Goal: Task Accomplishment & Management: Use online tool/utility

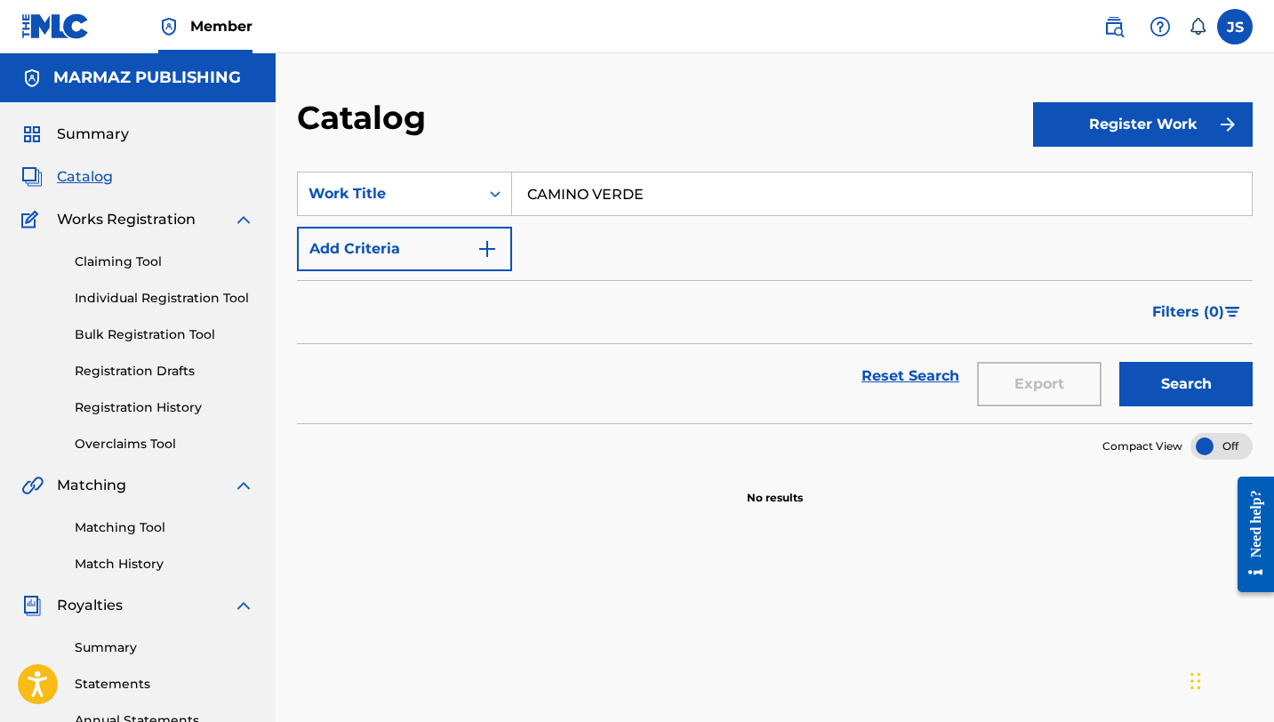
click at [725, 338] on div "Filters ( 0 )" at bounding box center [775, 312] width 956 height 64
click at [1161, 391] on button "Search" at bounding box center [1186, 384] width 133 height 44
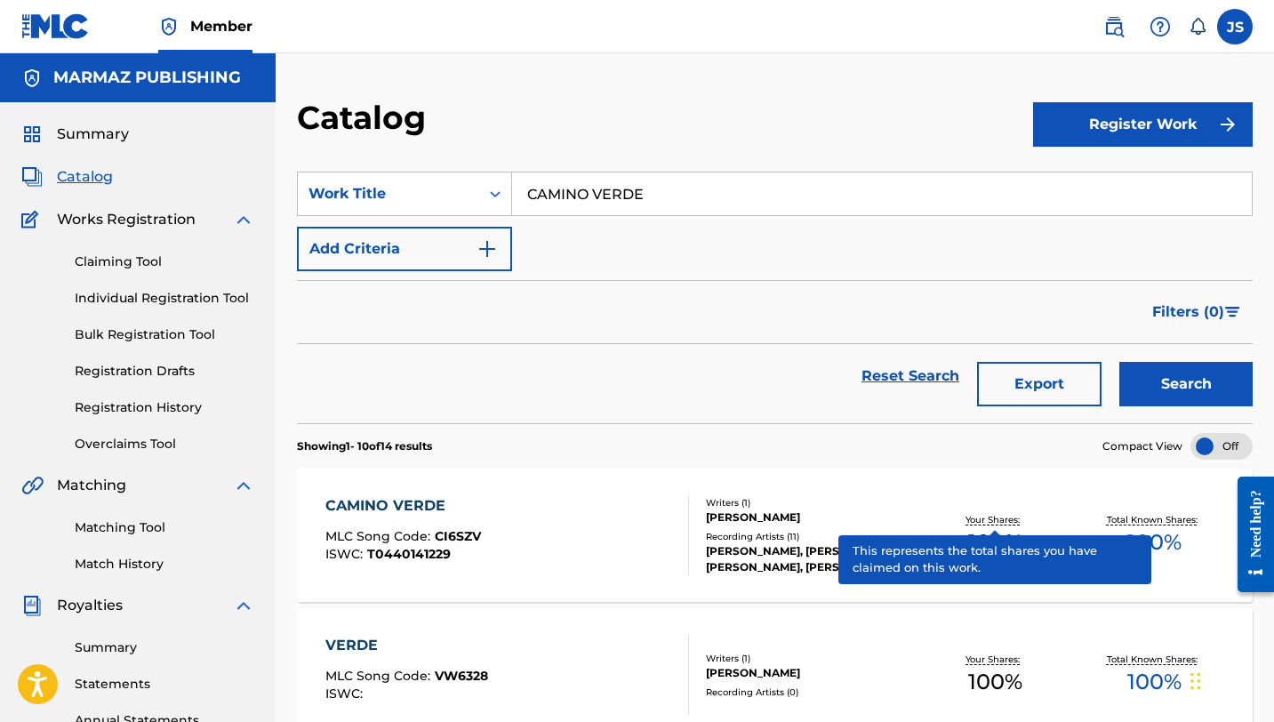
click at [1023, 520] on p "Your Shares:" at bounding box center [995, 519] width 59 height 13
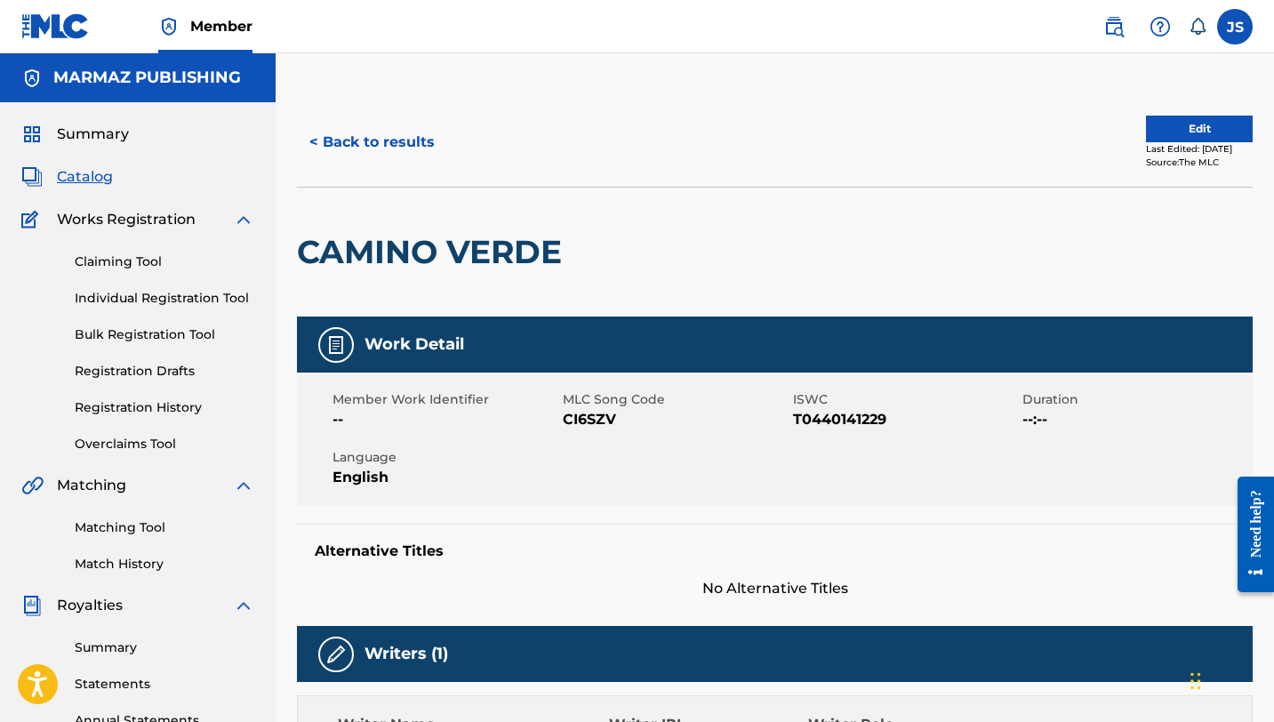
click at [598, 413] on span "CI6SZV" at bounding box center [676, 419] width 226 height 21
copy span "CI6SZV"
click at [353, 144] on button "< Back to results" at bounding box center [372, 142] width 150 height 44
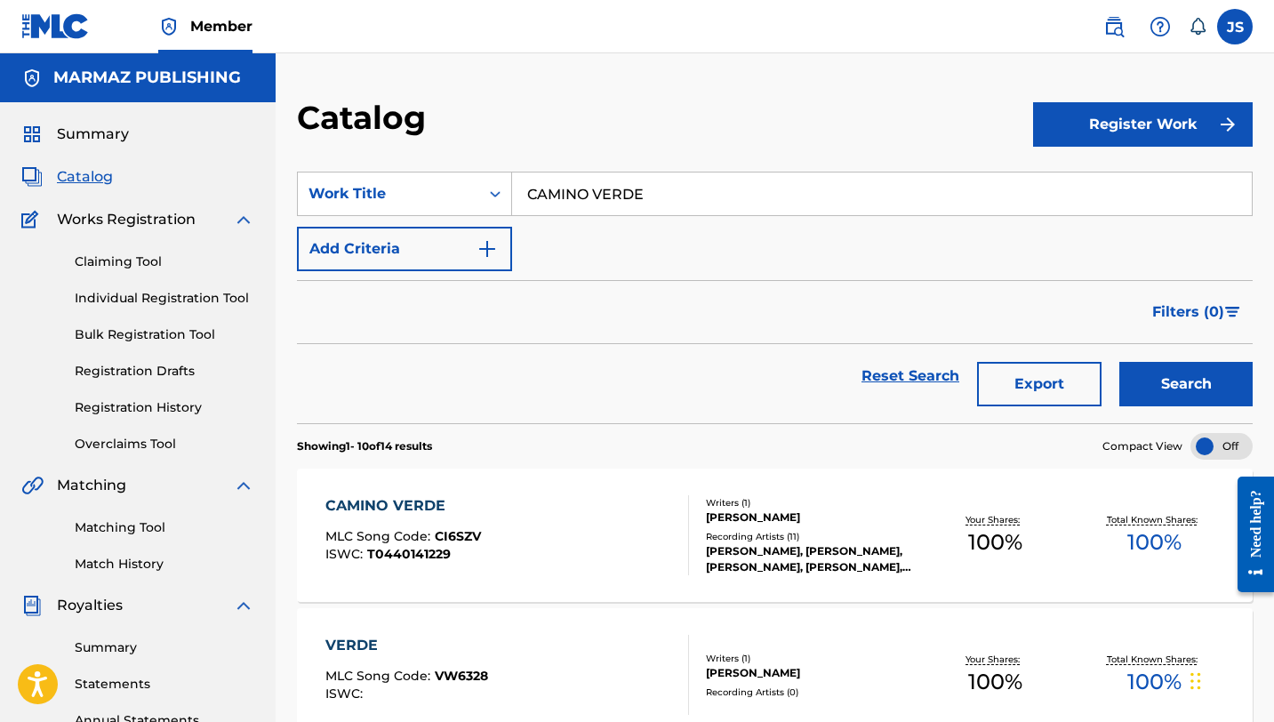
click at [604, 189] on input "CAMINO VERDE" at bounding box center [882, 194] width 740 height 43
paste input "S Y ANDANZAS"
type input "CAMINOS Y [GEOGRAPHIC_DATA]"
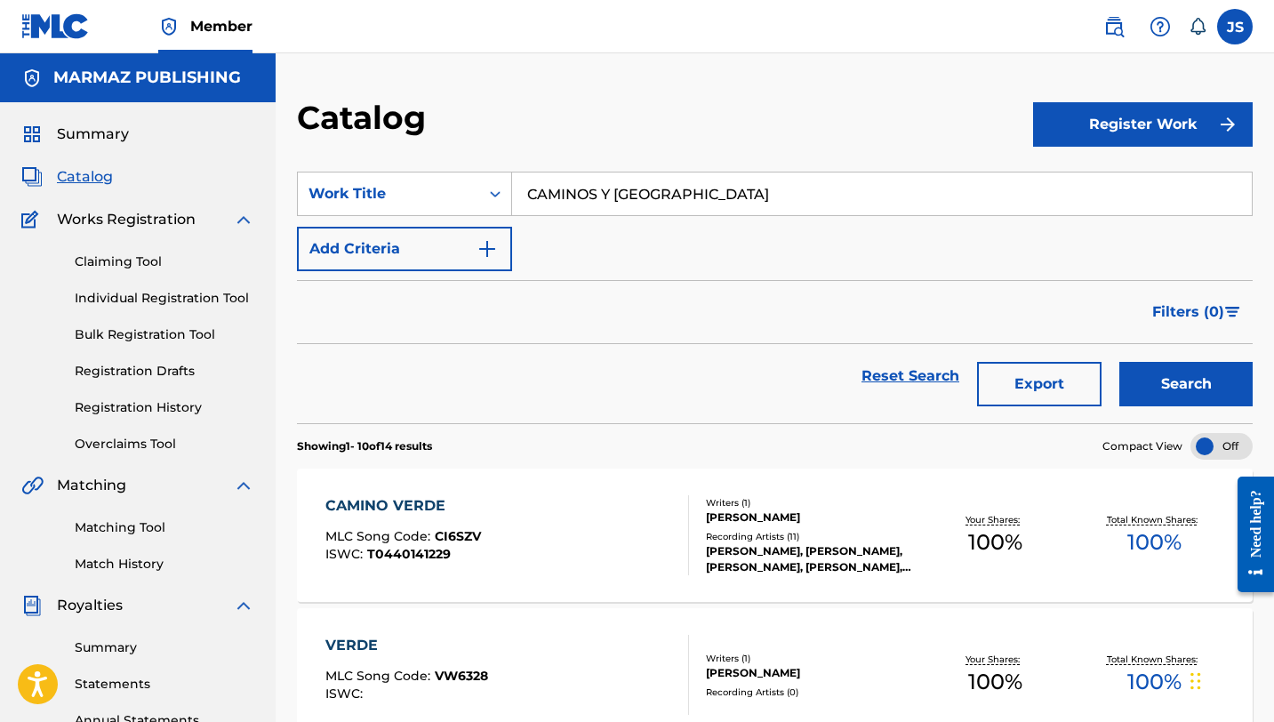
click at [1137, 390] on button "Search" at bounding box center [1186, 384] width 133 height 44
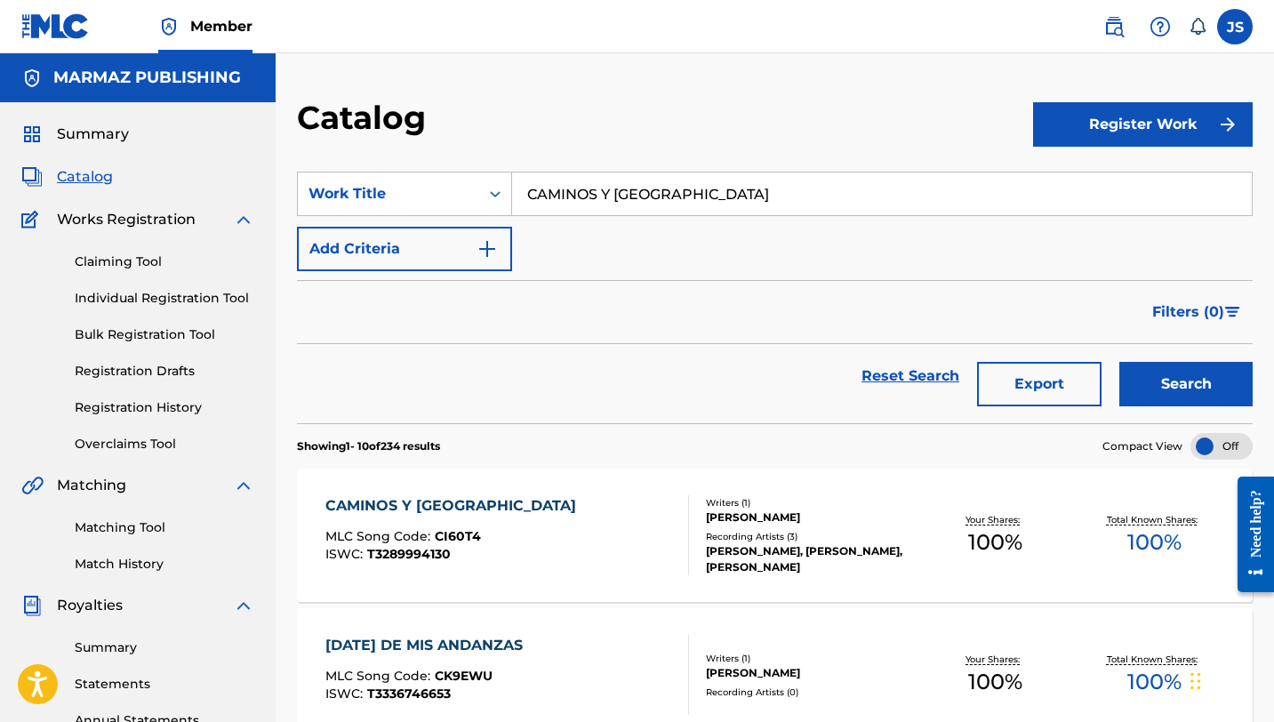
click at [607, 492] on div "CAMINOS Y ANDANZAS MLC Song Code : CI60T4 ISWC : T3289994130 Writers ( 1 ) CRUZ…" at bounding box center [775, 535] width 956 height 133
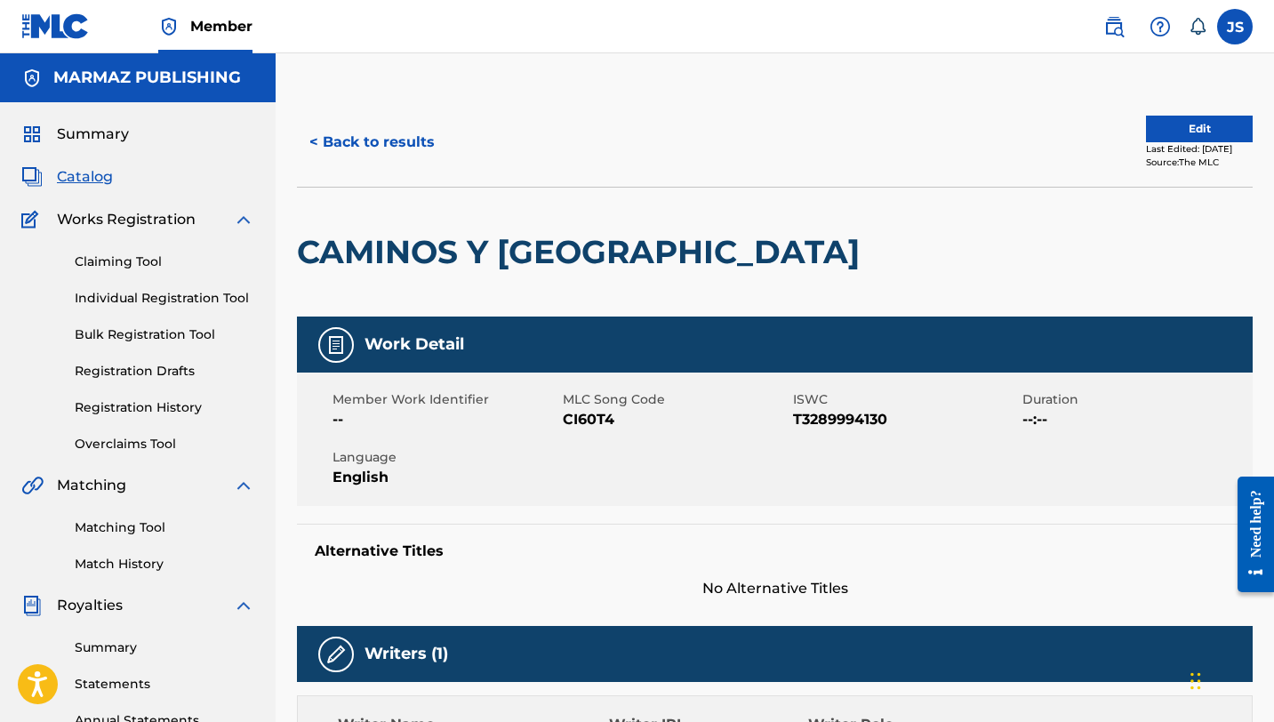
click at [356, 143] on button "< Back to results" at bounding box center [372, 142] width 150 height 44
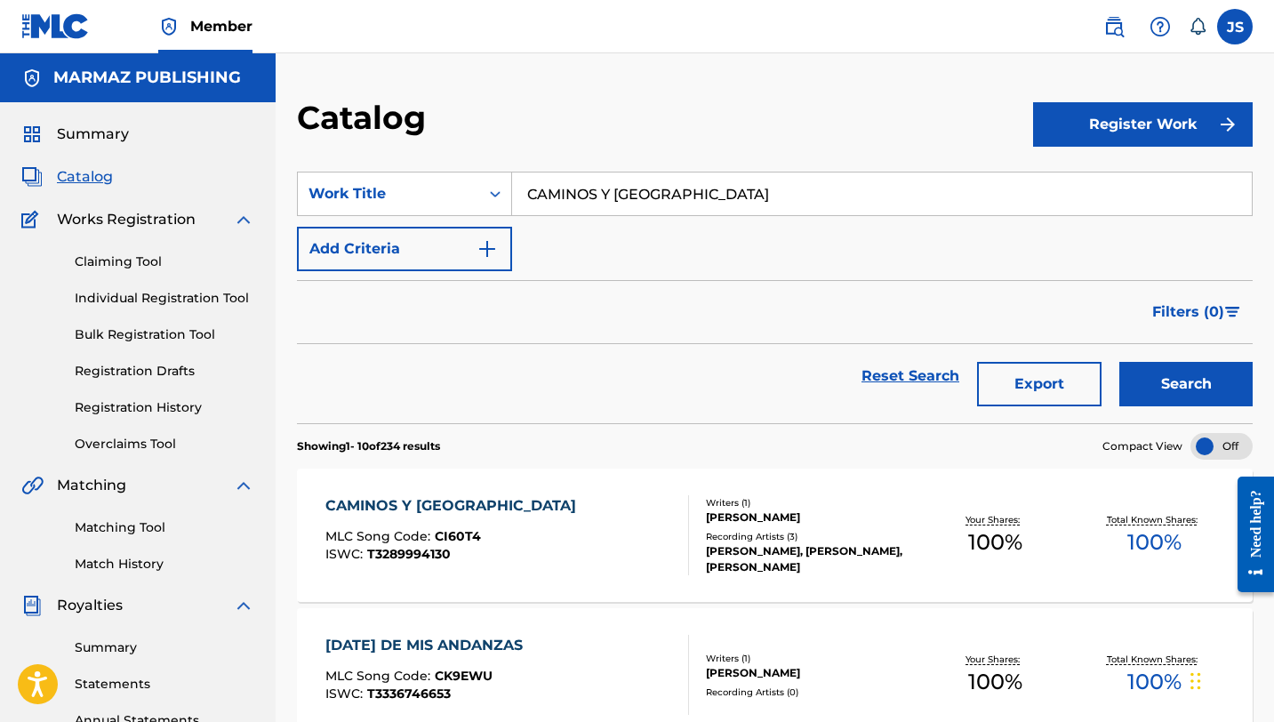
click at [593, 188] on input "CAMINOS Y [GEOGRAPHIC_DATA]" at bounding box center [882, 194] width 740 height 43
paste input "HIQUITA PERO COMPLETA"
type input "[PERSON_NAME] COMPLETA"
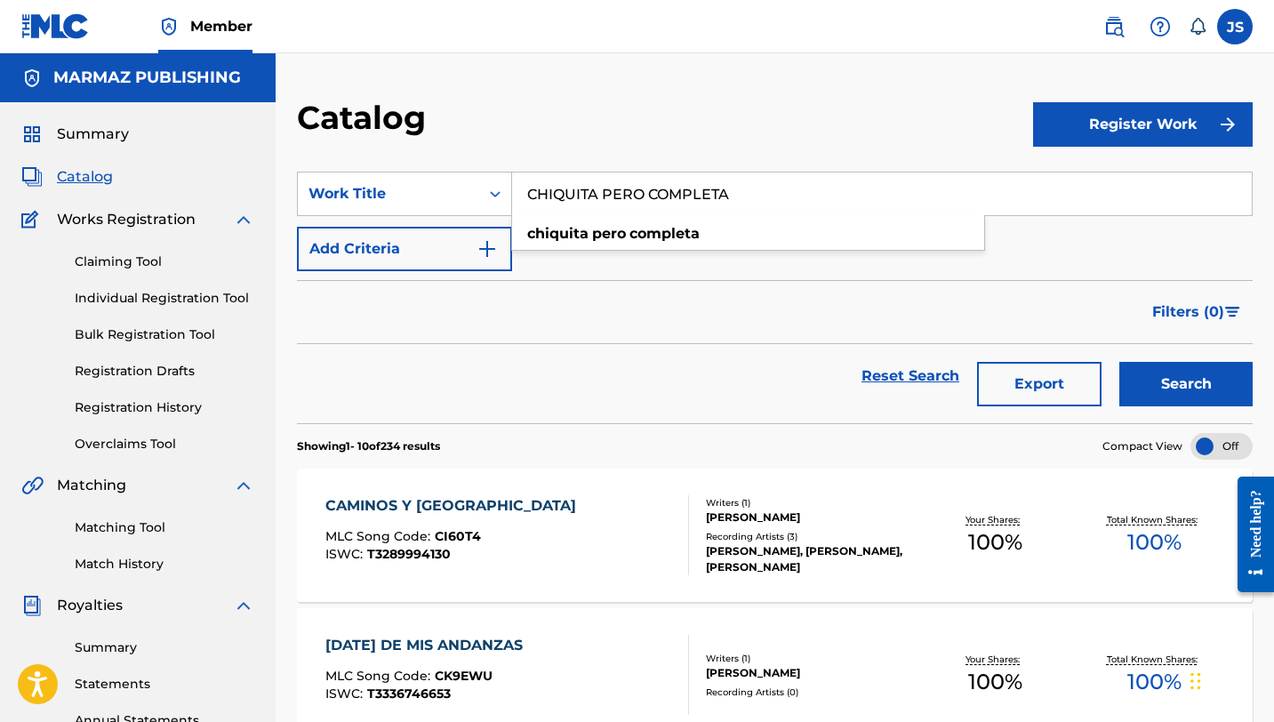
click at [1163, 401] on button "Search" at bounding box center [1186, 384] width 133 height 44
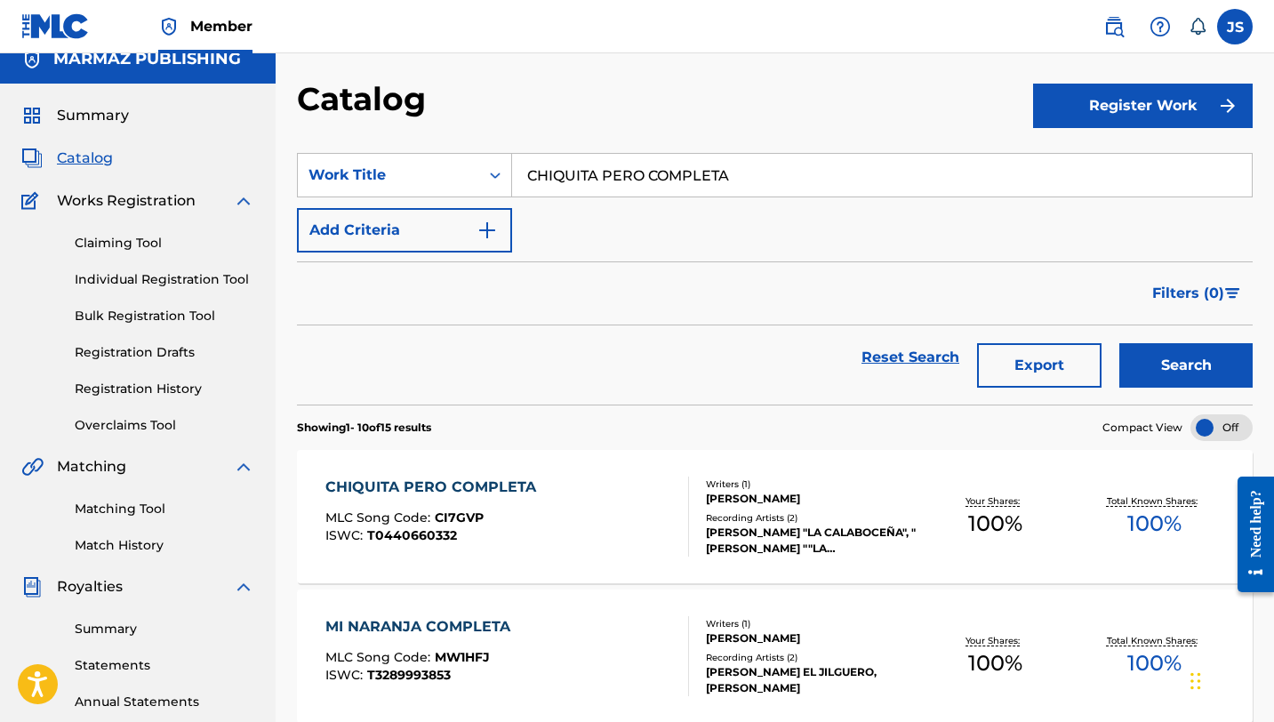
scroll to position [28, 0]
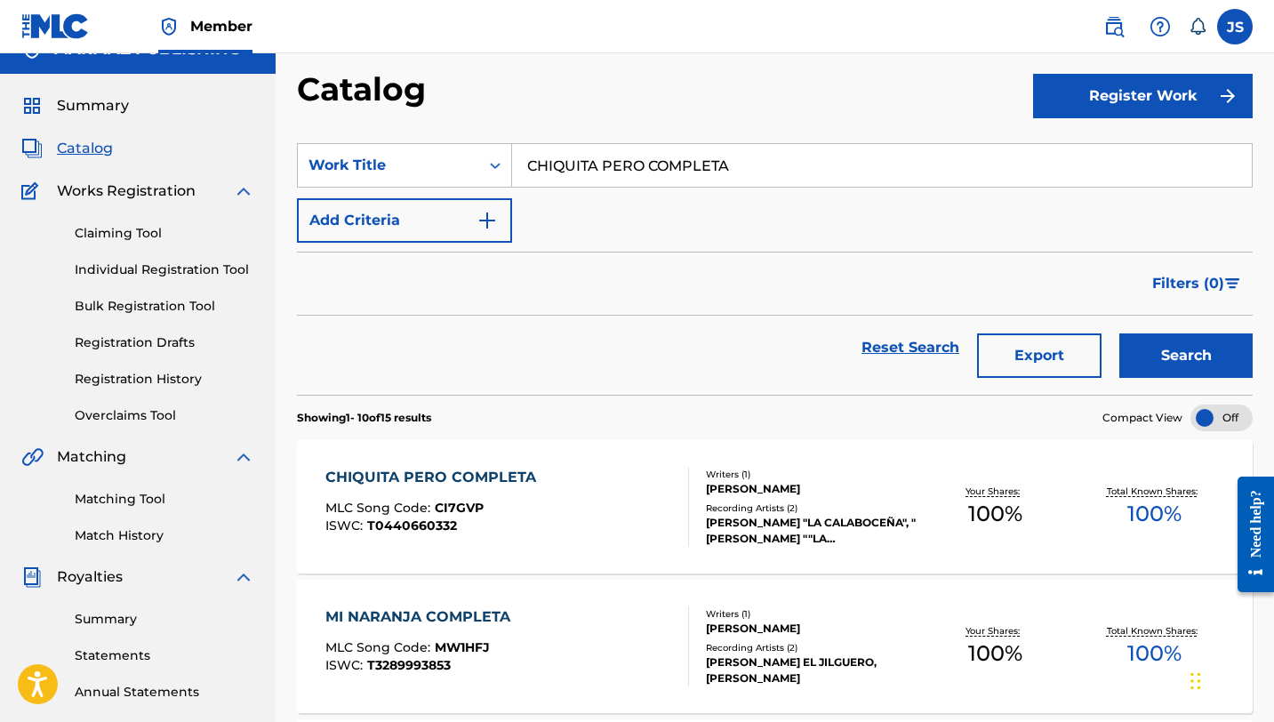
click at [653, 486] on div "CHIQUITA PERO COMPLETA MLC Song Code : CI7GVP ISWC : T0440660332" at bounding box center [508, 507] width 364 height 80
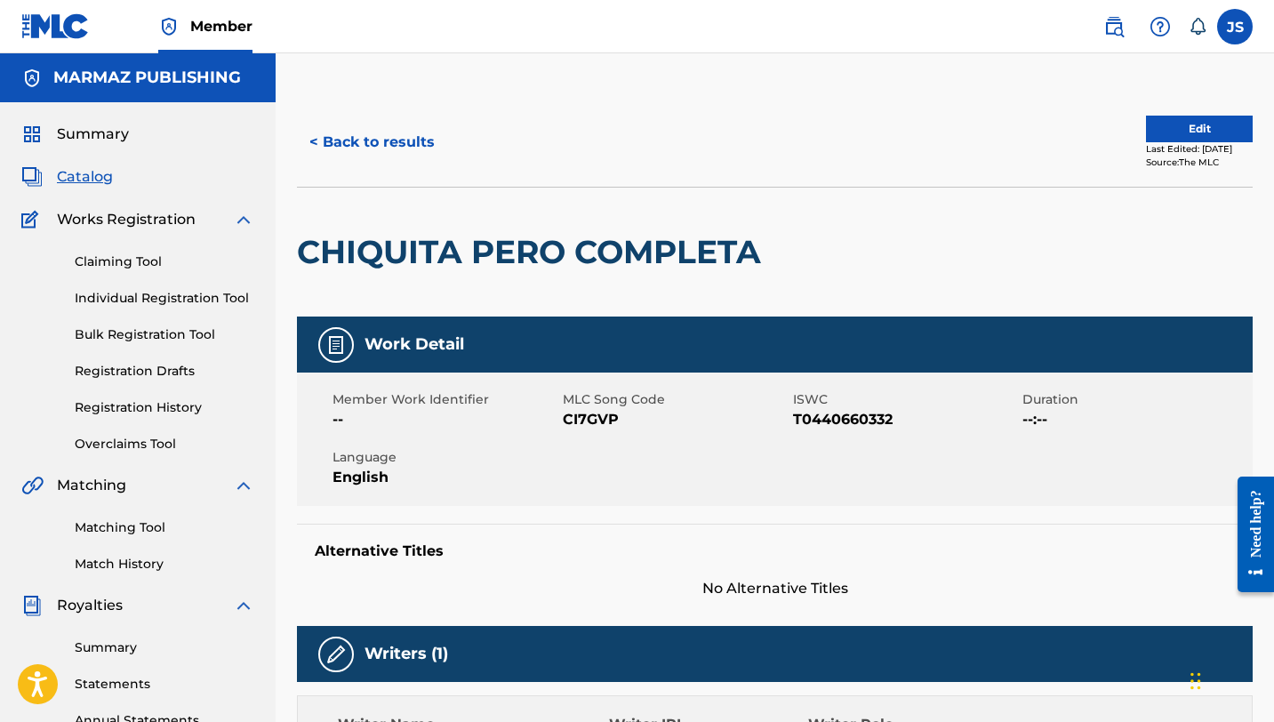
click at [591, 419] on span "CI7GVP" at bounding box center [676, 419] width 226 height 21
copy span "CI7GVP"
click at [859, 413] on span "T0440660332" at bounding box center [906, 419] width 226 height 21
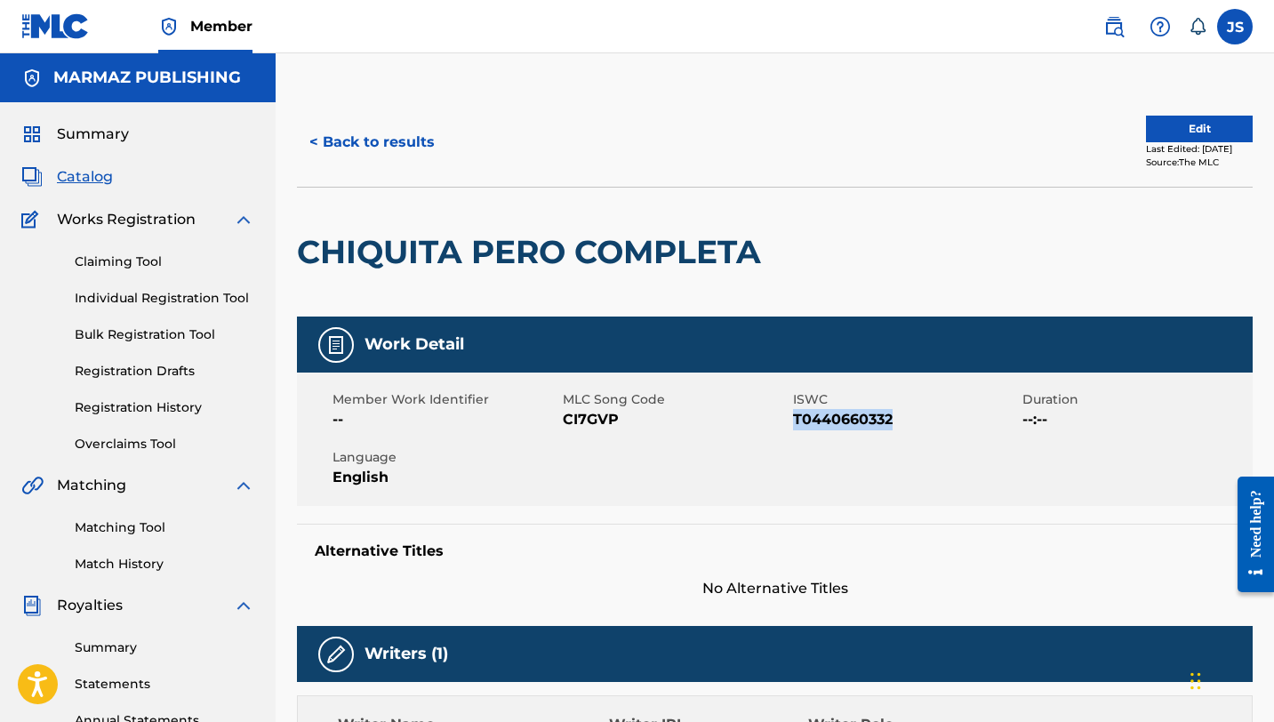
copy span "T0440660332"
click at [379, 153] on button "< Back to results" at bounding box center [372, 142] width 150 height 44
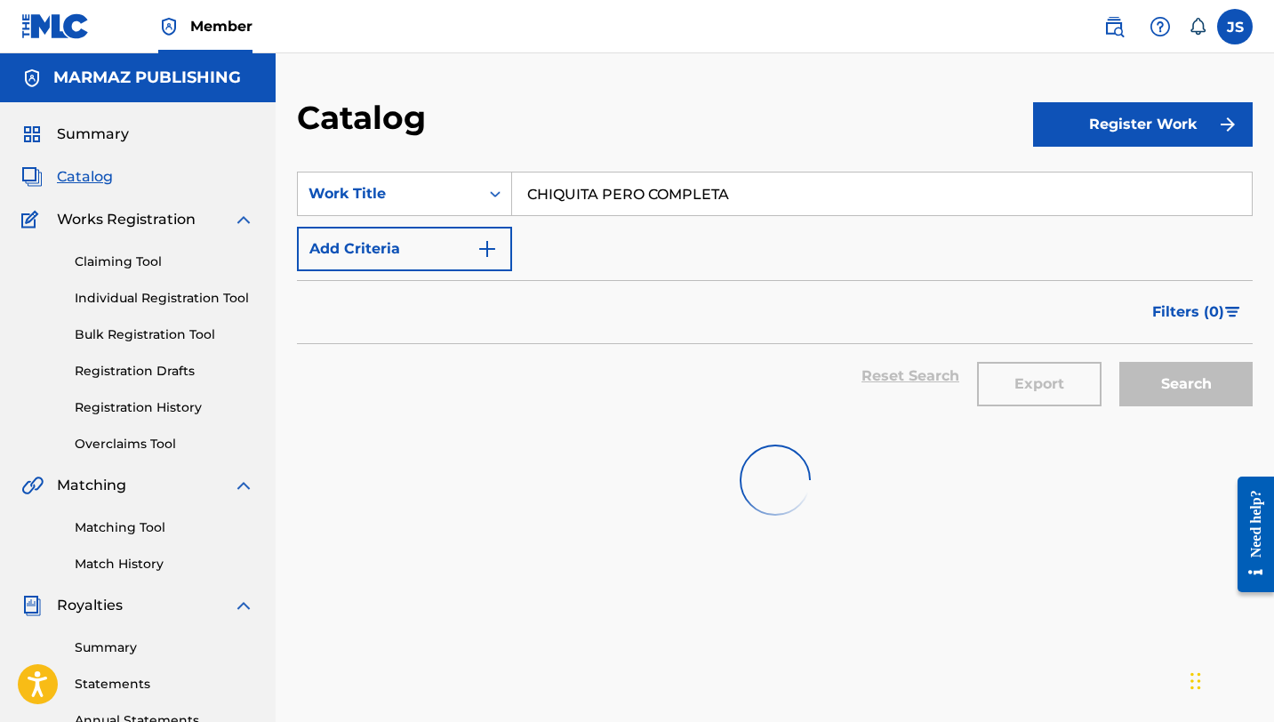
scroll to position [28, 0]
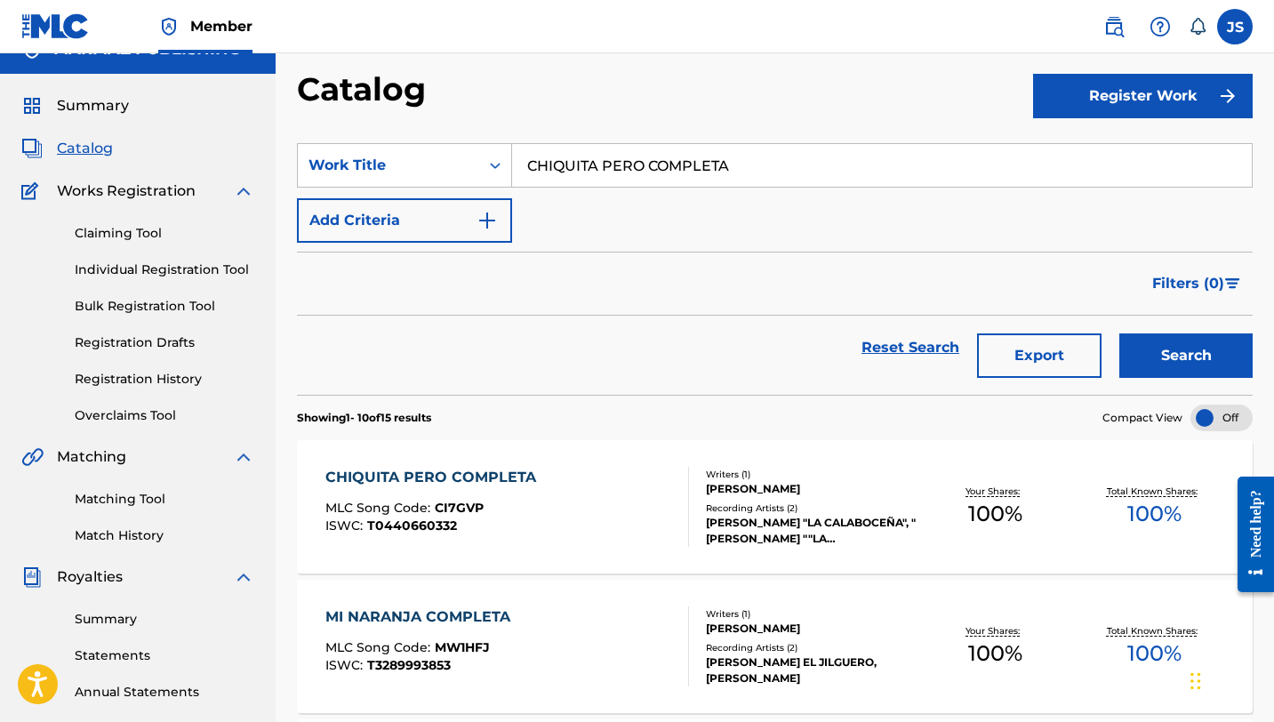
click at [589, 158] on input "[PERSON_NAME] COMPLETA" at bounding box center [882, 165] width 740 height 43
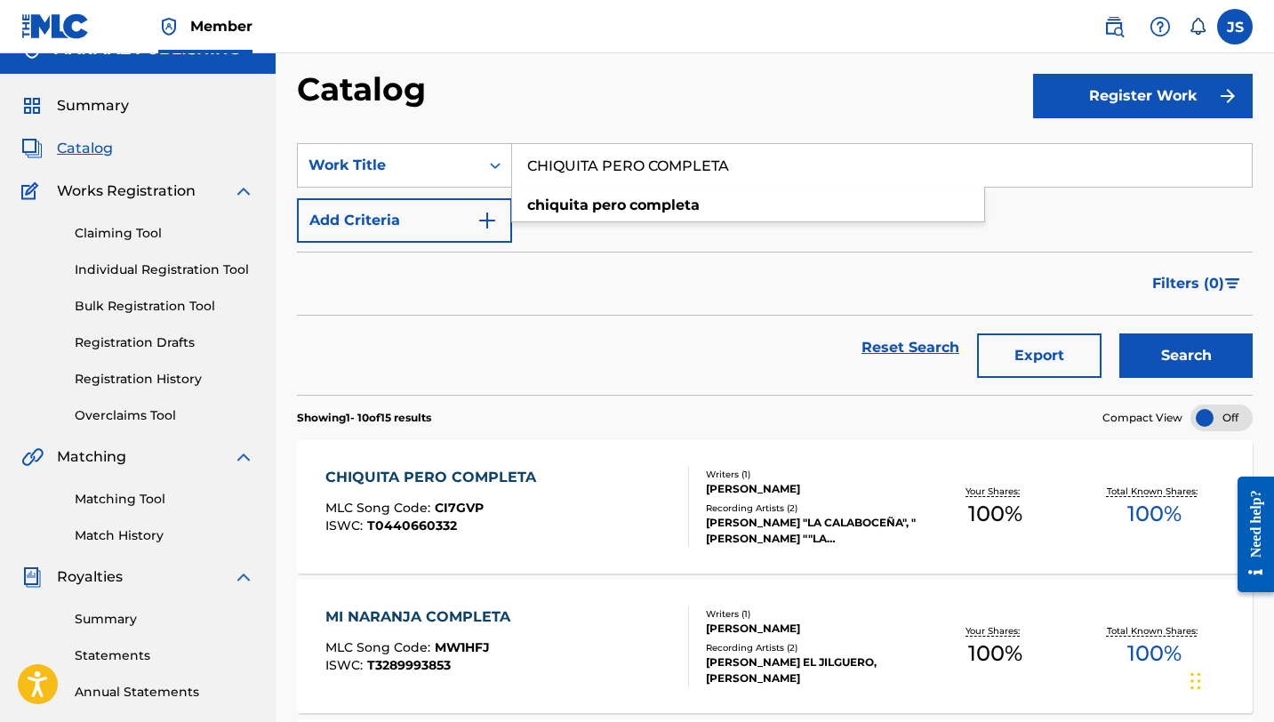
paste input "ORAZON CIMARRON"
type input "CORAZON CIMARRON"
click at [1135, 339] on button "Search" at bounding box center [1186, 356] width 133 height 44
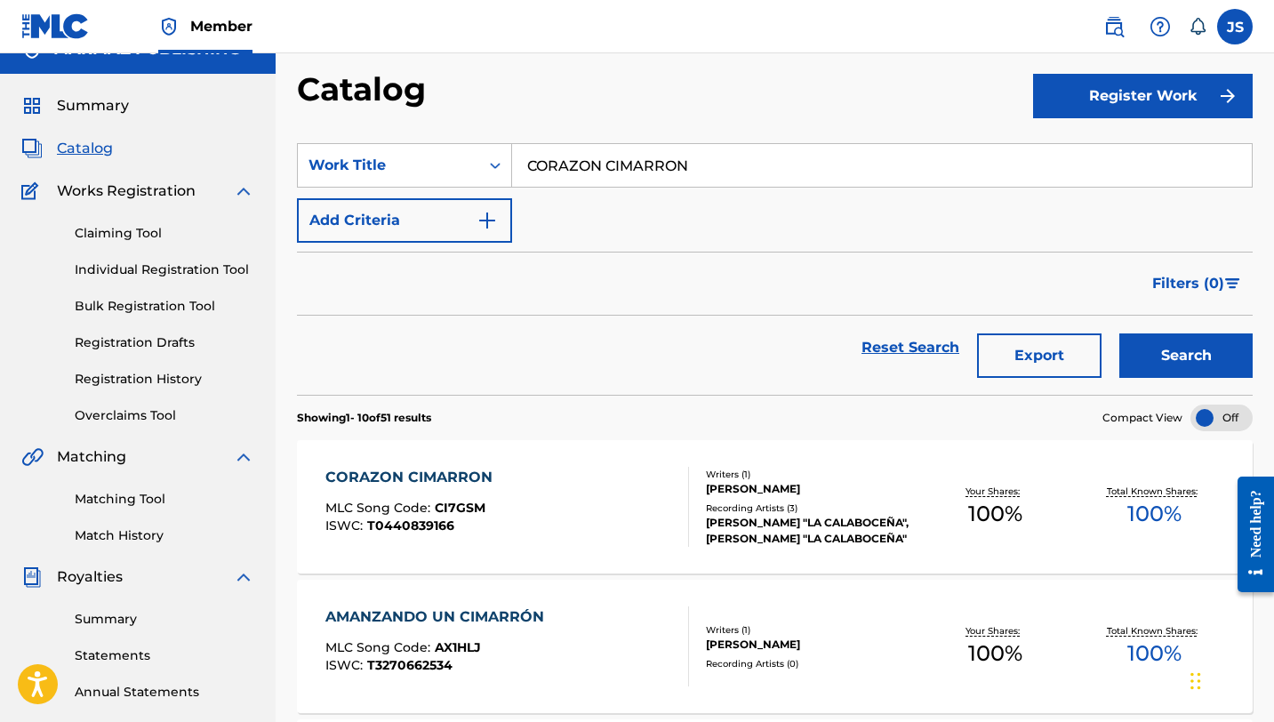
click at [583, 500] on div "CORAZON CIMARRON MLC Song Code : CI7GSM ISWC : T0440839166" at bounding box center [508, 507] width 364 height 80
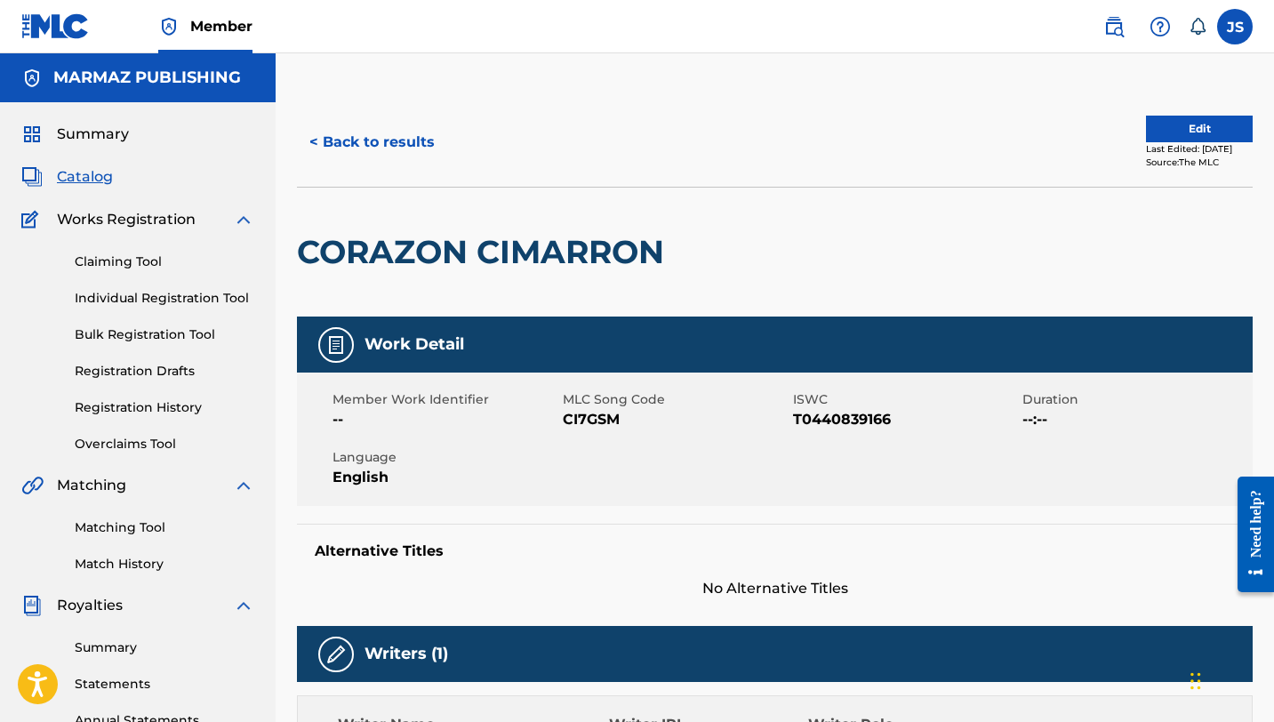
click at [586, 423] on span "CI7GSM" at bounding box center [676, 419] width 226 height 21
copy span "CI7GSM"
click at [819, 414] on span "T0440839166" at bounding box center [906, 419] width 226 height 21
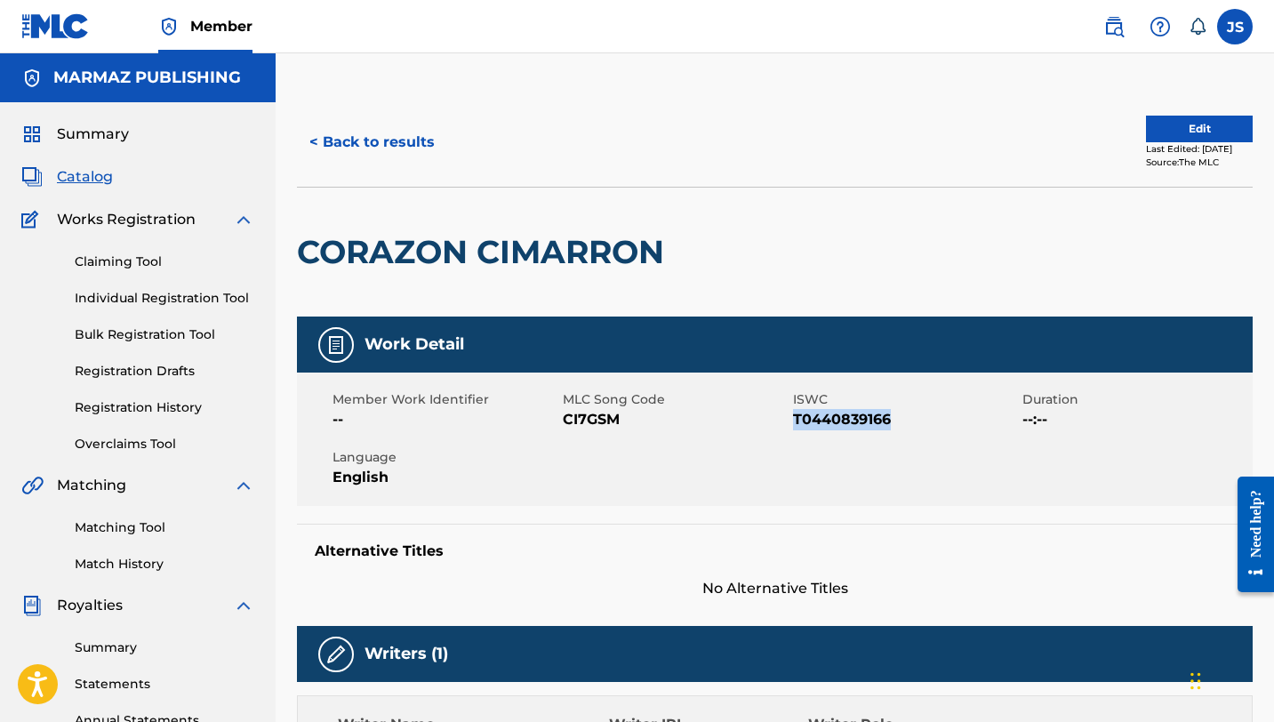
copy span "T0440839166"
click at [354, 138] on button "< Back to results" at bounding box center [372, 142] width 150 height 44
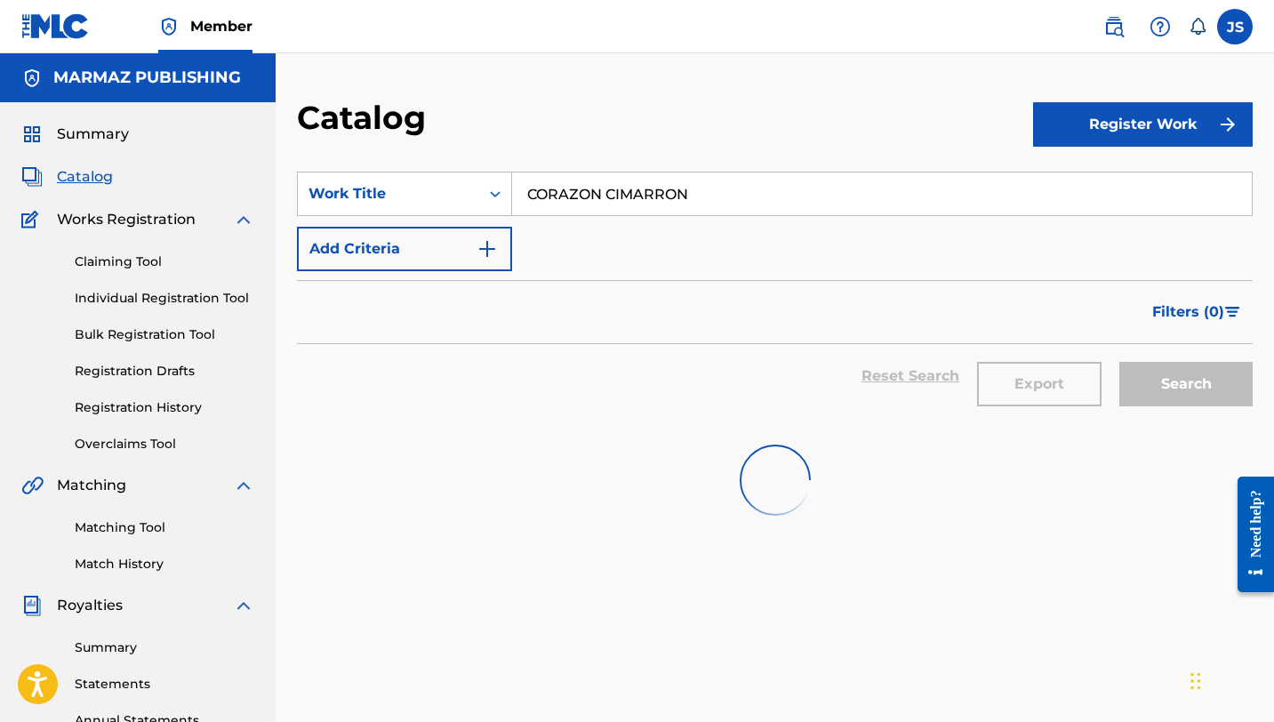
scroll to position [28, 0]
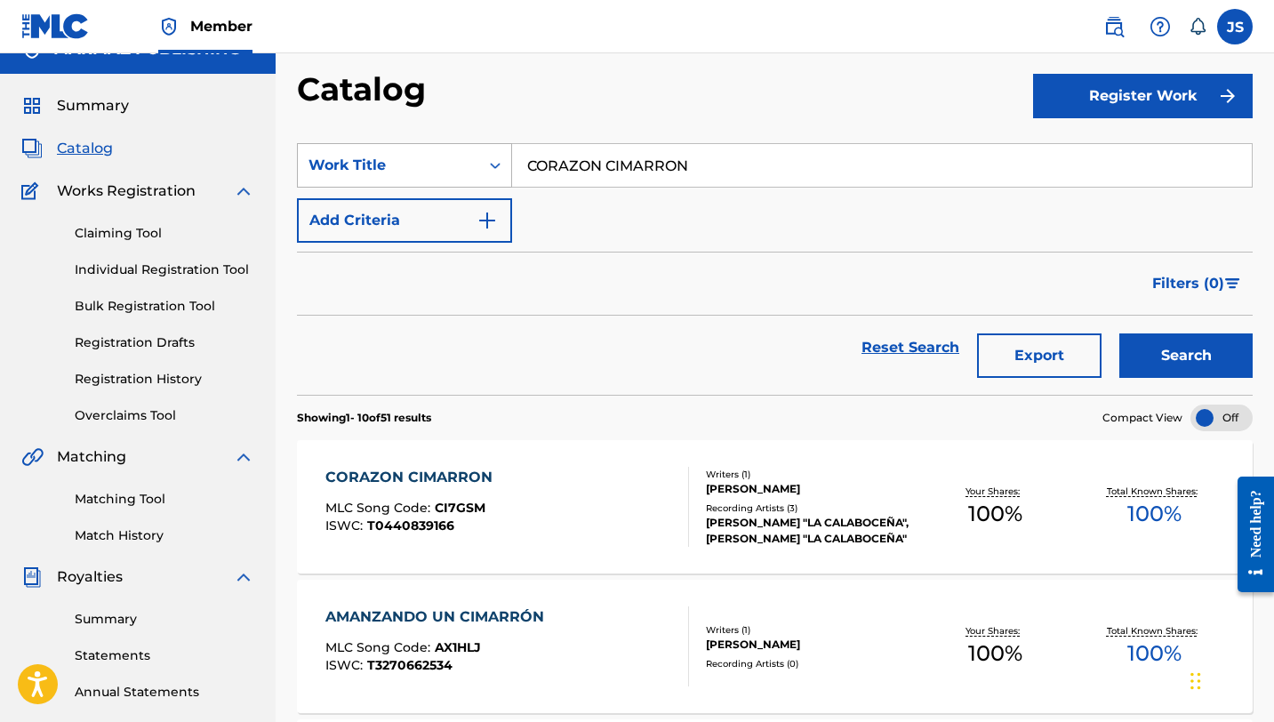
click at [361, 157] on div "Work Title" at bounding box center [389, 165] width 160 height 21
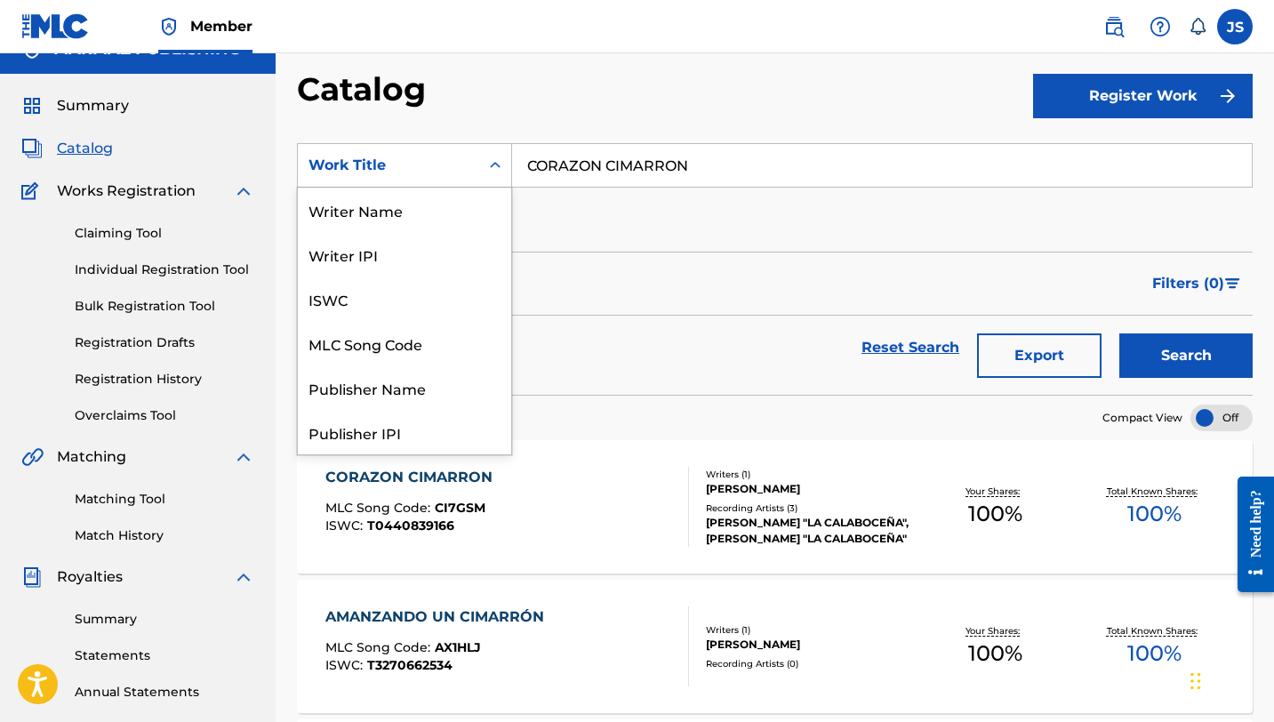
scroll to position [267, 0]
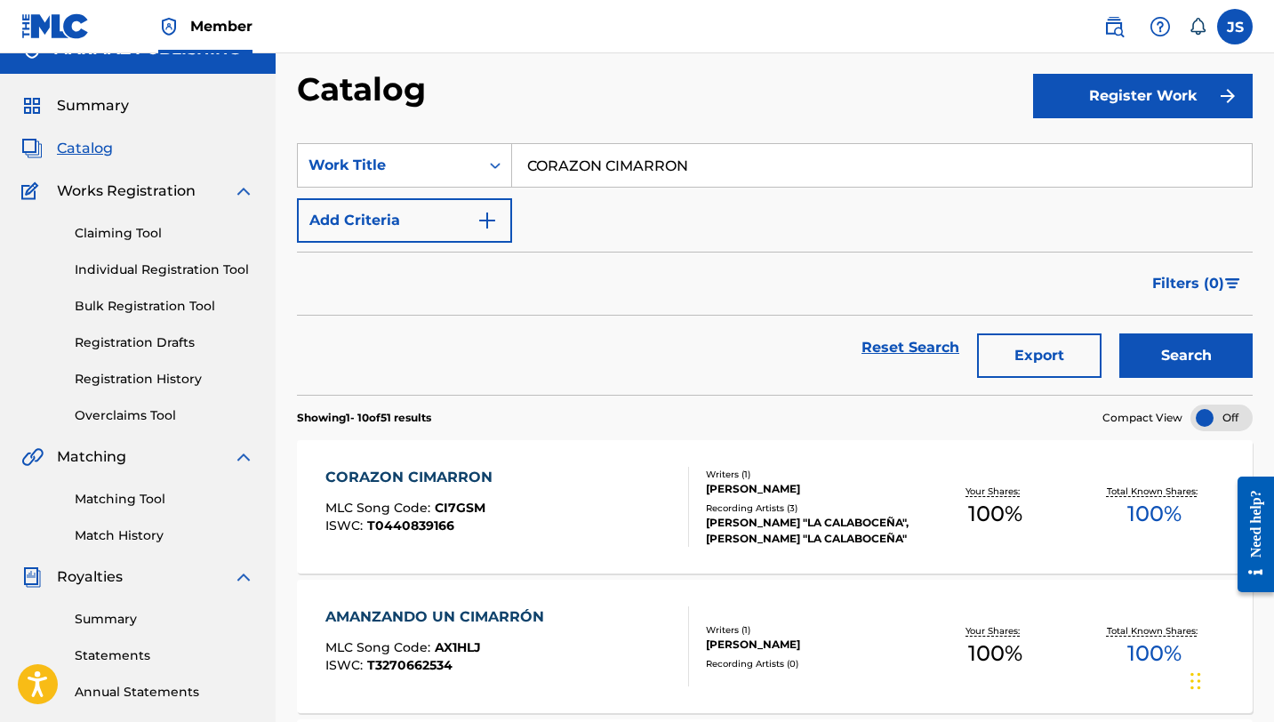
click at [528, 125] on section "SearchWithCriteriacad535db-ca97-4c56-97a3-0e6454e88b02 Work Title CORAZON CIMAR…" at bounding box center [775, 258] width 956 height 273
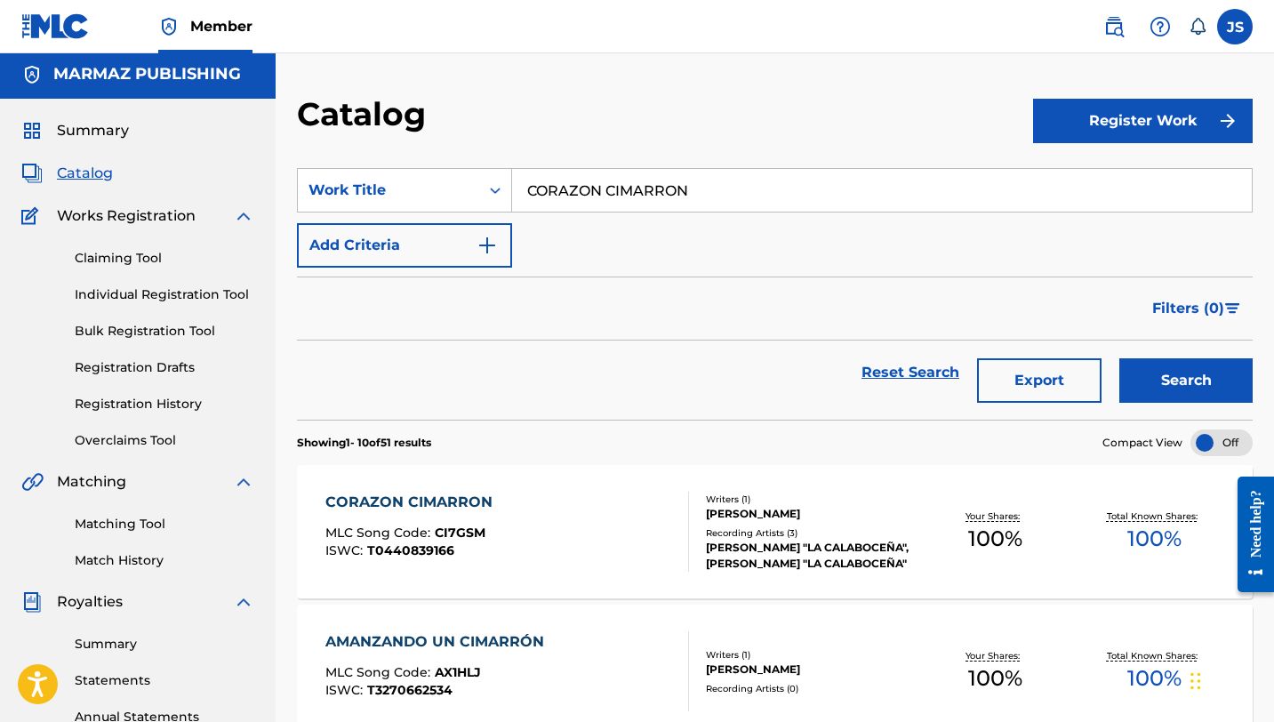
scroll to position [0, 0]
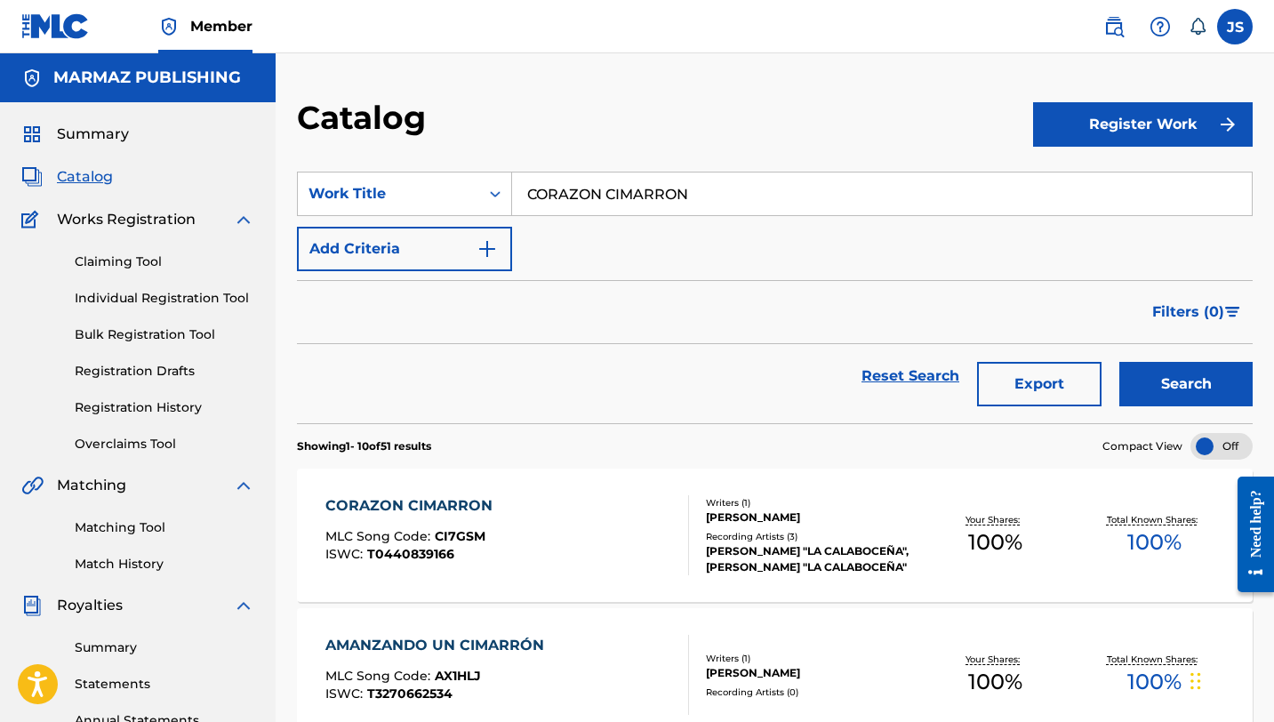
click at [873, 535] on div "Recording Artists ( 3 )" at bounding box center [811, 536] width 210 height 13
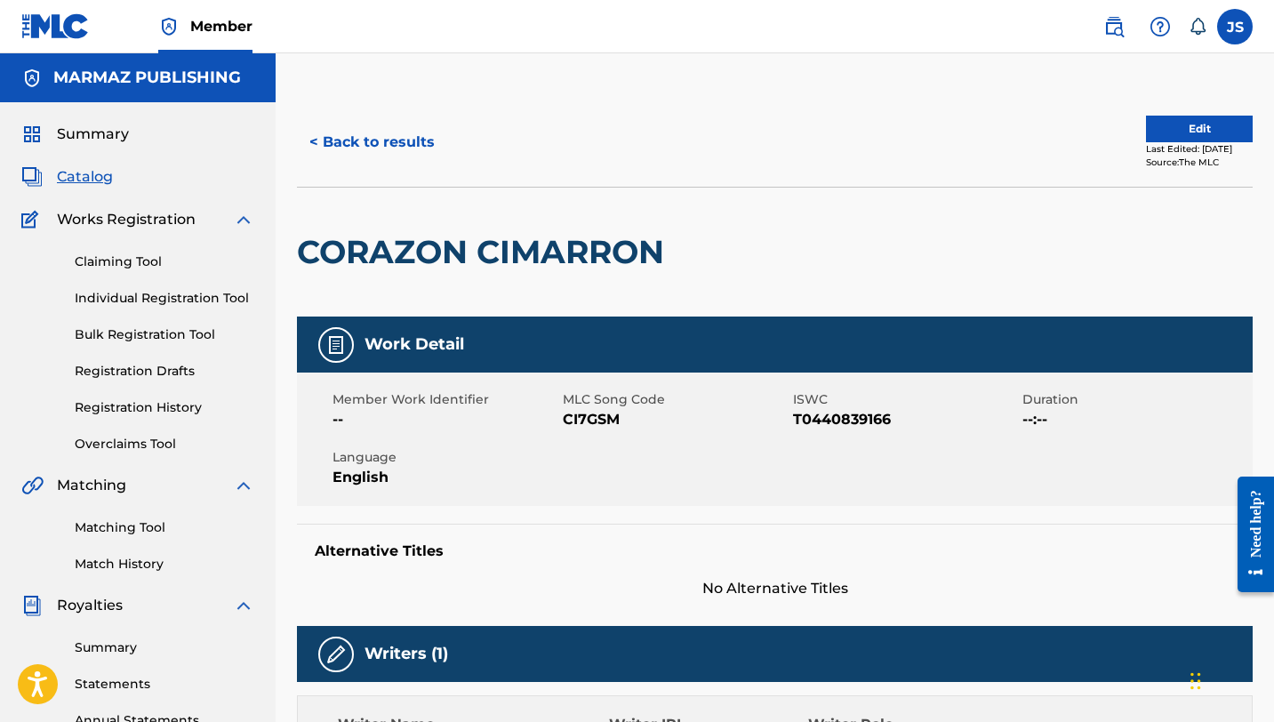
click at [601, 423] on span "CI7GSM" at bounding box center [676, 419] width 226 height 21
copy span "CI7GSM"
click at [334, 133] on button "< Back to results" at bounding box center [372, 142] width 150 height 44
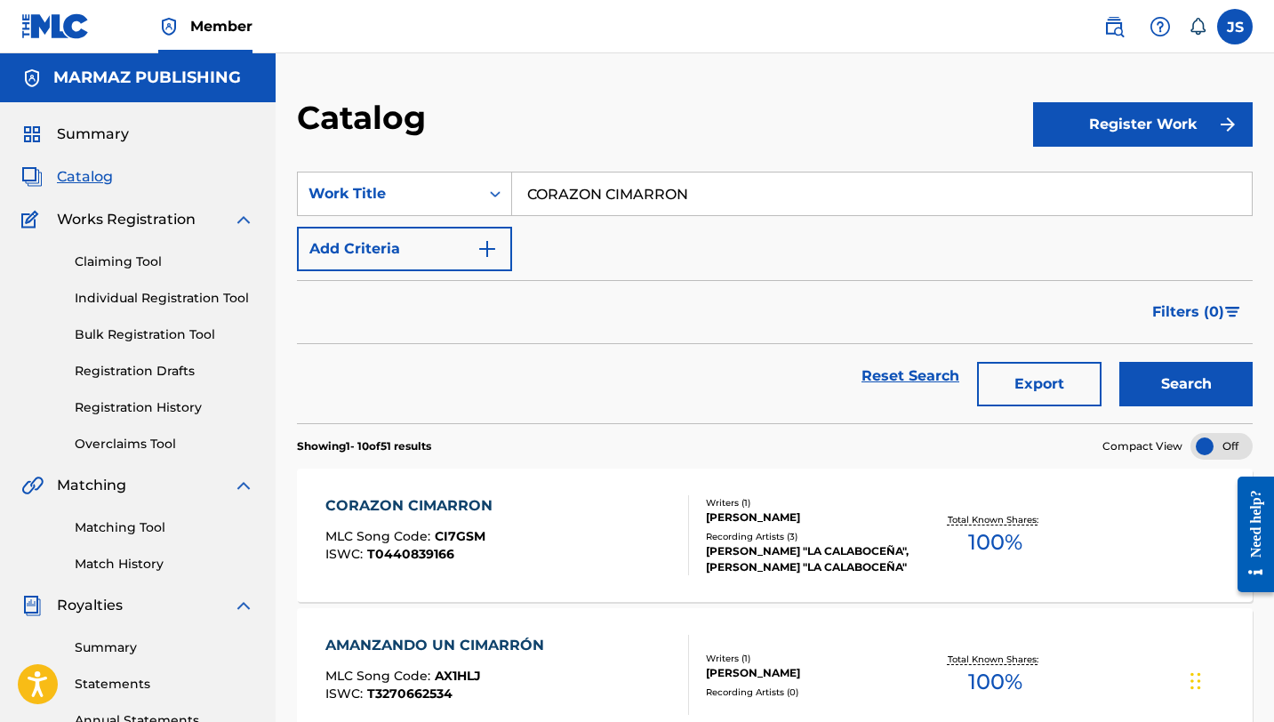
click at [551, 189] on input "CORAZON CIMARRON" at bounding box center [882, 194] width 740 height 43
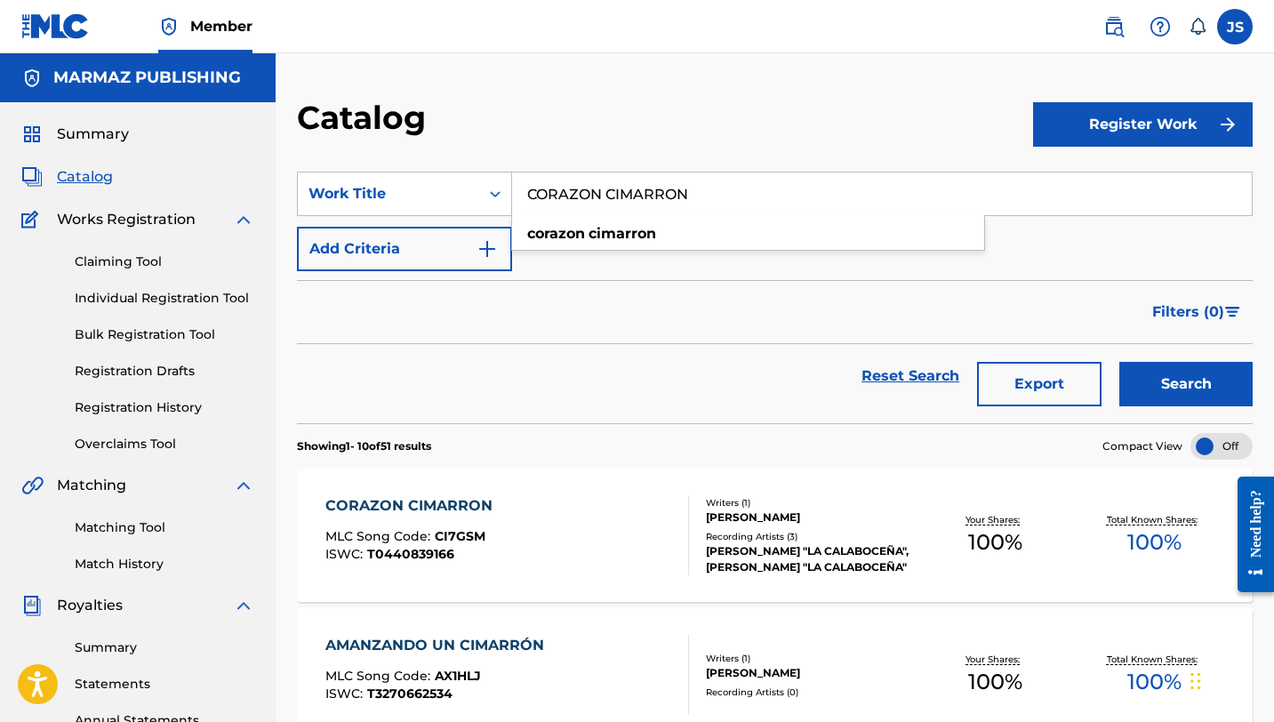
click at [551, 189] on input "CORAZON CIMARRON" at bounding box center [882, 194] width 740 height 43
paste input "DE LA MISMA ESTIRPE"
type input "DE LA MISMA ESTIRPE"
click at [1132, 355] on div "Search" at bounding box center [1182, 376] width 142 height 64
click at [1136, 366] on button "Search" at bounding box center [1186, 384] width 133 height 44
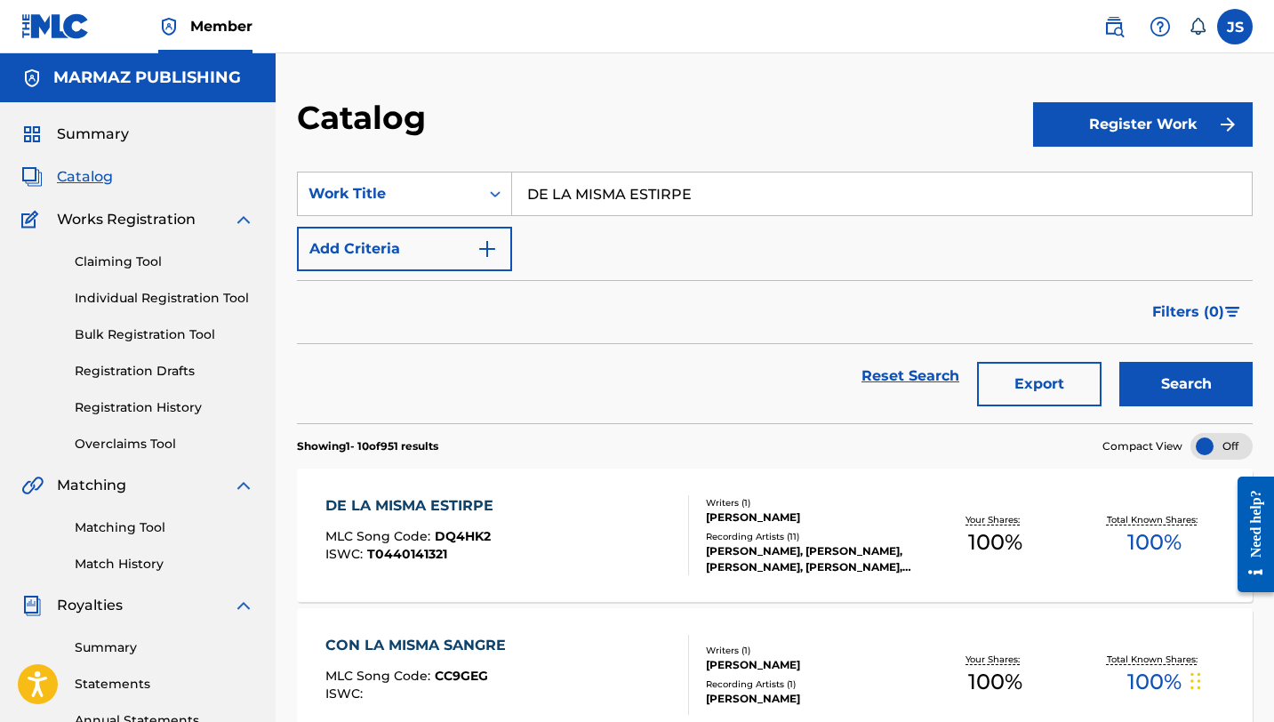
click at [528, 495] on div "DE LA MISMA ESTIRPE MLC Song Code : DQ4HK2 ISWC : T0440141321" at bounding box center [508, 535] width 364 height 80
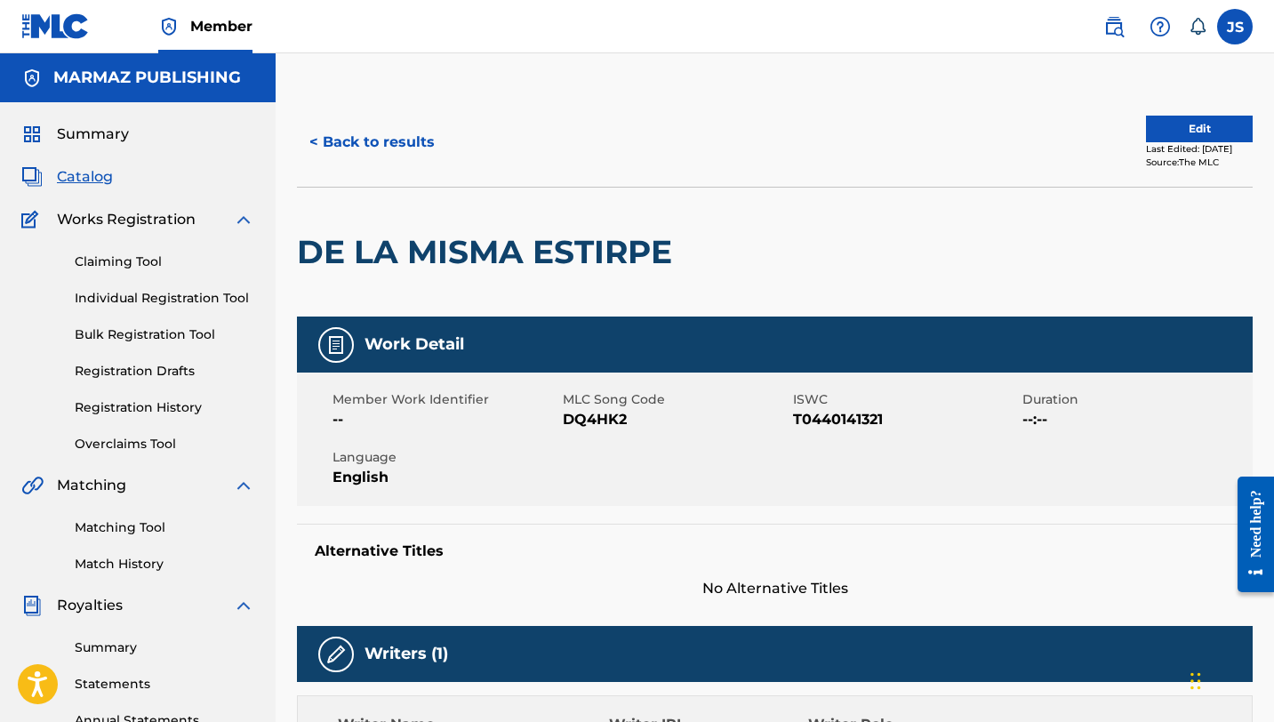
click at [579, 418] on span "DQ4HK2" at bounding box center [676, 419] width 226 height 21
copy span "DQ4HK2"
click at [366, 139] on button "< Back to results" at bounding box center [372, 142] width 150 height 44
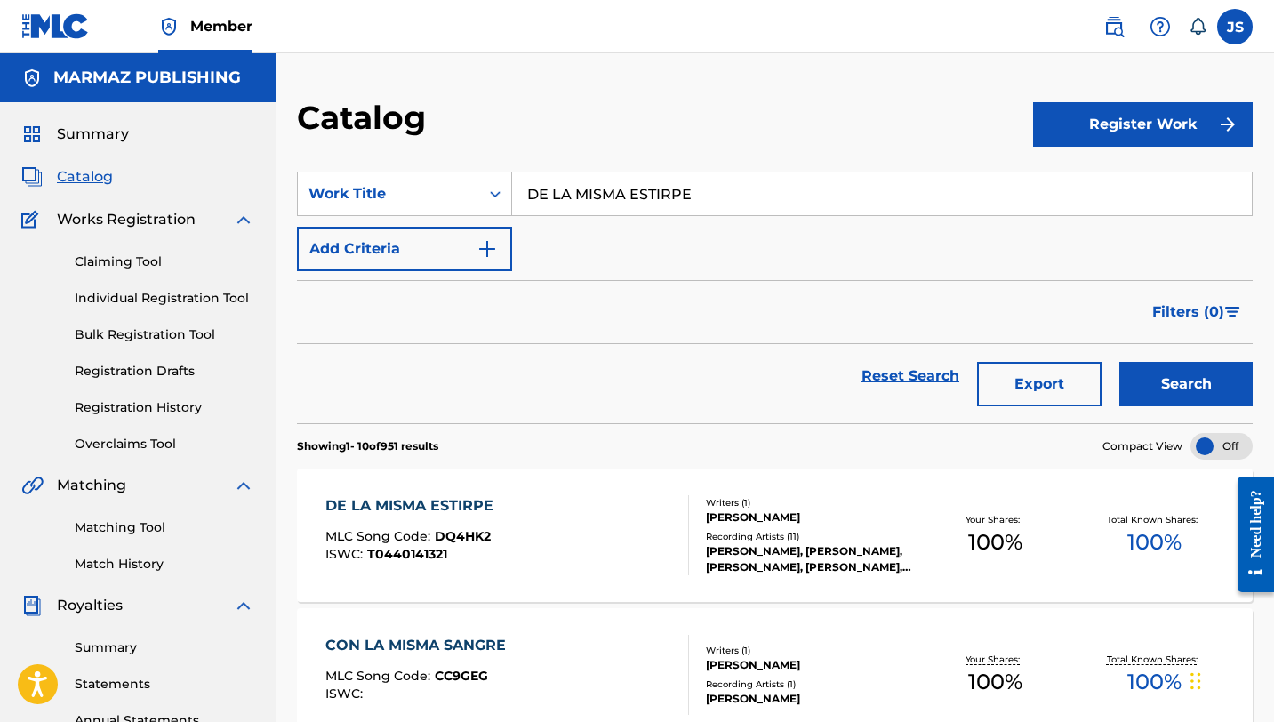
click at [596, 210] on input "DE LA MISMA ESTIRPE" at bounding box center [882, 194] width 740 height 43
paste input "L SILENCIO A LA ESCENA"
click at [1161, 380] on button "Search" at bounding box center [1186, 384] width 133 height 44
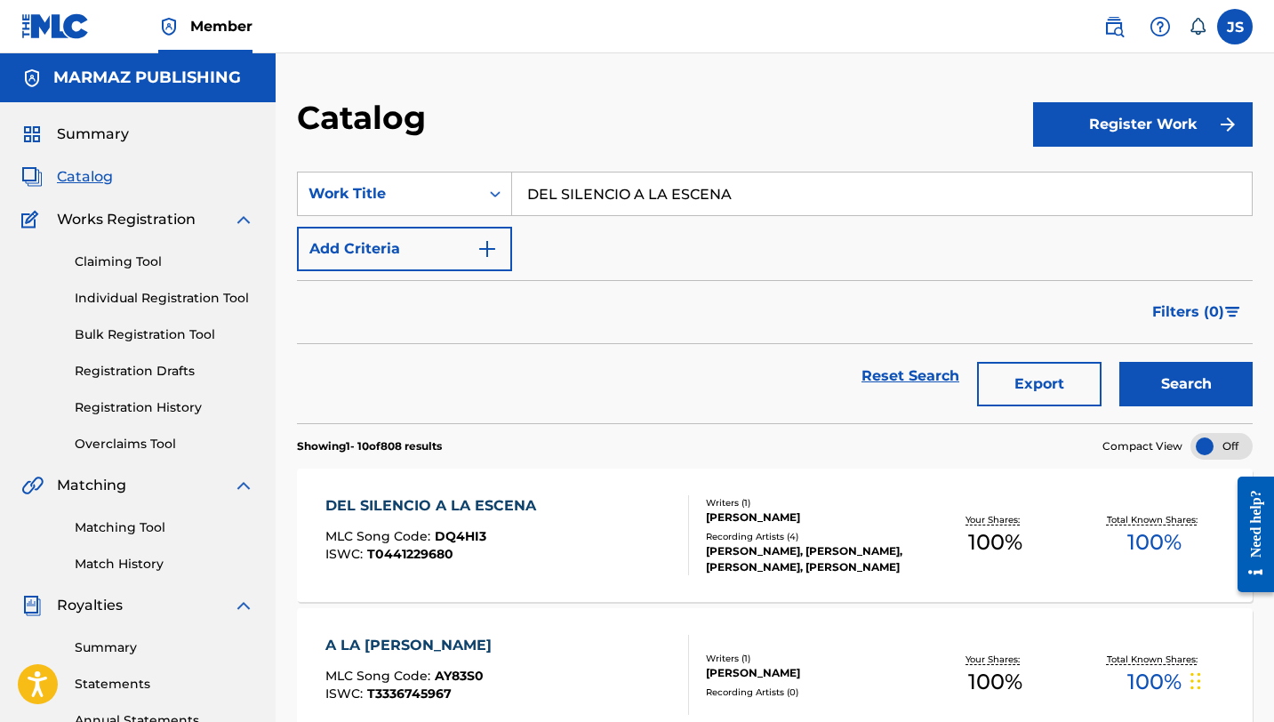
click at [656, 179] on input "DEL SILENCIO A LA ESCENA" at bounding box center [882, 194] width 740 height 43
paste input "ONDE SE JUNTA LA COPL"
type input "DONDE SE JUNTA LA COPLA"
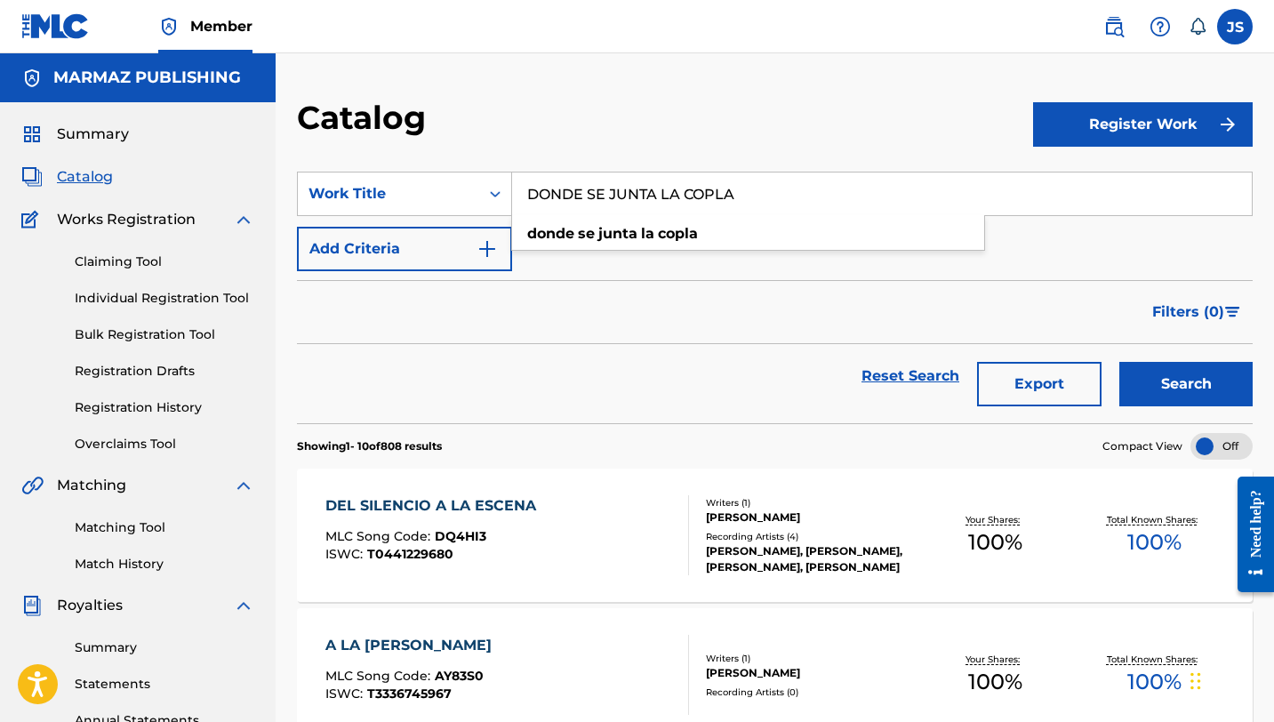
click at [1155, 377] on button "Search" at bounding box center [1186, 384] width 133 height 44
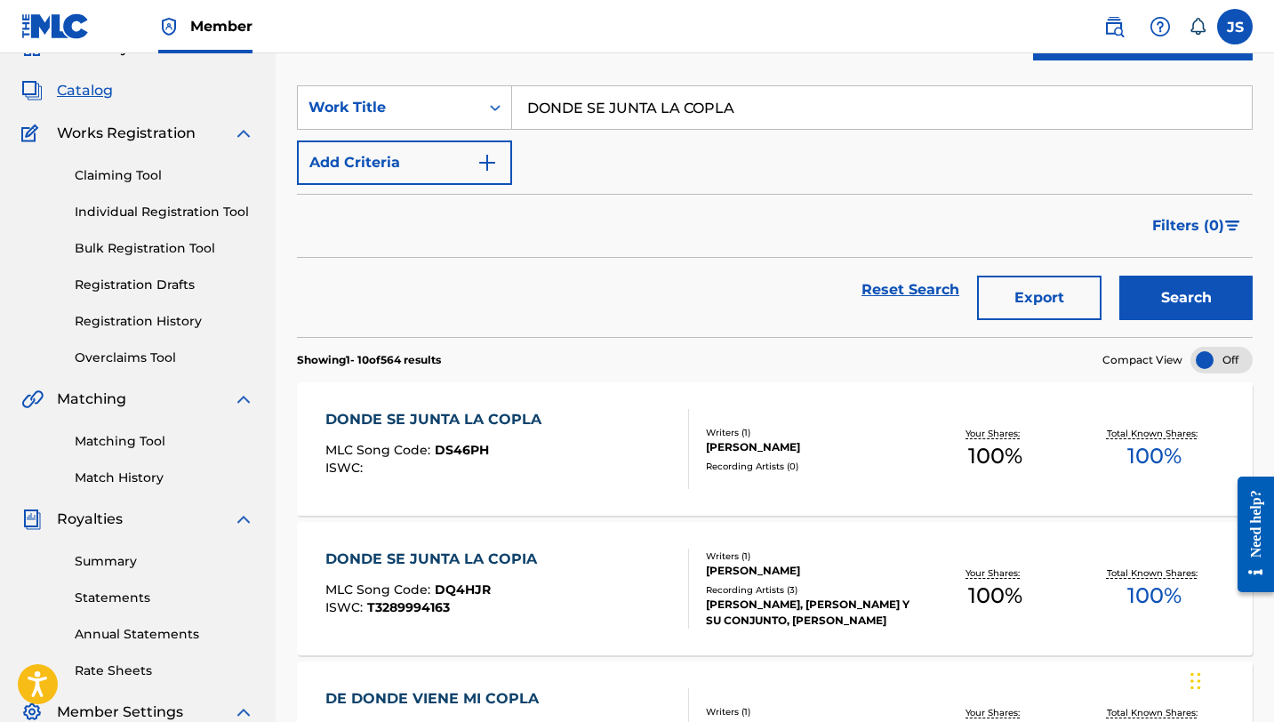
scroll to position [87, 0]
click at [614, 551] on div "DONDE SE JUNTA LA COPIA MLC Song Code : DQ4HJR ISWC : T3289994163" at bounding box center [508, 588] width 364 height 80
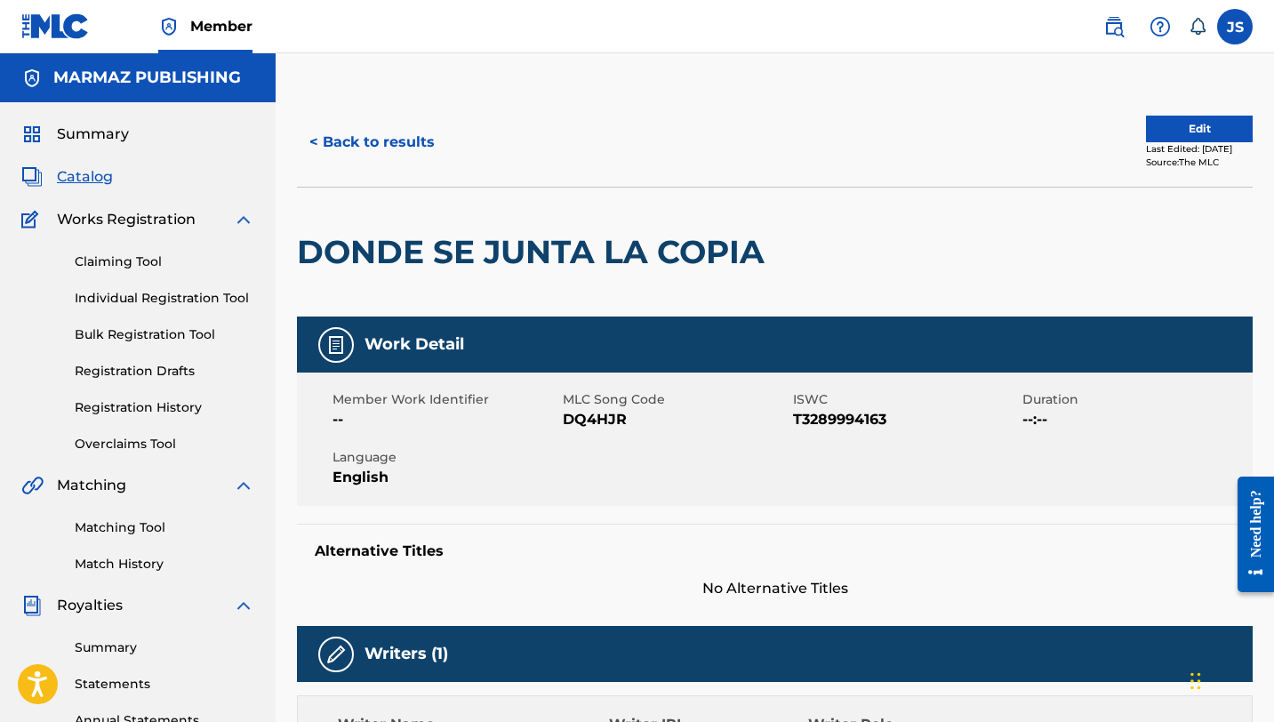
click at [584, 417] on span "DQ4HJR" at bounding box center [676, 419] width 226 height 21
copy span "DQ4HJR"
click at [370, 125] on button "< Back to results" at bounding box center [372, 142] width 150 height 44
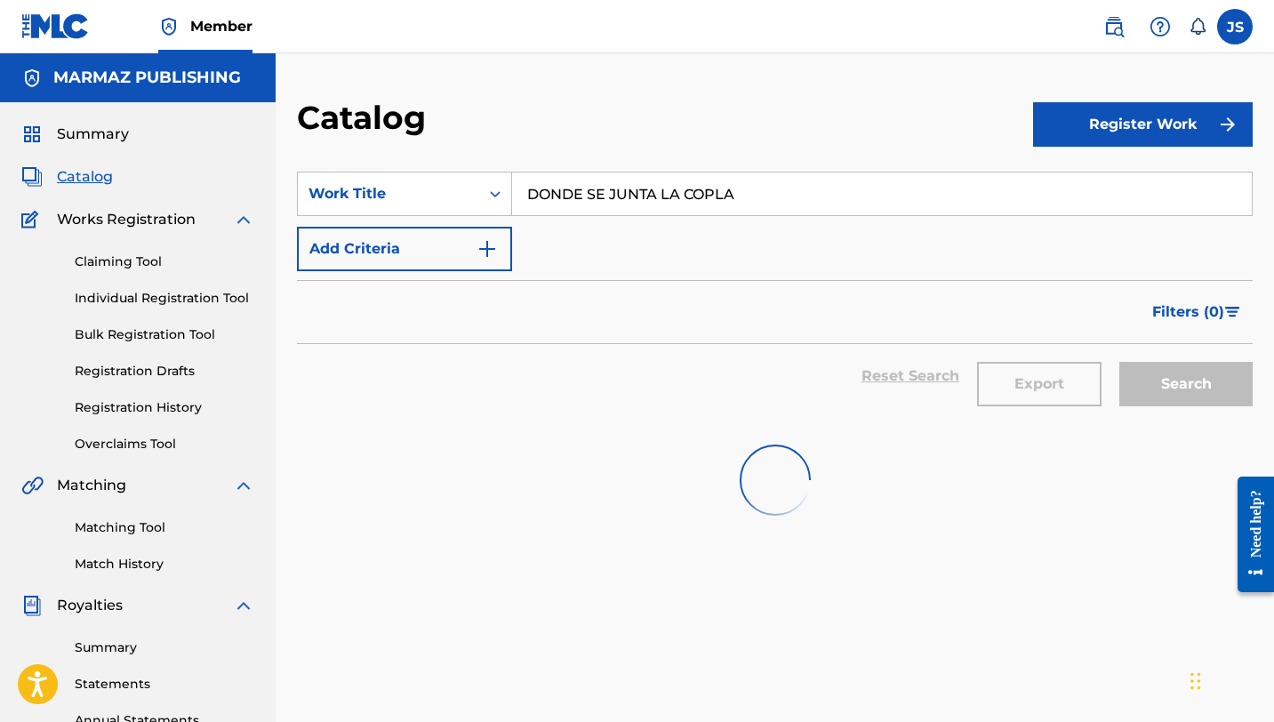
scroll to position [87, 0]
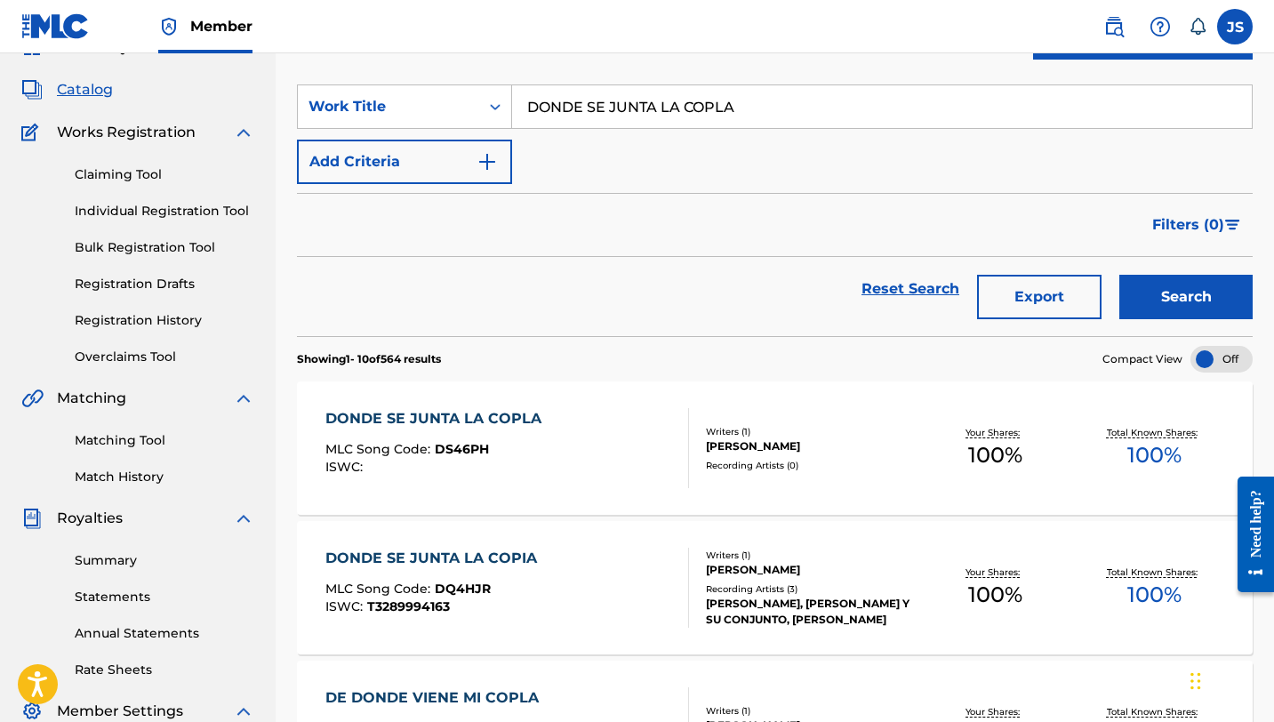
click at [688, 109] on input "DONDE SE JUNTA LA COPLA" at bounding box center [882, 106] width 740 height 43
paste input "ULCEMENTE PROHIBIDO"
type input "DULCEMENTE PROHIBIDO"
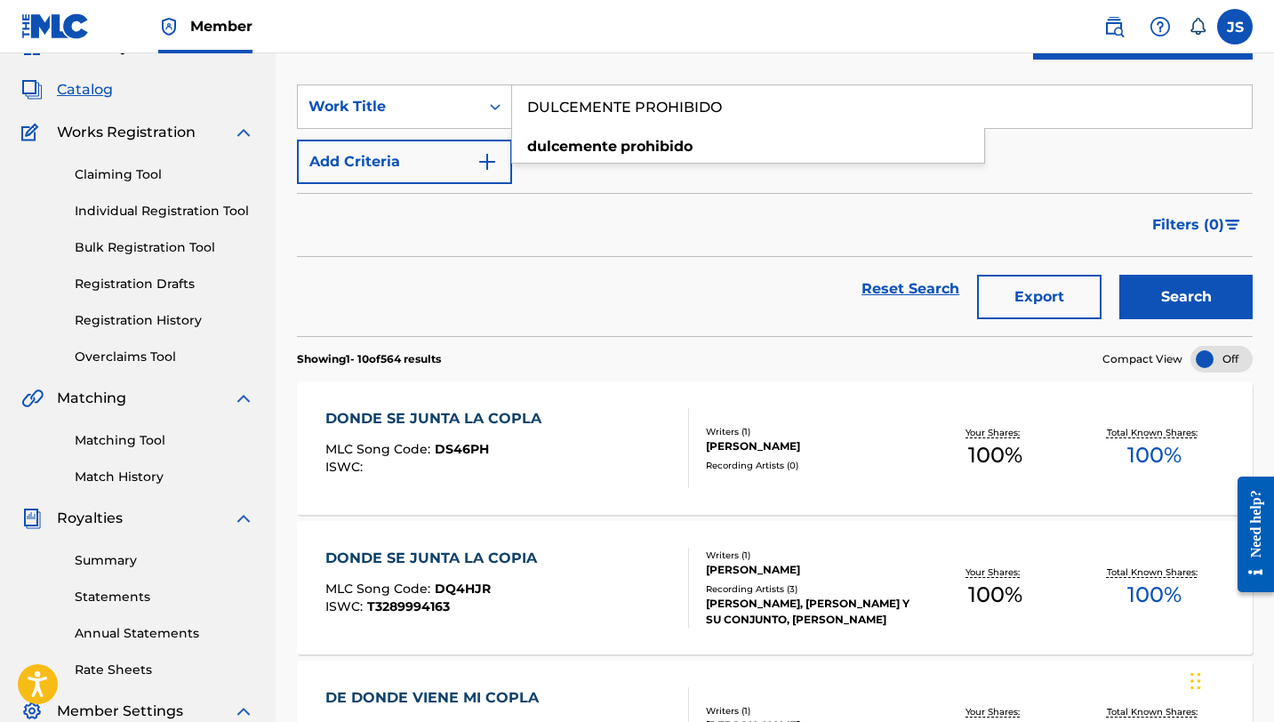
click at [1120, 275] on button "Search" at bounding box center [1186, 297] width 133 height 44
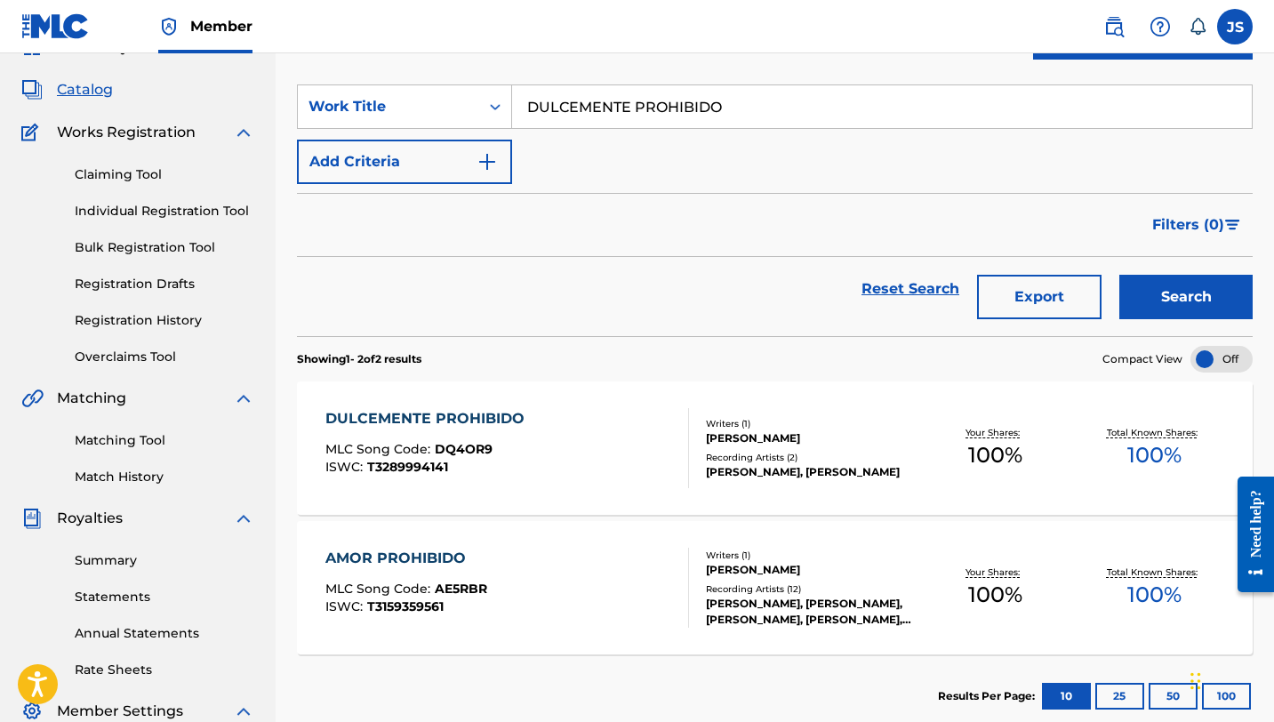
click at [569, 485] on div "DULCEMENTE PROHIBIDO MLC Song Code : DQ4OR9 ISWC : T3289994141" at bounding box center [508, 448] width 364 height 80
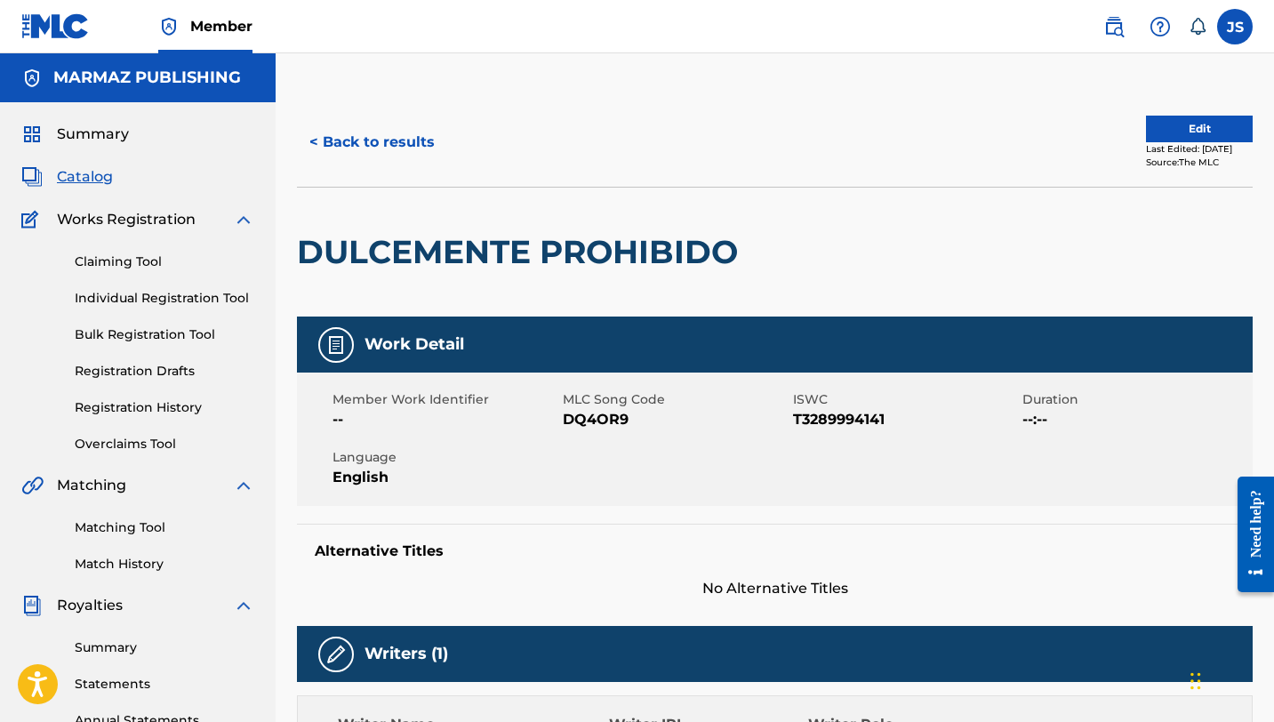
click at [596, 413] on span "DQ4OR9" at bounding box center [676, 419] width 226 height 21
copy span "DQ4OR9"
click at [438, 142] on button "< Back to results" at bounding box center [372, 142] width 150 height 44
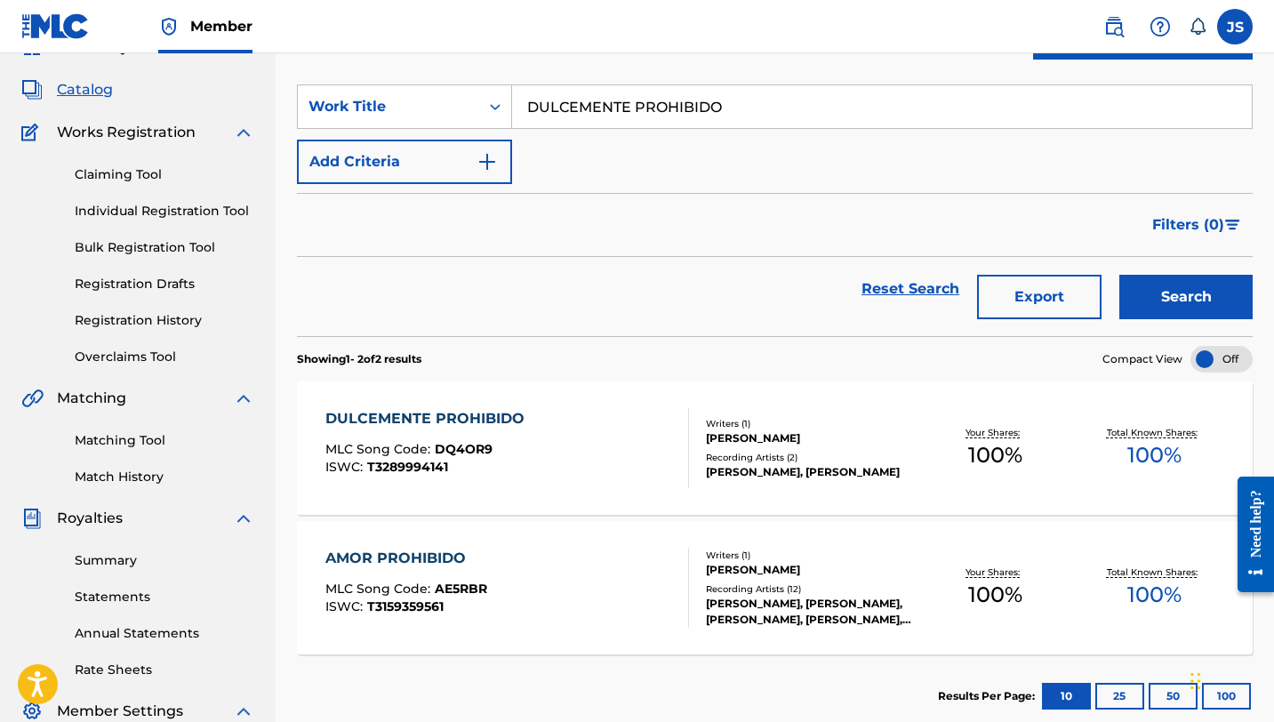
click at [571, 108] on input "DULCEMENTE PROHIBIDO" at bounding box center [882, 106] width 740 height 43
paste input "EL GRAN CANTOR"
type input "EL GRAN CANTOR"
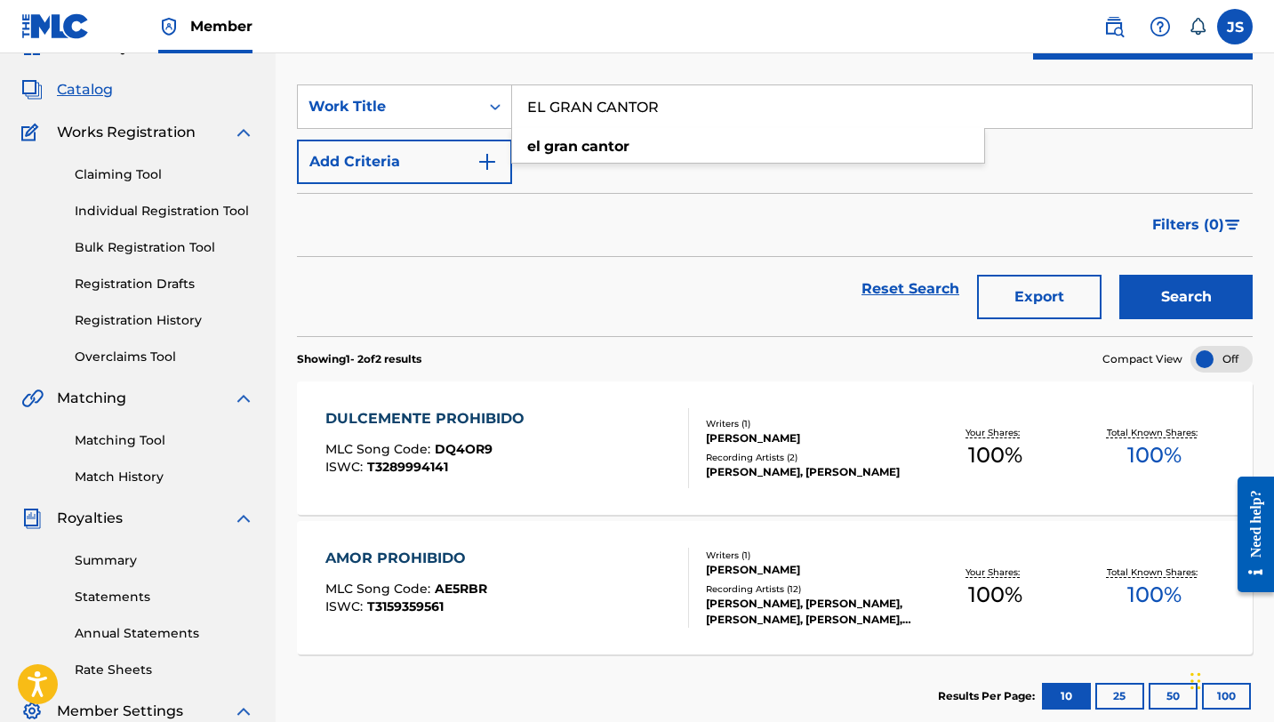
click at [1201, 306] on button "Search" at bounding box center [1186, 297] width 133 height 44
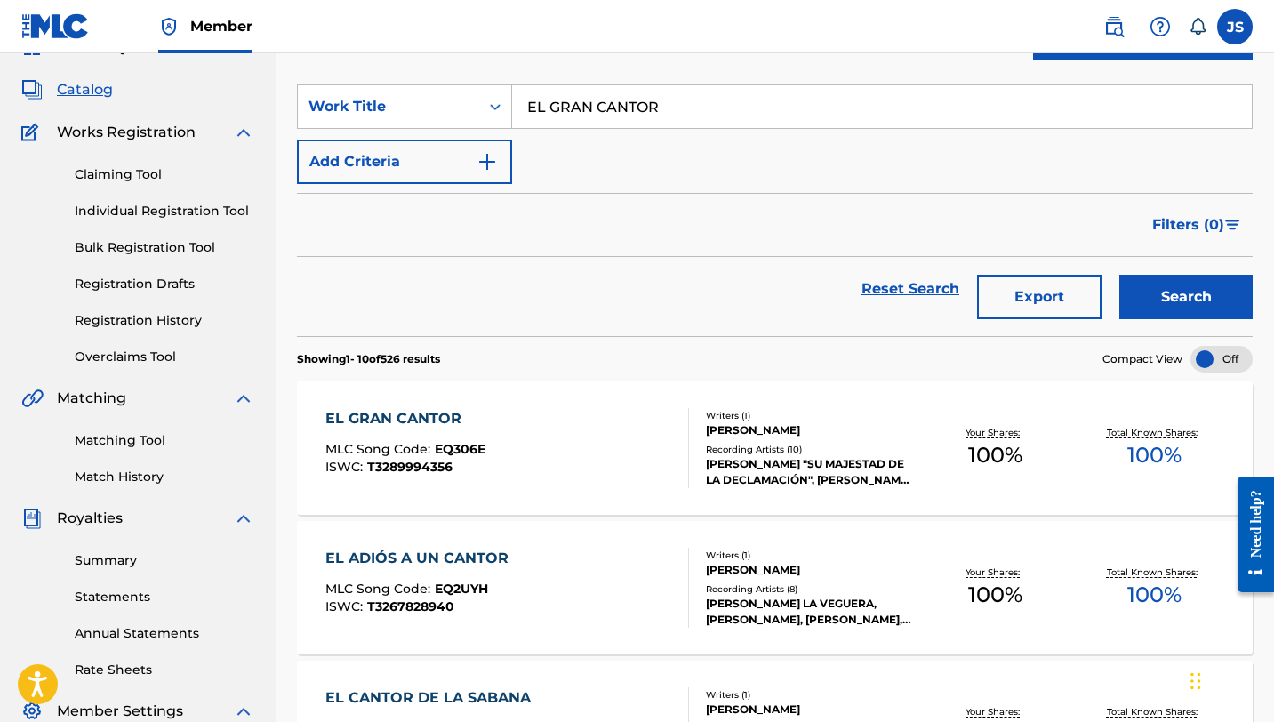
click at [606, 432] on div "EL GRAN CANTOR MLC Song Code : EQ306E ISWC : T3289994356" at bounding box center [508, 448] width 364 height 80
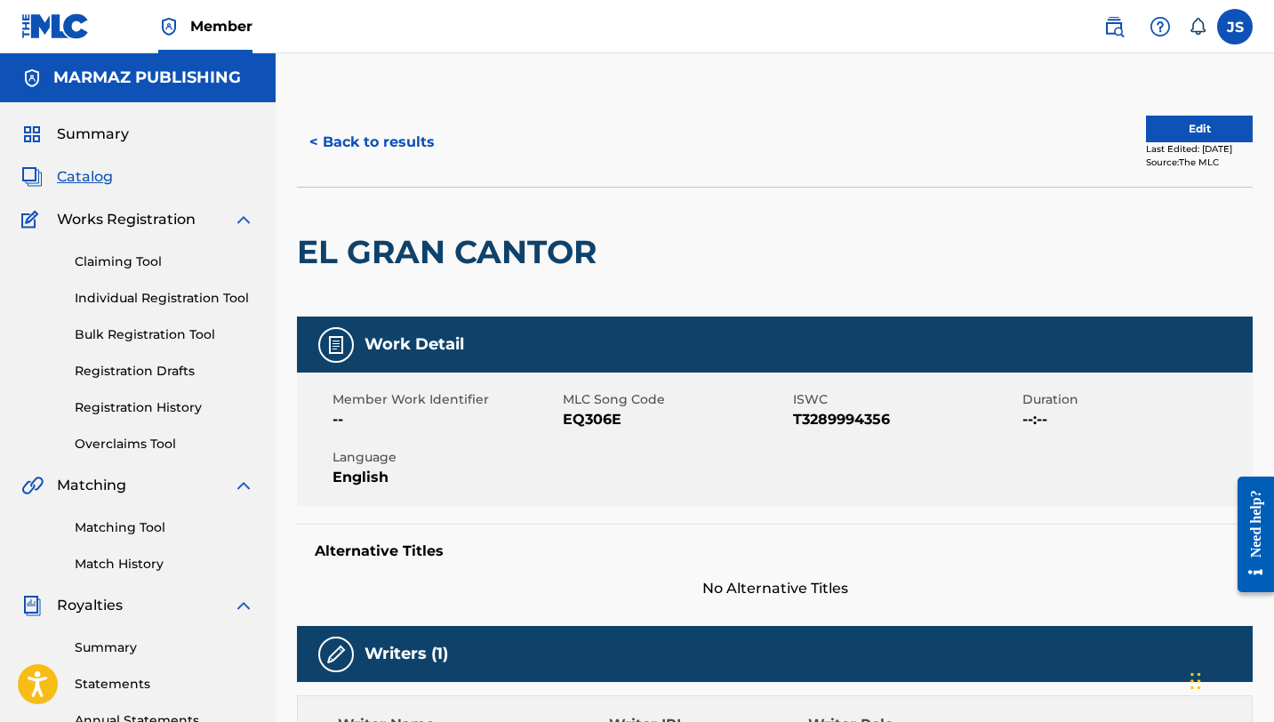
click at [588, 425] on span "EQ306E" at bounding box center [676, 419] width 226 height 21
copy span "EQ306E"
click at [382, 146] on button "< Back to results" at bounding box center [372, 142] width 150 height 44
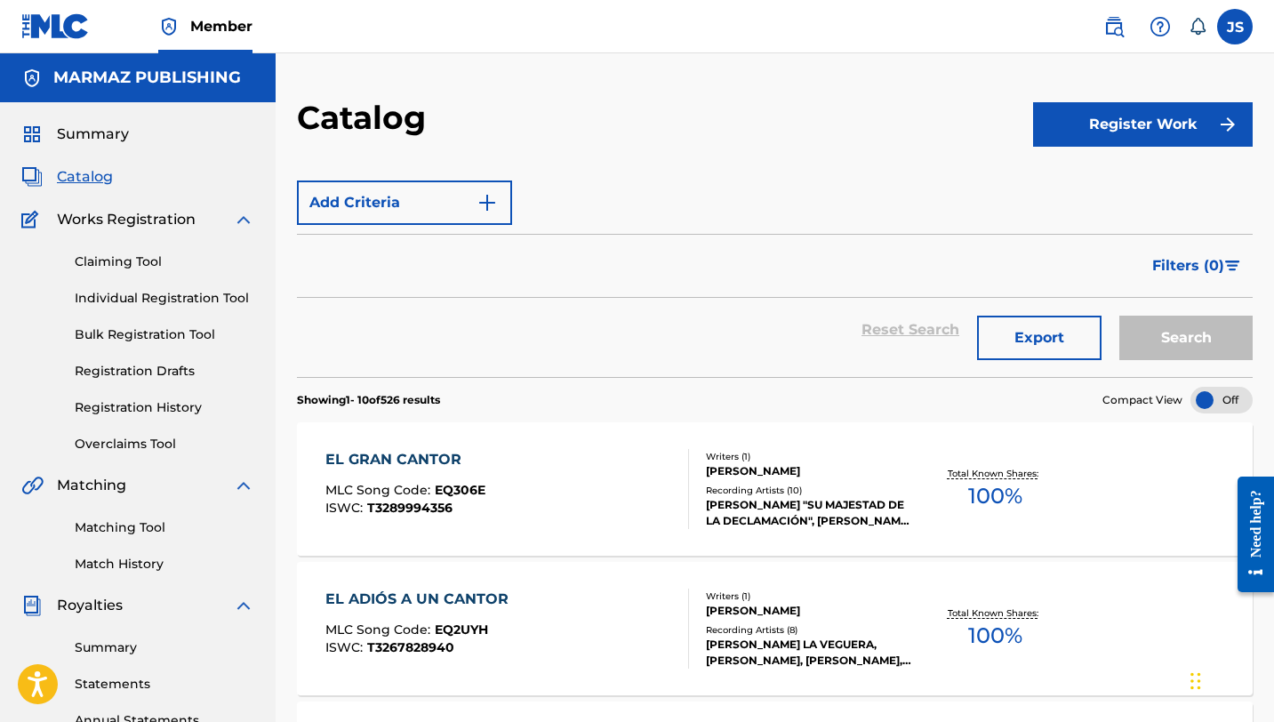
scroll to position [87, 0]
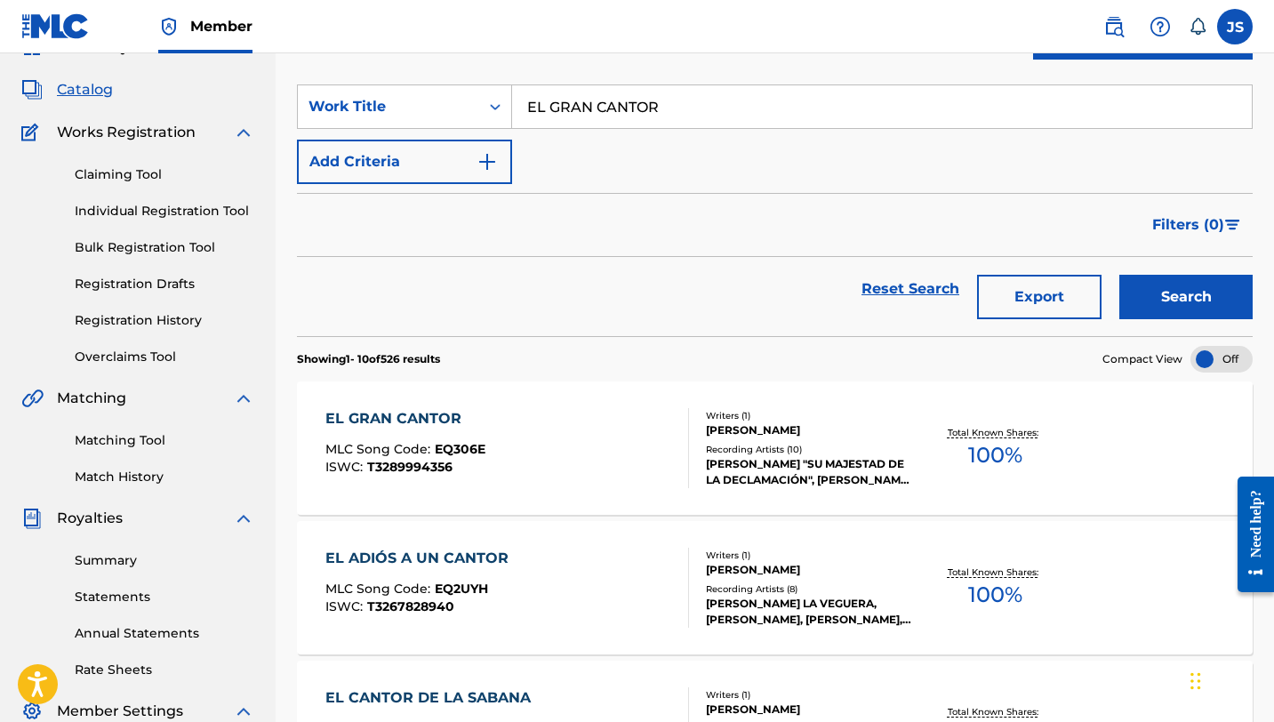
click at [578, 117] on input "EL GRAN CANTOR" at bounding box center [882, 106] width 740 height 43
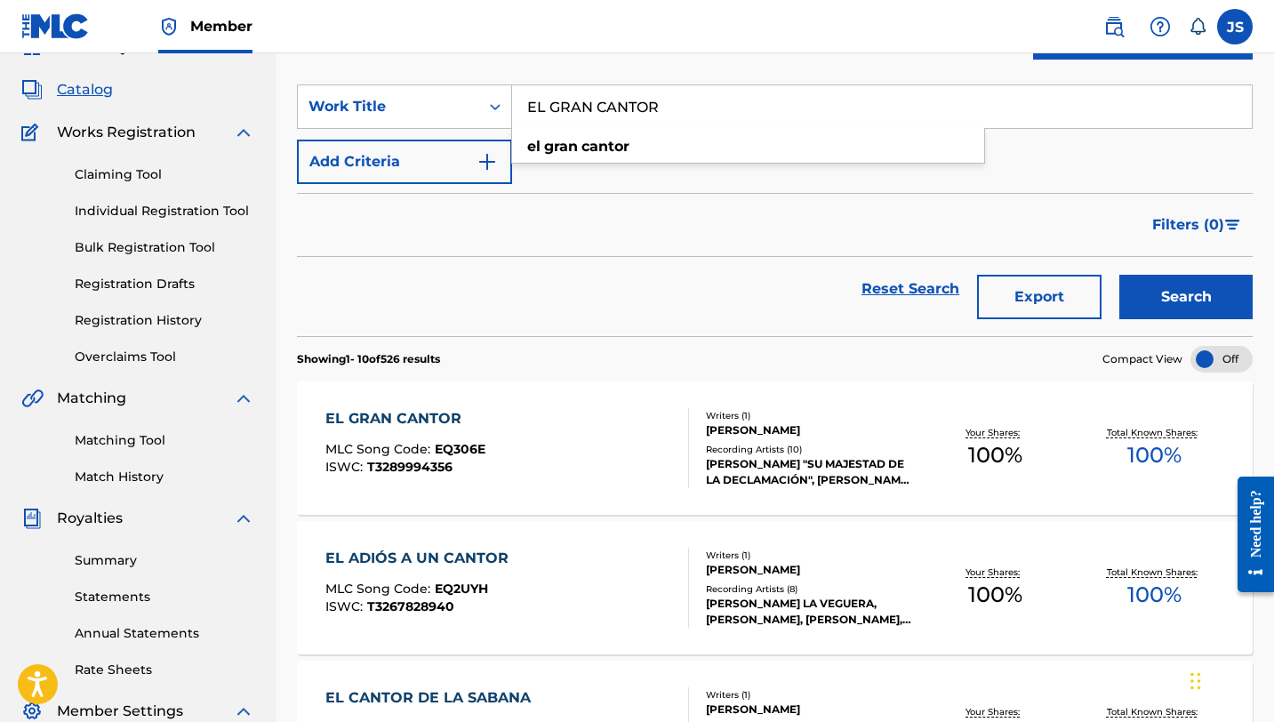
paste input "N EL MISMO LUGA"
type input "EN EL MISMO LUGAR"
click at [1141, 286] on button "Search" at bounding box center [1186, 297] width 133 height 44
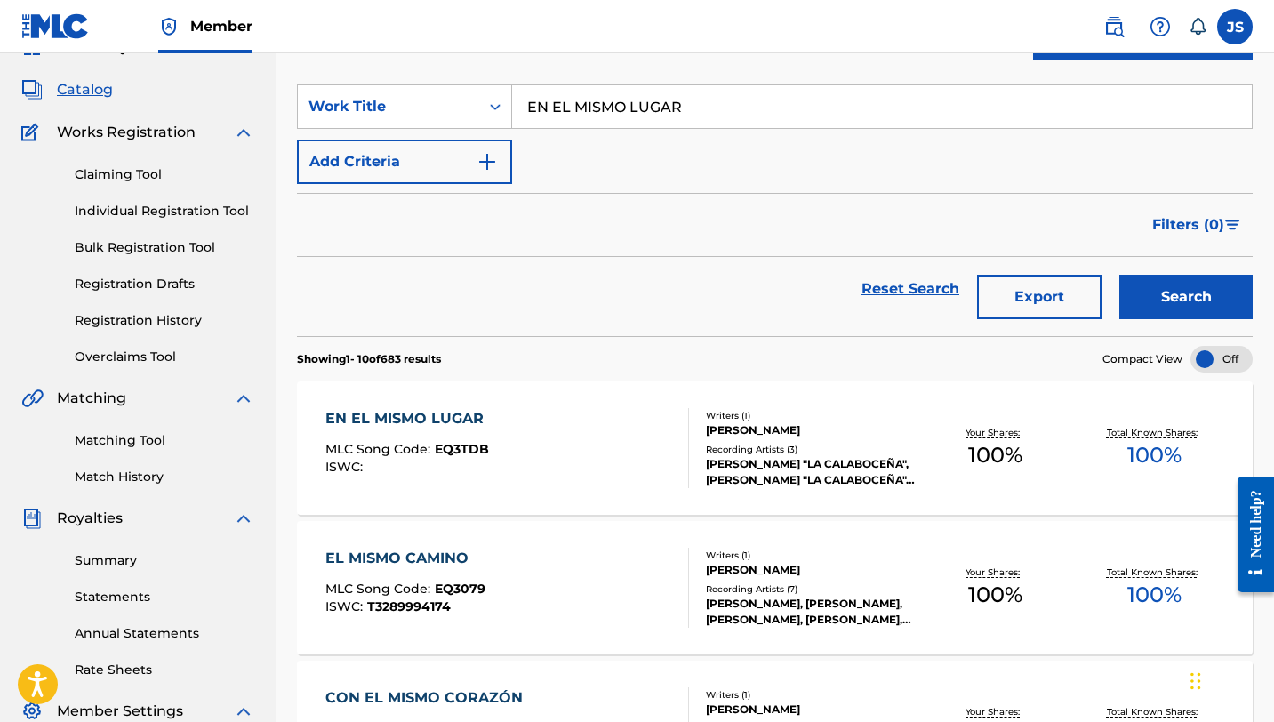
click at [545, 407] on div "EN EL MISMO LUGAR MLC Song Code : EQ3TDB ISWC : Writers ( 1 ) CRUZ MARIA TENEPE…" at bounding box center [775, 448] width 956 height 133
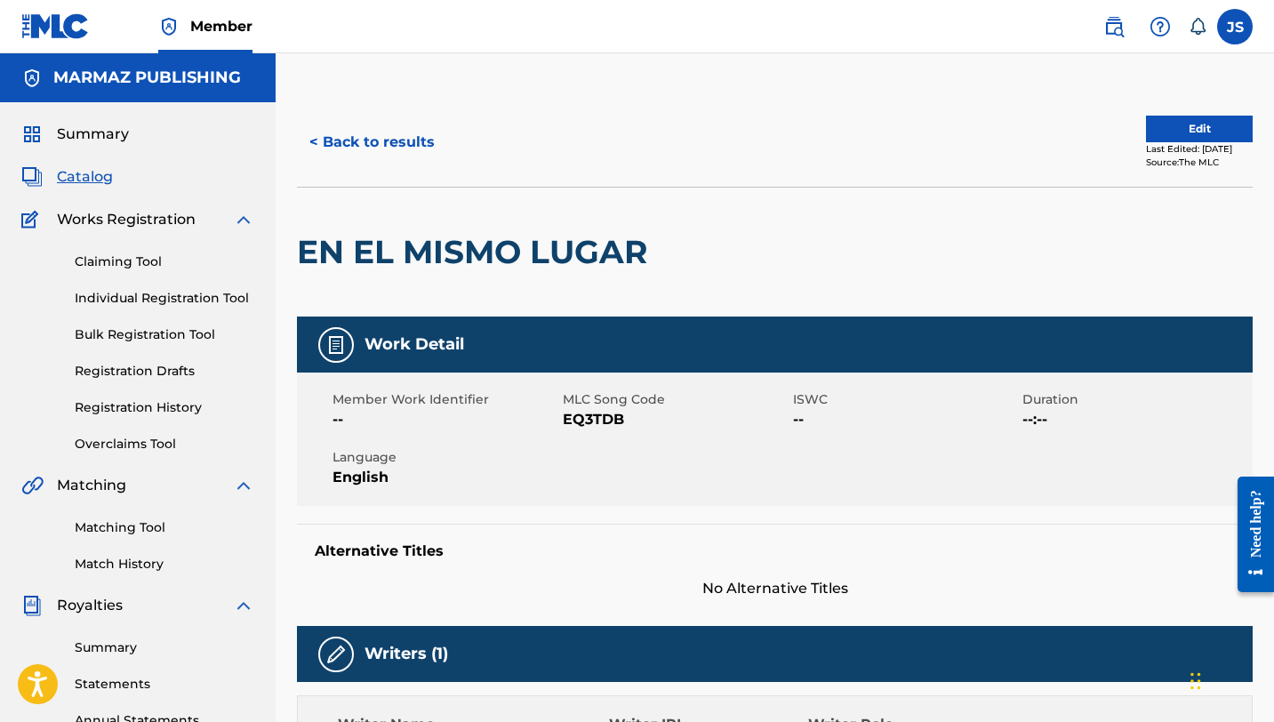
click at [591, 426] on span "EQ3TDB" at bounding box center [676, 419] width 226 height 21
click at [410, 155] on button "< Back to results" at bounding box center [372, 142] width 150 height 44
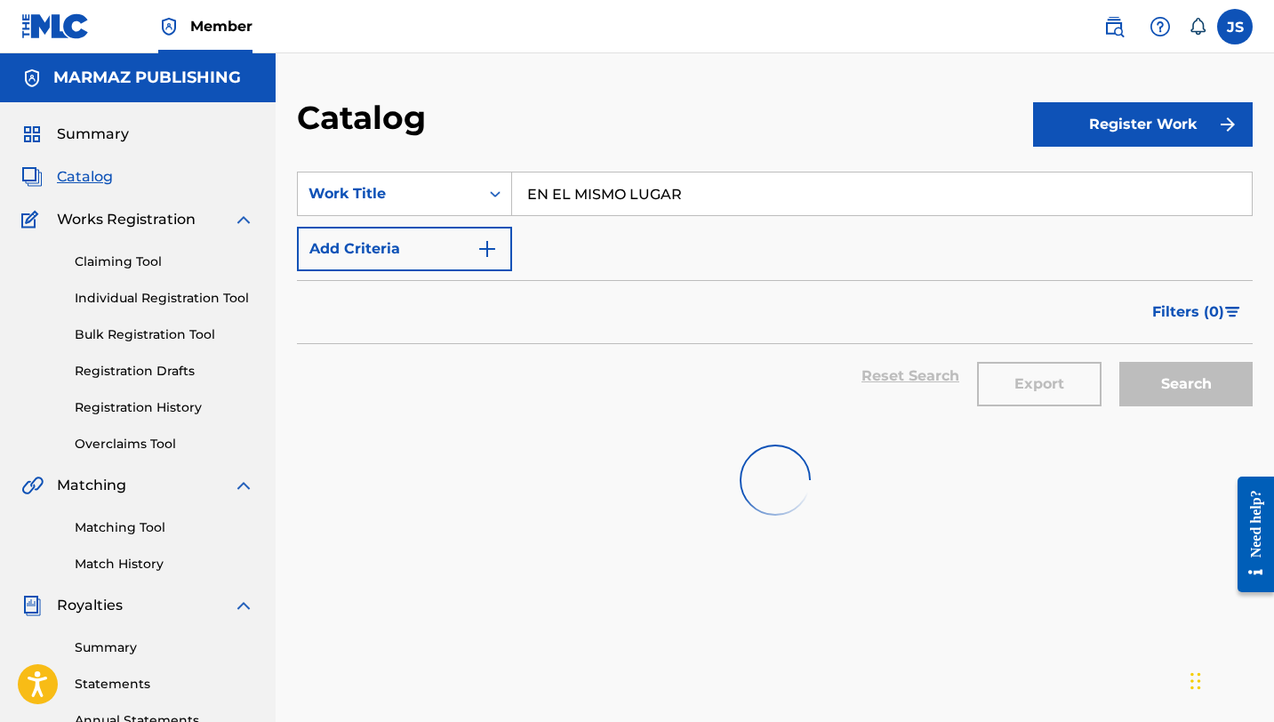
scroll to position [87, 0]
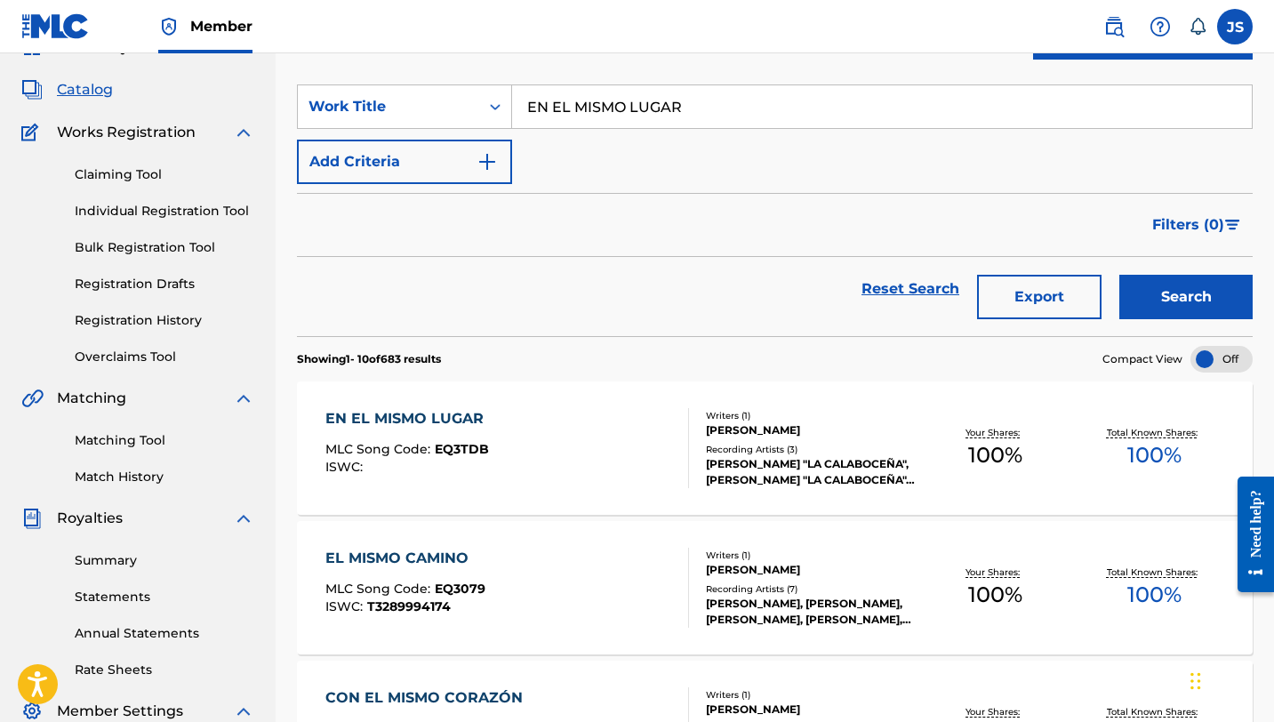
click at [546, 90] on input "EN EL MISMO LUGAR" at bounding box center [882, 106] width 740 height 43
paste input "TRE VERSO Y COPLA"
type input "ENTRE VERSO Y COPLA"
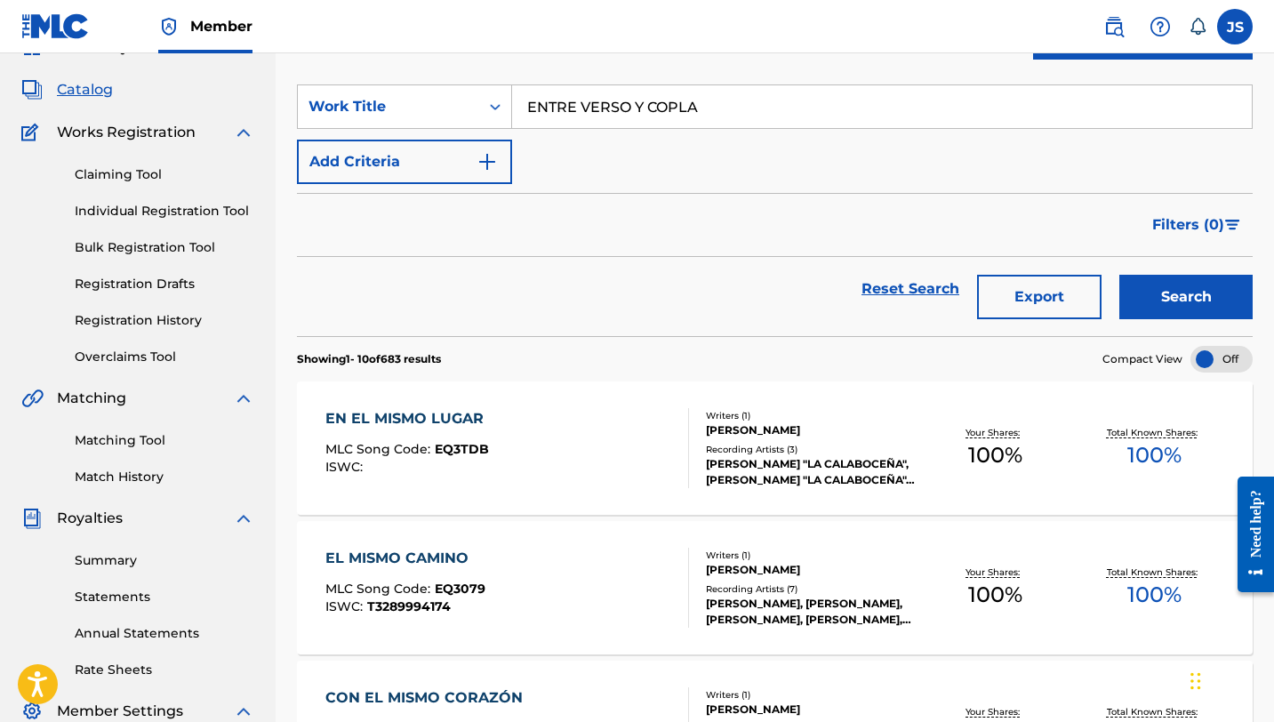
click at [1152, 294] on button "Search" at bounding box center [1186, 297] width 133 height 44
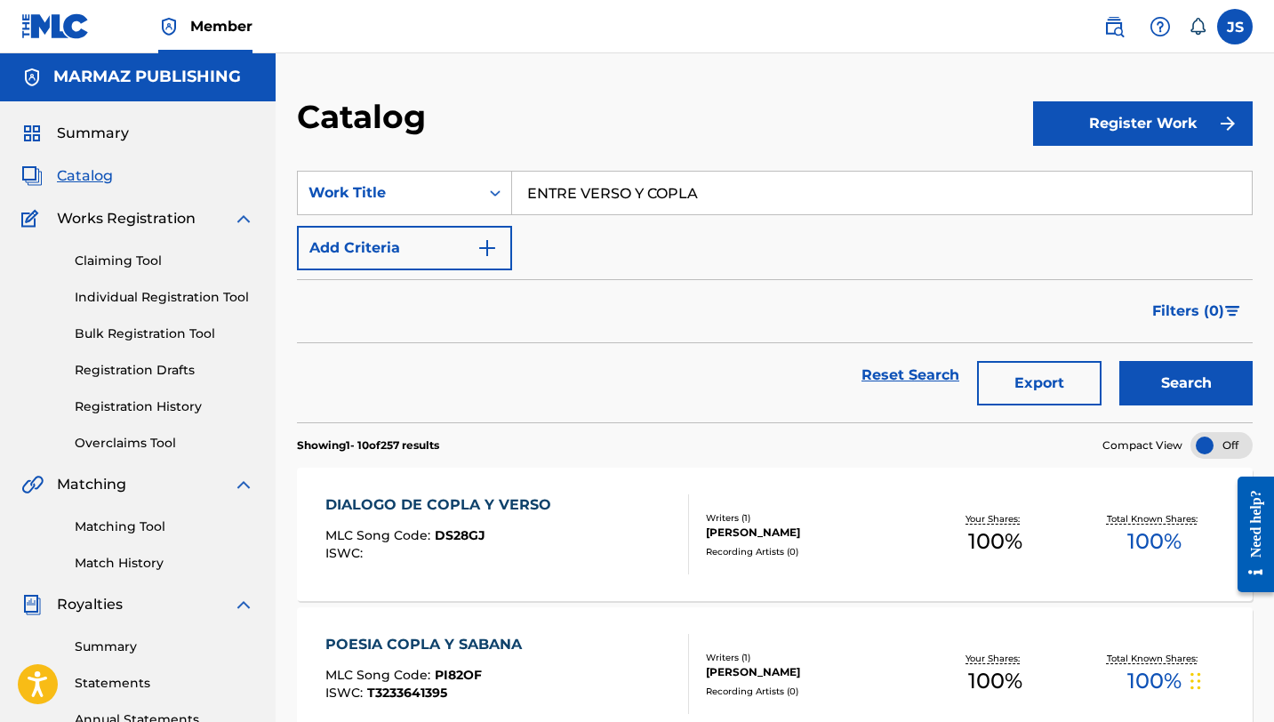
scroll to position [0, 0]
click at [627, 196] on input "ENTRE VERSO Y COPLA" at bounding box center [882, 194] width 740 height 43
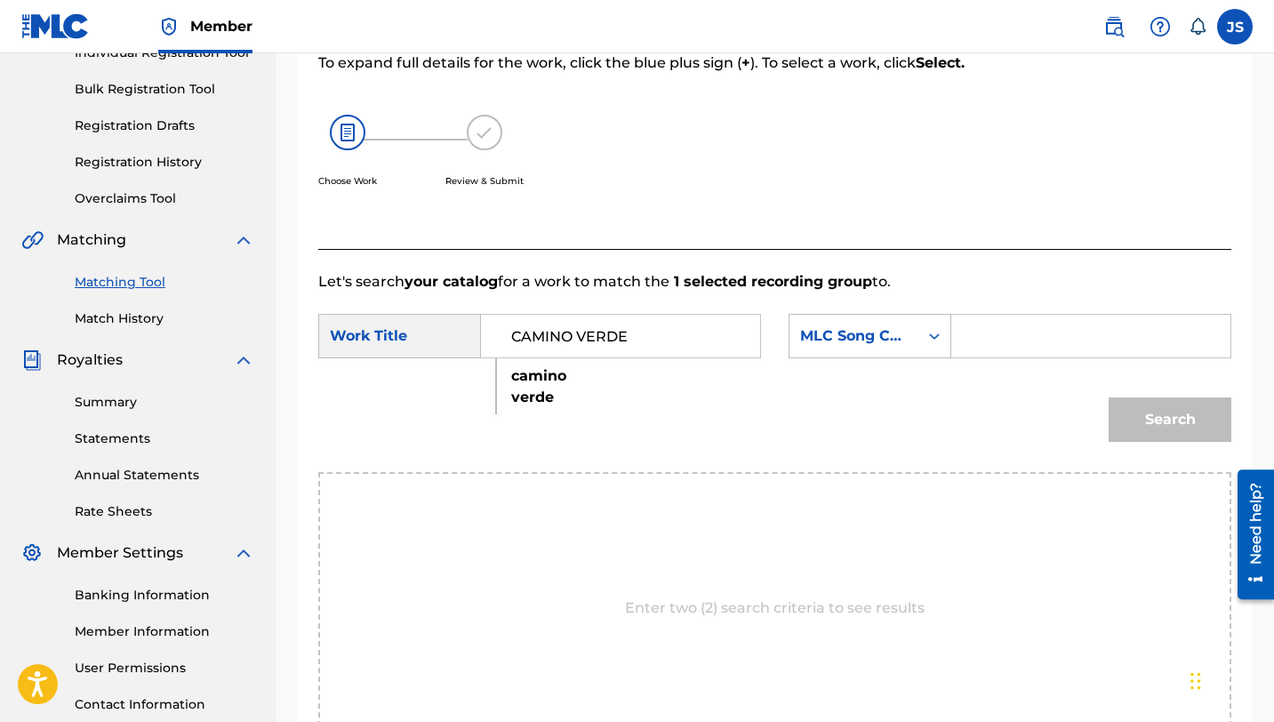
click at [965, 321] on div "Search Form" at bounding box center [1092, 336] width 280 height 44
click at [977, 346] on input "Search Form" at bounding box center [1091, 336] width 249 height 43
paste input "CI6SZV"
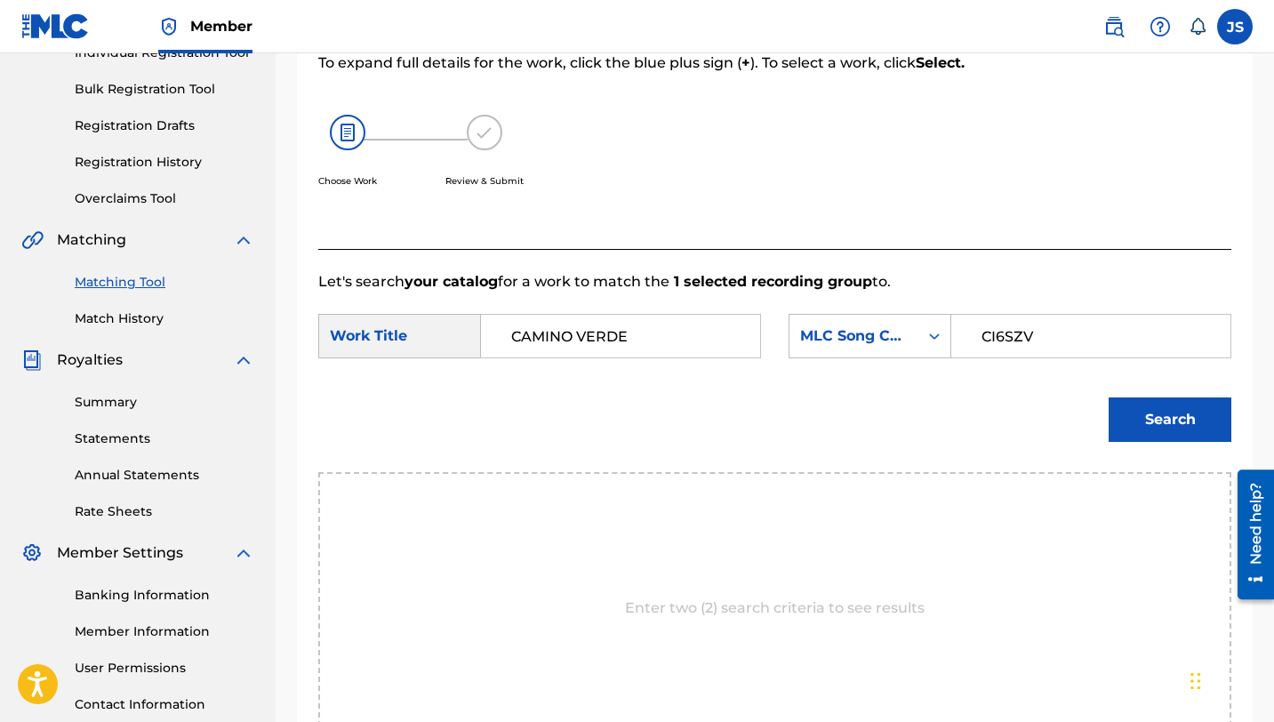
type input "CI6SZV"
click at [1130, 409] on button "Search" at bounding box center [1170, 420] width 123 height 44
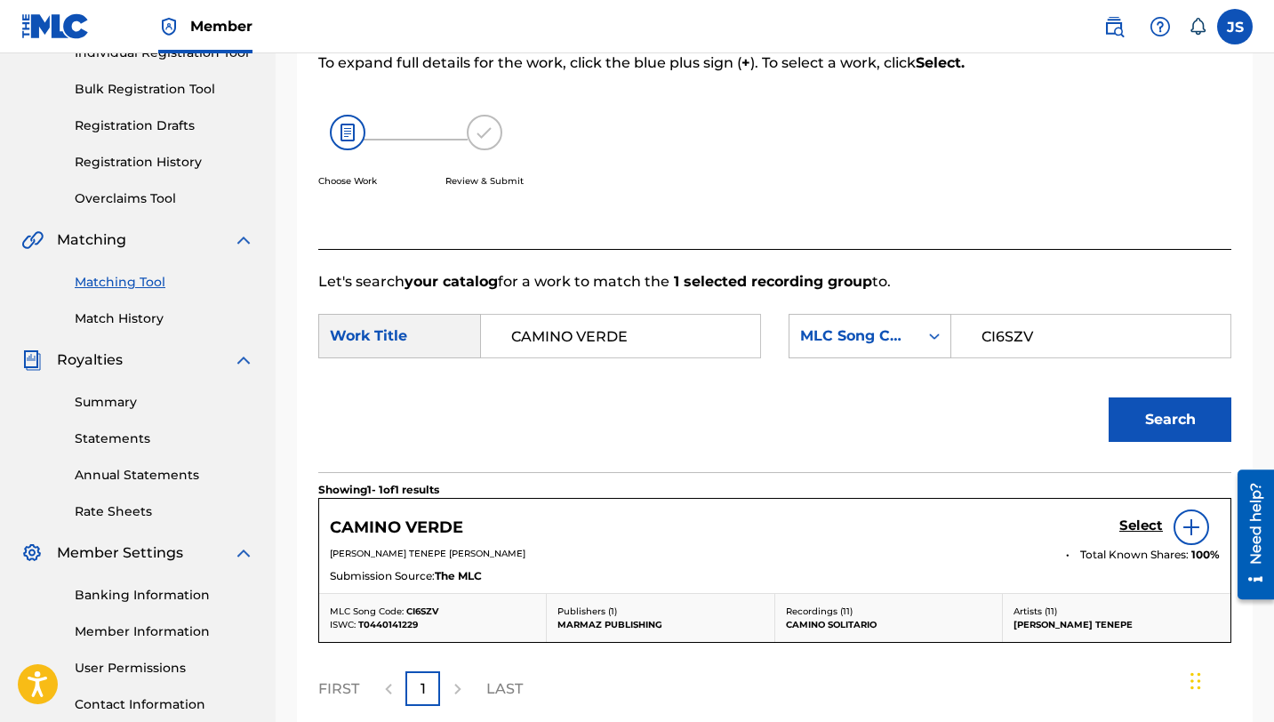
click at [1129, 523] on h5 "Select" at bounding box center [1142, 526] width 44 height 17
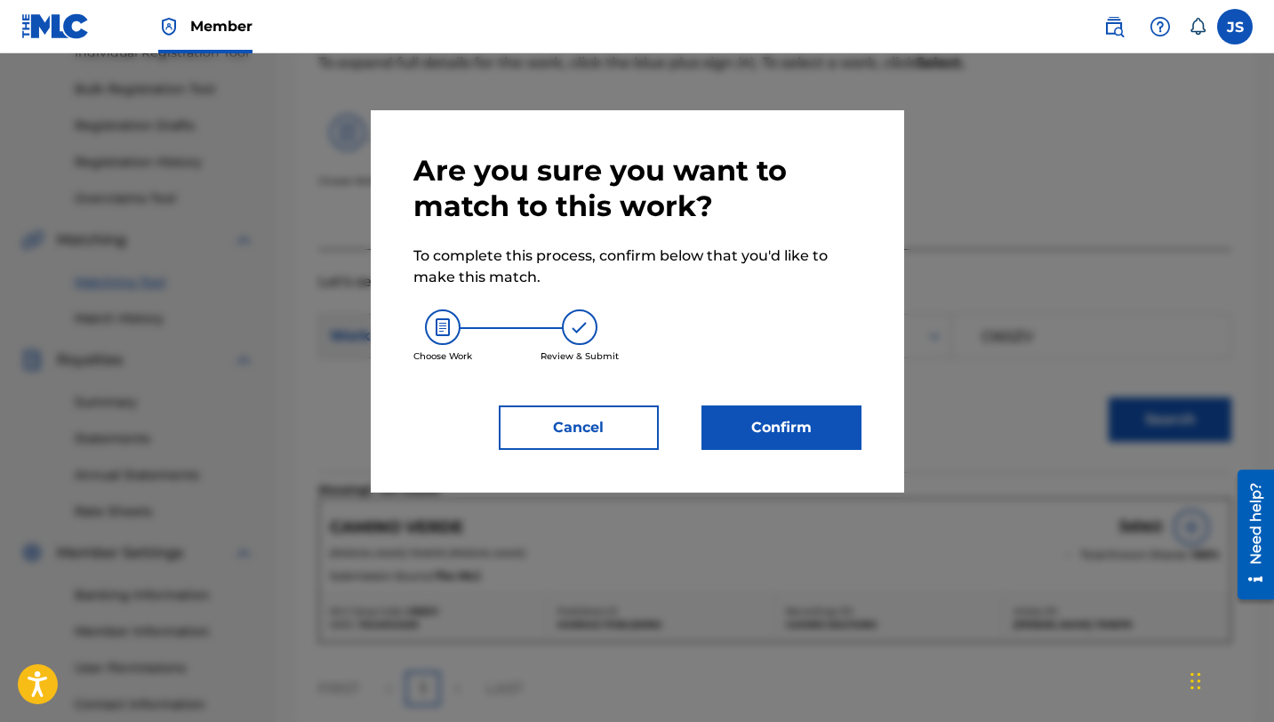
click at [821, 412] on button "Confirm" at bounding box center [782, 428] width 160 height 44
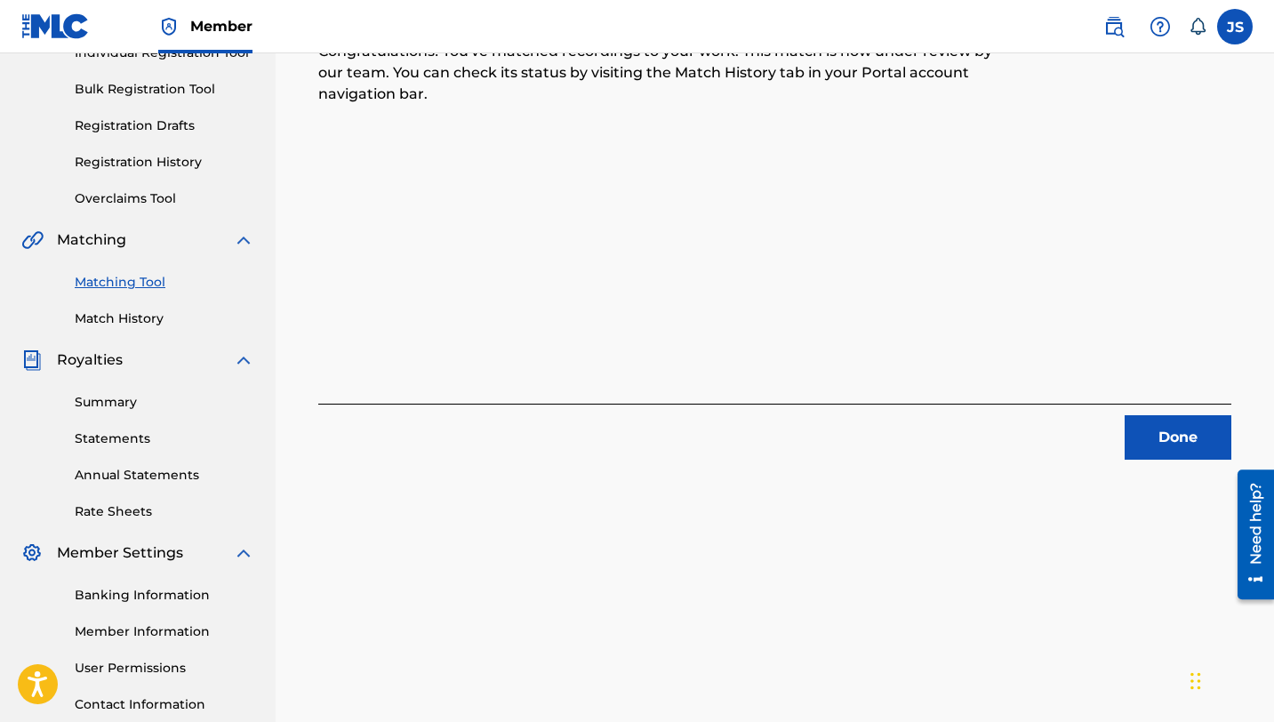
click at [1235, 446] on div "1 Recording Groups are pending usage match to the work CAMINO VERDE . Congratul…" at bounding box center [775, 178] width 956 height 563
click at [1187, 445] on button "Done" at bounding box center [1178, 437] width 107 height 44
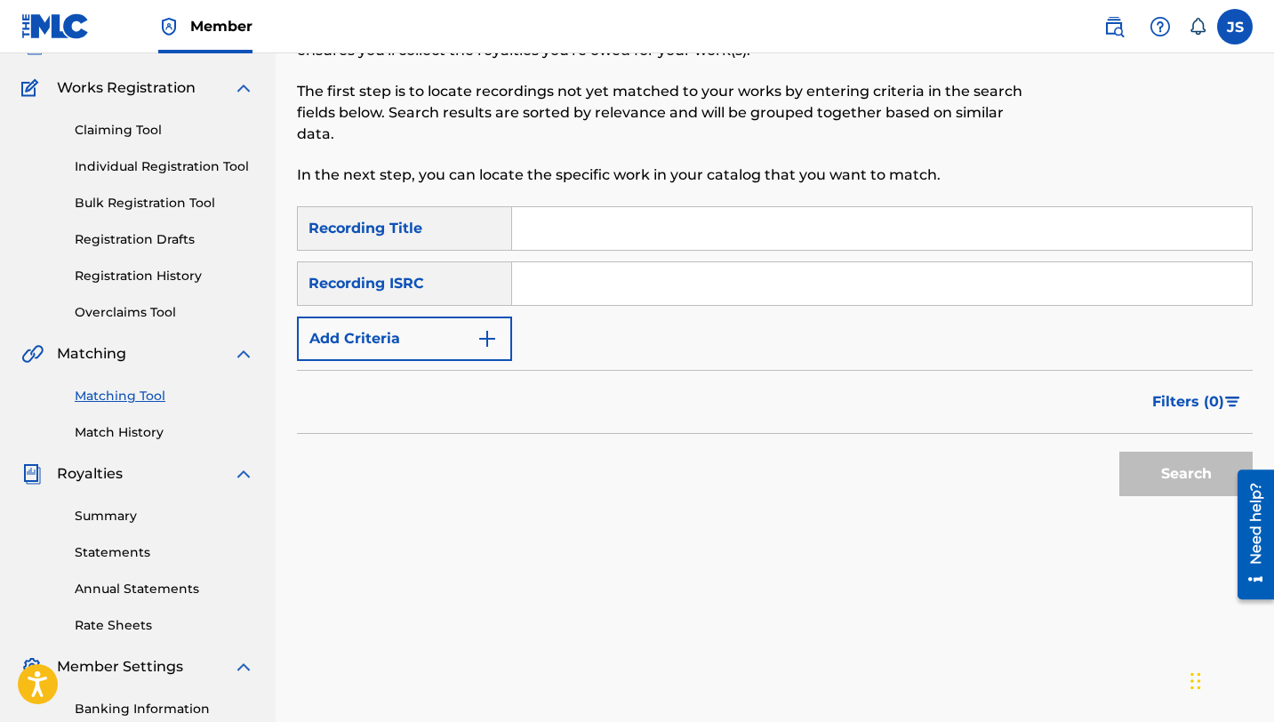
scroll to position [85, 0]
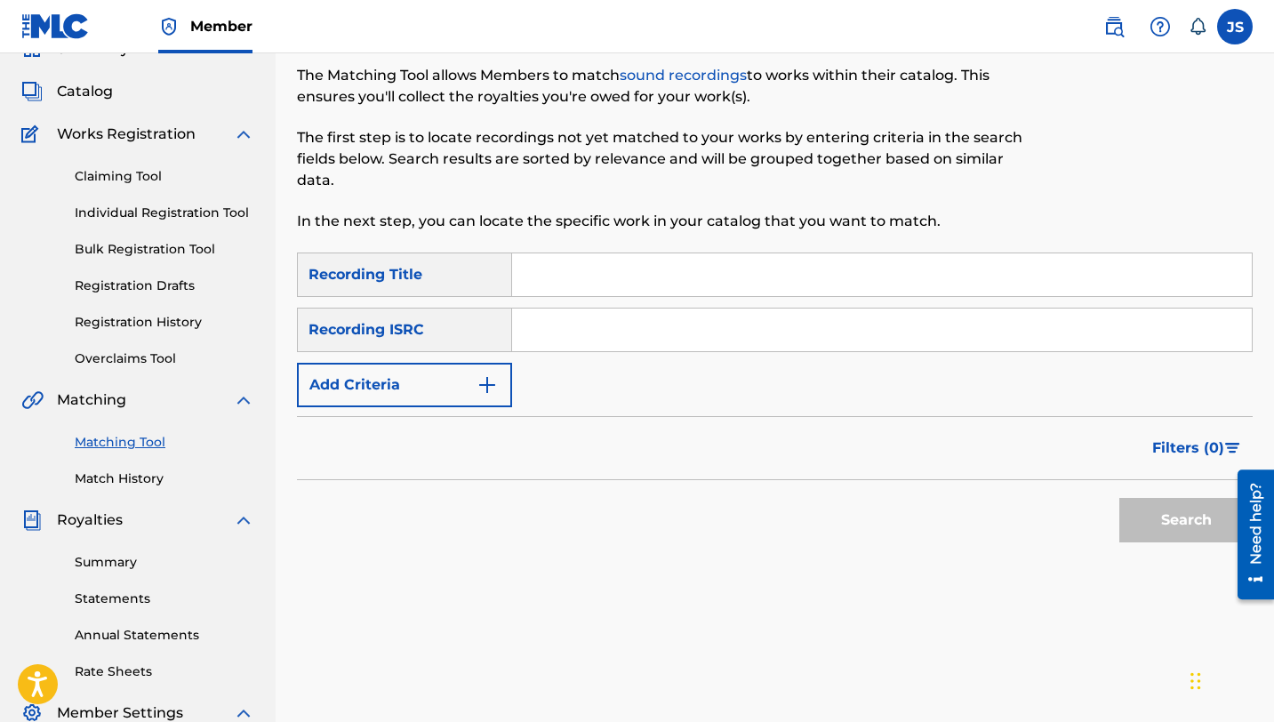
click at [584, 286] on input "Search Form" at bounding box center [882, 274] width 740 height 43
paste input "CAMINOS Y [GEOGRAPHIC_DATA]"
click at [1140, 521] on button "Search" at bounding box center [1186, 520] width 133 height 44
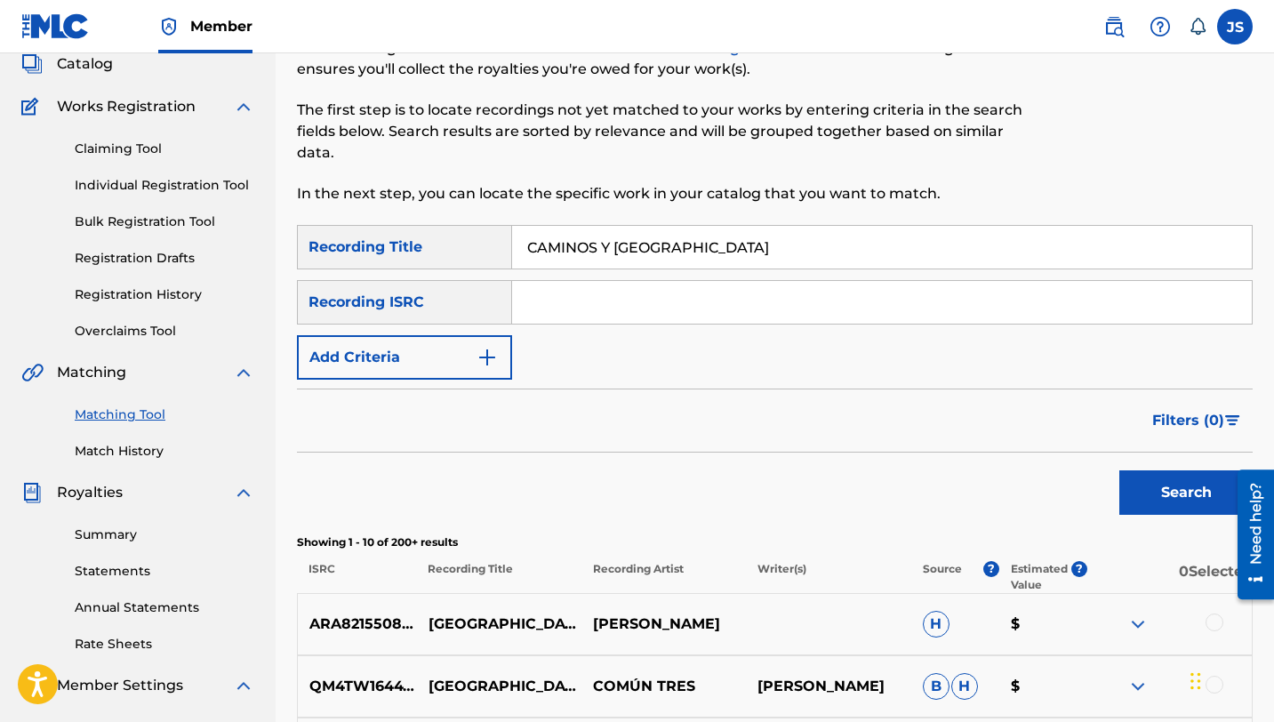
scroll to position [140, 0]
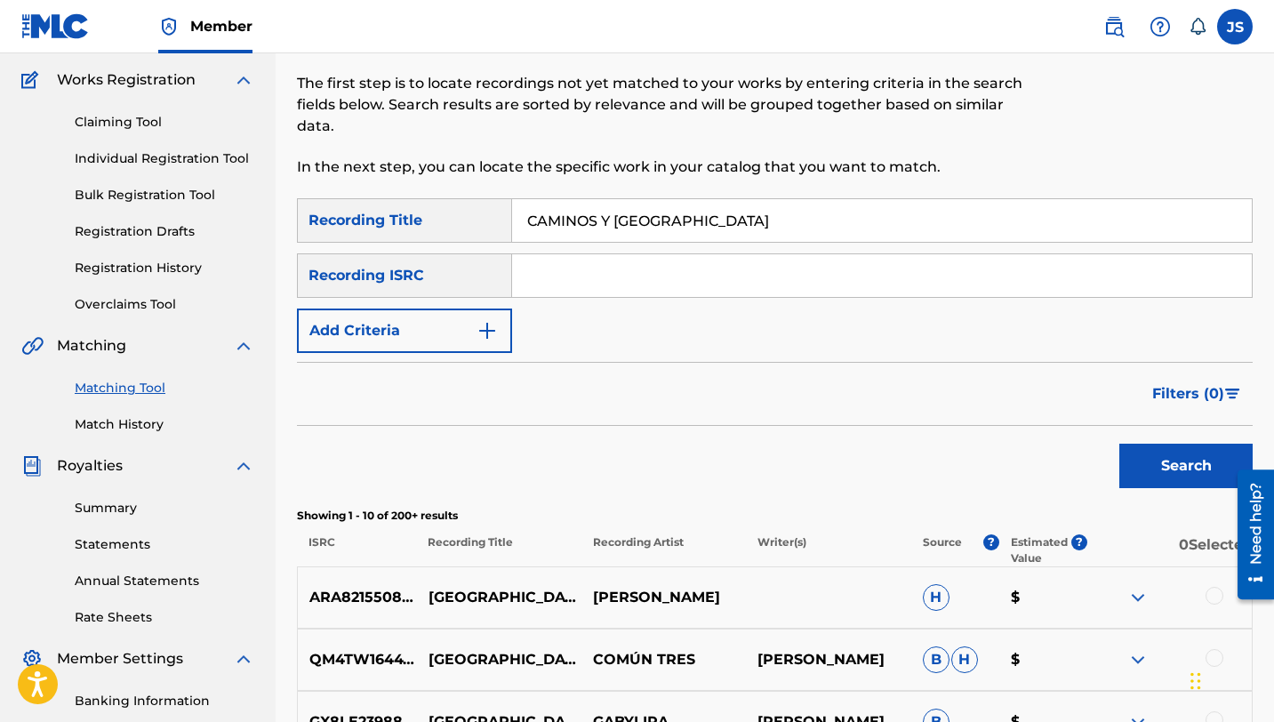
click at [1154, 476] on button "Search" at bounding box center [1186, 466] width 133 height 44
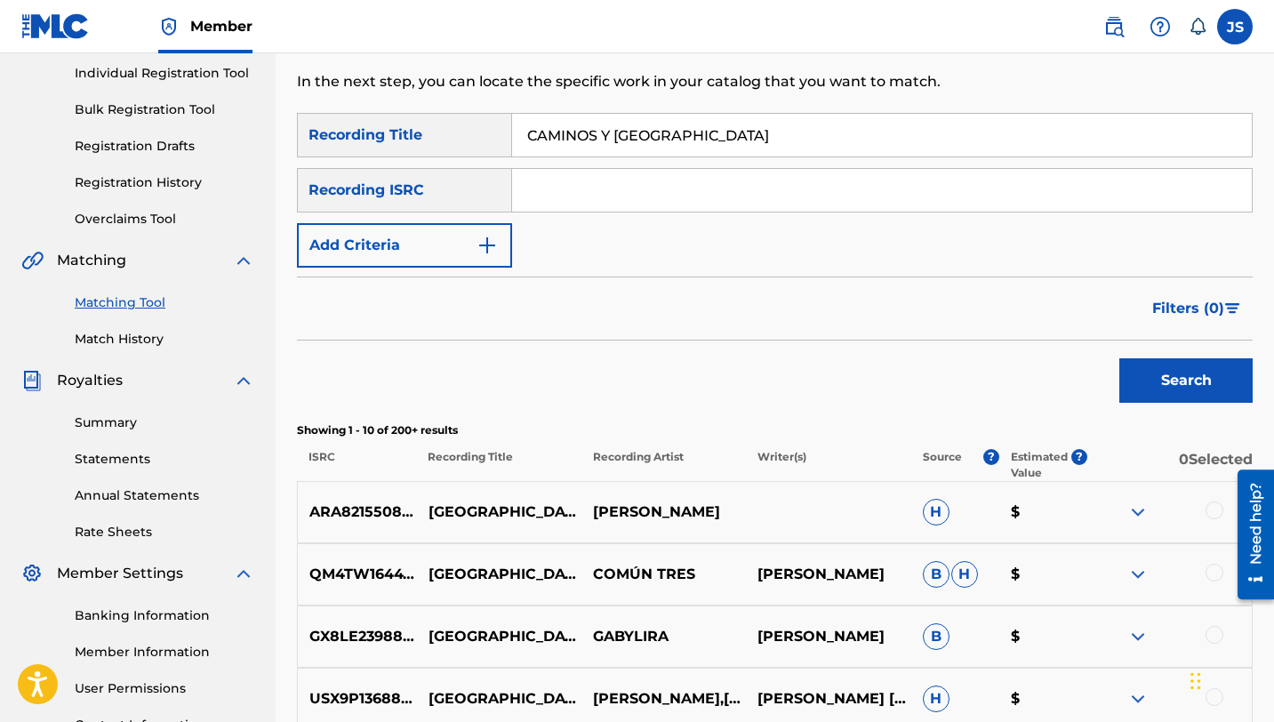
scroll to position [229, 0]
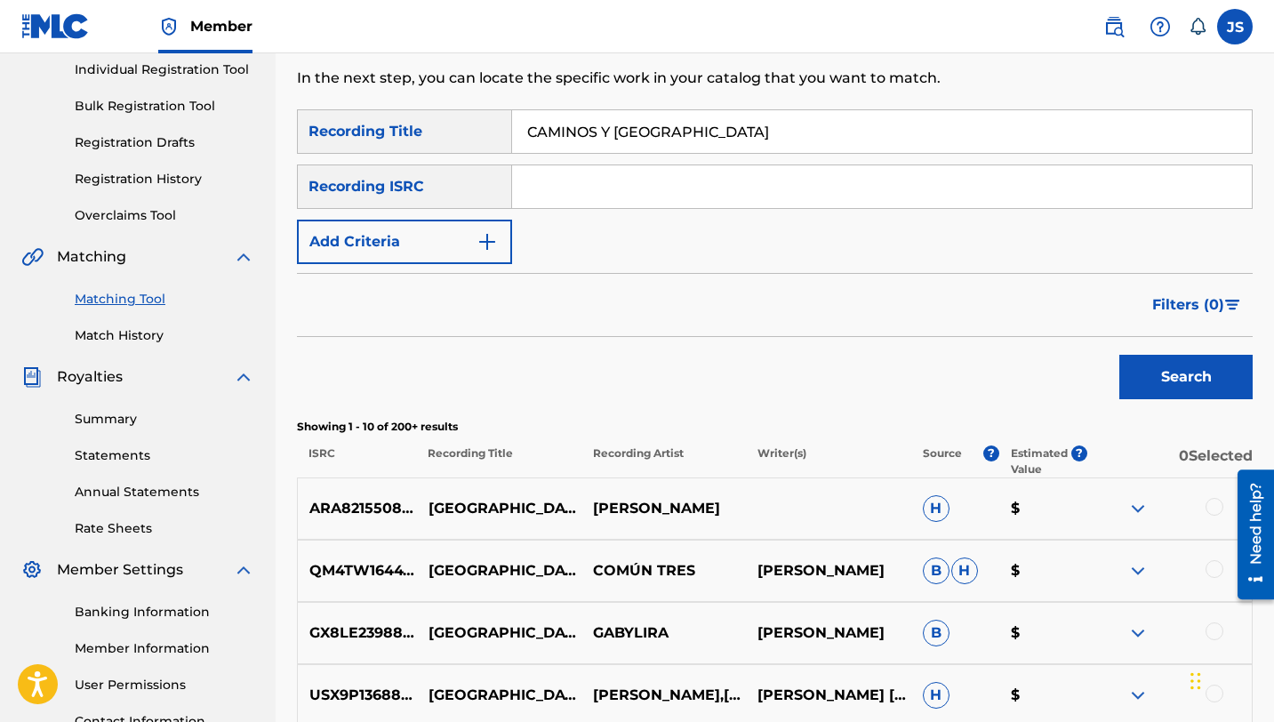
click at [614, 130] on input "CAMINOS Y [GEOGRAPHIC_DATA]" at bounding box center [882, 131] width 740 height 43
paste input "[PERSON_NAME]"
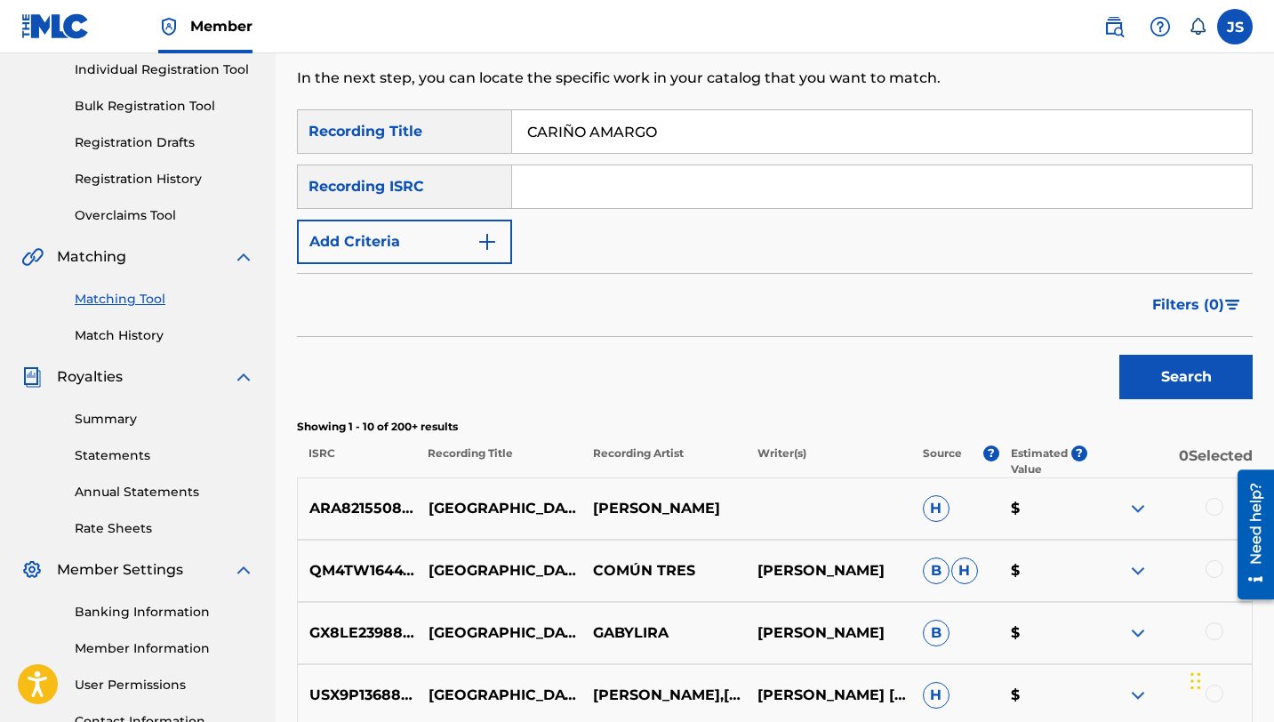
click at [1196, 366] on button "Search" at bounding box center [1186, 377] width 133 height 44
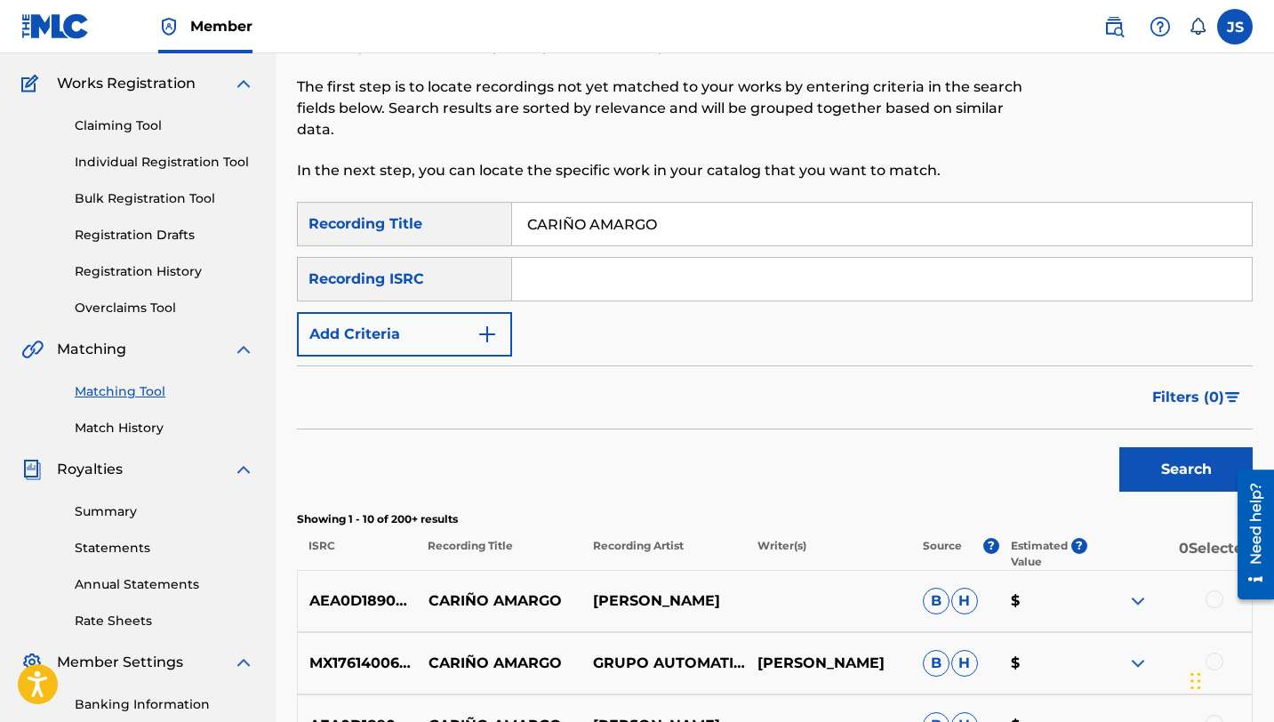
scroll to position [92, 0]
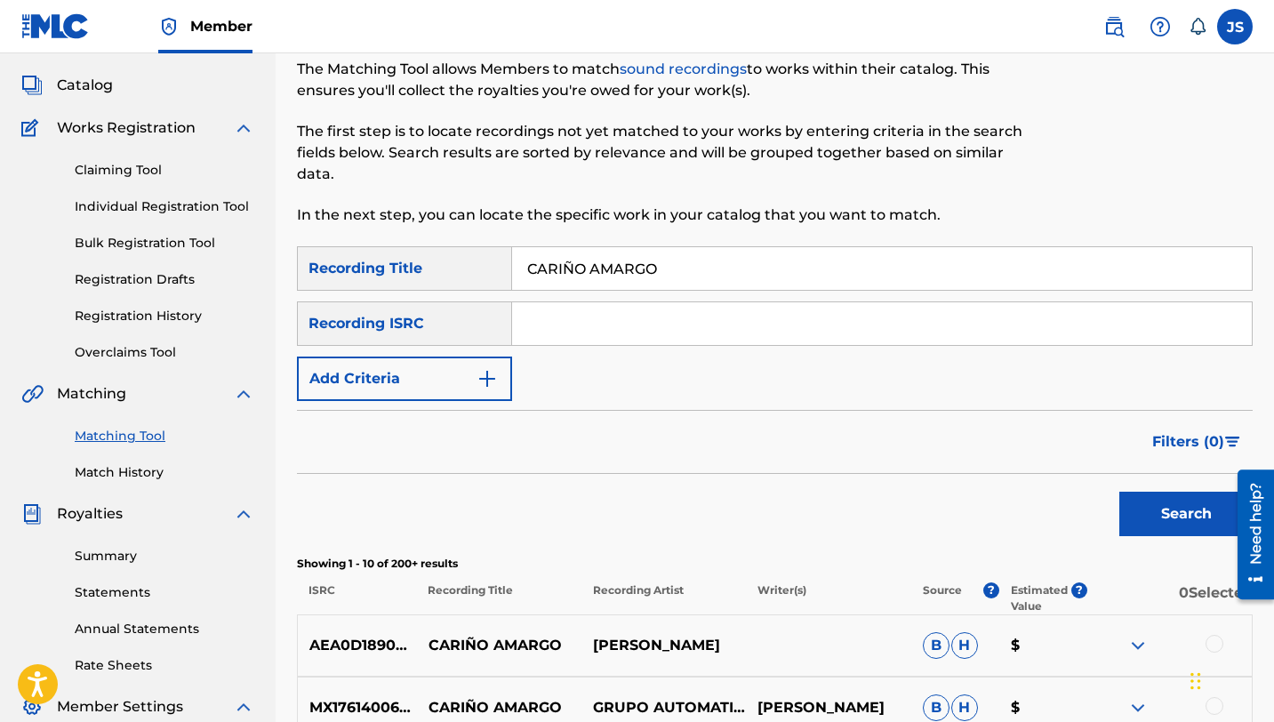
click at [637, 269] on input "CARIÑO AMARGO" at bounding box center [882, 268] width 740 height 43
paste input "MENCITA"
type input "[PERSON_NAME]"
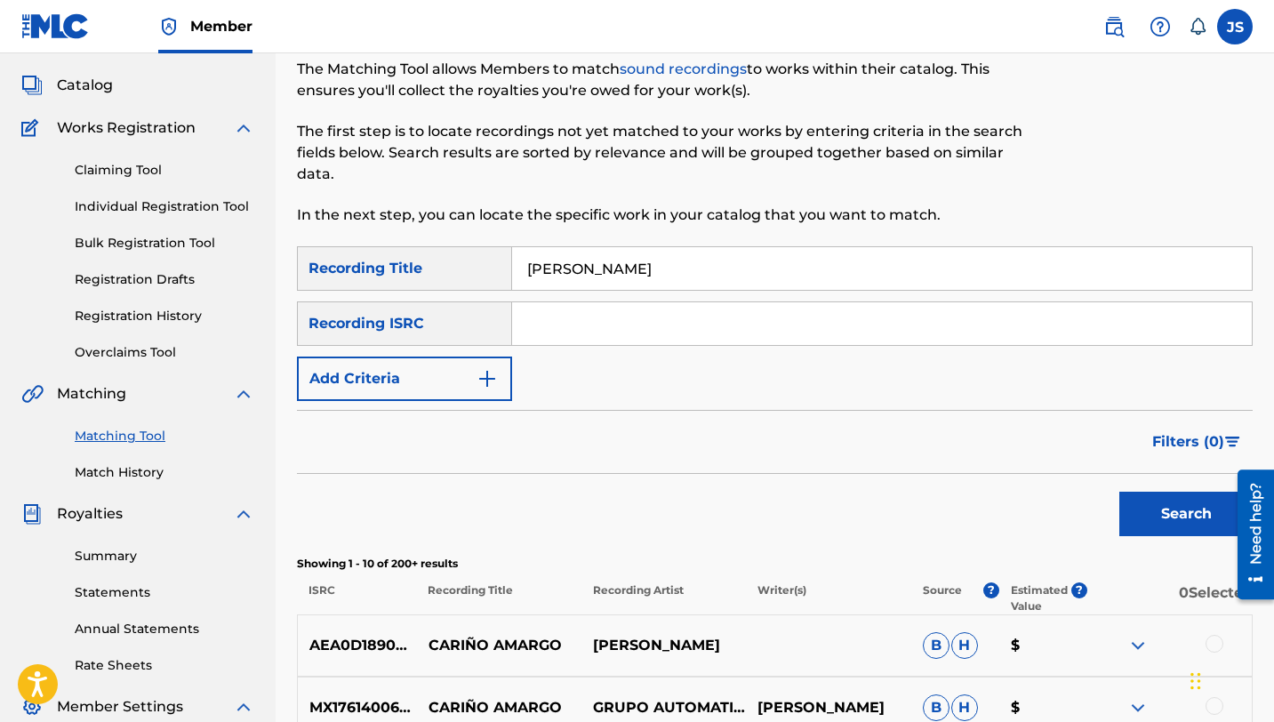
click at [1149, 522] on button "Search" at bounding box center [1186, 514] width 133 height 44
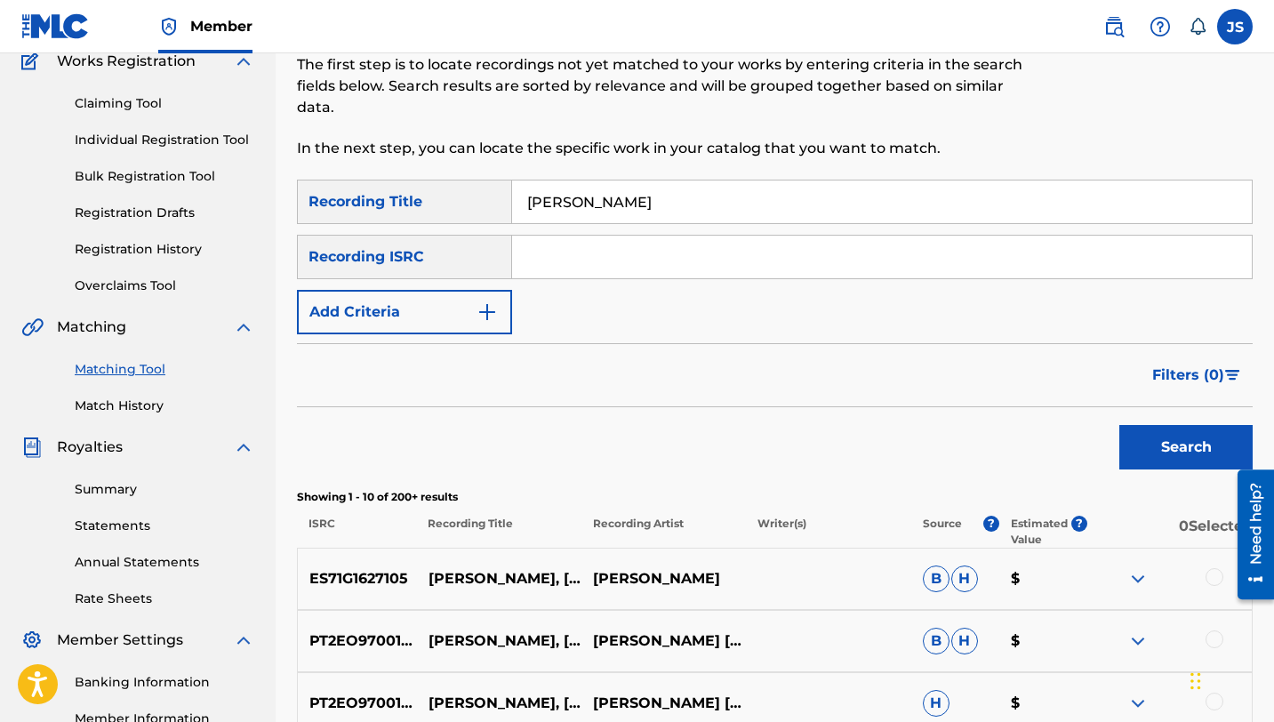
scroll to position [149, 0]
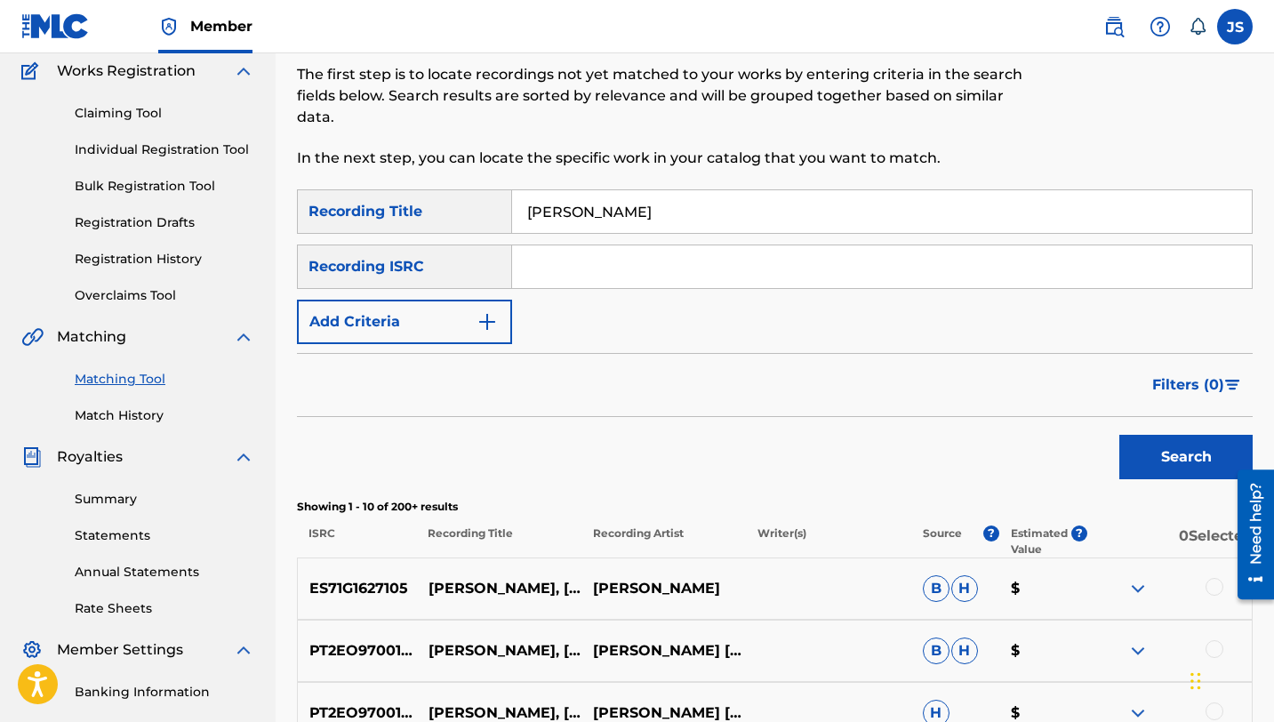
click at [373, 327] on button "Add Criteria" at bounding box center [404, 322] width 215 height 44
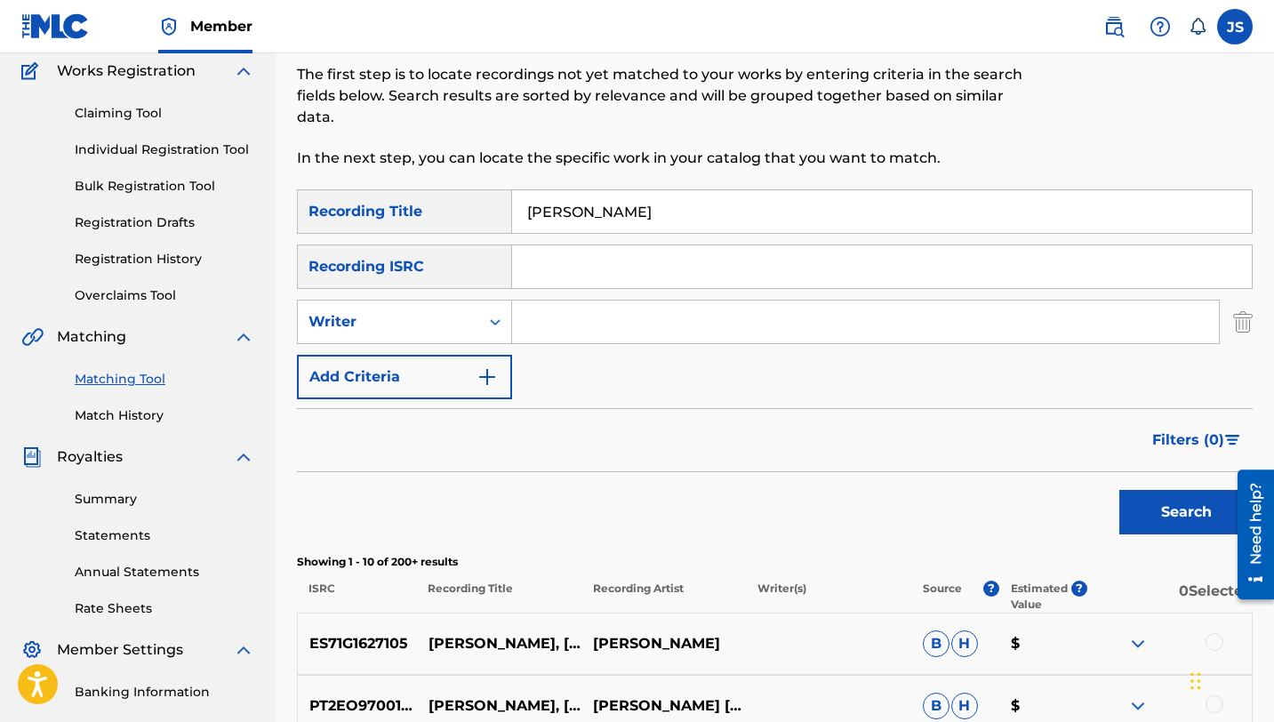
click at [562, 319] on input "Search Form" at bounding box center [865, 322] width 707 height 43
type input "[PERSON_NAME] TENEPE"
click at [1120, 490] on button "Search" at bounding box center [1186, 512] width 133 height 44
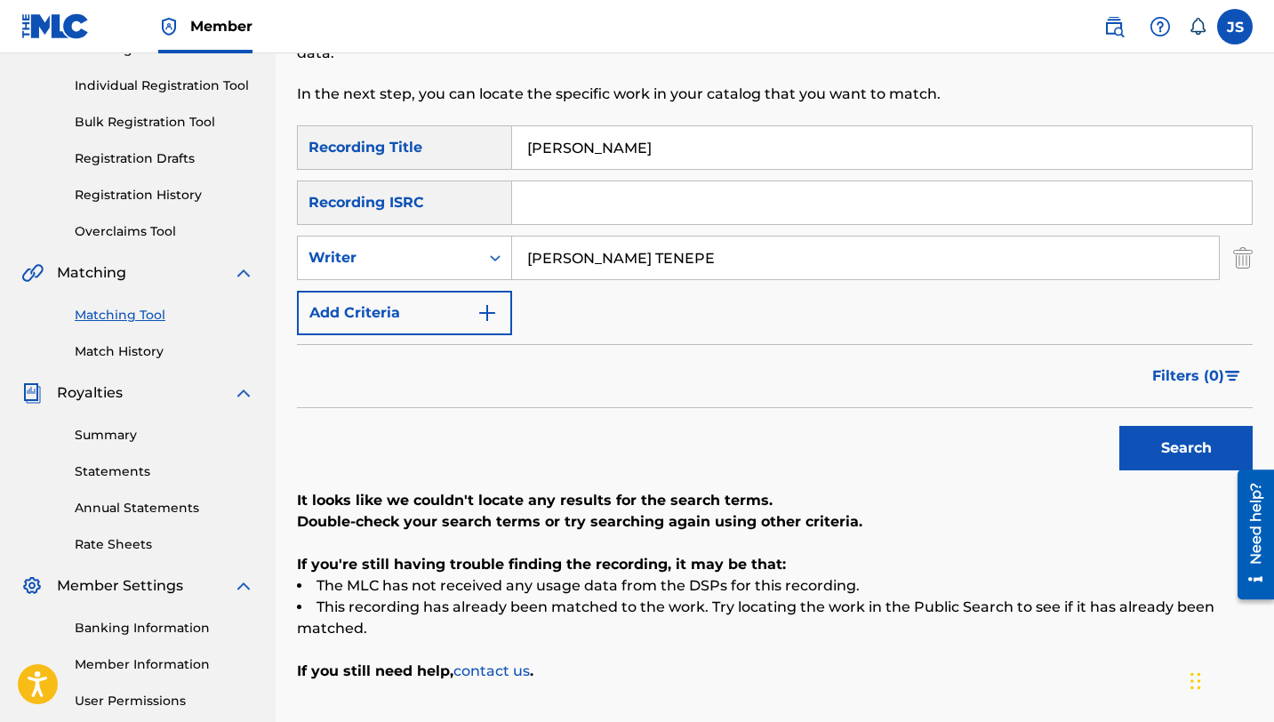
scroll to position [213, 0]
click at [575, 149] on input "[PERSON_NAME]" at bounding box center [882, 146] width 740 height 43
paste input "HIQUITA PERO COMPLE"
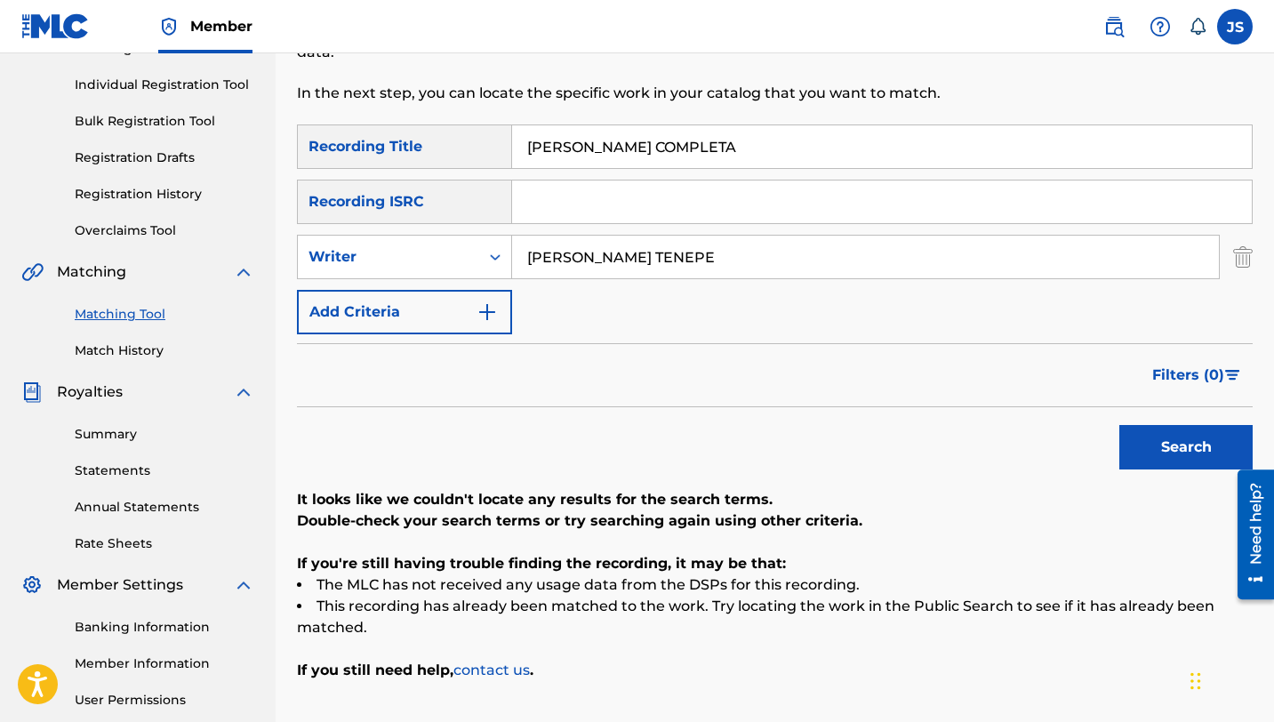
type input "[PERSON_NAME] COMPLETA"
click at [1129, 446] on button "Search" at bounding box center [1186, 447] width 133 height 44
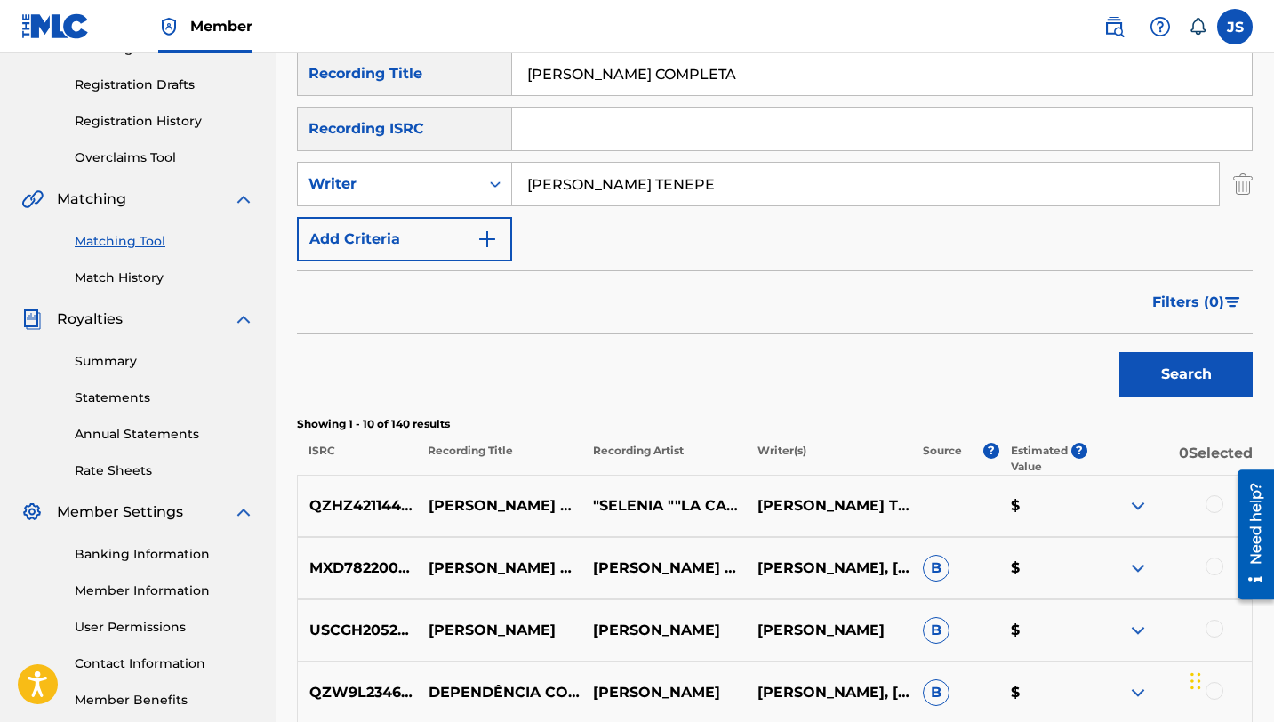
scroll to position [293, 0]
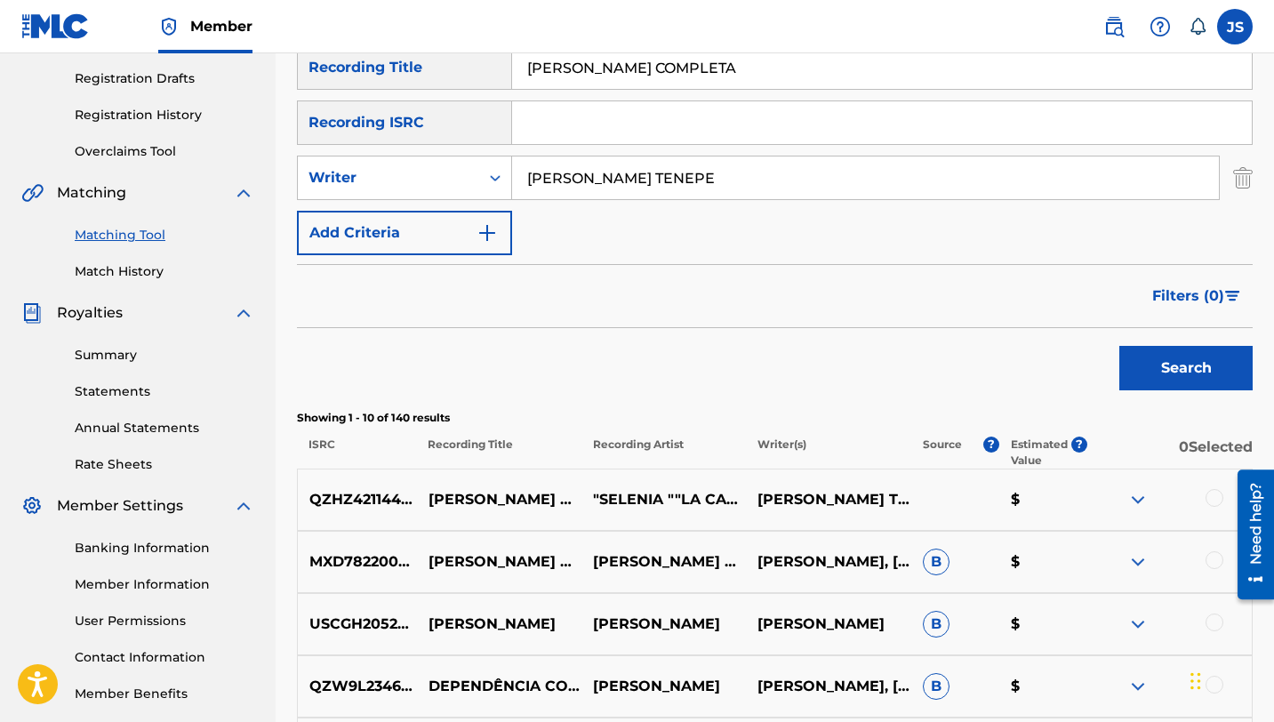
click at [1212, 502] on div at bounding box center [1215, 498] width 18 height 18
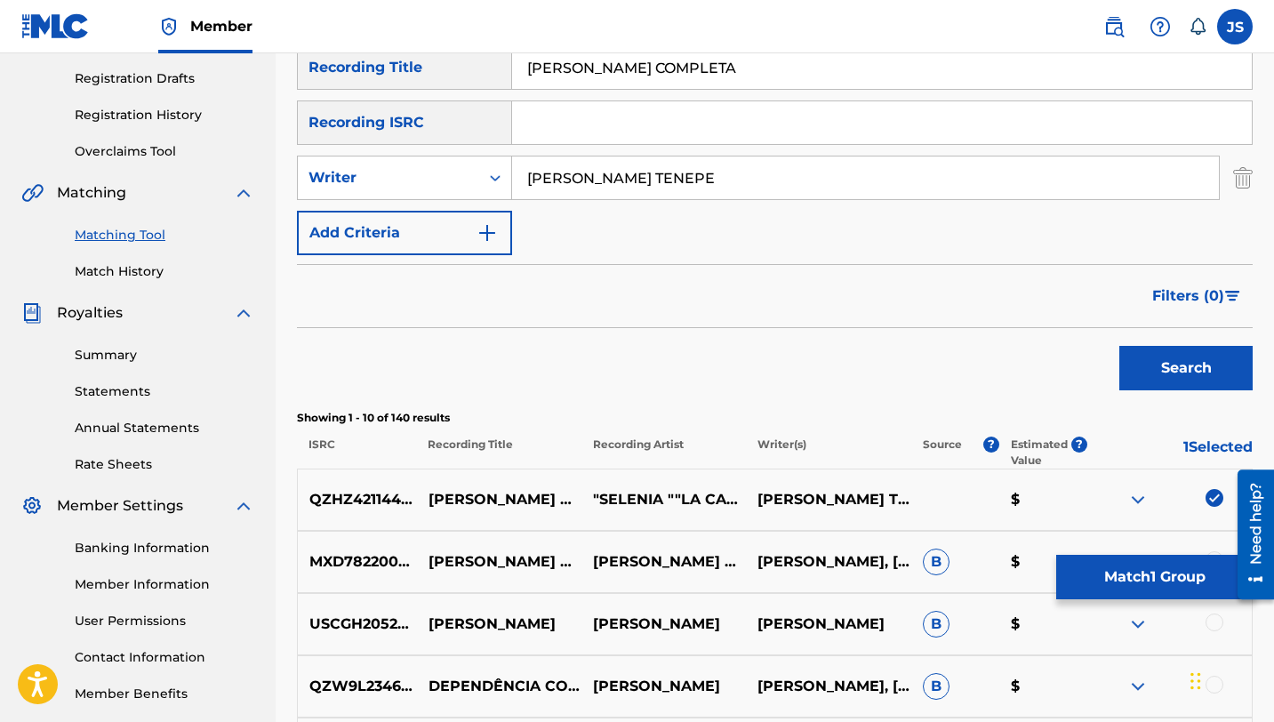
click at [1127, 583] on button "Match 1 Group" at bounding box center [1155, 577] width 197 height 44
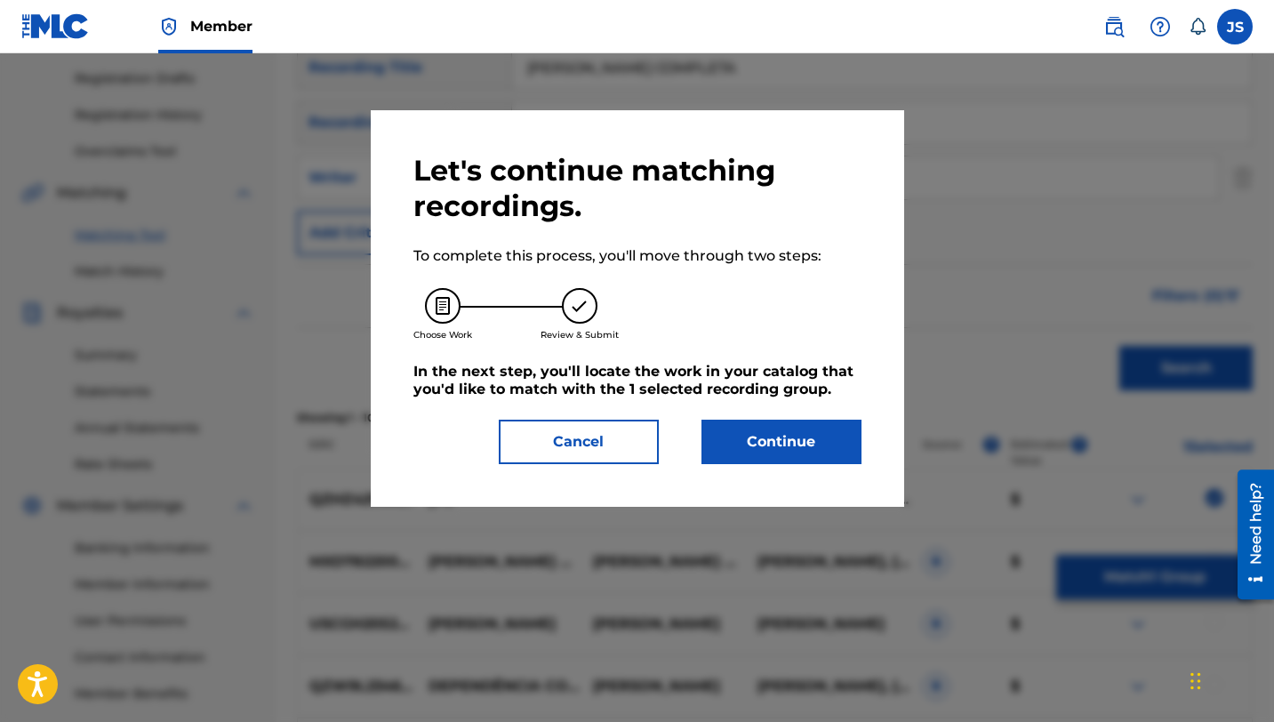
click at [774, 438] on button "Continue" at bounding box center [782, 442] width 160 height 44
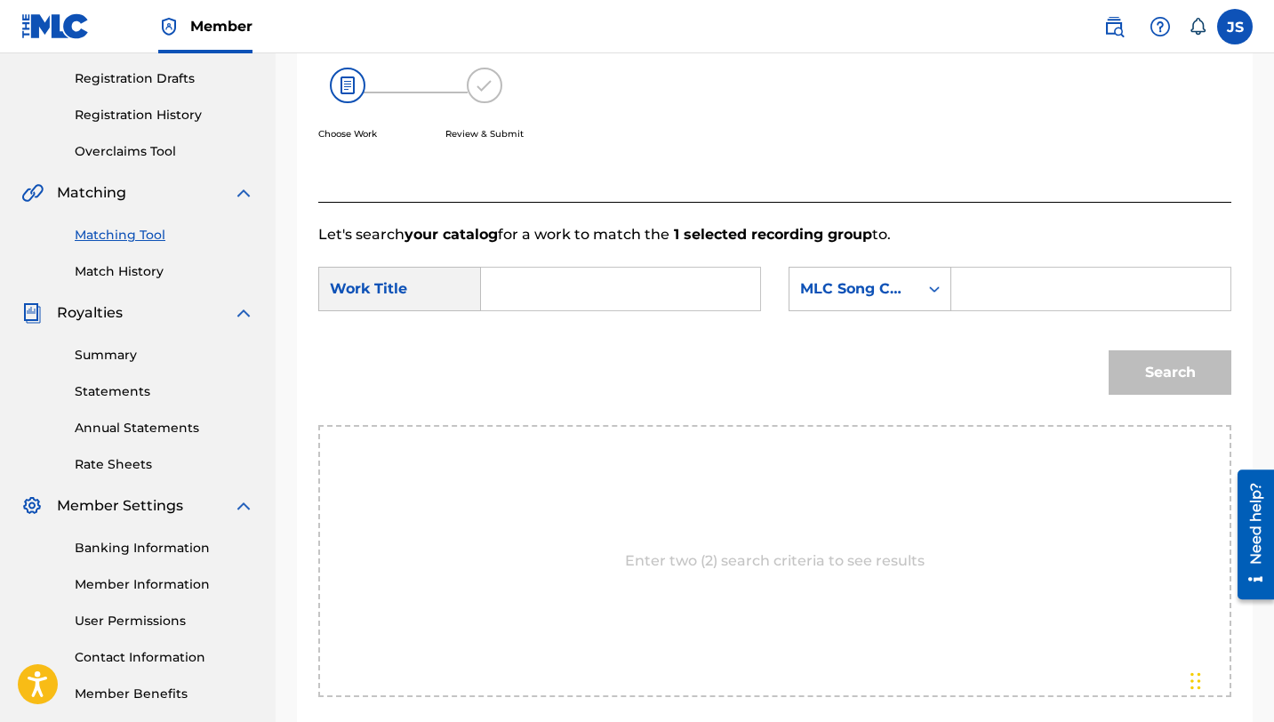
click at [684, 291] on input "Search Form" at bounding box center [620, 289] width 249 height 43
paste input "[PERSON_NAME] COMPLETA"
type input "[PERSON_NAME] COMPLETA"
click at [1074, 301] on input "Search Form" at bounding box center [1091, 289] width 249 height 43
paste input "CI7GVP"
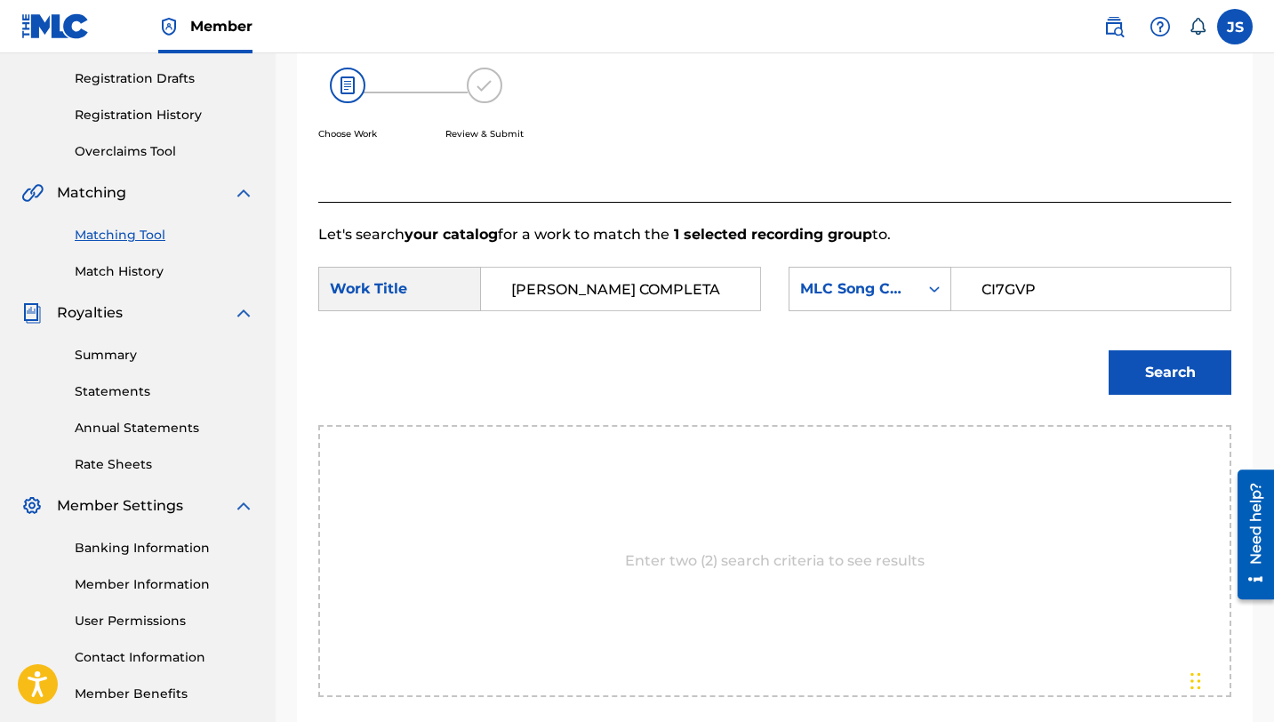
type input "CI7GVP"
click at [1167, 388] on button "Search" at bounding box center [1170, 372] width 123 height 44
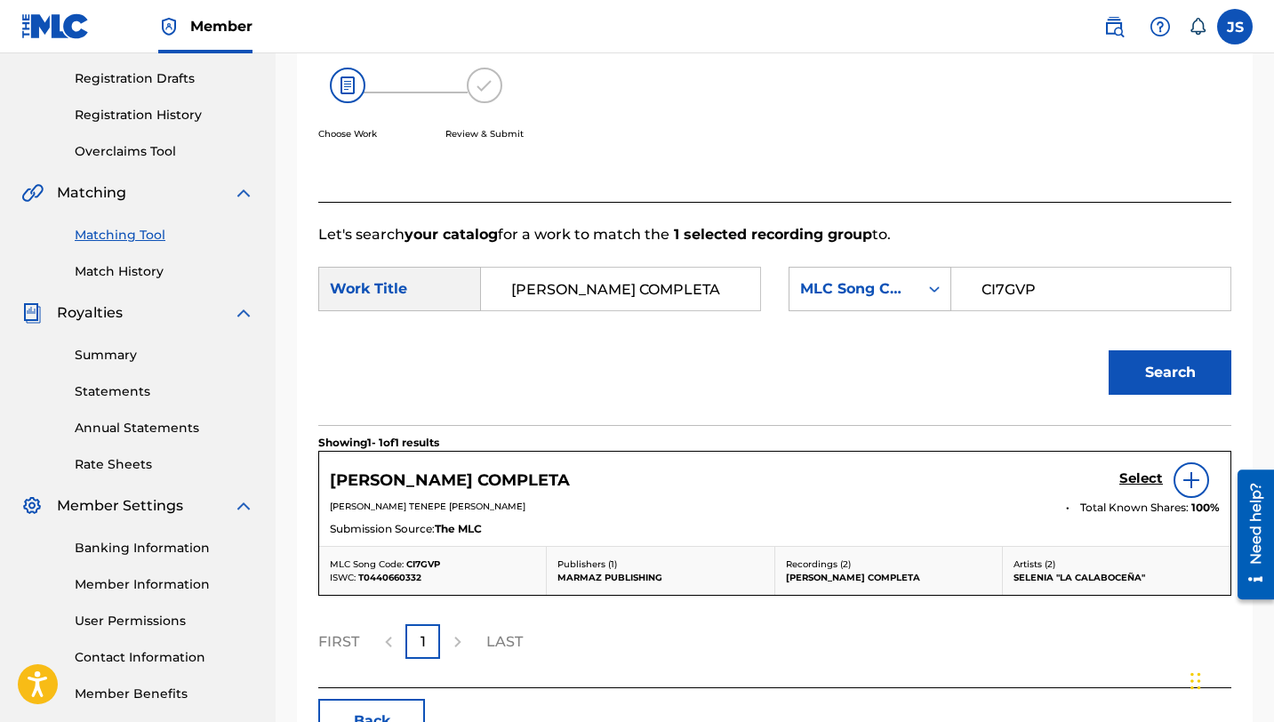
click at [1139, 474] on h5 "Select" at bounding box center [1142, 478] width 44 height 17
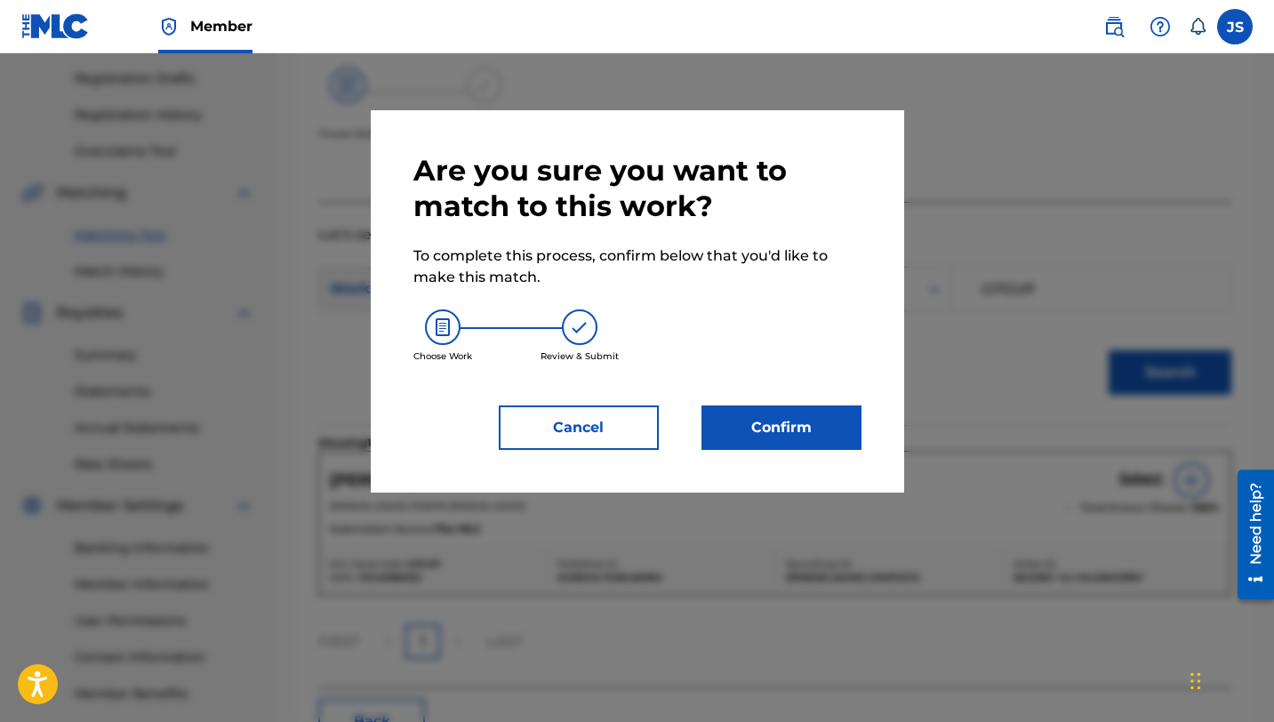
click at [827, 416] on button "Confirm" at bounding box center [782, 428] width 160 height 44
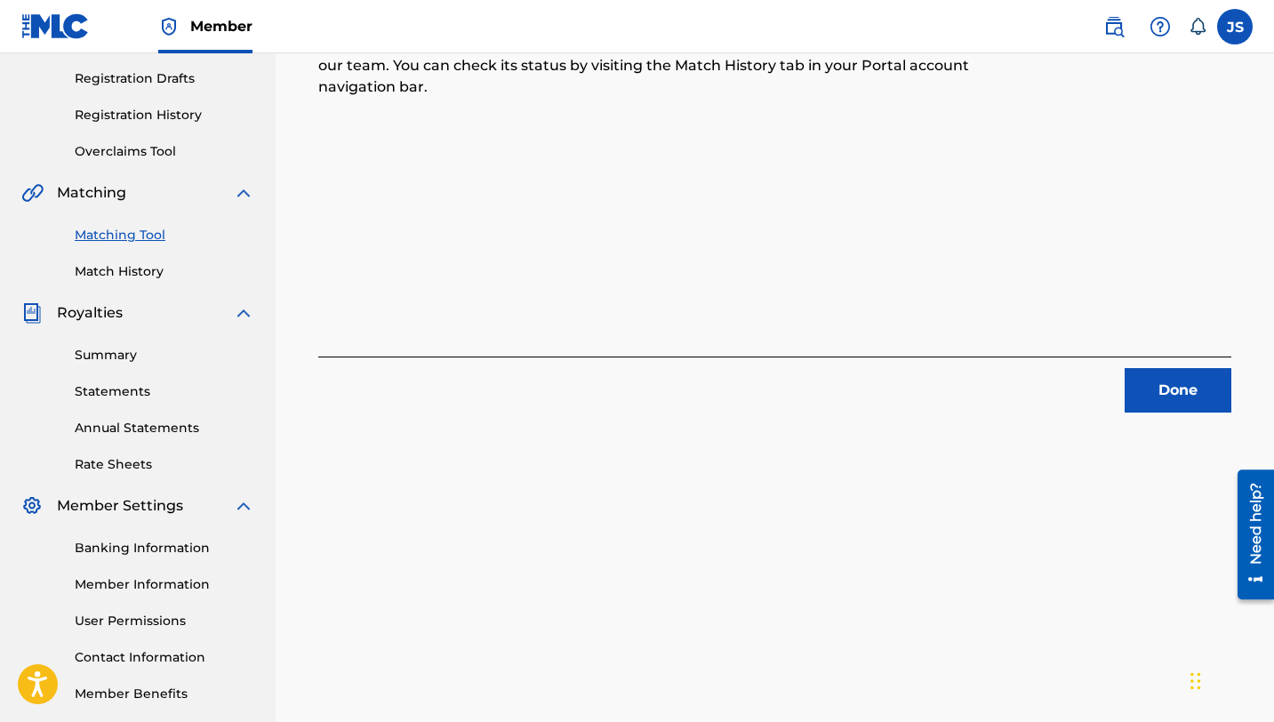
click at [1161, 377] on button "Done" at bounding box center [1178, 390] width 107 height 44
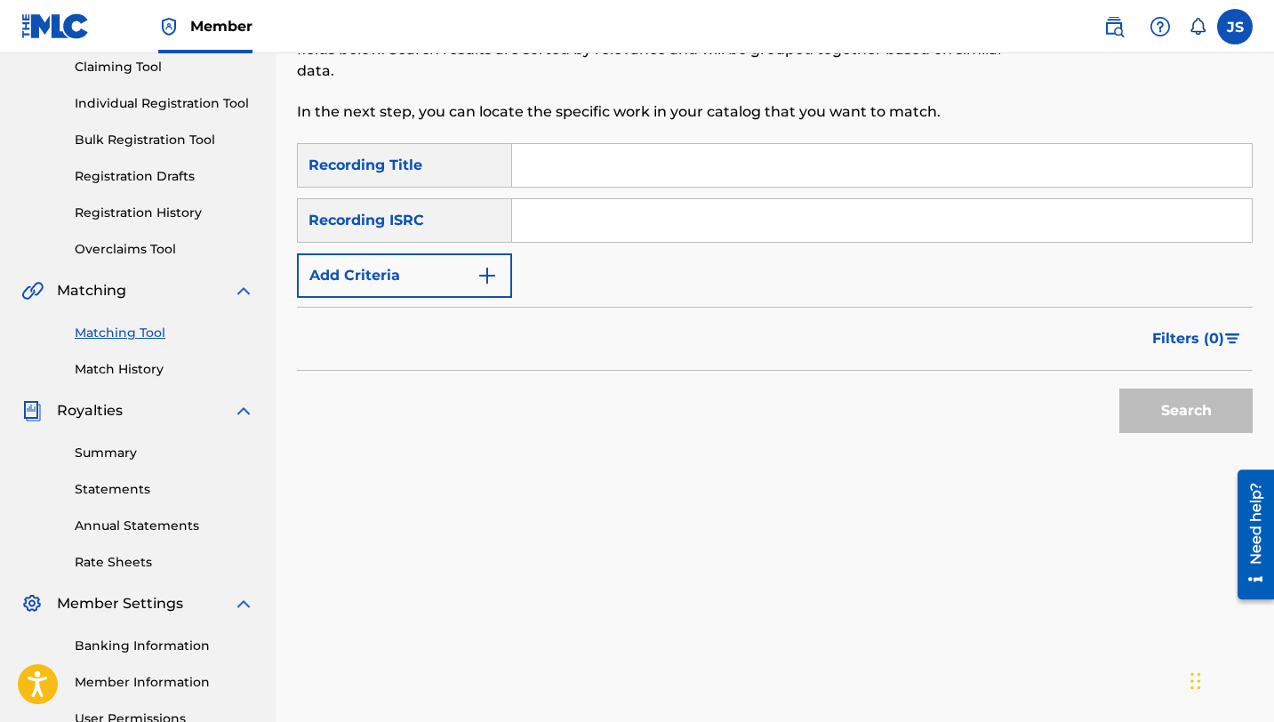
scroll to position [157, 0]
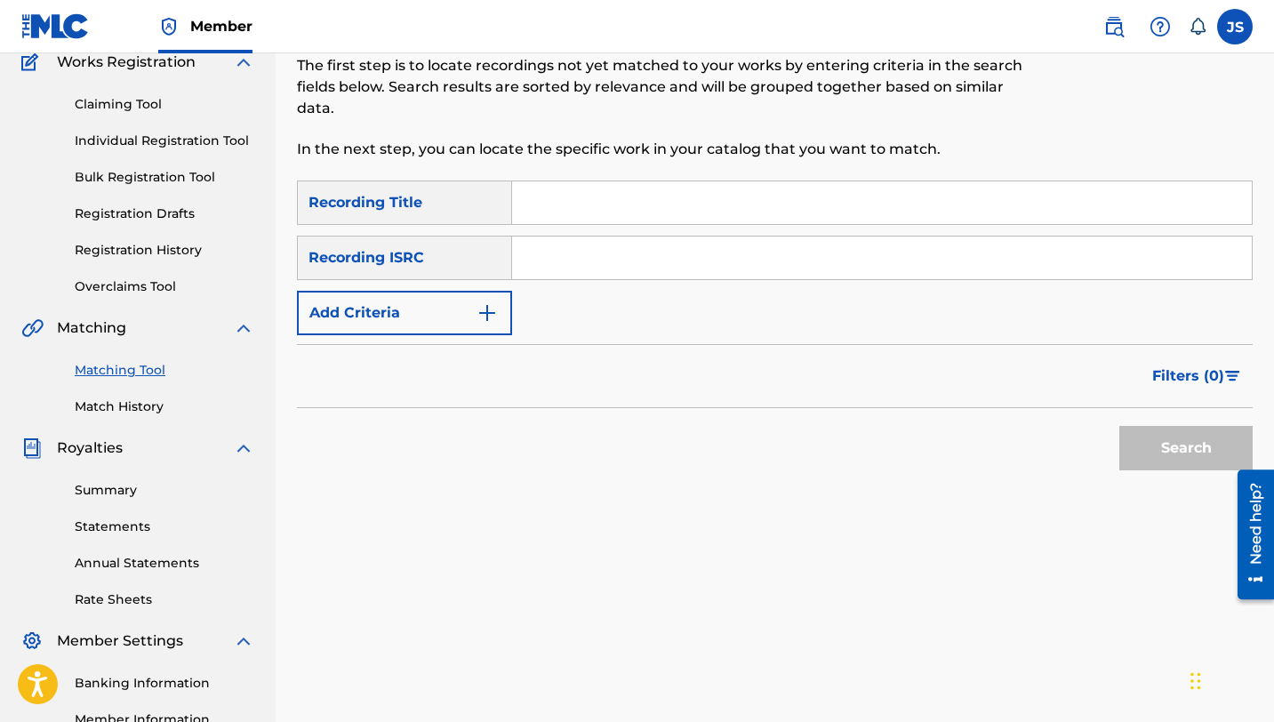
click at [408, 218] on div "Recording Title" at bounding box center [404, 203] width 215 height 44
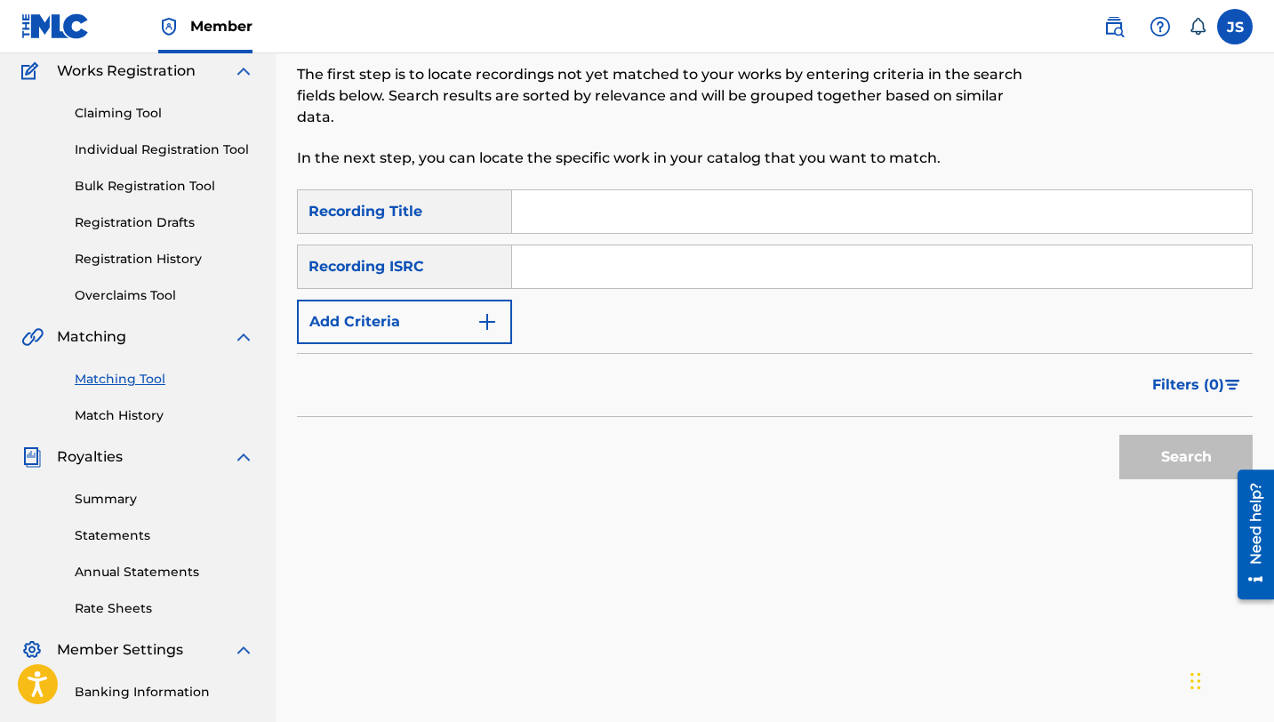
scroll to position [147, 0]
click at [561, 221] on input "Search Form" at bounding box center [882, 213] width 740 height 43
paste input "COMPADRE [PERSON_NAME]"
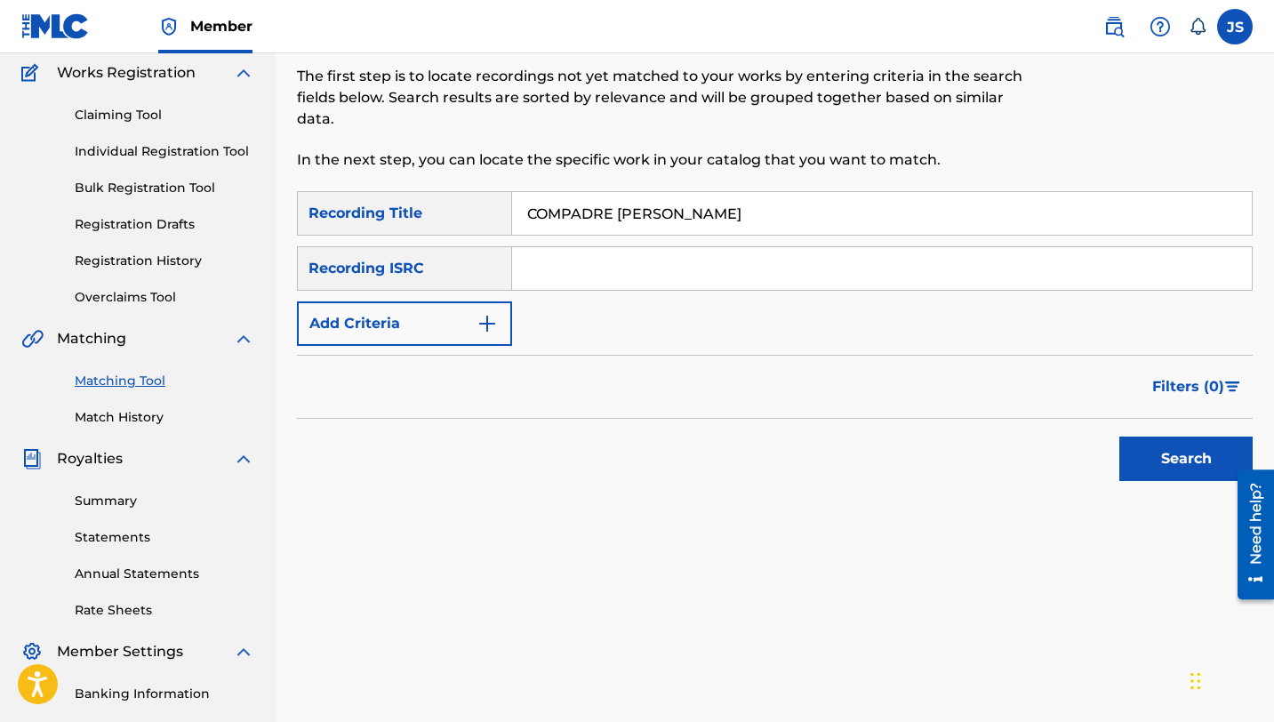
click at [1144, 474] on button "Search" at bounding box center [1186, 459] width 133 height 44
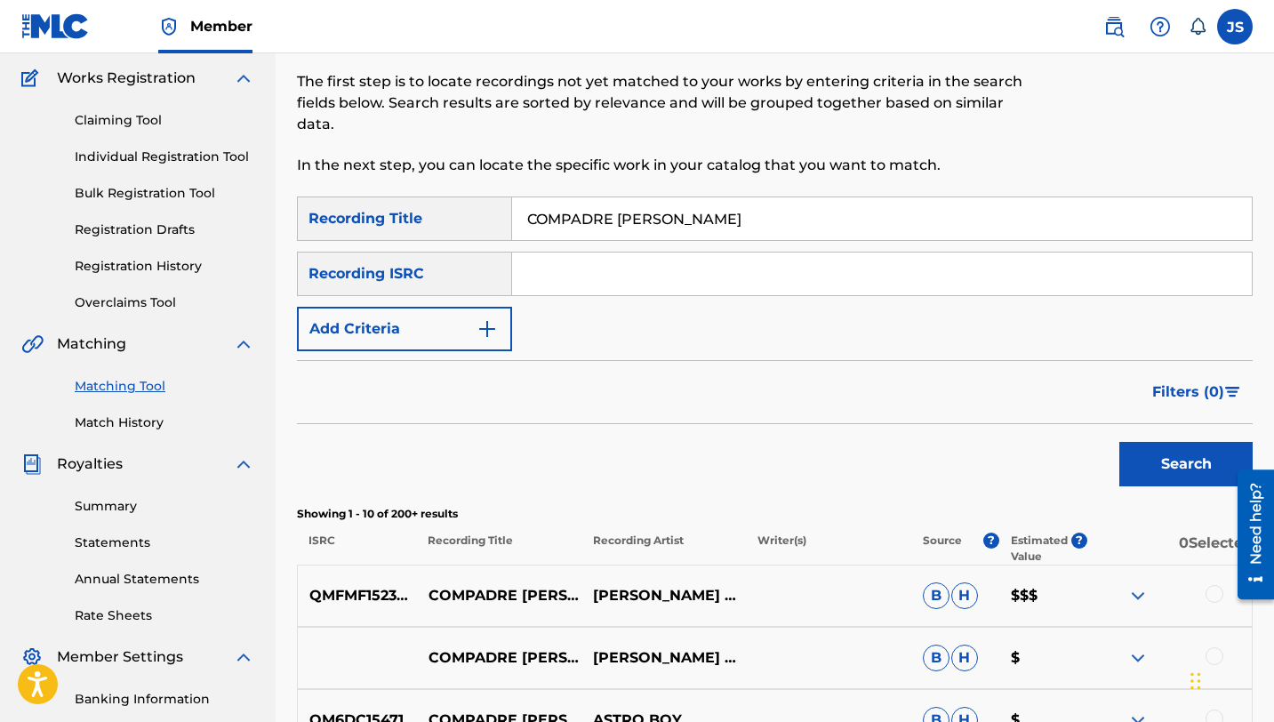
scroll to position [144, 0]
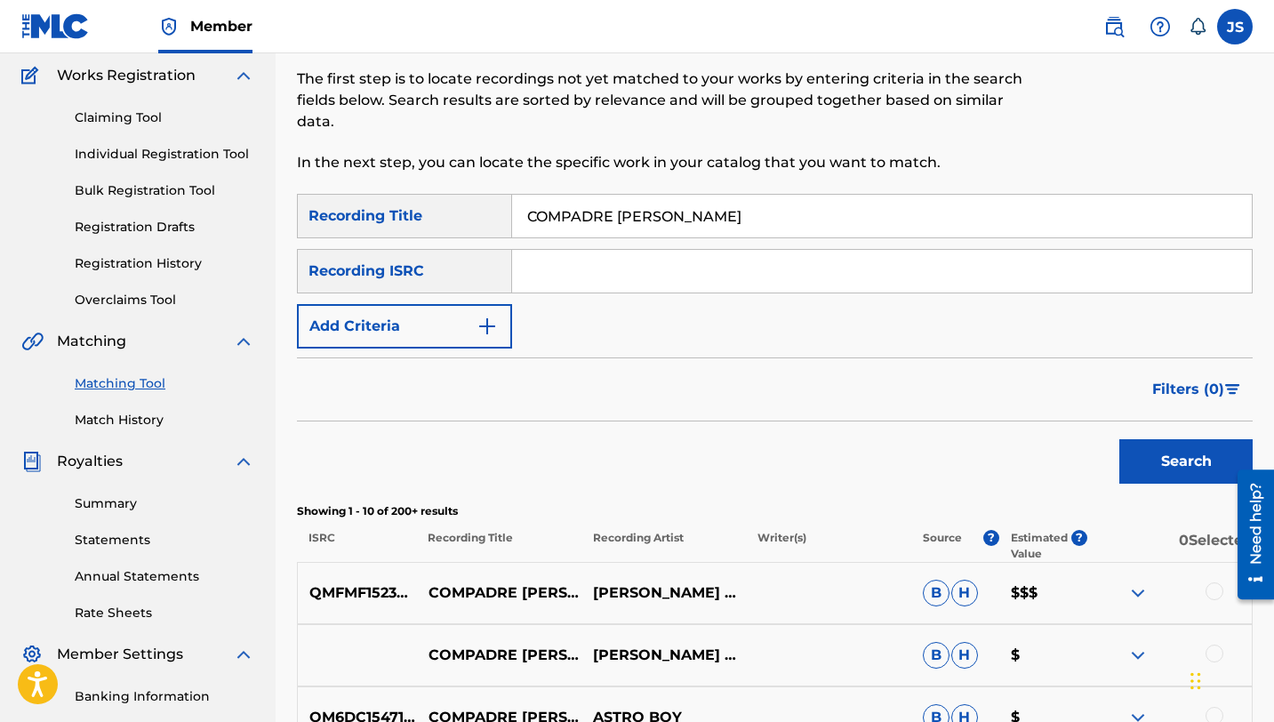
click at [546, 640] on div "COMPADRE [PERSON_NAME] [PERSON_NAME] JR. Y SU GRUPO LA [PERSON_NAME] $" at bounding box center [775, 655] width 956 height 62
click at [574, 575] on div "QMFMF1523435 COMPADRE [PERSON_NAME] [PERSON_NAME] HN [PERSON_NAME] $$$" at bounding box center [775, 593] width 956 height 62
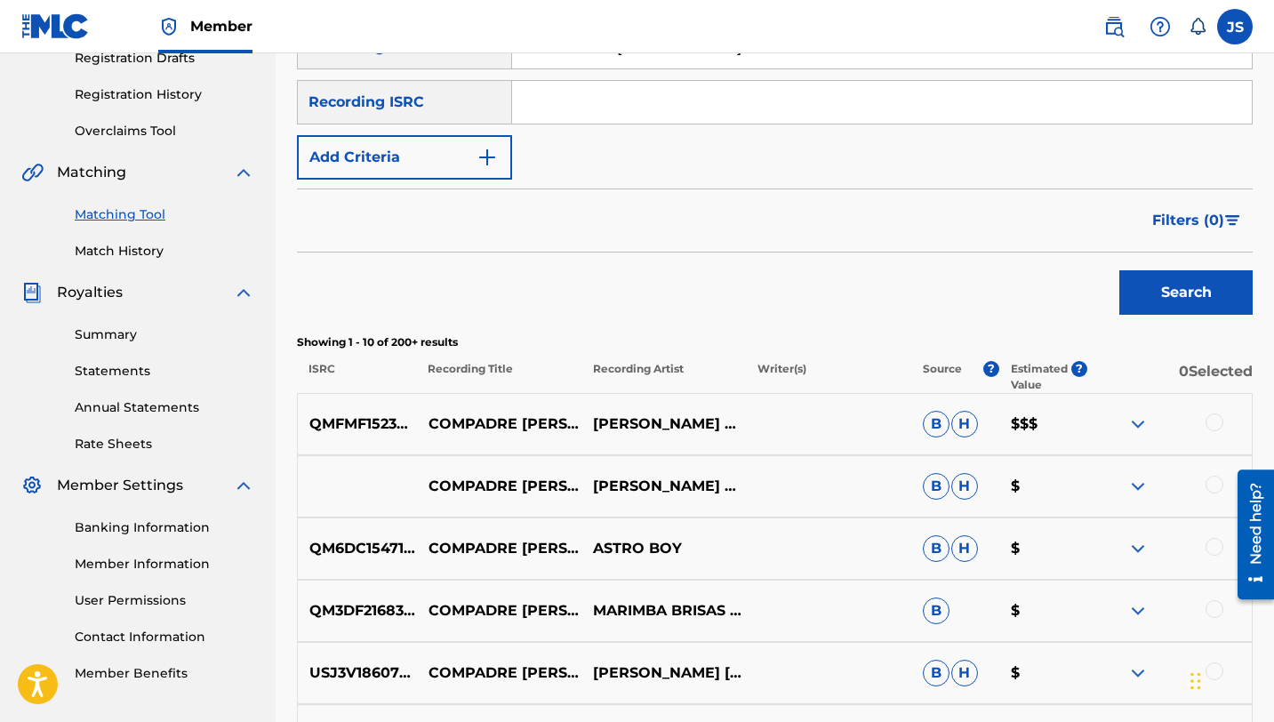
scroll to position [309, 0]
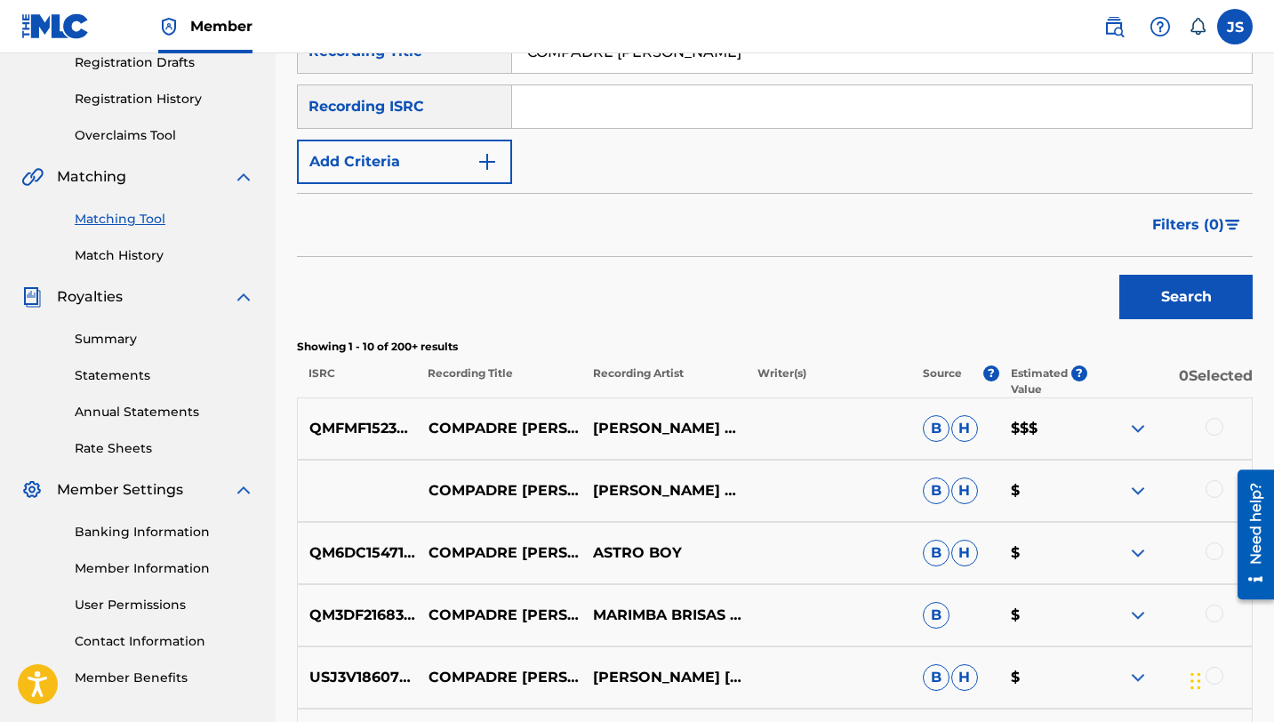
click at [543, 655] on div "USJ3V1860765 COMPADRE [PERSON_NAME] [PERSON_NAME] [PERSON_NAME] Y SU CREACION C…" at bounding box center [775, 678] width 956 height 62
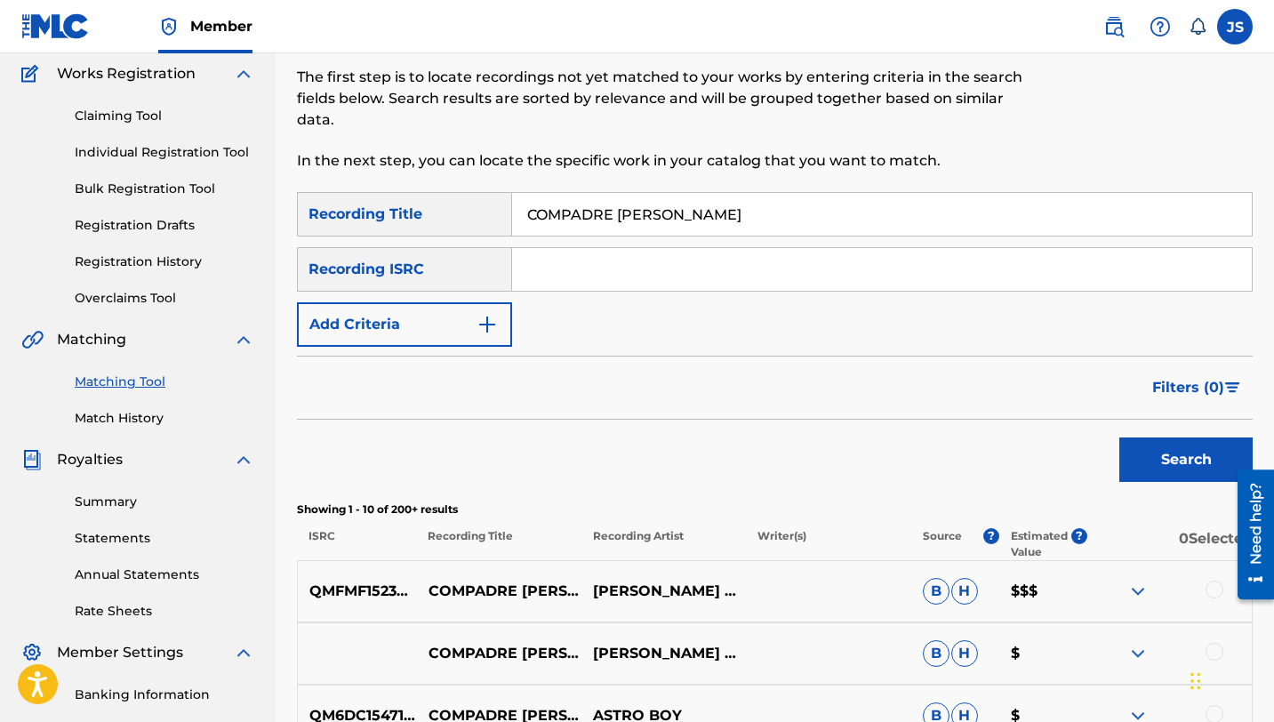
scroll to position [130, 0]
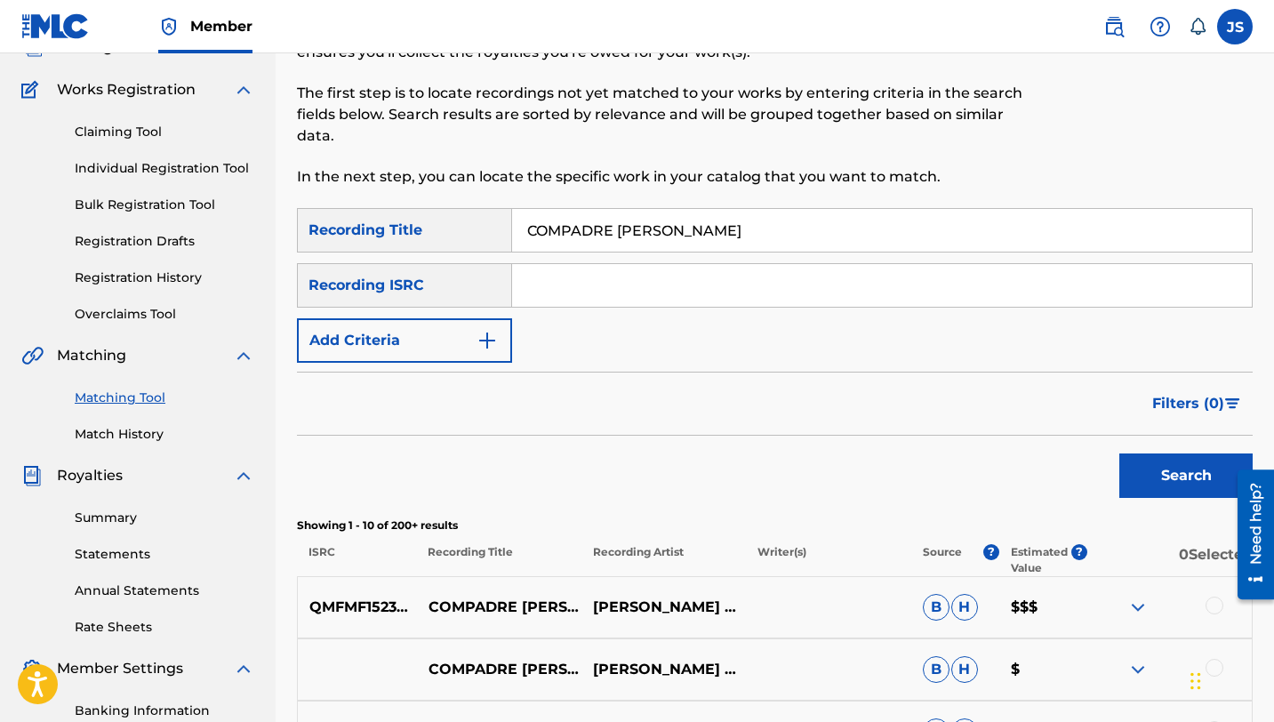
click at [576, 242] on input "COMPADRE [PERSON_NAME]" at bounding box center [882, 230] width 740 height 43
paste input "RAZON CIMARRON"
type input "CORAZON CIMARRON"
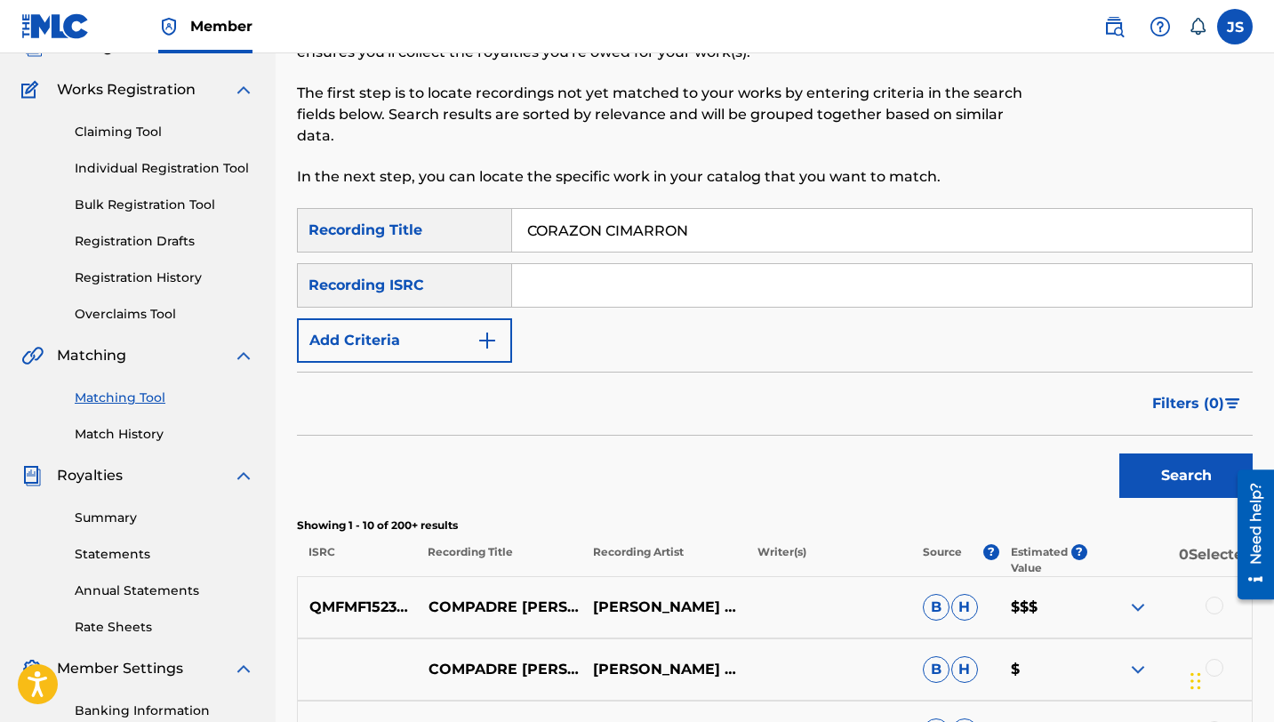
click at [1163, 474] on button "Search" at bounding box center [1186, 476] width 133 height 44
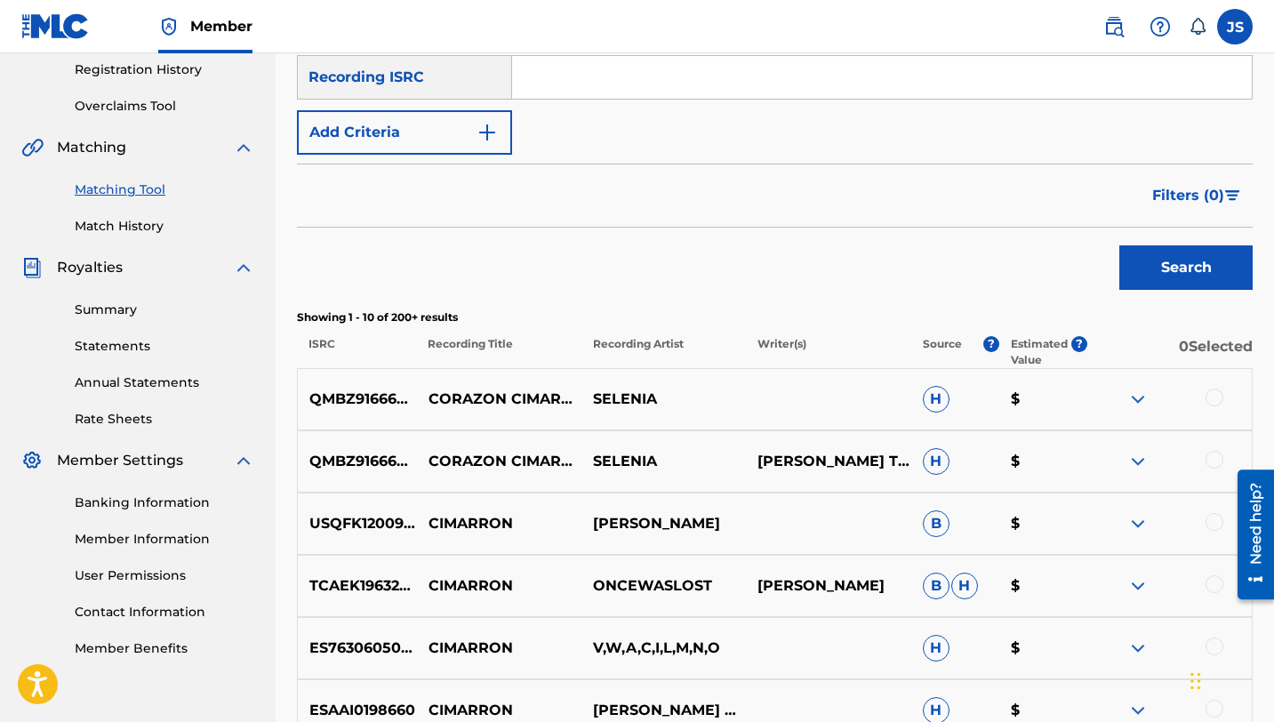
scroll to position [372, 0]
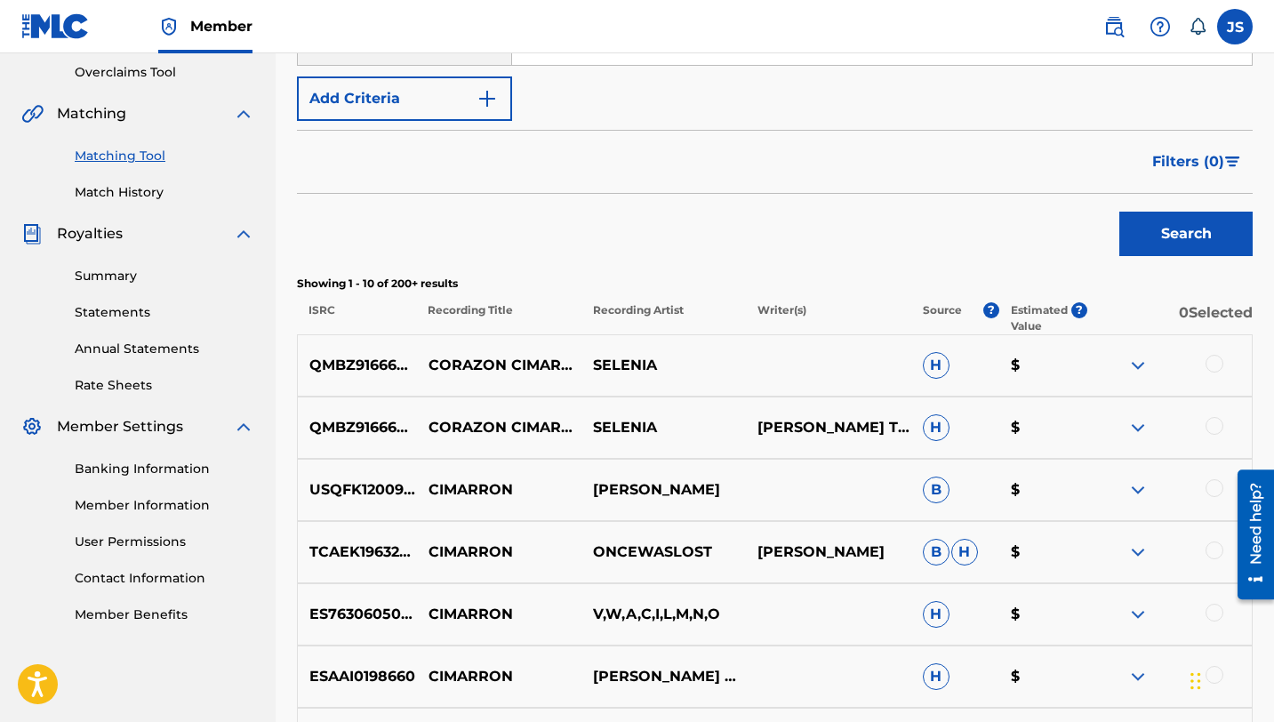
click at [1210, 359] on div at bounding box center [1215, 364] width 18 height 18
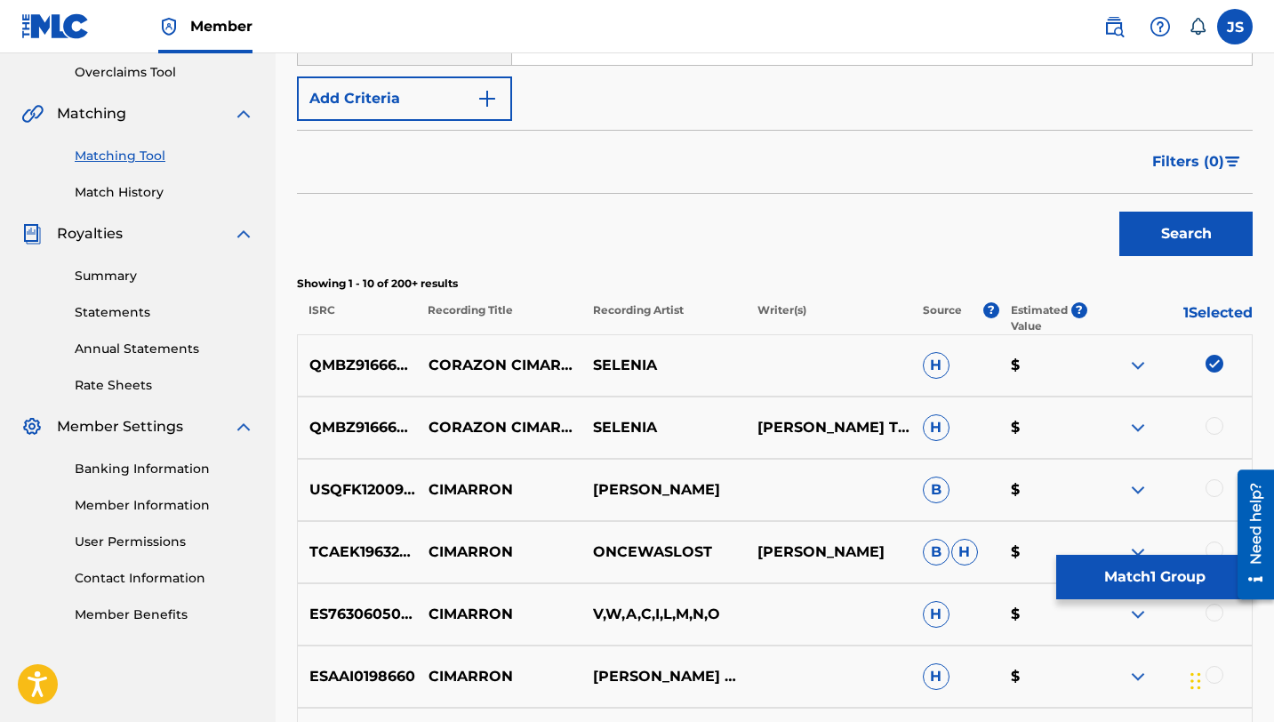
click at [1210, 426] on div at bounding box center [1215, 426] width 18 height 18
click at [1113, 559] on button "Match 2 Groups" at bounding box center [1155, 577] width 197 height 44
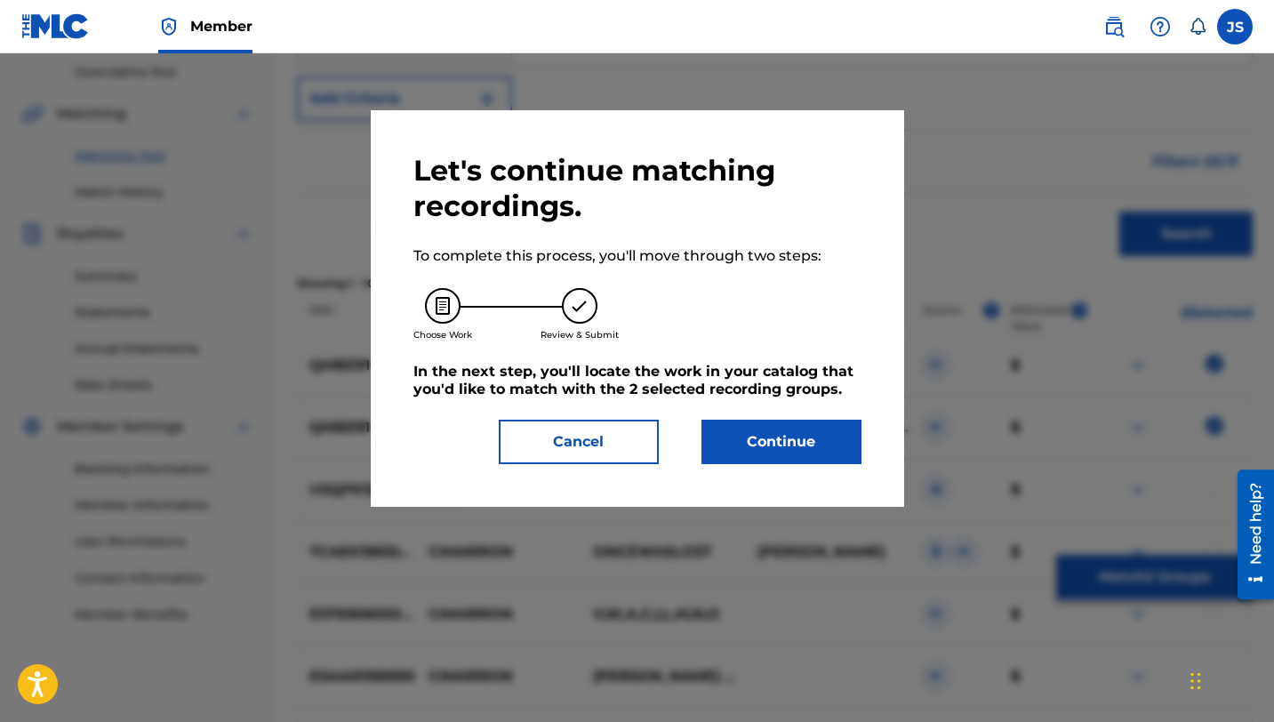
click at [759, 422] on button "Continue" at bounding box center [782, 442] width 160 height 44
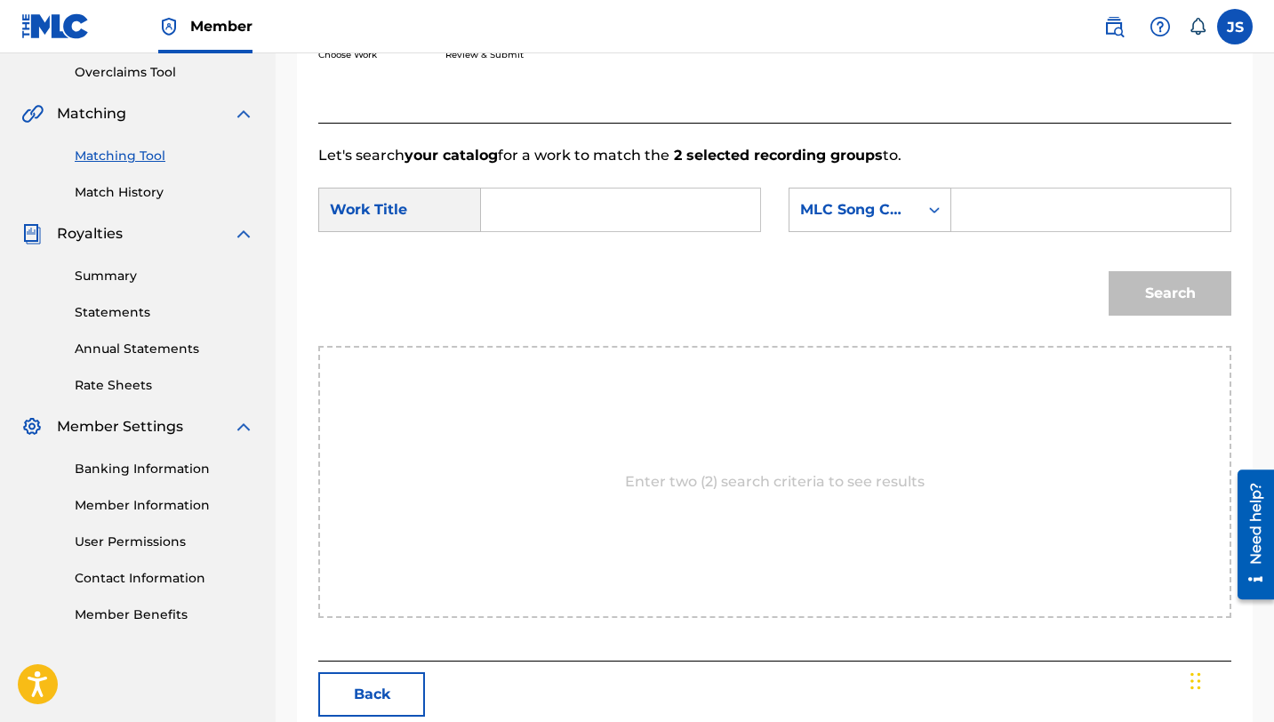
click at [598, 215] on input "Search Form" at bounding box center [620, 210] width 249 height 43
paste input "CORAZON CIMARRON"
type input "CORAZON CIMARRON"
click at [992, 186] on form "SearchWithCriteria0dd53fa0-09d9-4718-a293-0987b9bf0eef Work Title CORAZON CIMAR…" at bounding box center [774, 256] width 913 height 180
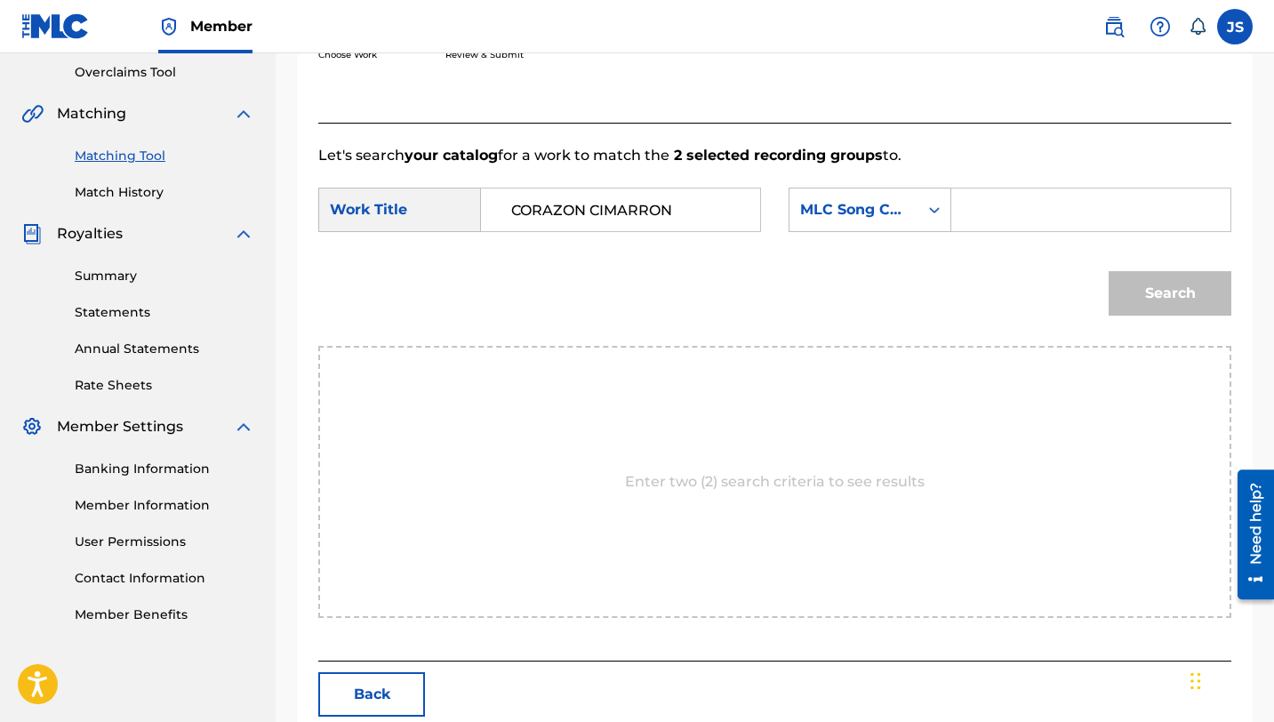
click at [993, 205] on input "Search Form" at bounding box center [1091, 210] width 249 height 43
paste input "CI7GSM"
type input "CI7GSM"
click at [1186, 313] on button "Search" at bounding box center [1170, 293] width 123 height 44
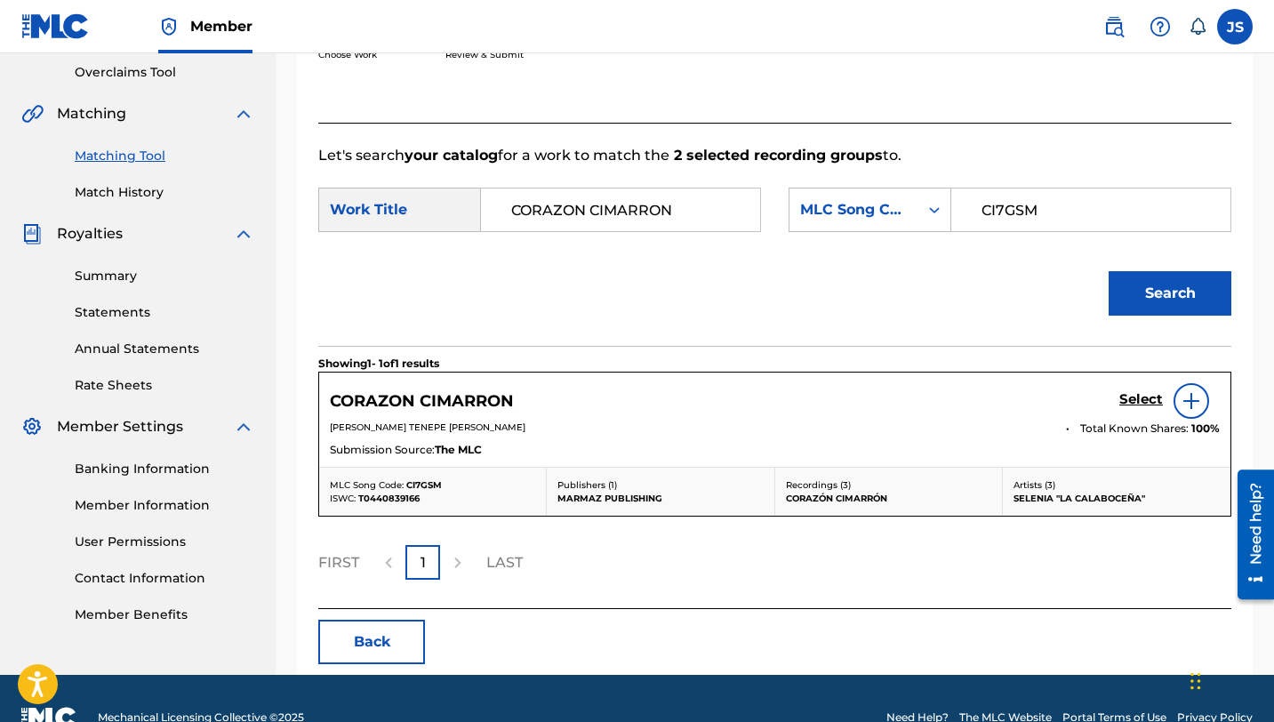
click at [1147, 395] on h5 "Select" at bounding box center [1142, 399] width 44 height 17
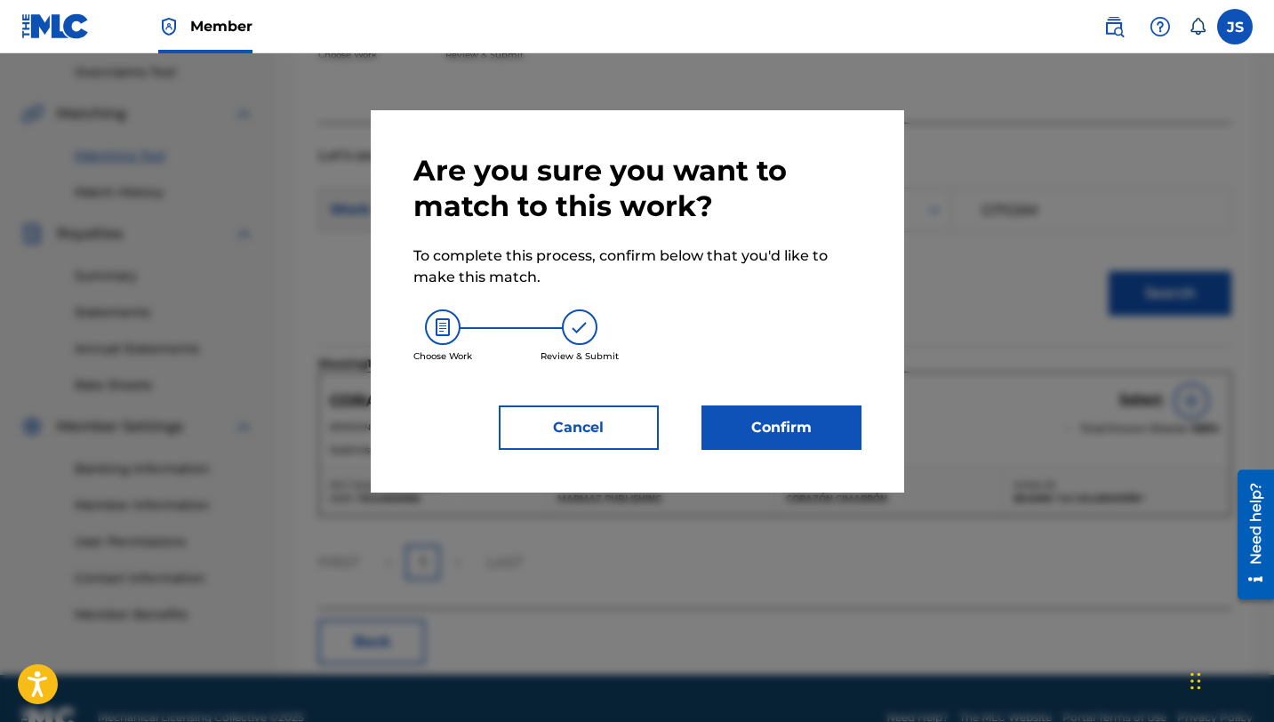
click at [783, 429] on button "Confirm" at bounding box center [782, 428] width 160 height 44
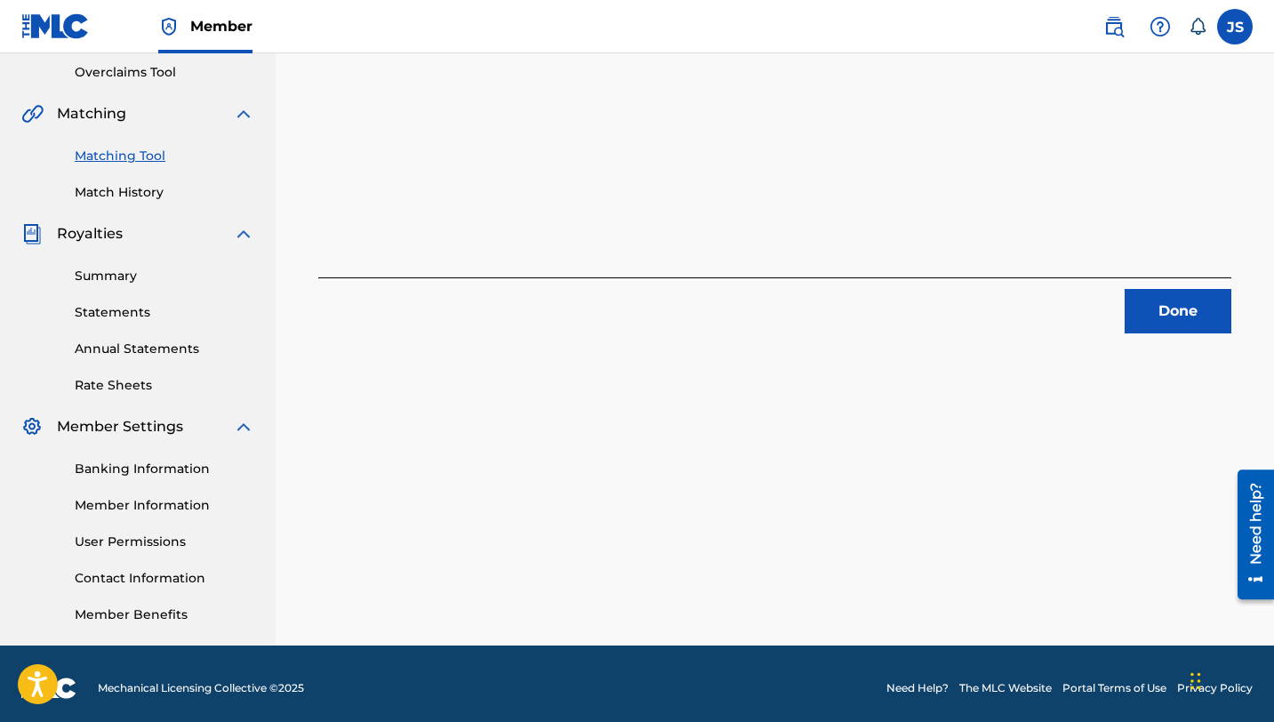
click at [1147, 325] on button "Done" at bounding box center [1178, 311] width 107 height 44
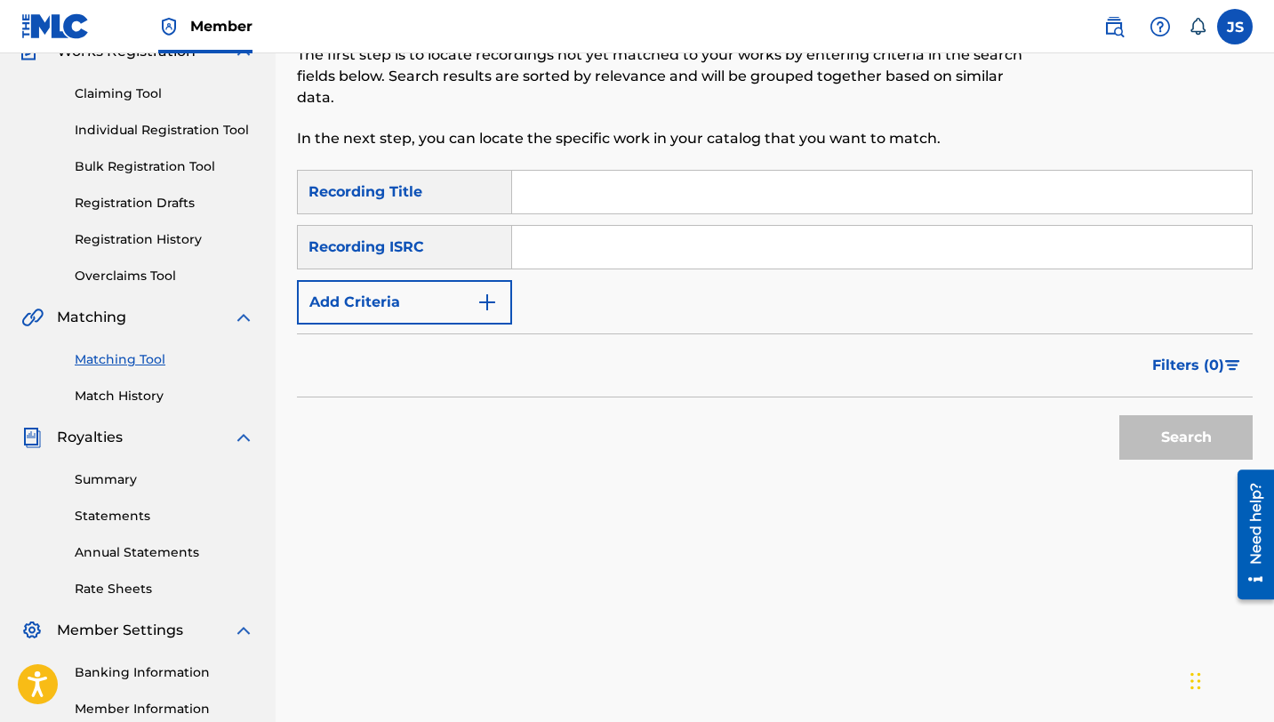
scroll to position [125, 0]
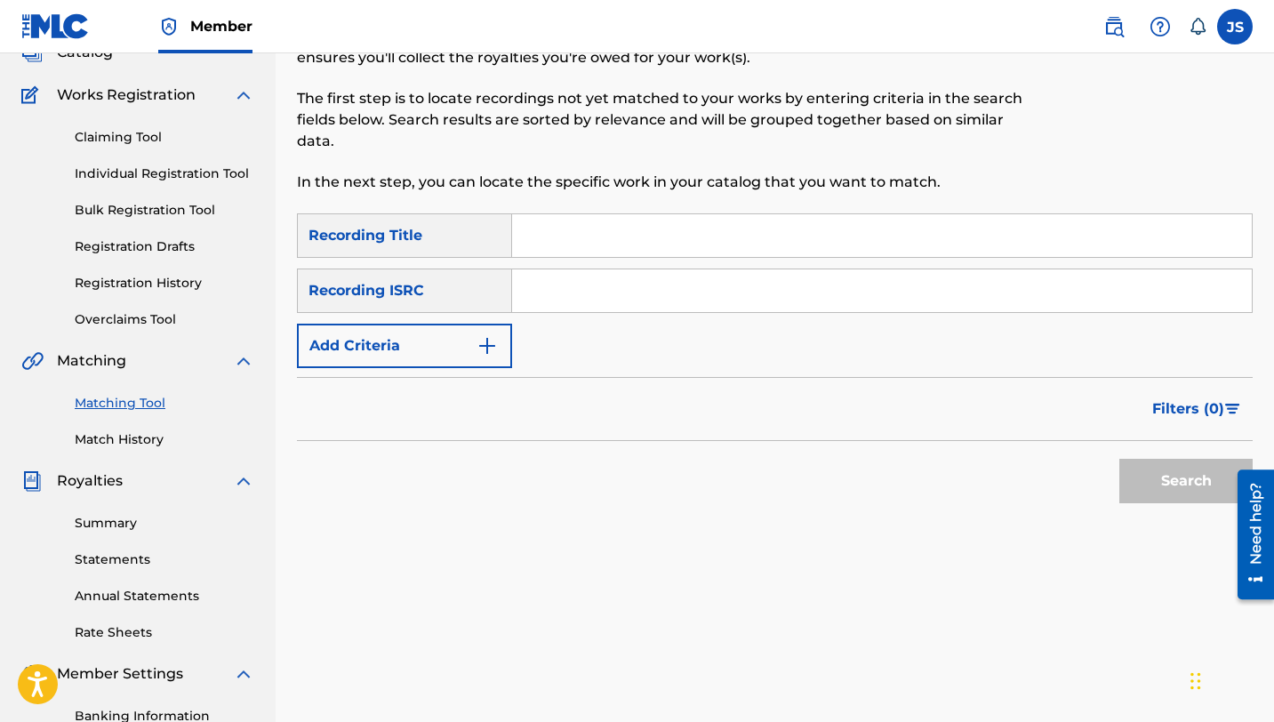
click at [677, 237] on input "Search Form" at bounding box center [882, 235] width 740 height 43
paste input "CRIOLLO PARRANDERO"
click at [1138, 488] on button "Search" at bounding box center [1186, 481] width 133 height 44
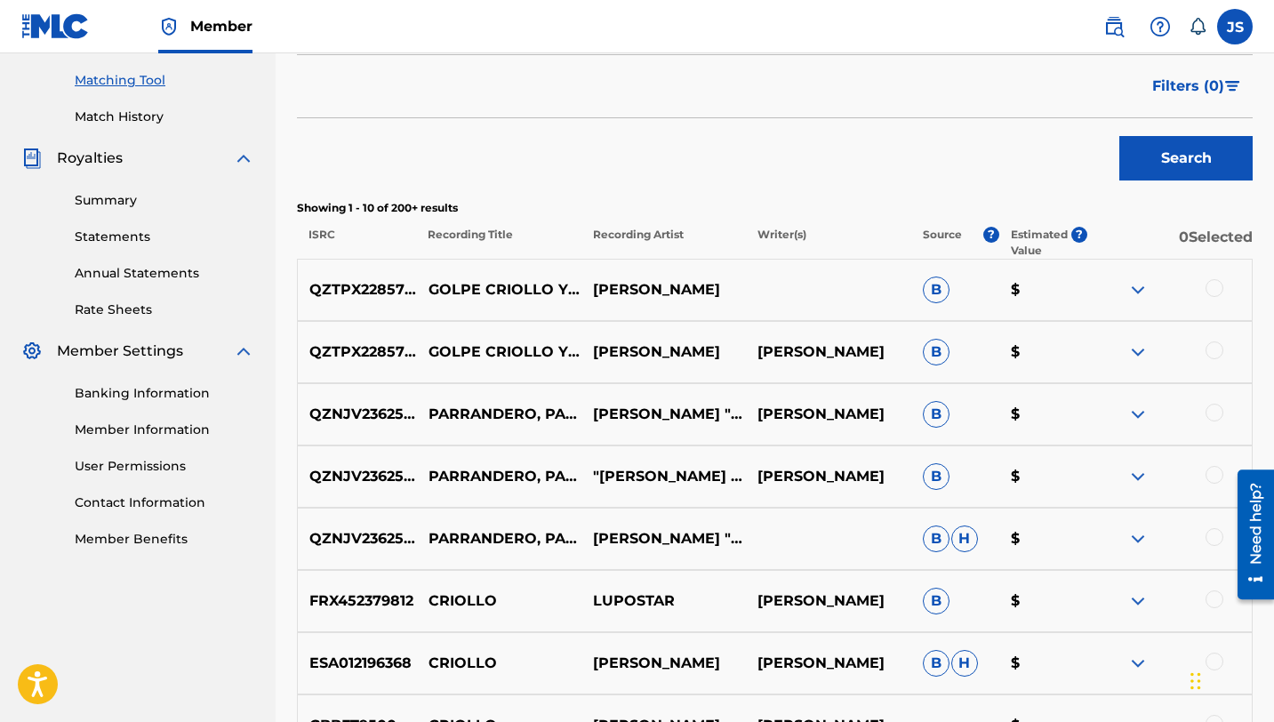
scroll to position [0, 0]
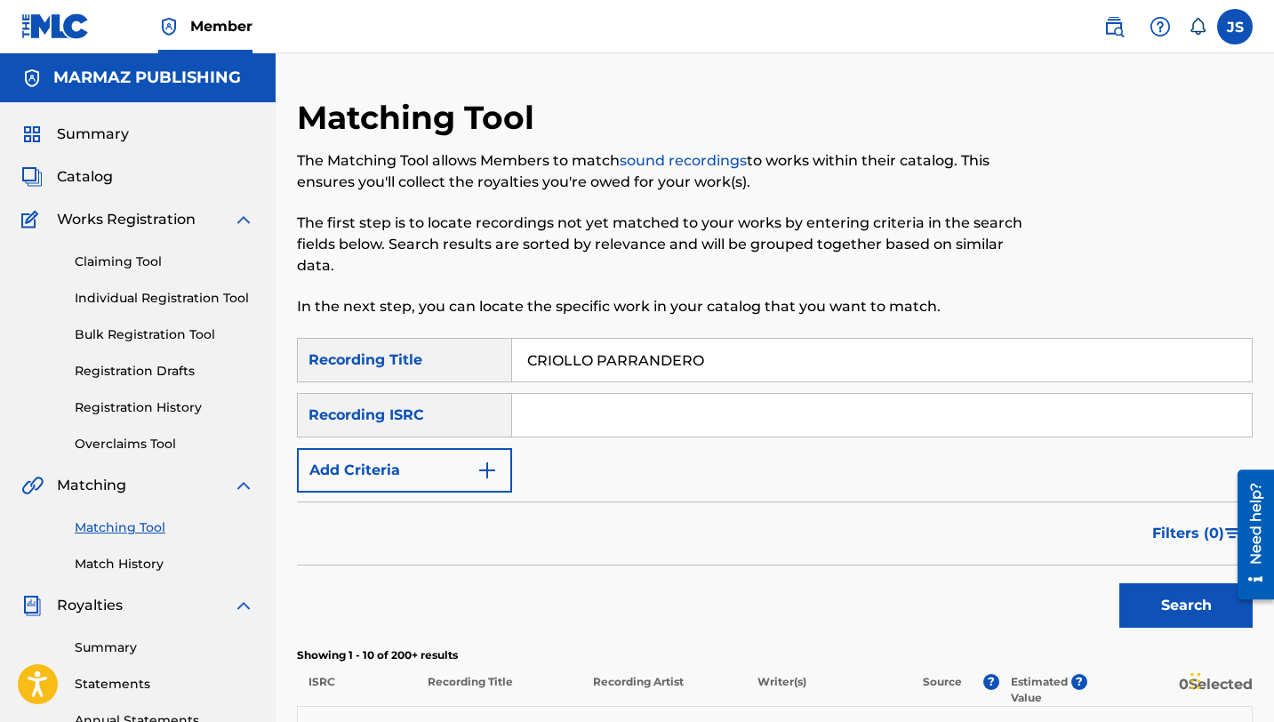
click at [583, 367] on input "CRIOLLO PARRANDERO" at bounding box center [882, 360] width 740 height 43
paste input "DE BREGA Y TRADICION"
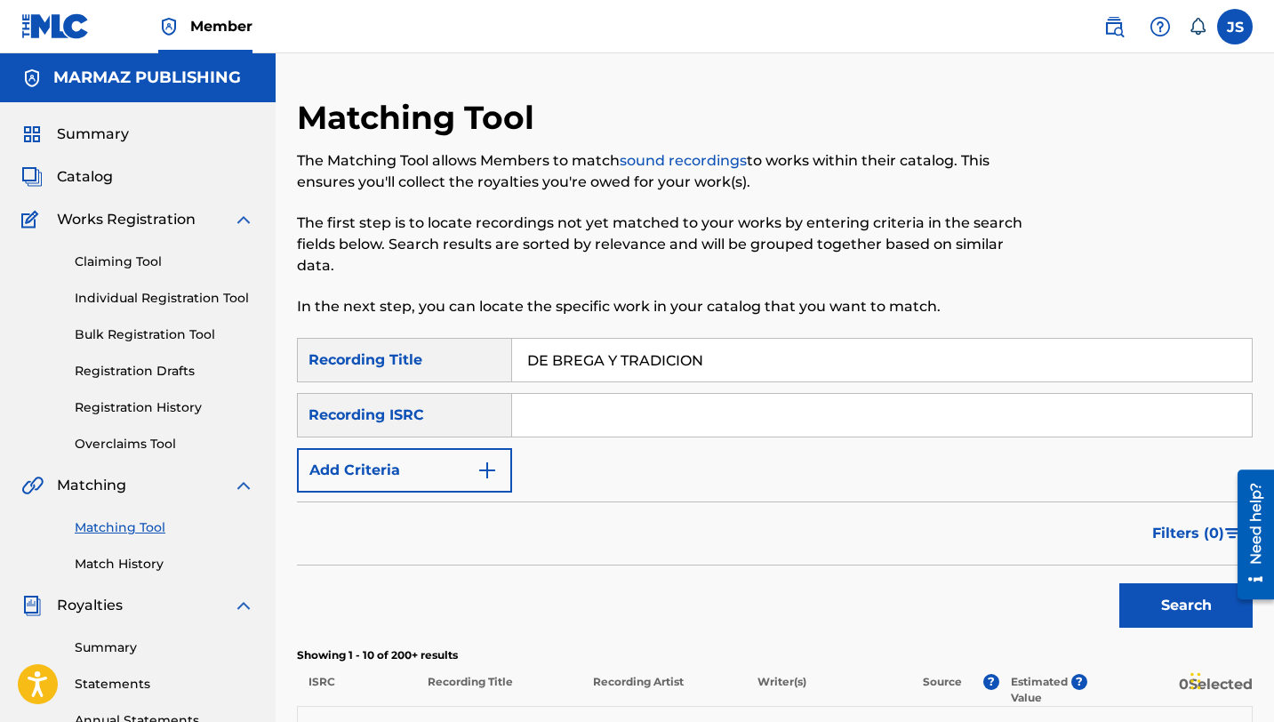
click at [1120, 583] on button "Search" at bounding box center [1186, 605] width 133 height 44
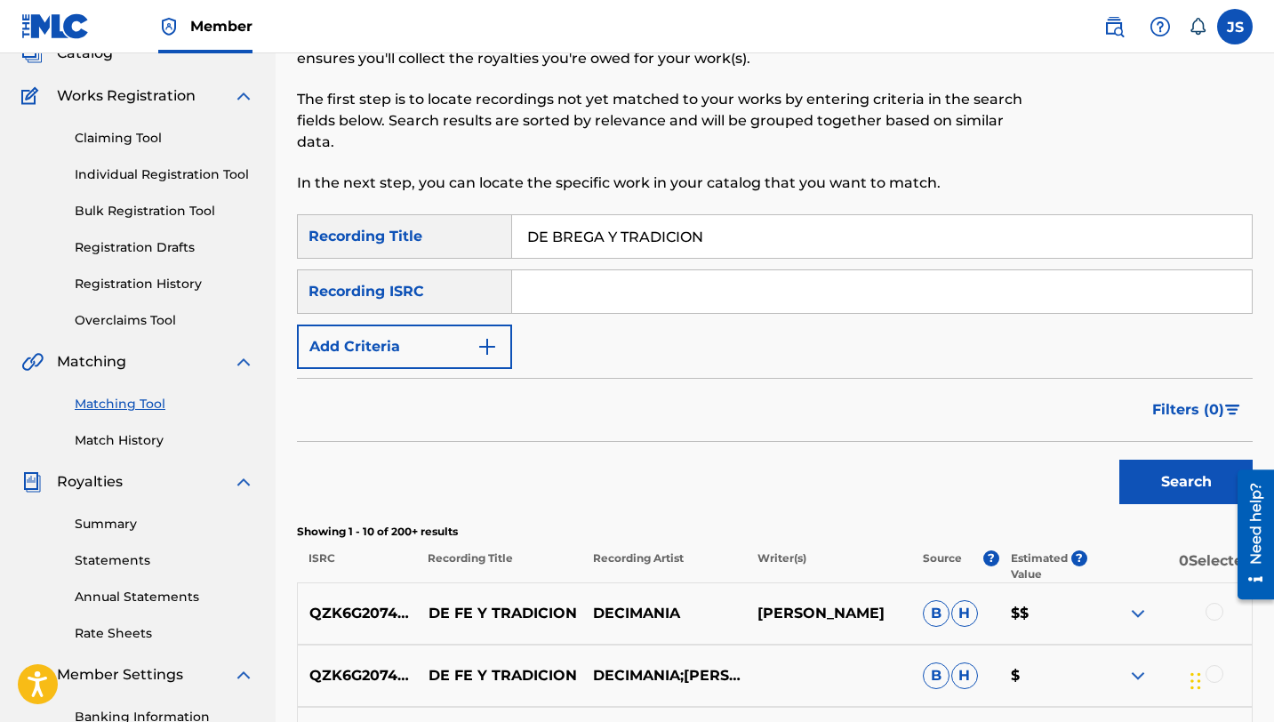
scroll to position [101, 0]
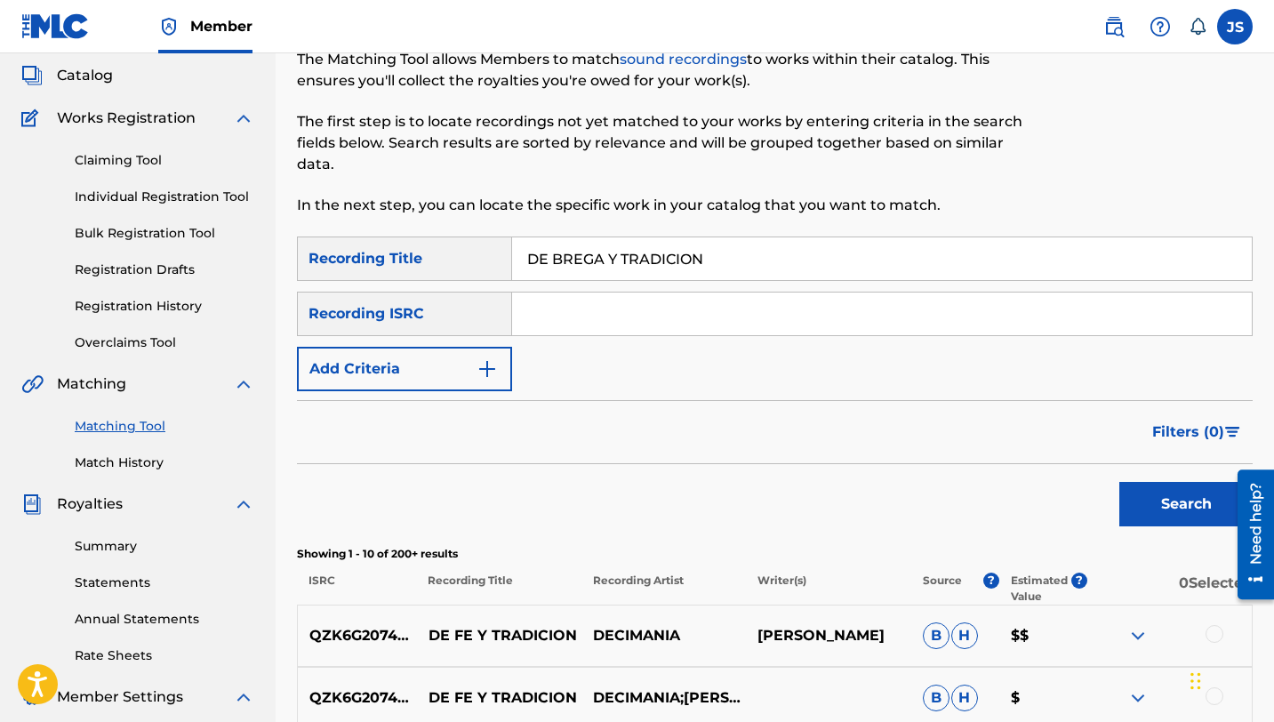
click at [603, 257] on input "DE BREGA Y TRADICION" at bounding box center [882, 258] width 740 height 43
paste input "LA MISMA ESTIRPE"
type input "DE LA MISMA ESTIRPE"
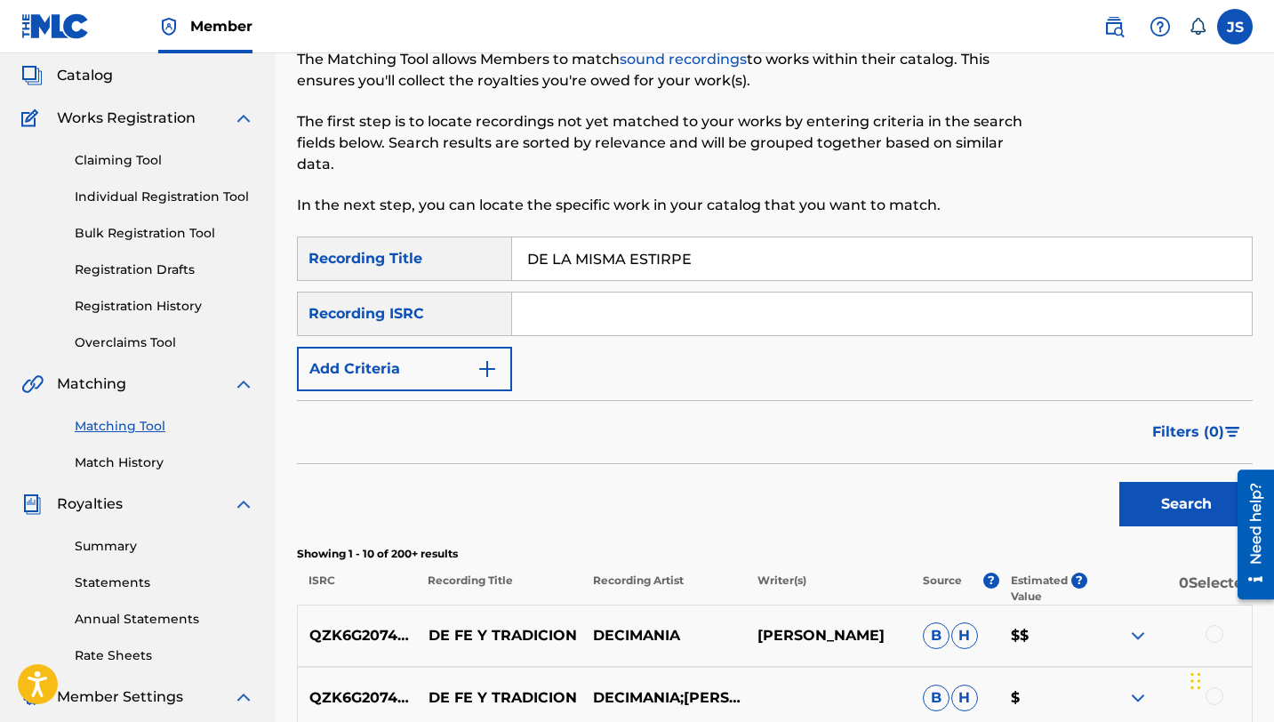
click at [1195, 510] on button "Search" at bounding box center [1186, 504] width 133 height 44
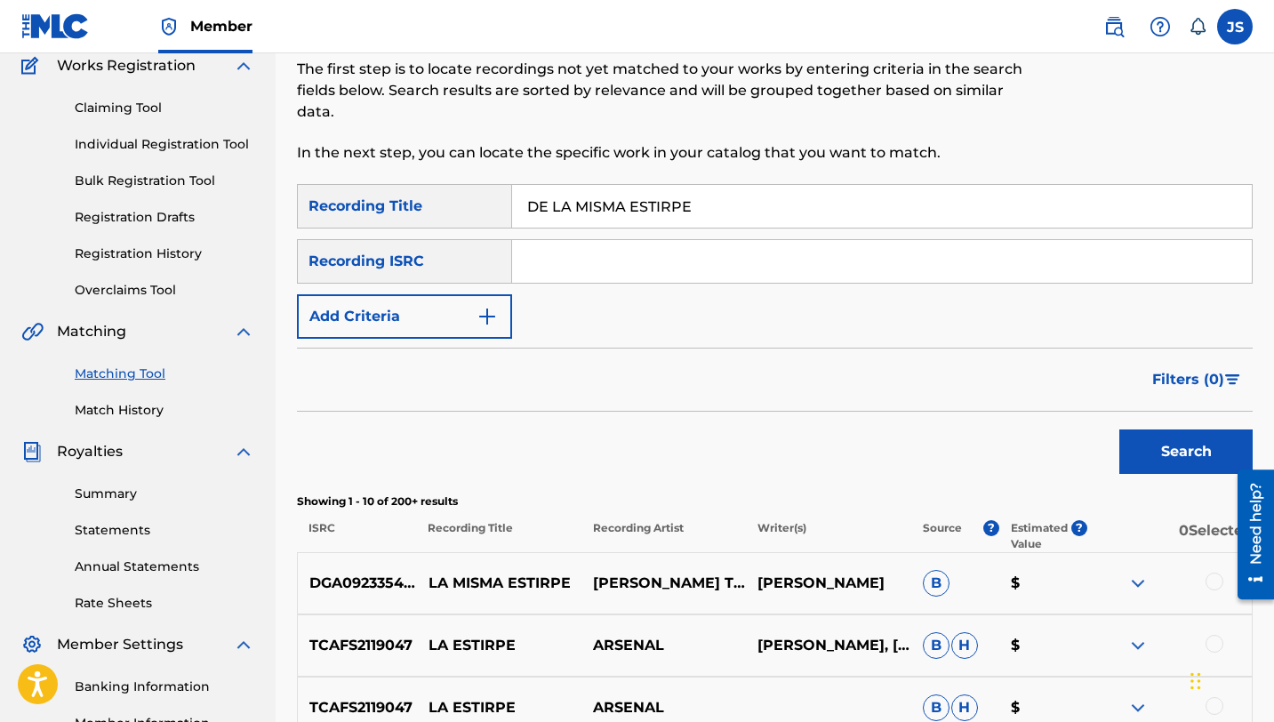
scroll to position [157, 0]
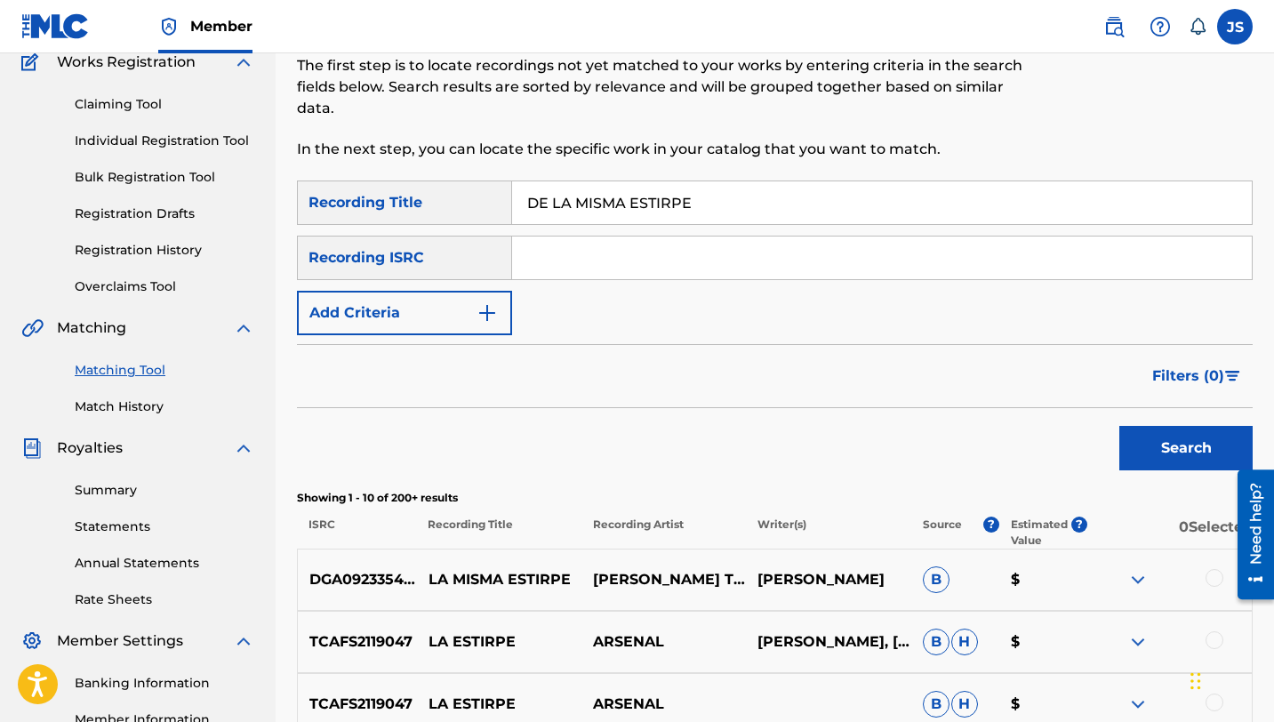
click at [1155, 579] on div at bounding box center [1170, 579] width 165 height 21
click at [1092, 590] on div "DGA092335454 LA MISMA ESTIRPE [PERSON_NAME] TENEPE [PERSON_NAME]" at bounding box center [775, 580] width 956 height 62
click at [1210, 583] on div at bounding box center [1215, 578] width 18 height 18
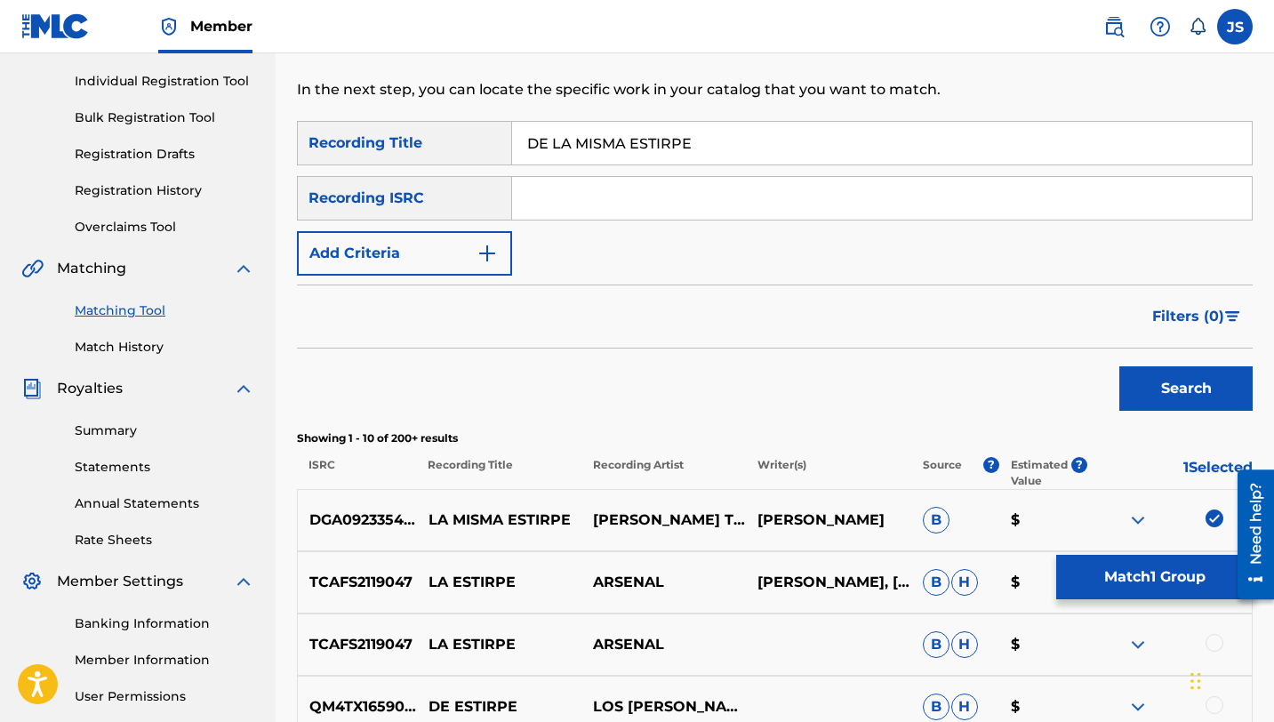
scroll to position [219, 0]
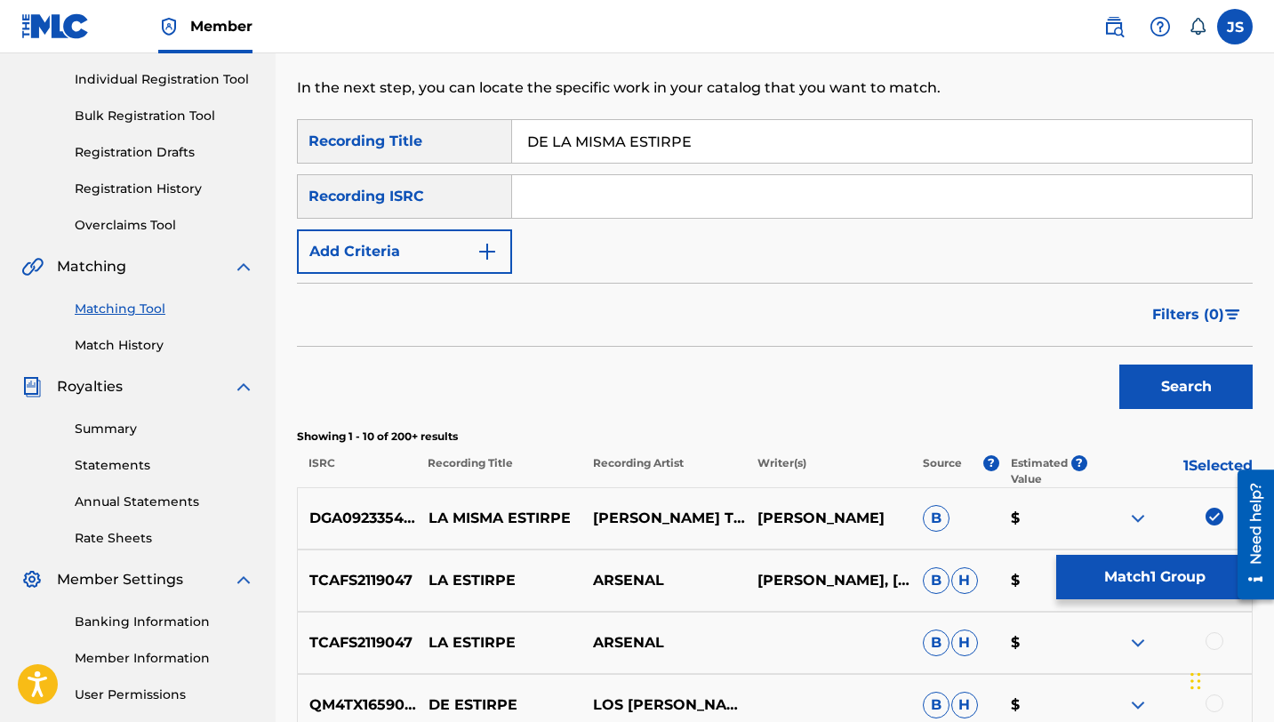
click at [1141, 582] on button "Match 1 Group" at bounding box center [1155, 577] width 197 height 44
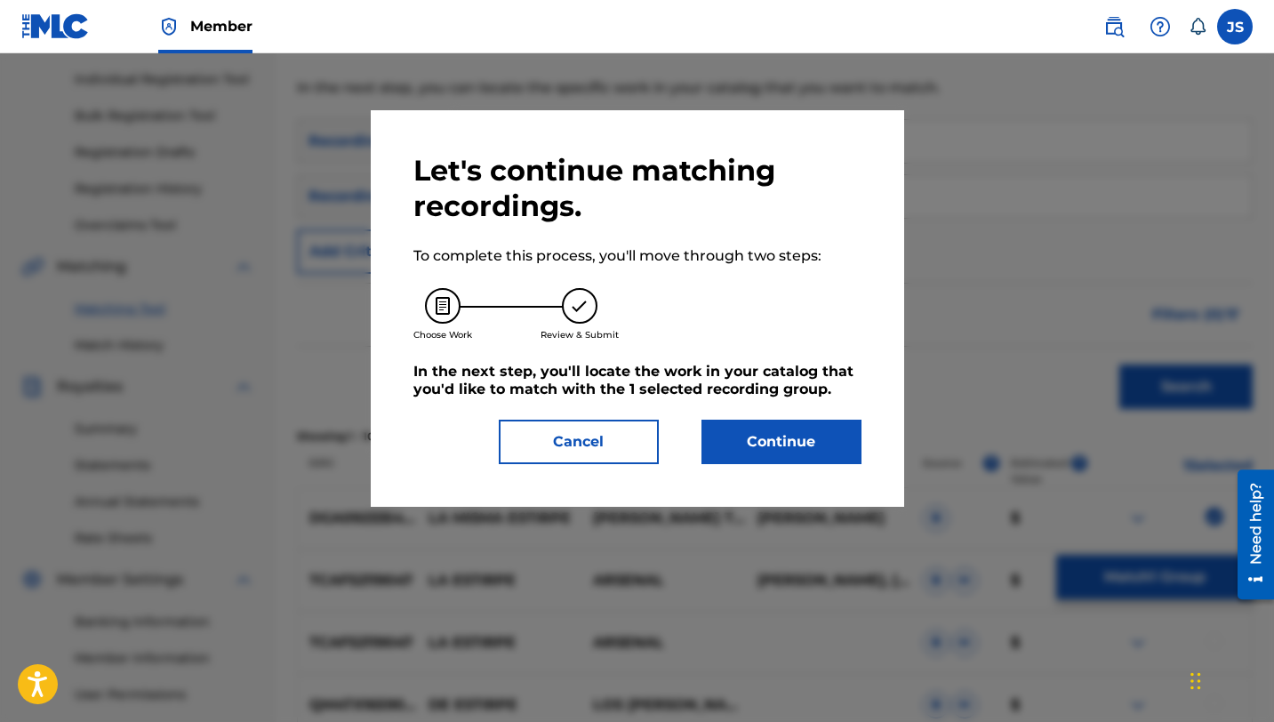
click at [832, 439] on button "Continue" at bounding box center [782, 442] width 160 height 44
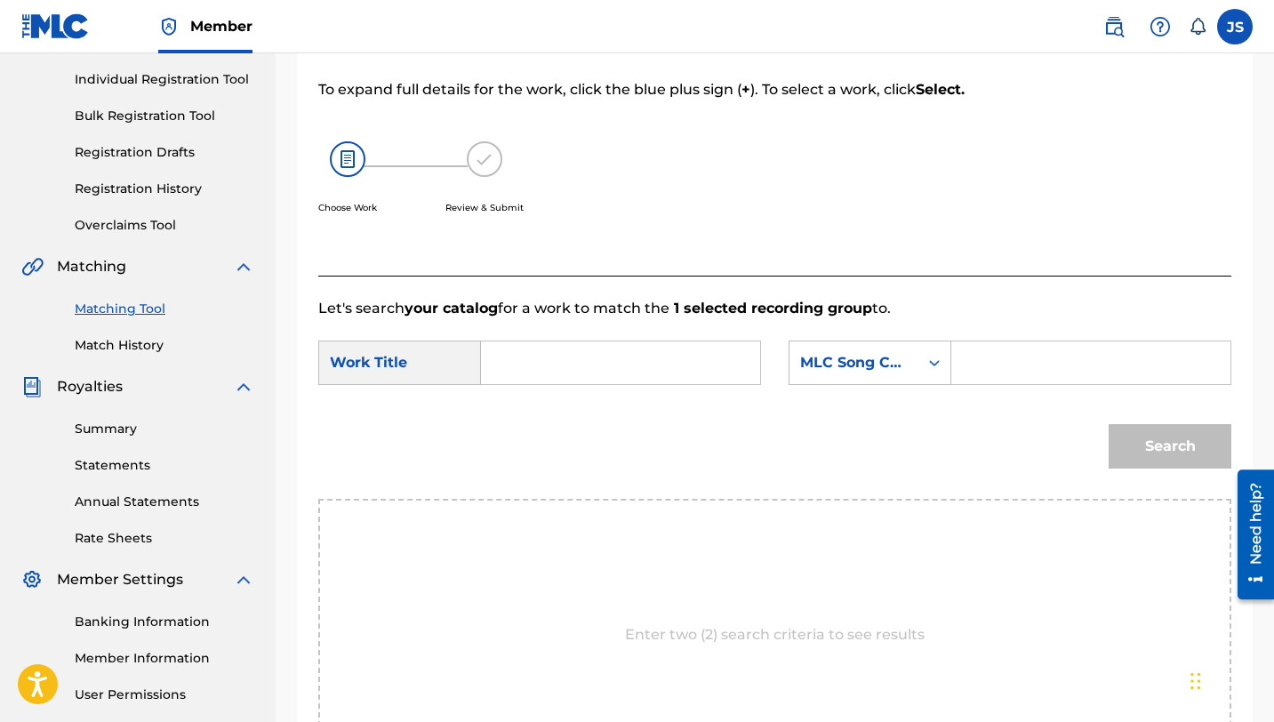
click at [662, 382] on input "Search Form" at bounding box center [620, 363] width 249 height 43
paste input "DE LA MISMA ESTIRPE"
type input "DE LA MISMA ESTIRPE"
click at [969, 376] on input "Search Form" at bounding box center [1091, 363] width 249 height 43
click at [556, 376] on input "DE LA MISMA ESTIRPE" at bounding box center [620, 363] width 249 height 43
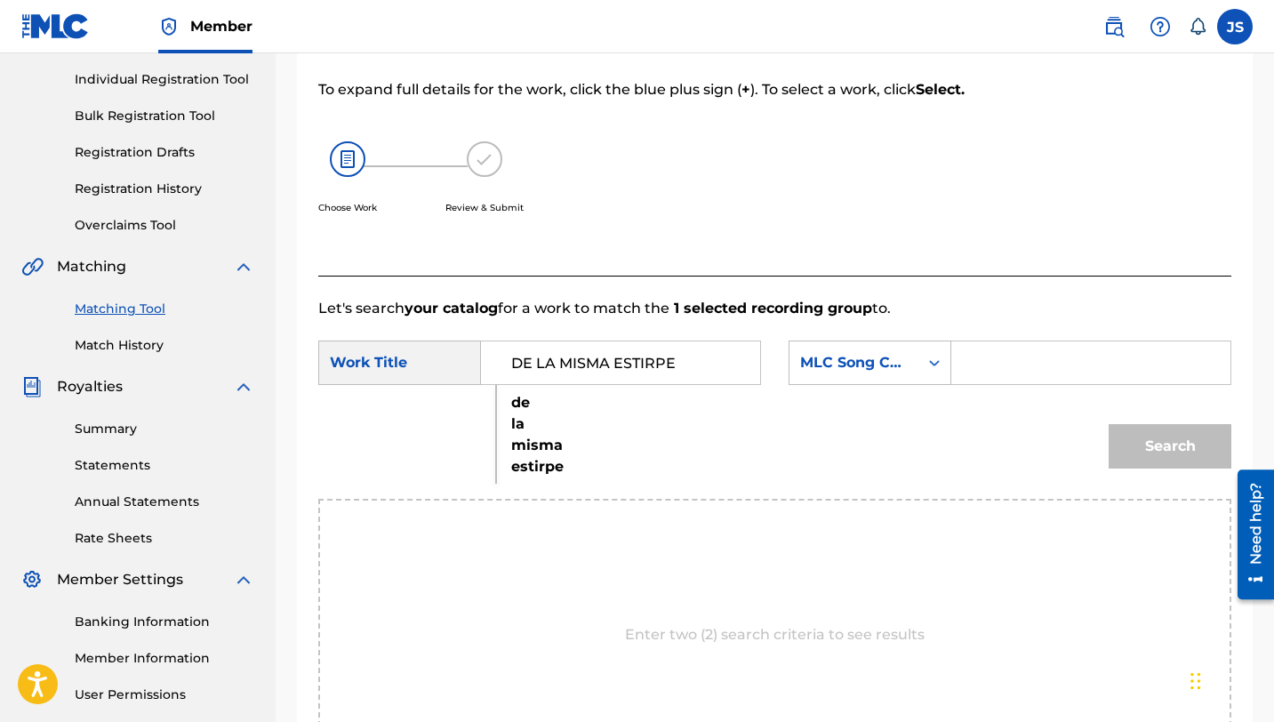
click at [999, 348] on input "Search Form" at bounding box center [1091, 363] width 249 height 43
paste input "DQ4HK2"
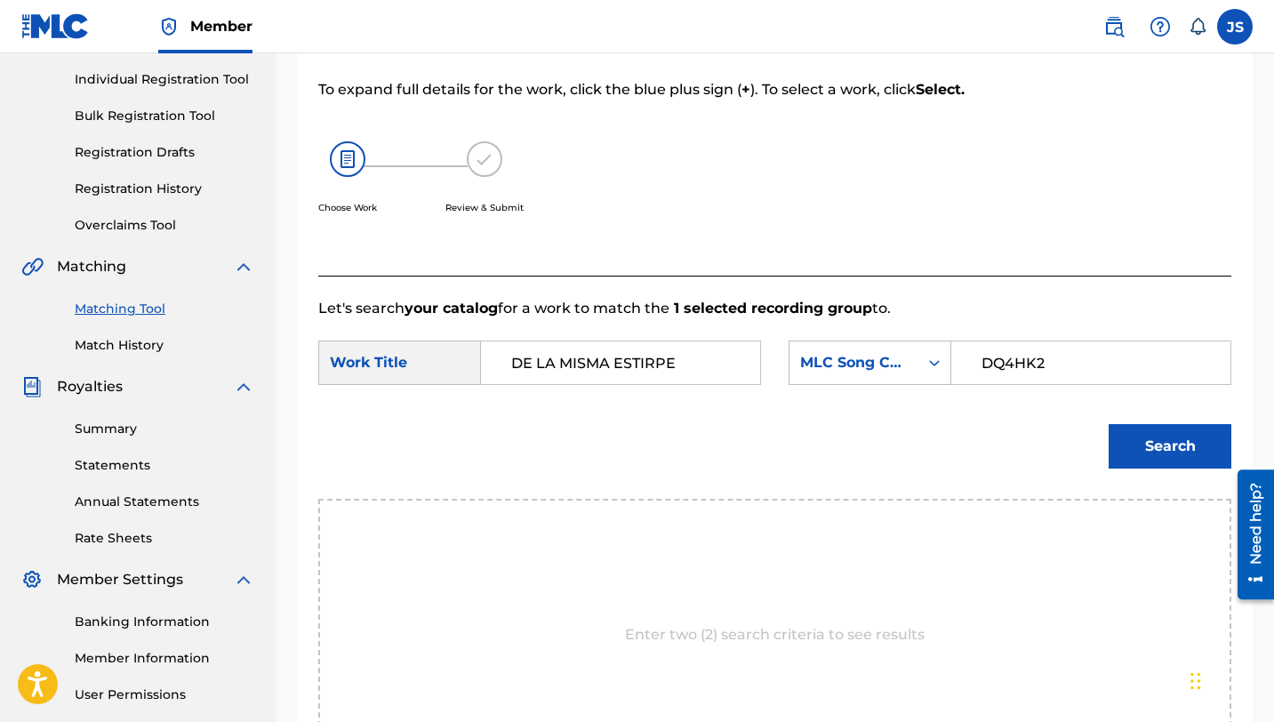
type input "DQ4HK2"
click at [1149, 444] on button "Search" at bounding box center [1170, 446] width 123 height 44
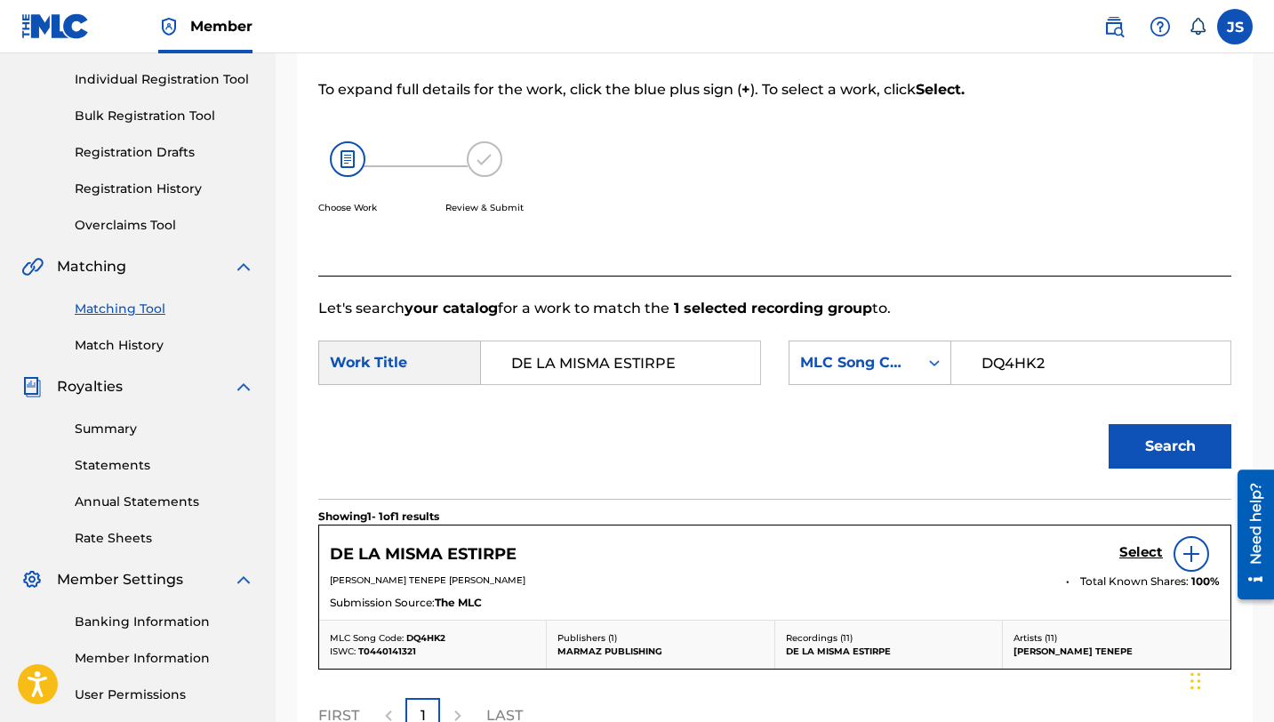
click at [1125, 558] on h5 "Select" at bounding box center [1142, 552] width 44 height 17
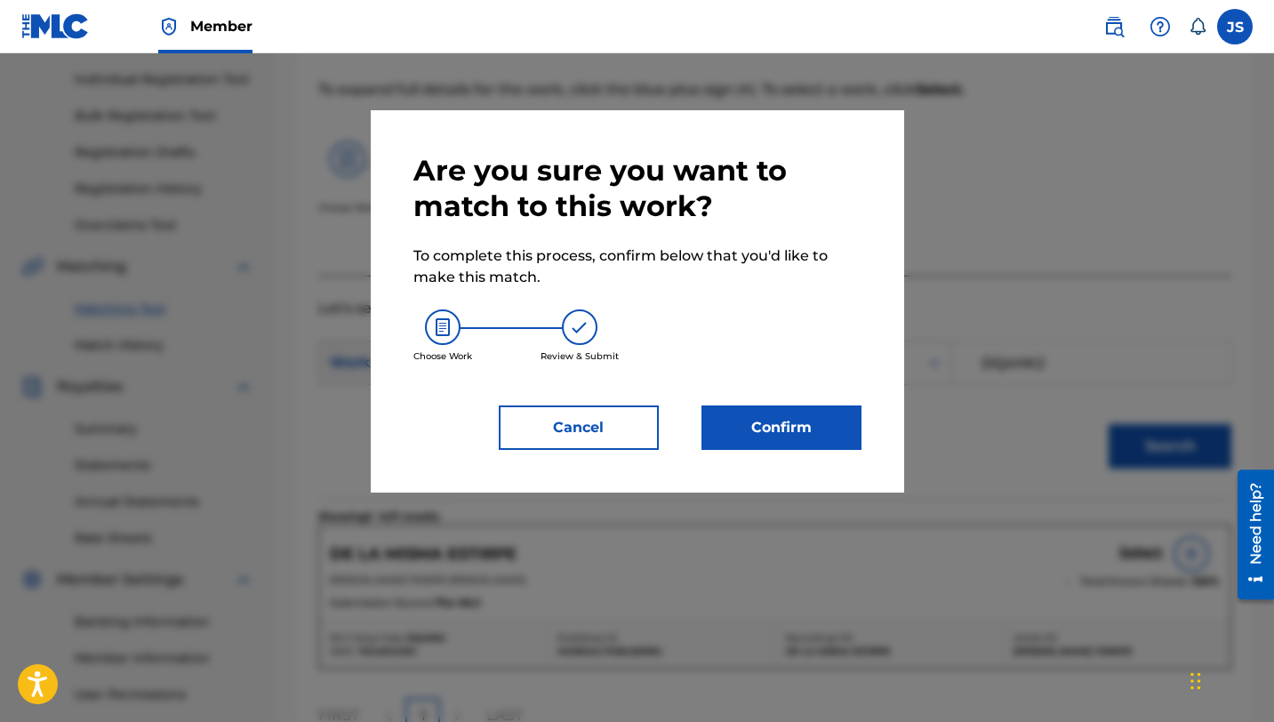
click at [737, 427] on button "Confirm" at bounding box center [782, 428] width 160 height 44
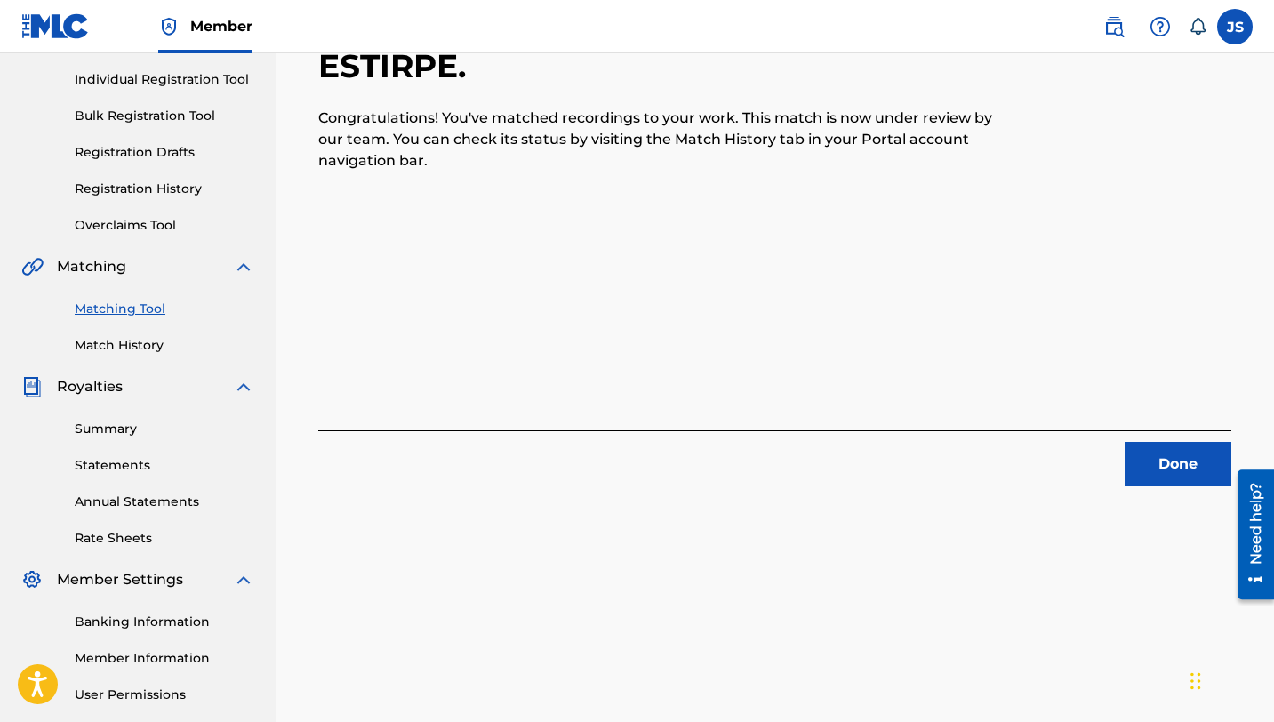
click at [1133, 472] on button "Done" at bounding box center [1178, 464] width 107 height 44
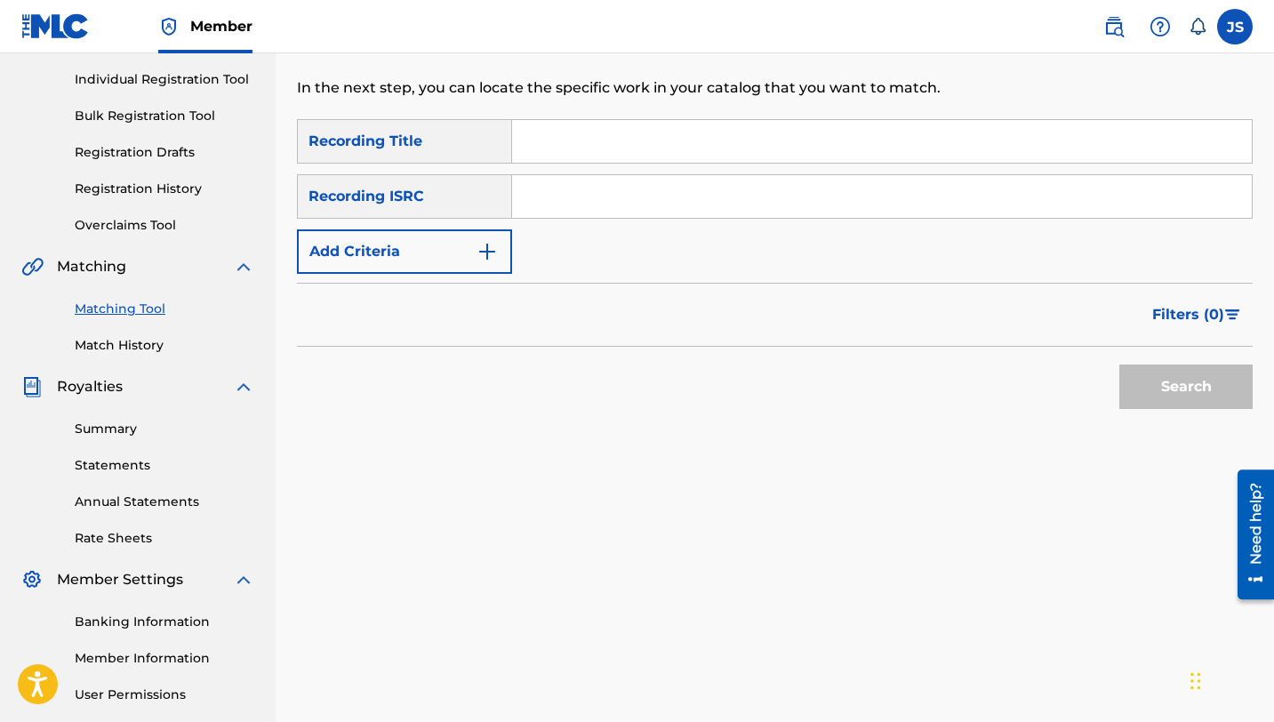
click at [648, 139] on input "Search Form" at bounding box center [882, 141] width 740 height 43
paste input "DEL SILENCIO A LA ESCENA"
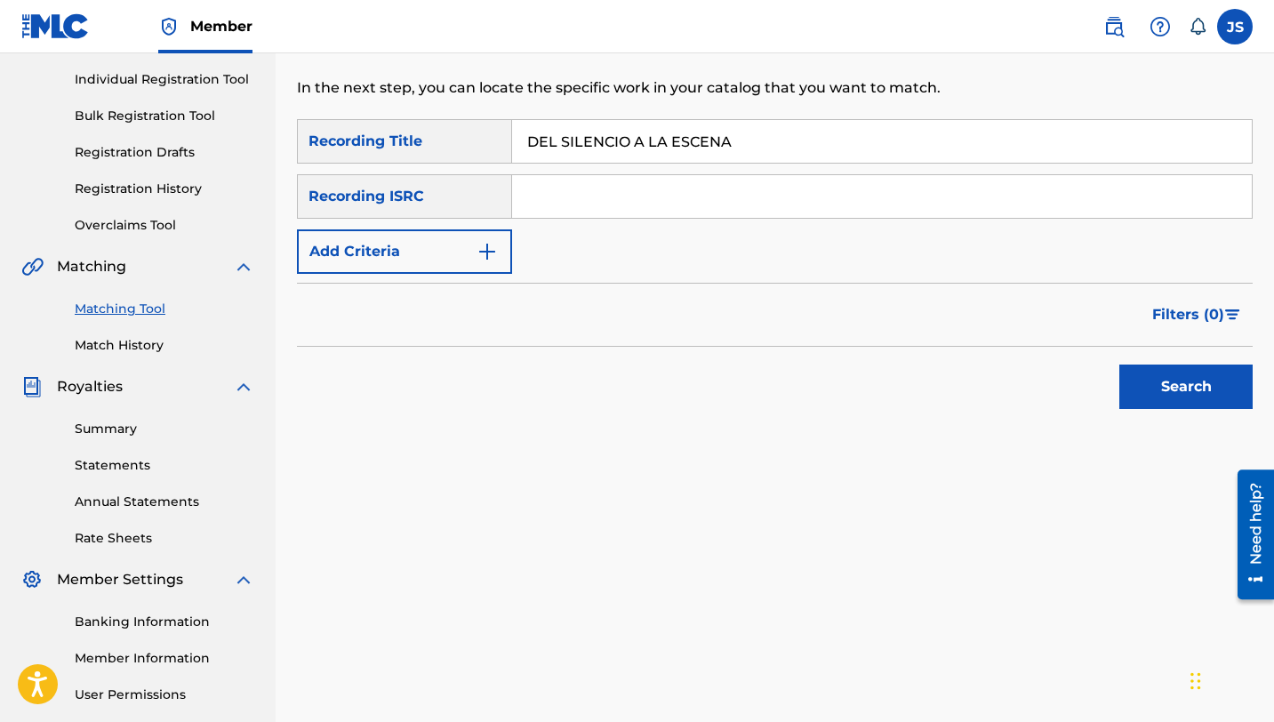
click at [1159, 379] on button "Search" at bounding box center [1186, 387] width 133 height 44
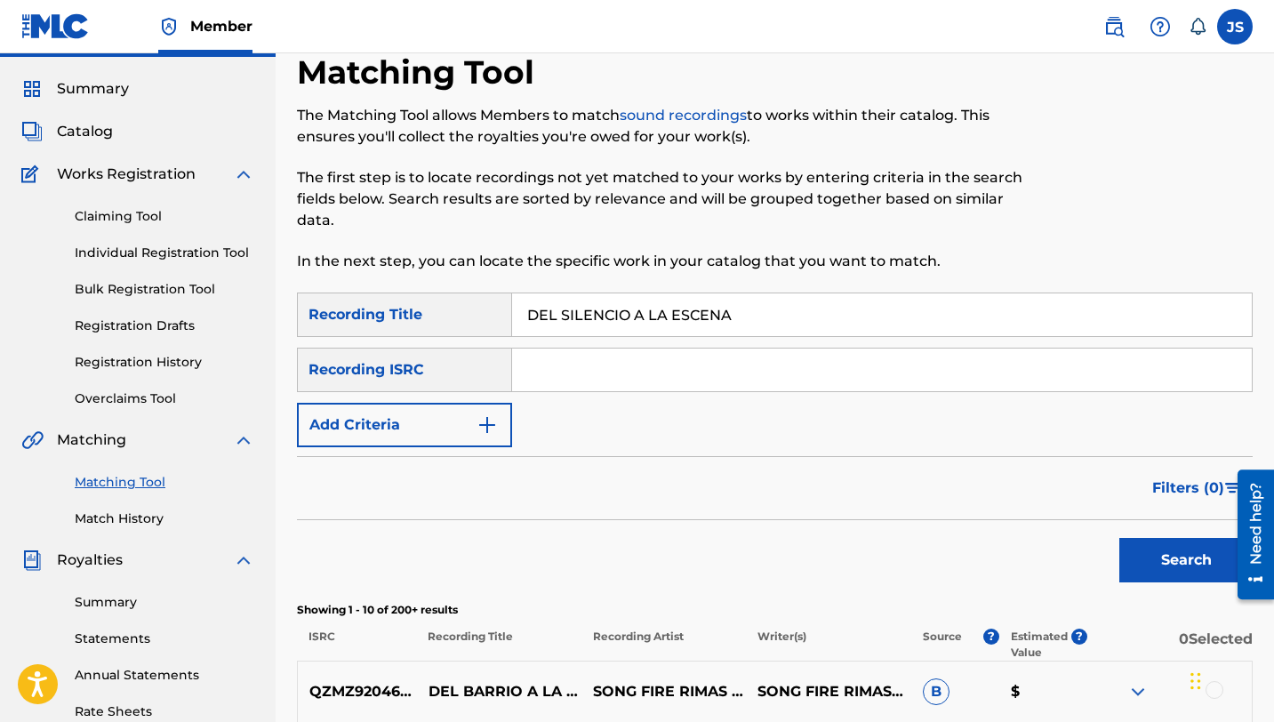
scroll to position [0, 0]
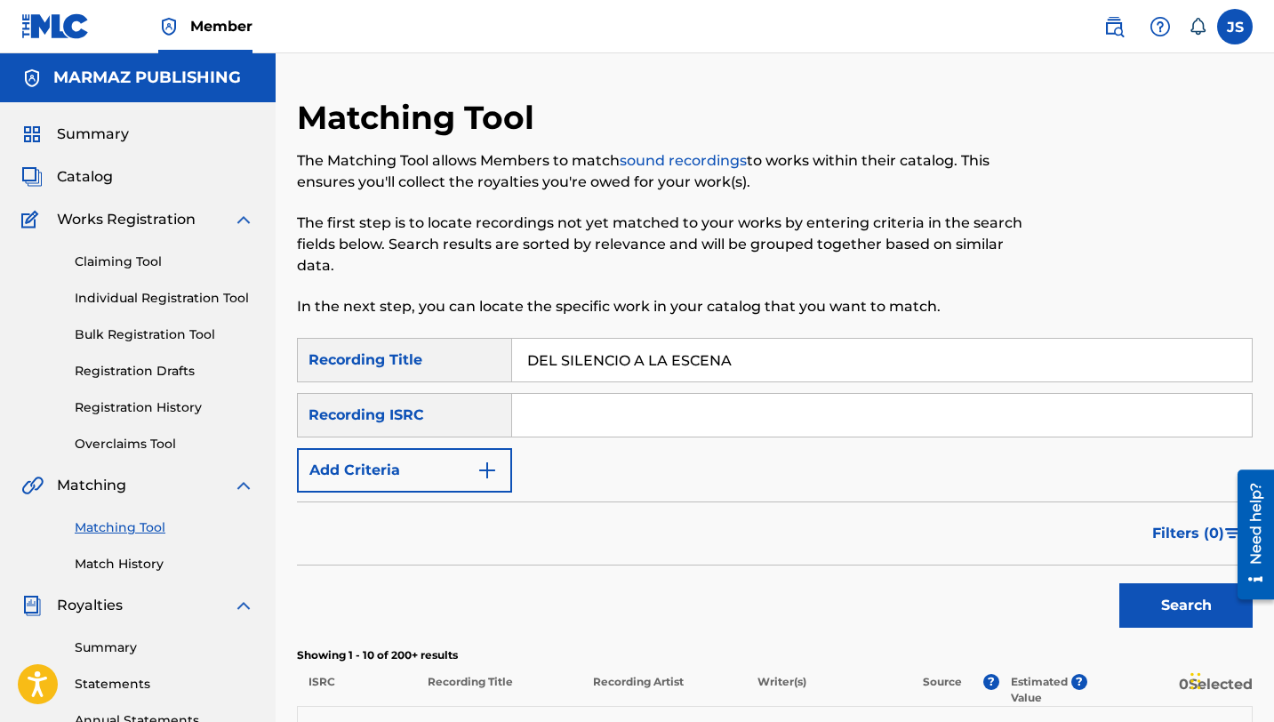
click at [567, 362] on input "DEL SILENCIO A LA ESCENA" at bounding box center [882, 360] width 740 height 43
paste input "SESPERADO"
click at [1145, 598] on button "Search" at bounding box center [1186, 605] width 133 height 44
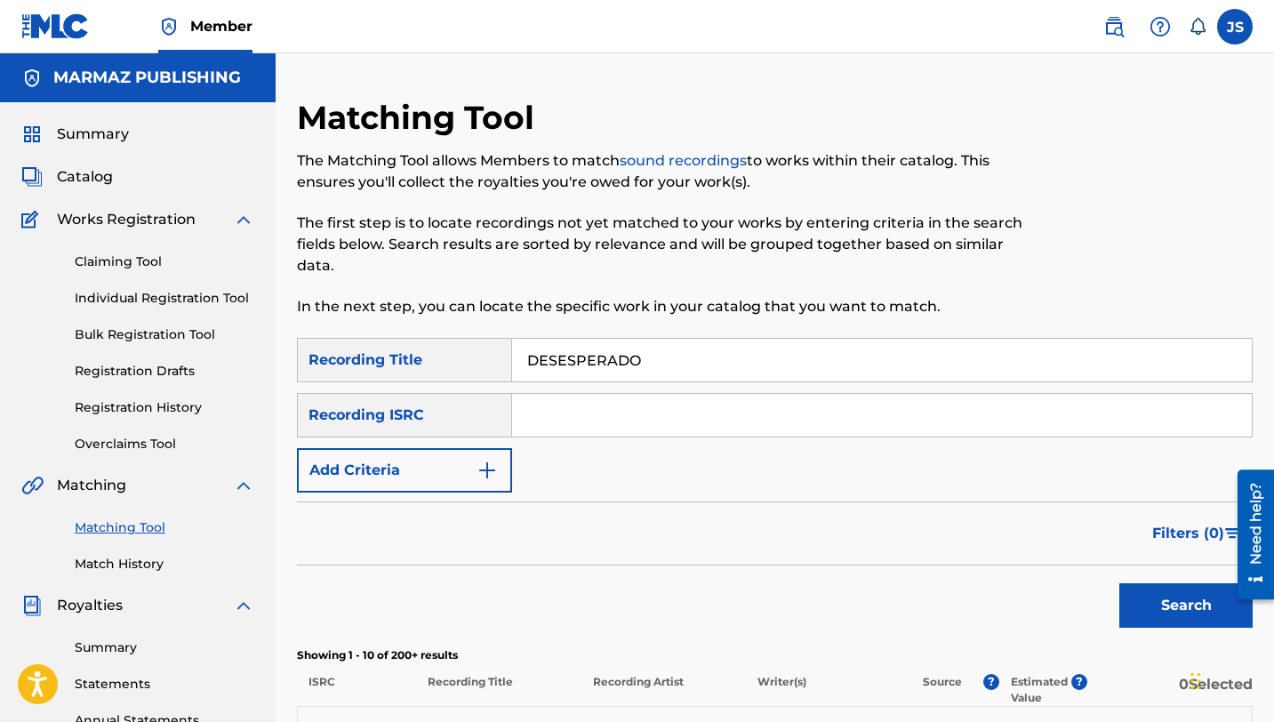
click at [555, 375] on input "DESESPERADO" at bounding box center [882, 360] width 740 height 43
paste input "IAMANTEANDO TU [PERSON_NAME]"
click at [1171, 599] on button "Search" at bounding box center [1186, 605] width 133 height 44
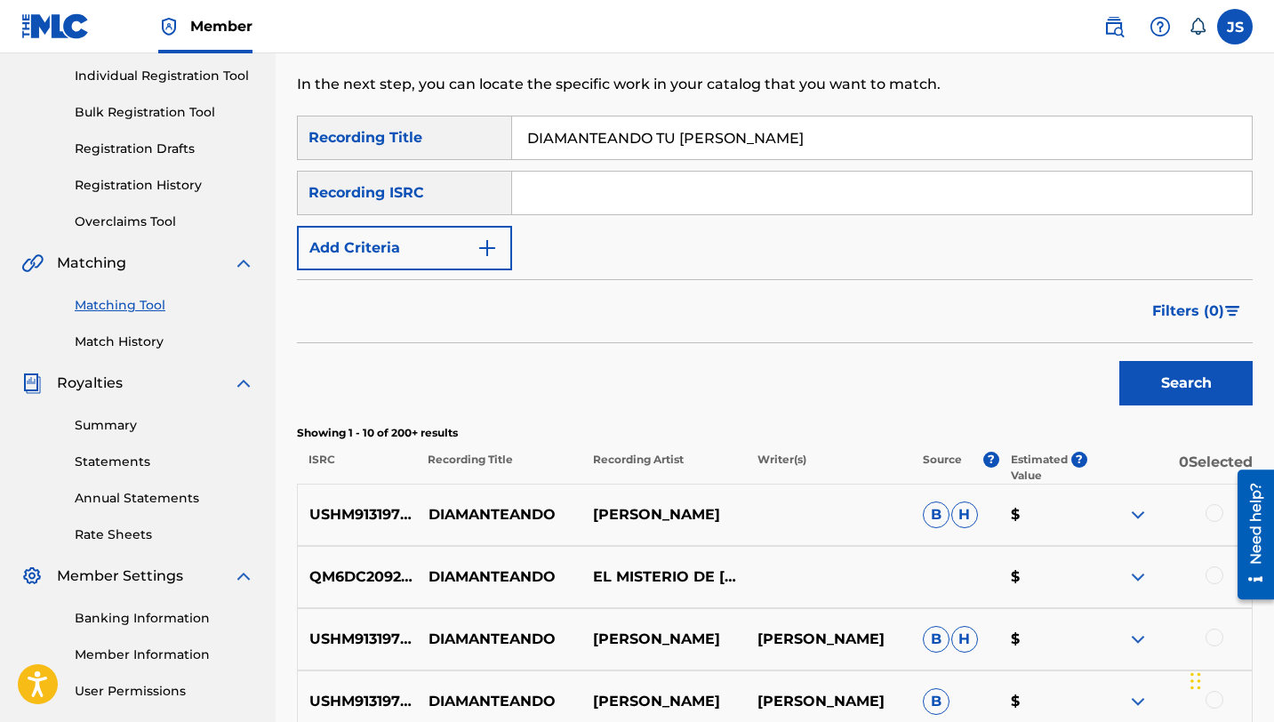
scroll to position [227, 0]
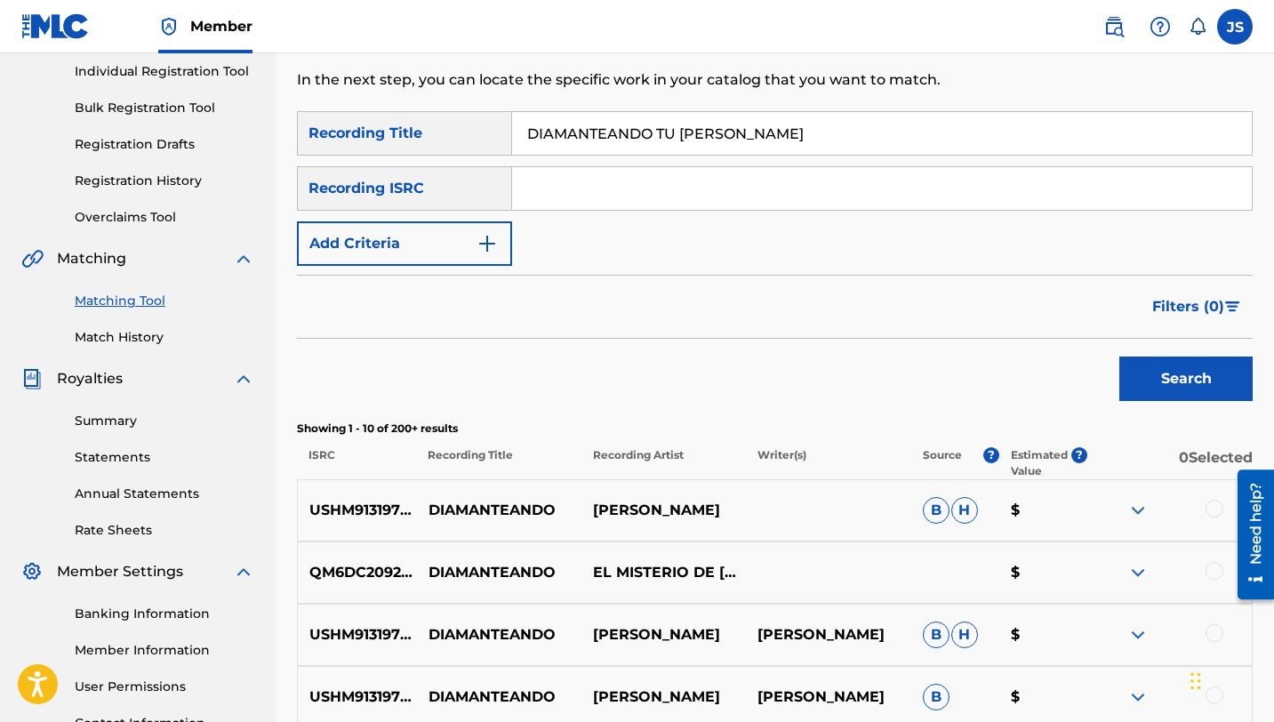
click at [538, 562] on p "DIAMANTEANDO" at bounding box center [499, 572] width 165 height 21
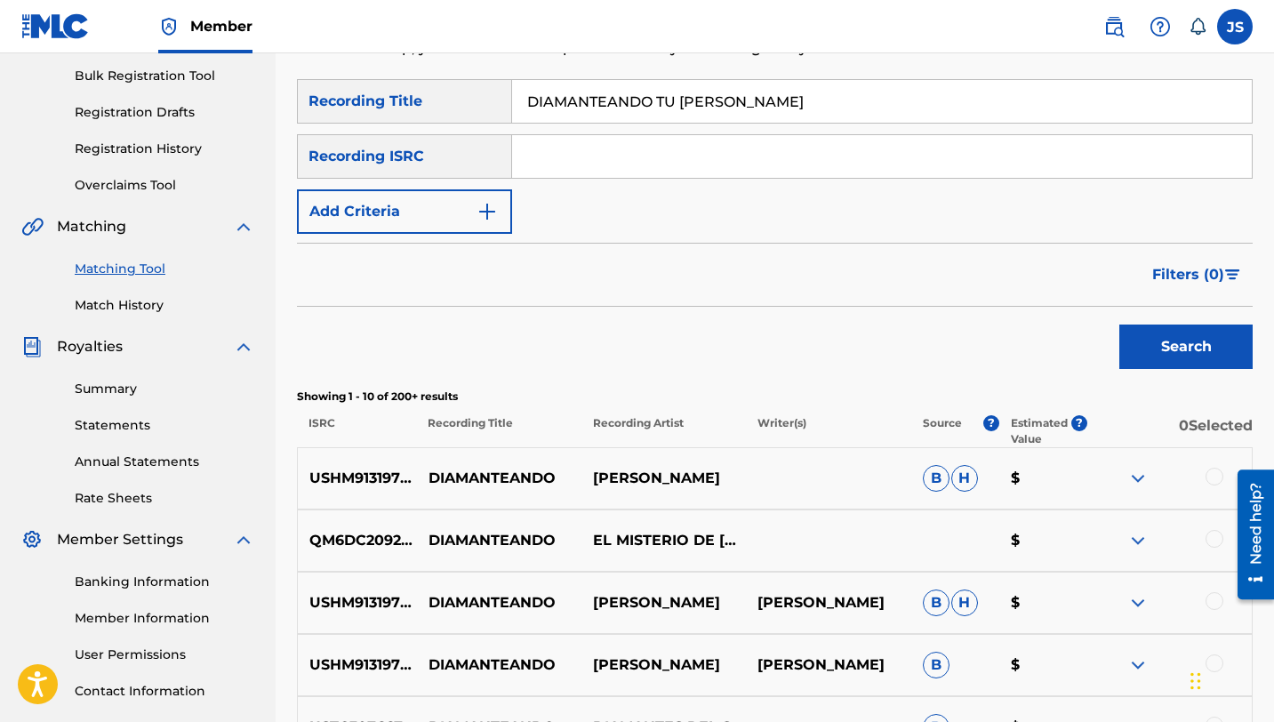
scroll to position [0, 0]
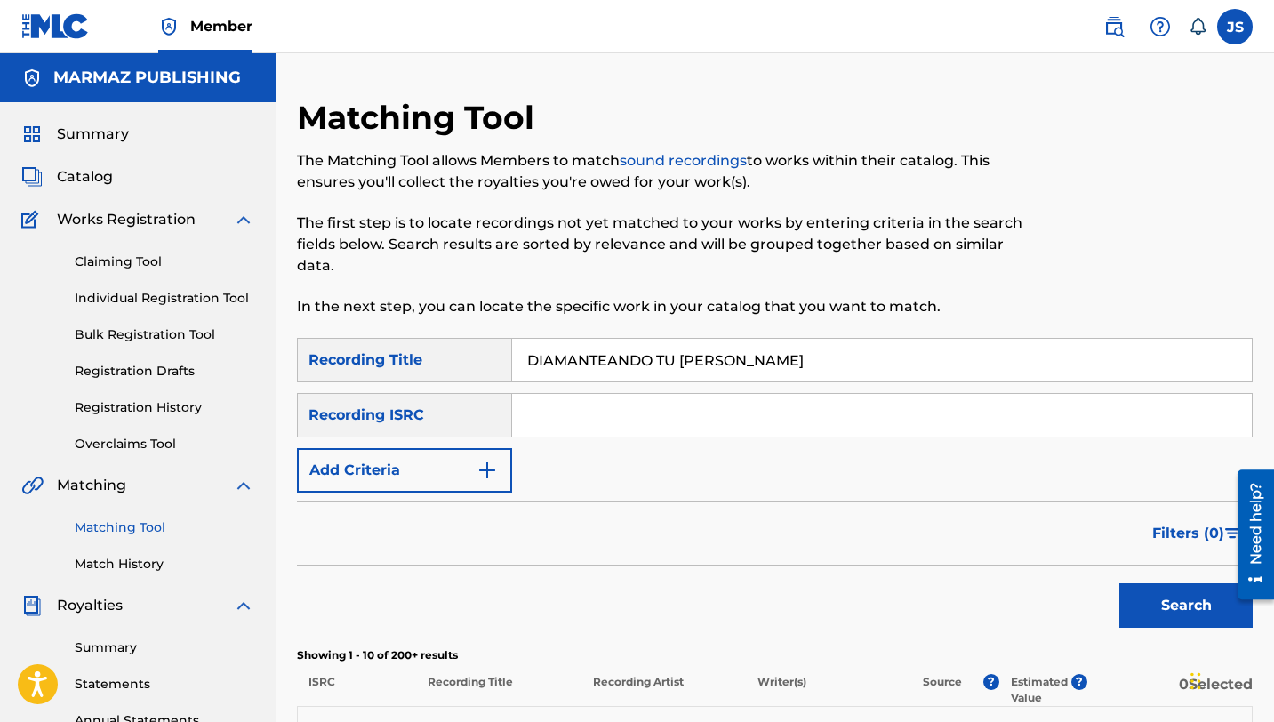
click at [646, 356] on input "DIAMANTEANDO TU [PERSON_NAME]" at bounding box center [882, 360] width 740 height 43
paste input "GAMOS ADIOS"
click at [1143, 622] on button "Search" at bounding box center [1186, 605] width 133 height 44
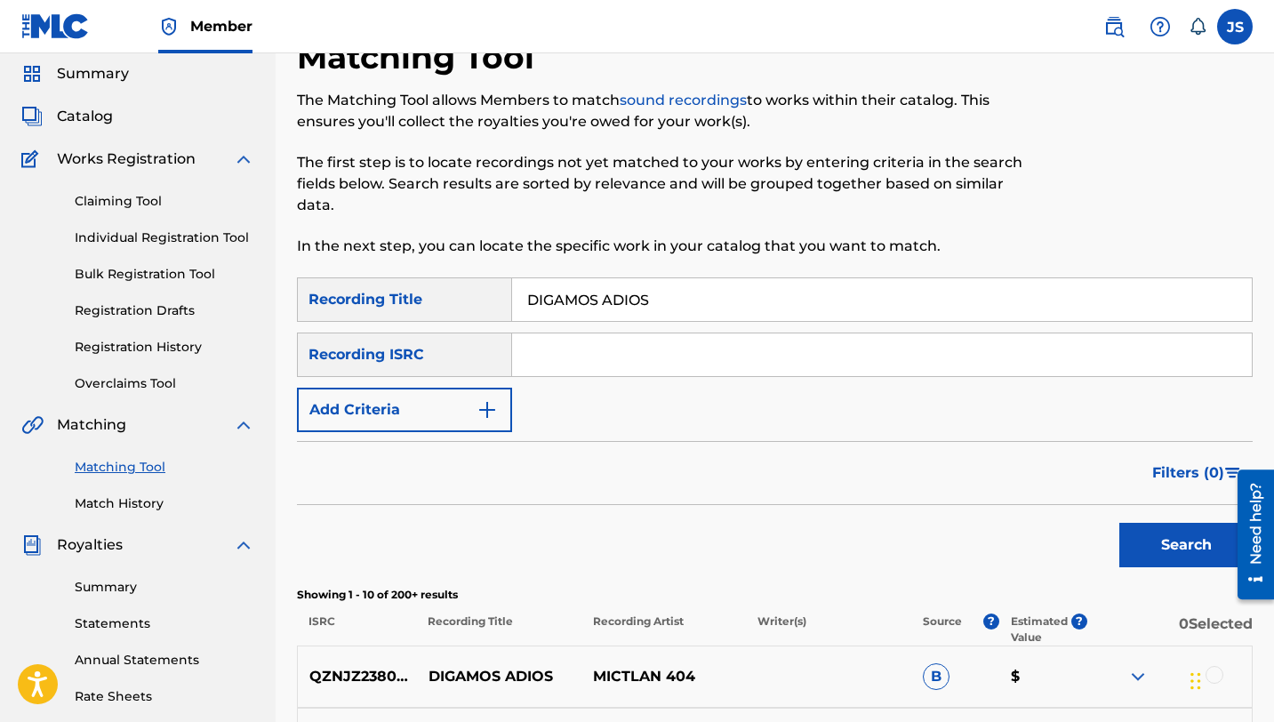
scroll to position [41, 0]
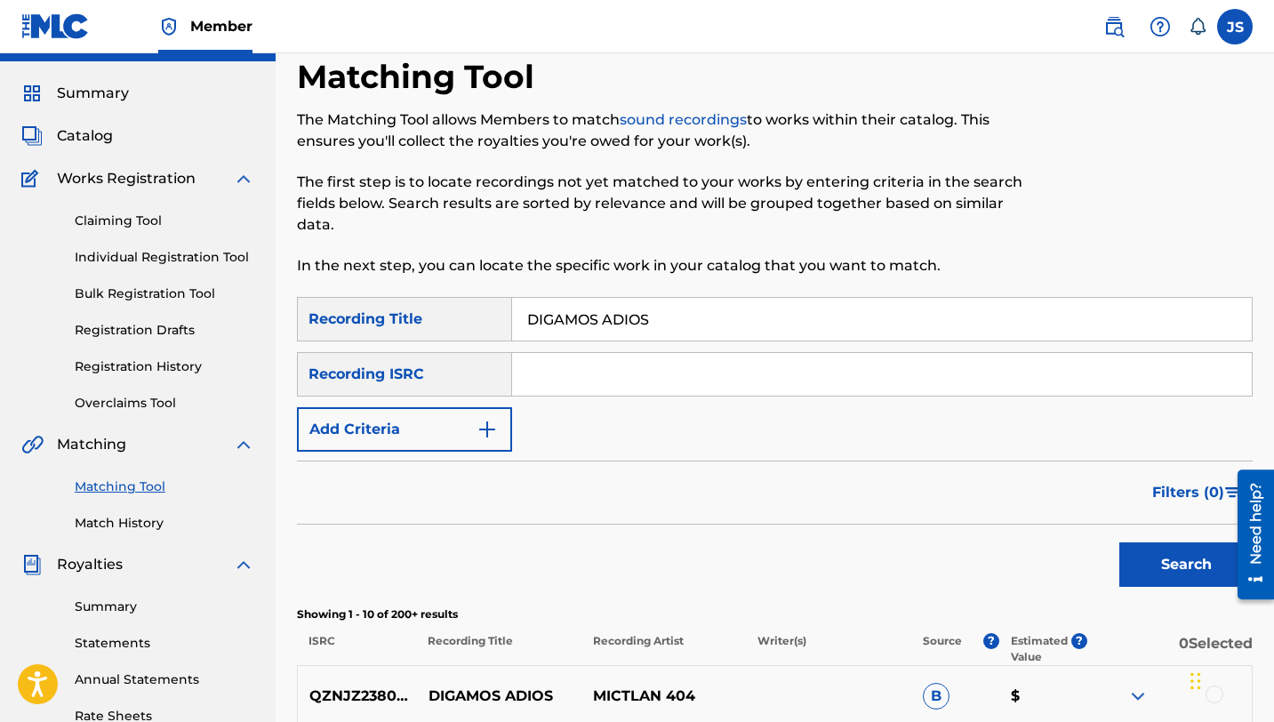
click at [592, 308] on input "DIGAMOS ADIOS" at bounding box center [882, 319] width 740 height 43
paste input "OSA MORENA"
click at [1197, 544] on button "Search" at bounding box center [1186, 565] width 133 height 44
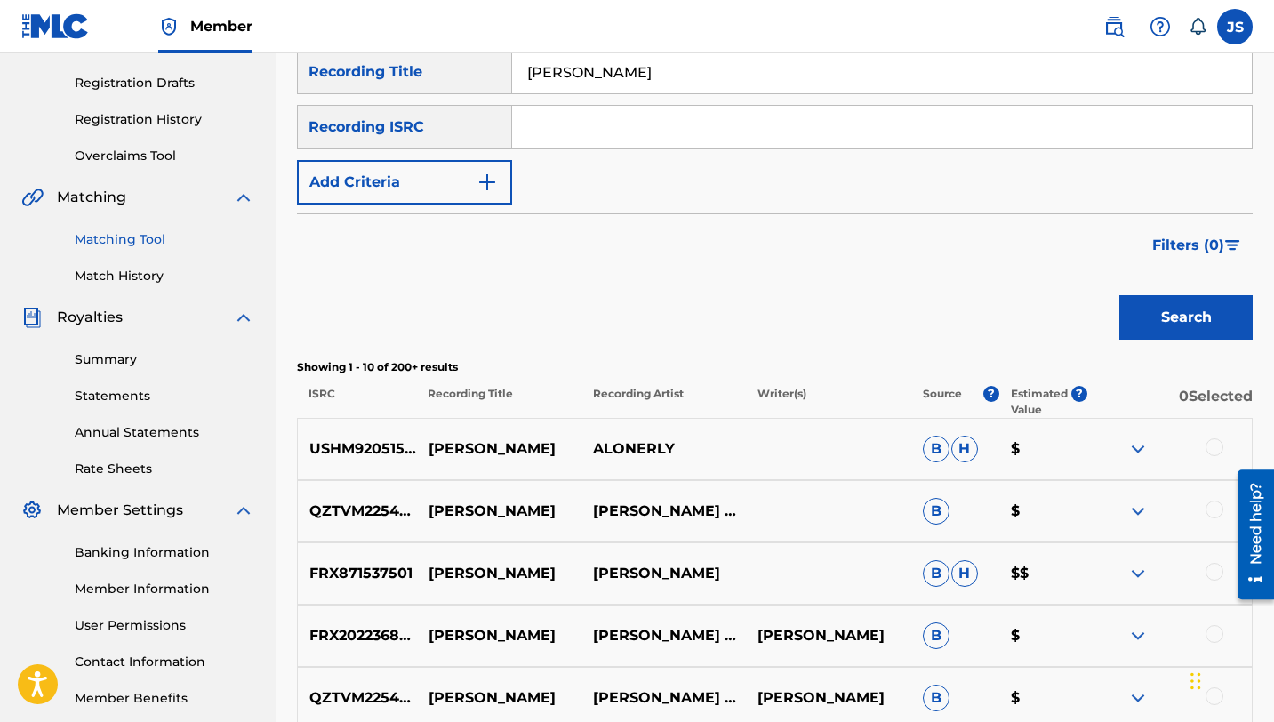
scroll to position [284, 0]
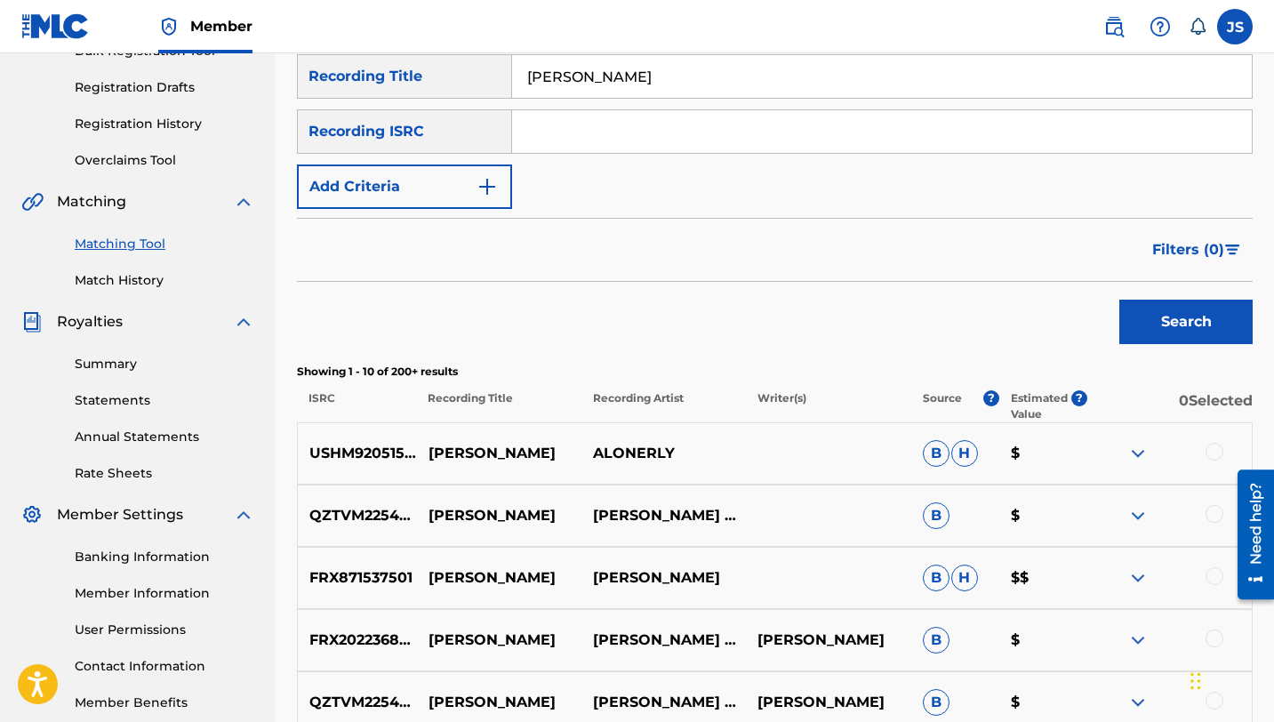
click at [653, 75] on input "[PERSON_NAME]" at bounding box center [882, 76] width 740 height 43
paste input "ONDE SE JUNTA LA COPL"
type input "DONDE SE JUNTA LA COPLA"
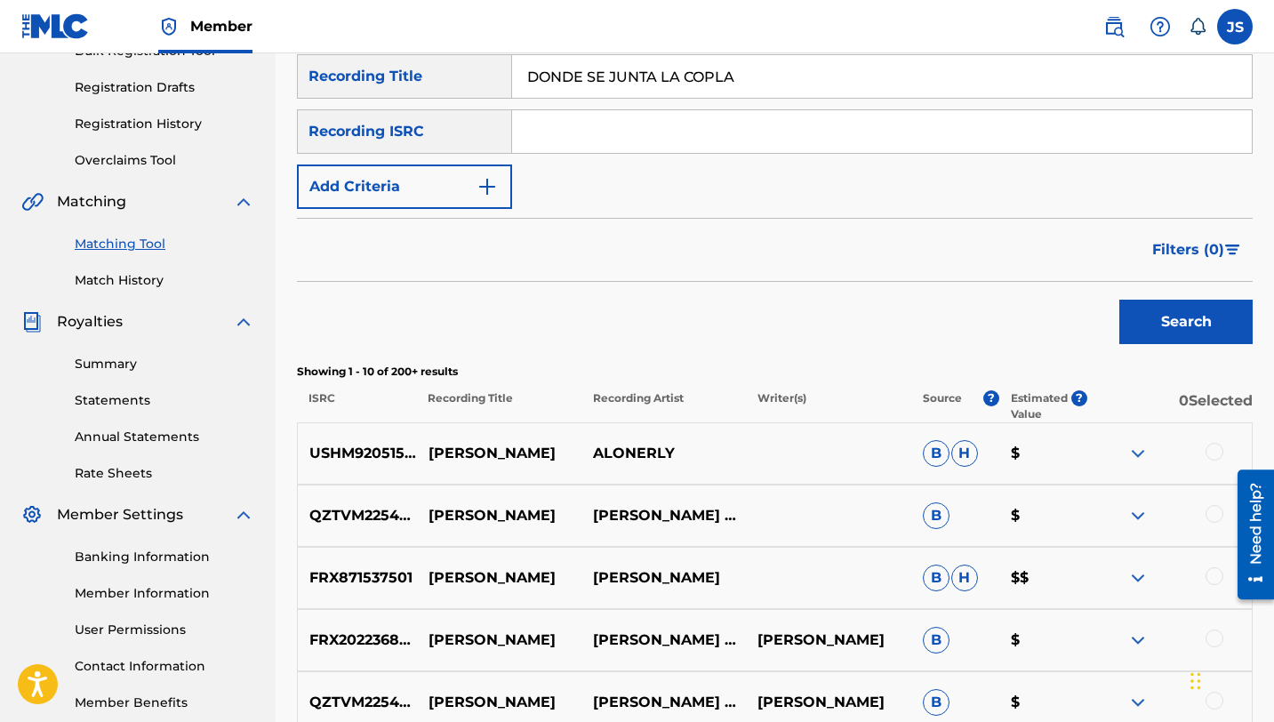
click at [1193, 295] on div "Search" at bounding box center [1182, 317] width 142 height 71
click at [1185, 308] on button "Search" at bounding box center [1186, 322] width 133 height 44
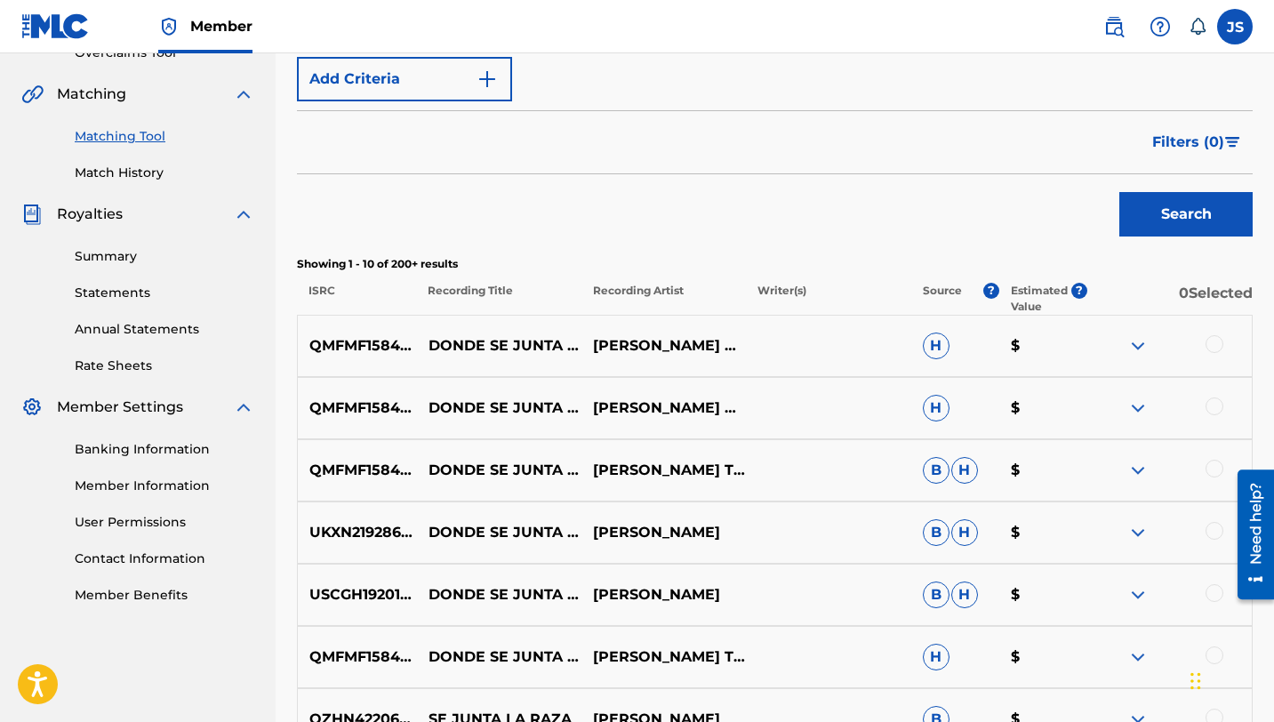
scroll to position [394, 0]
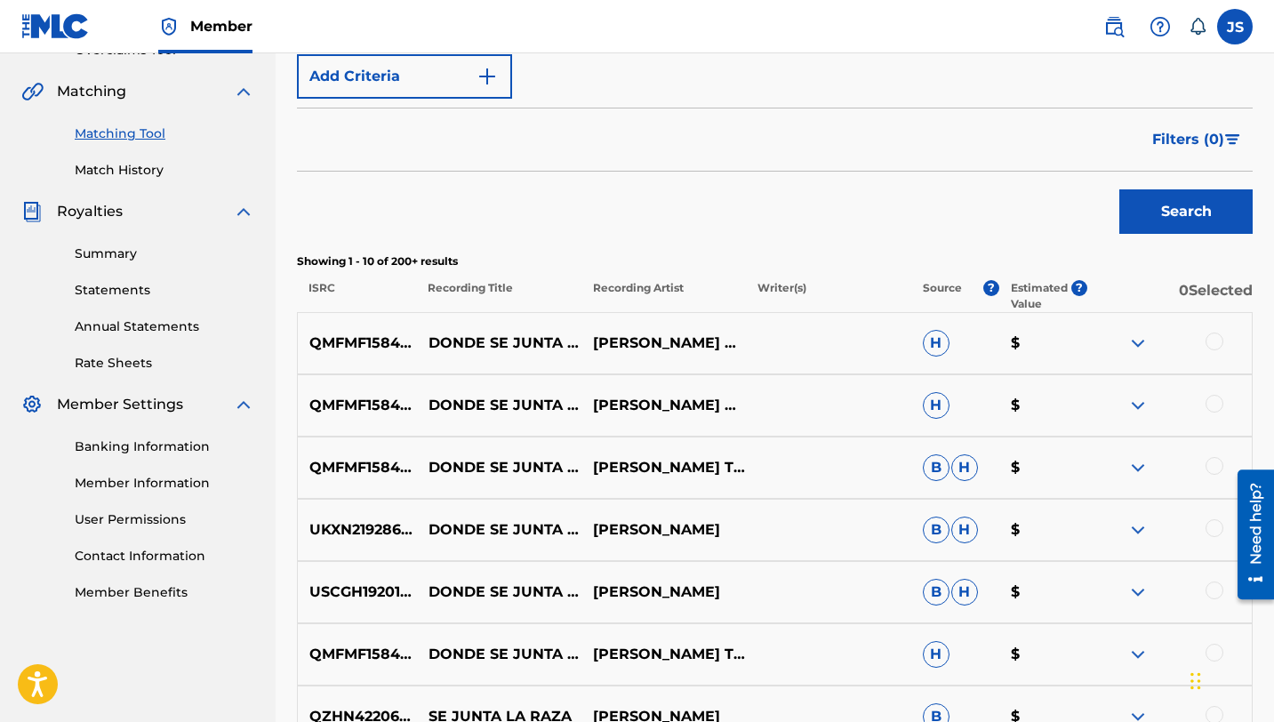
click at [1220, 471] on div at bounding box center [1215, 466] width 18 height 18
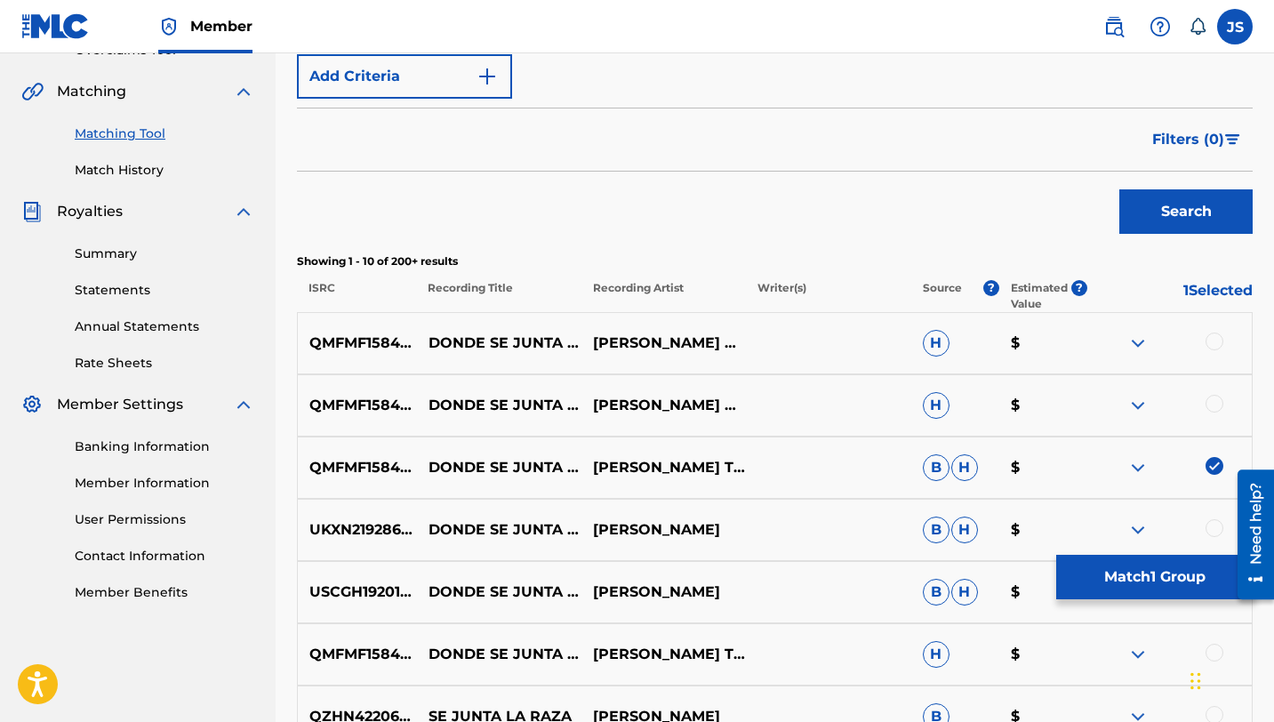
click at [1210, 406] on div at bounding box center [1215, 404] width 18 height 18
click at [1211, 342] on div at bounding box center [1215, 342] width 18 height 18
click at [1080, 560] on button "Match 3 Groups" at bounding box center [1155, 577] width 197 height 44
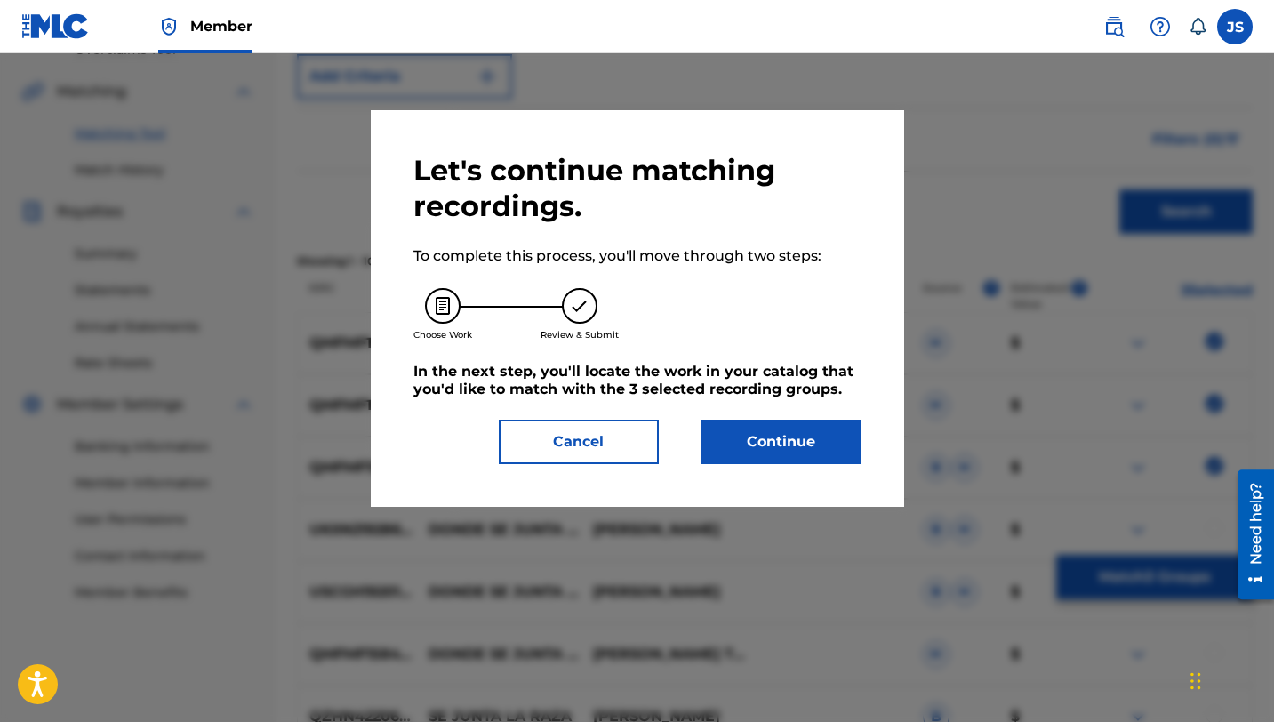
click at [740, 424] on button "Continue" at bounding box center [782, 442] width 160 height 44
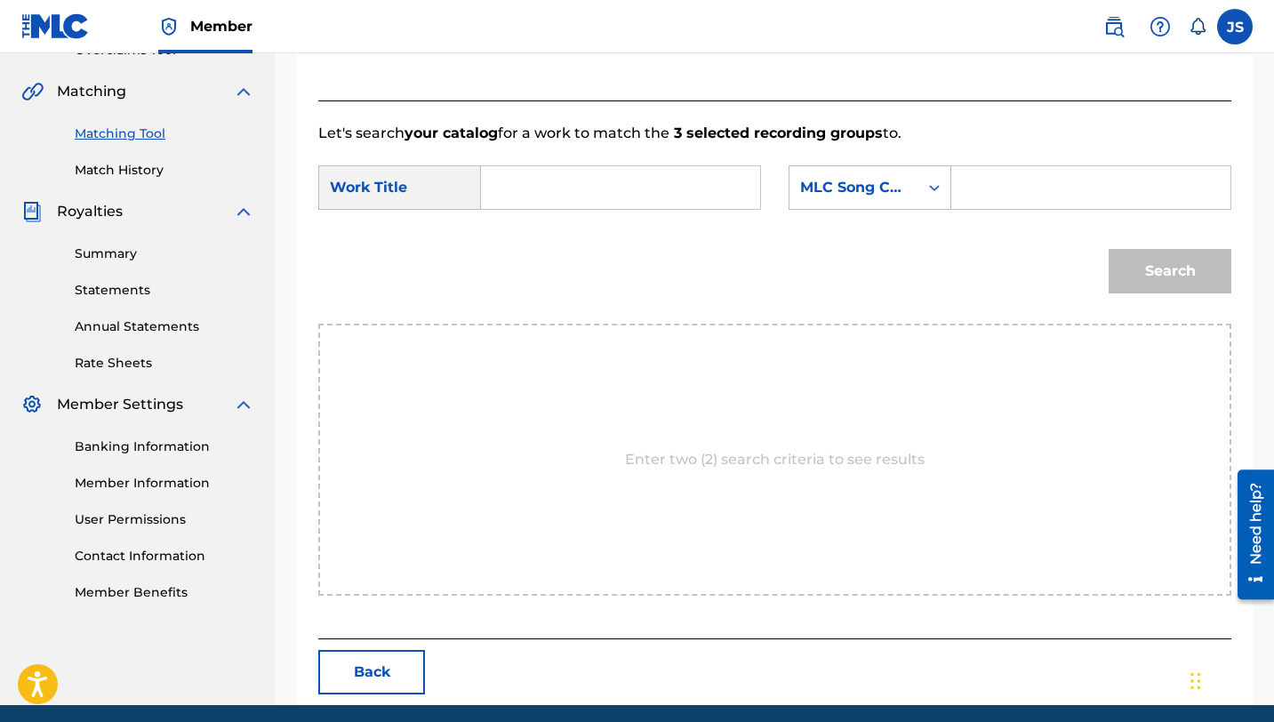
click at [598, 198] on input "Search Form" at bounding box center [620, 187] width 249 height 43
paste input "DONDE SE JUNTA LA COPLA"
type input "DONDE SE JUNTA LA COPLA"
click at [975, 192] on input "Search Form" at bounding box center [1091, 187] width 249 height 43
paste input "DQ4HJR"
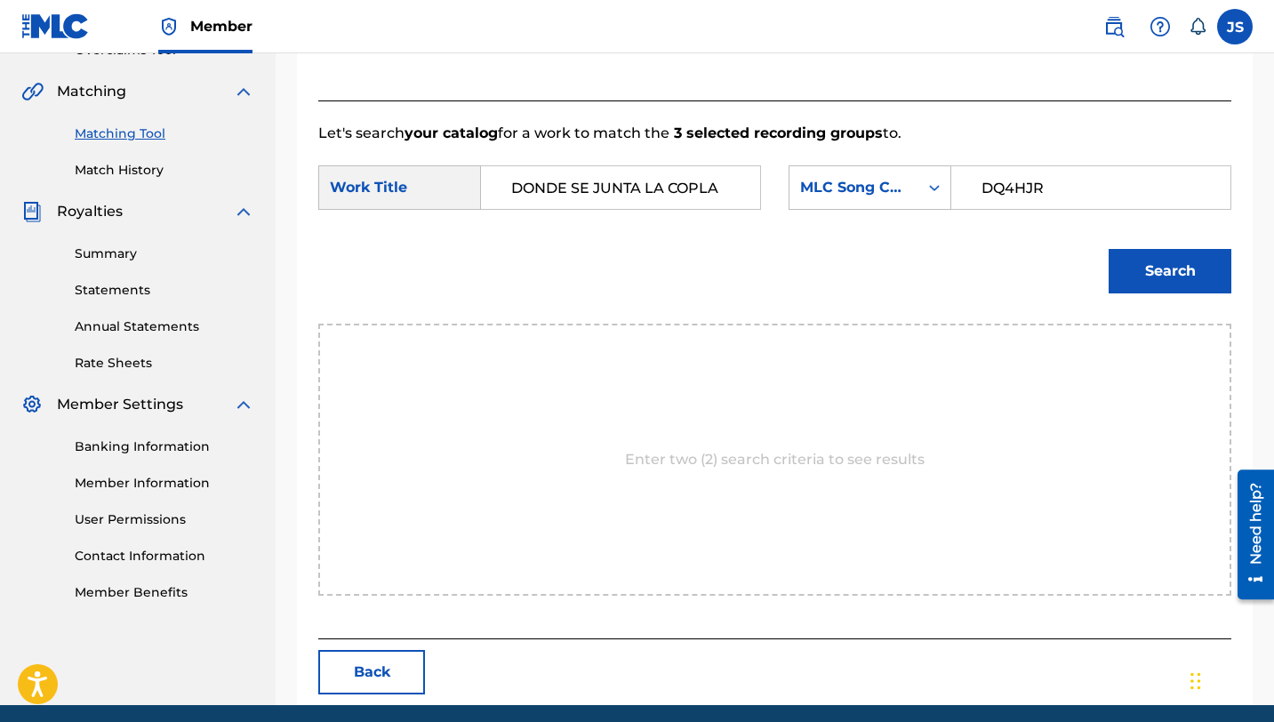
type input "DQ4HJR"
click at [1153, 269] on button "Search" at bounding box center [1170, 271] width 123 height 44
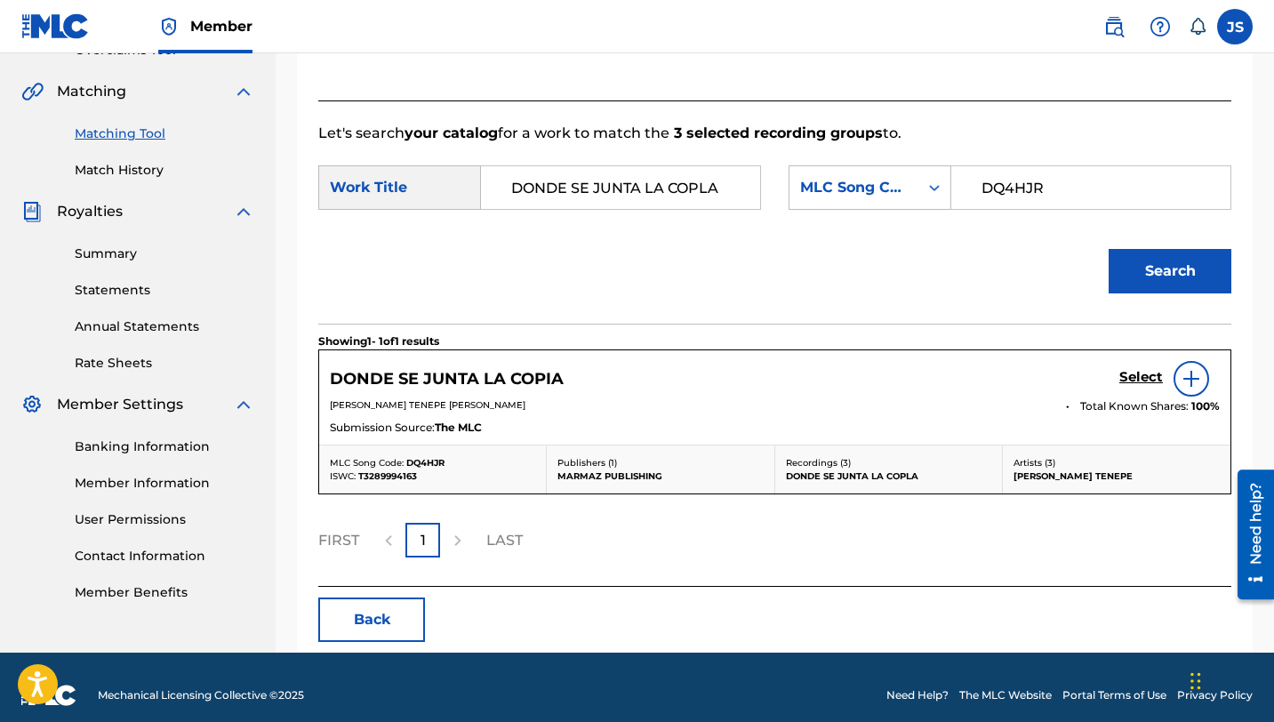
click at [1135, 375] on h5 "Select" at bounding box center [1142, 377] width 44 height 17
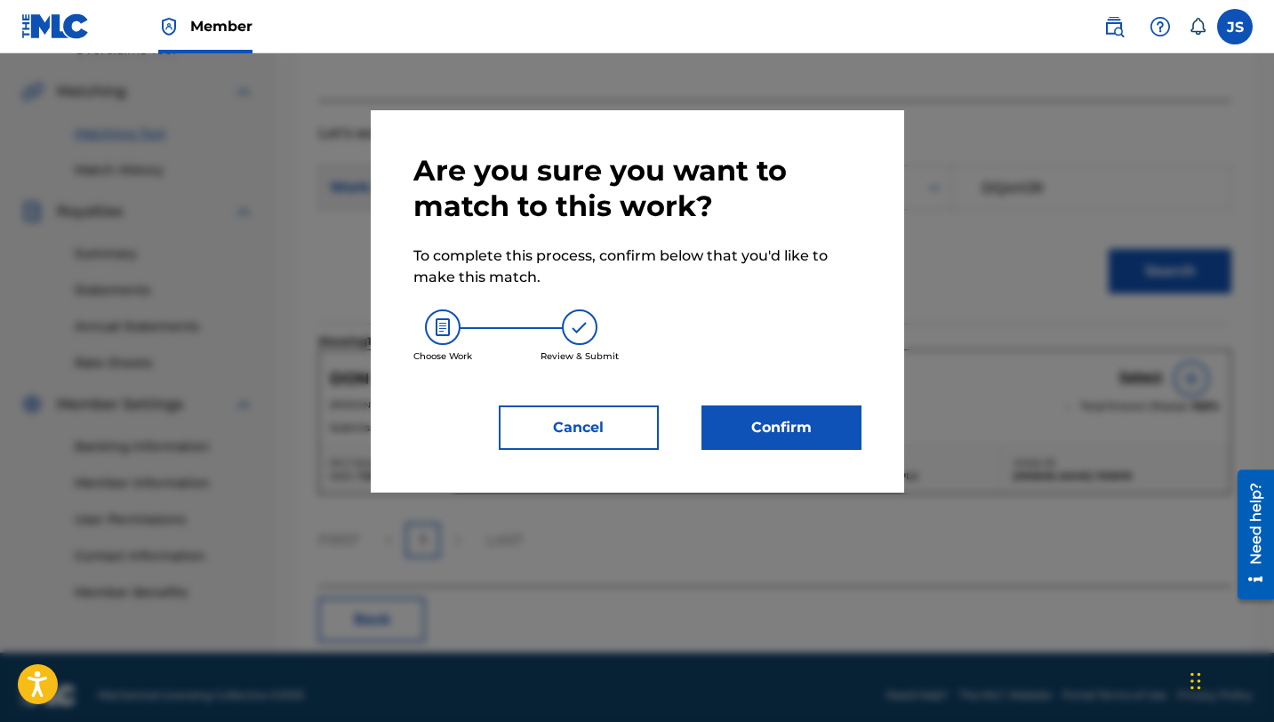
click at [831, 427] on button "Confirm" at bounding box center [782, 428] width 160 height 44
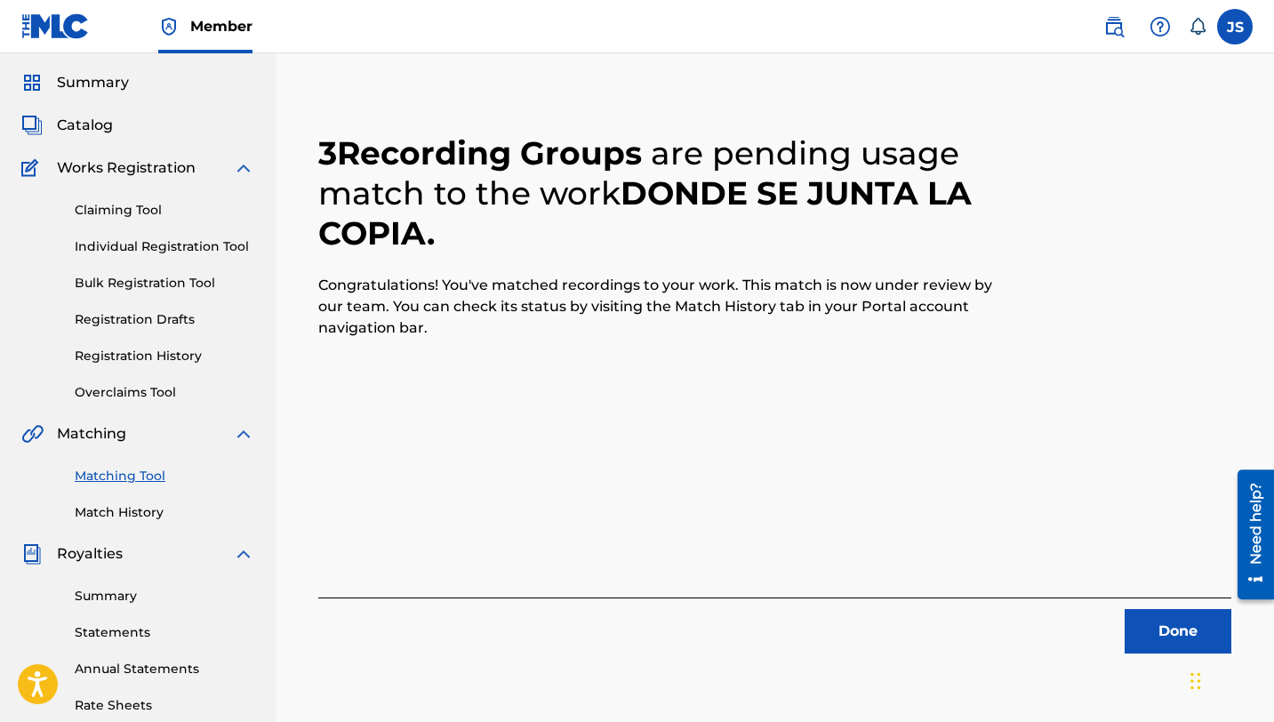
scroll to position [98, 0]
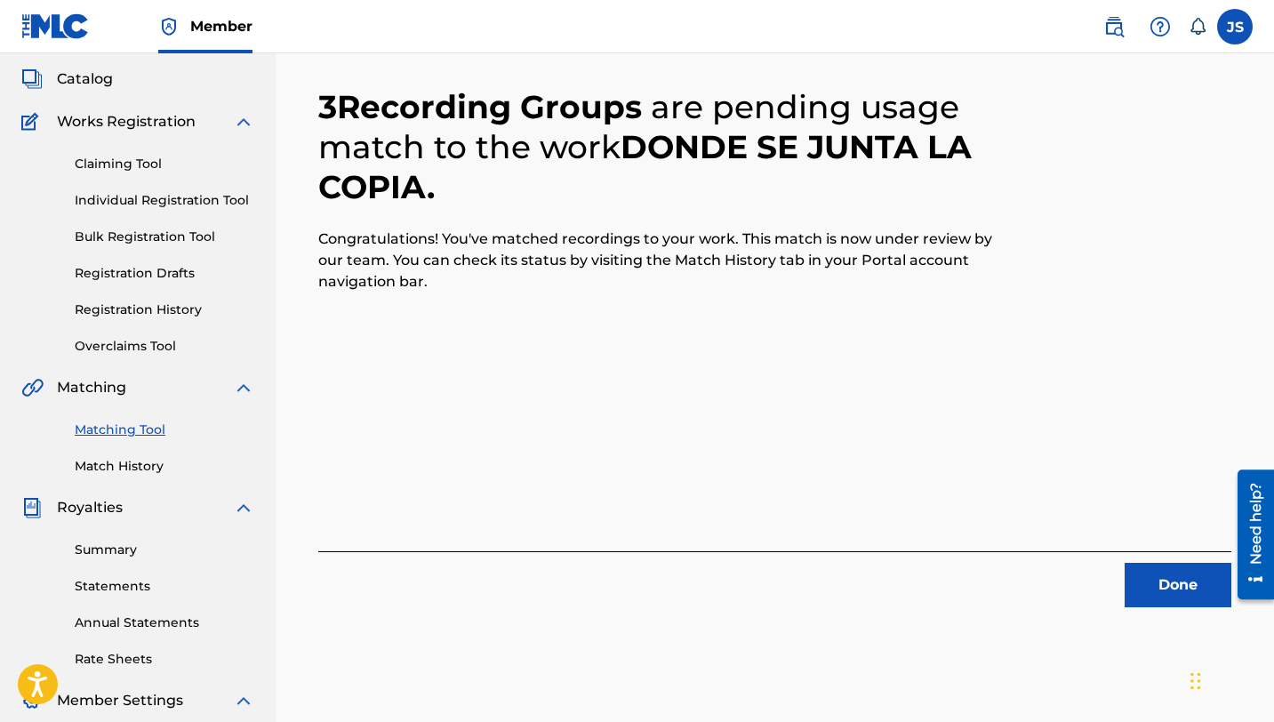
click at [1161, 575] on button "Done" at bounding box center [1178, 585] width 107 height 44
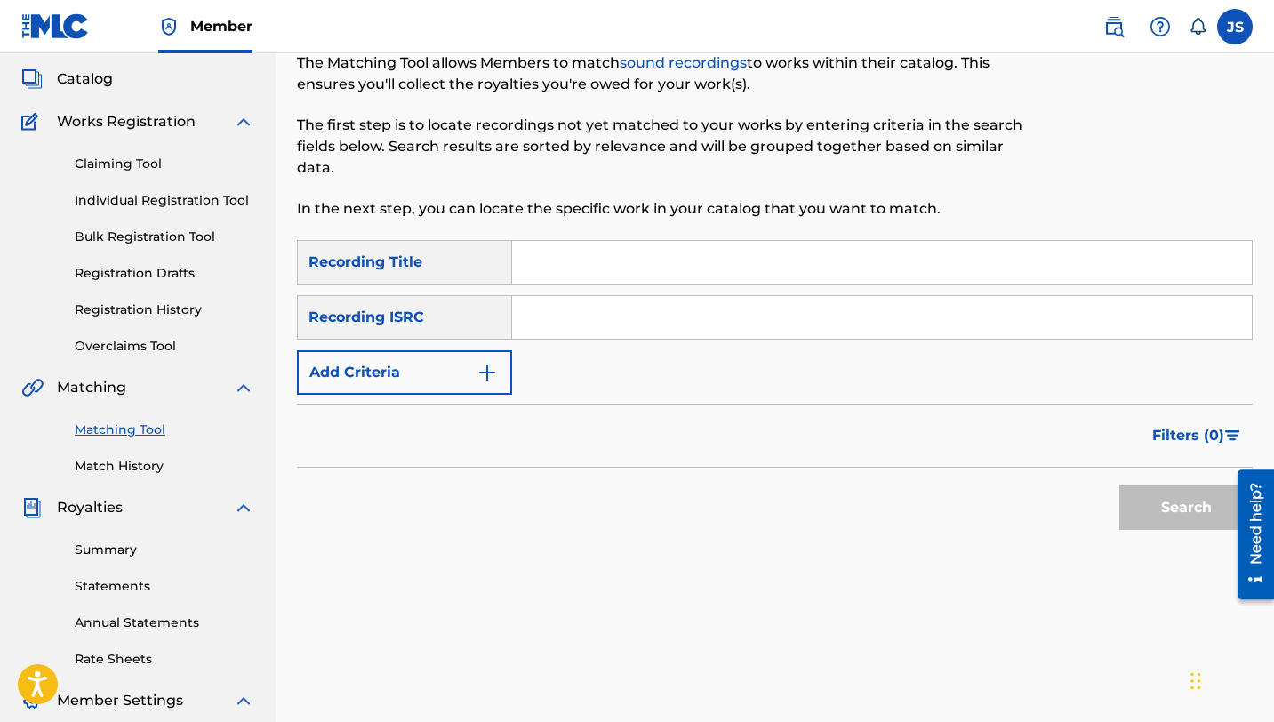
click at [681, 278] on input "Search Form" at bounding box center [882, 262] width 740 height 43
paste input "DULCEMENTE PROHIBIDO"
click at [1133, 503] on button "Search" at bounding box center [1186, 508] width 133 height 44
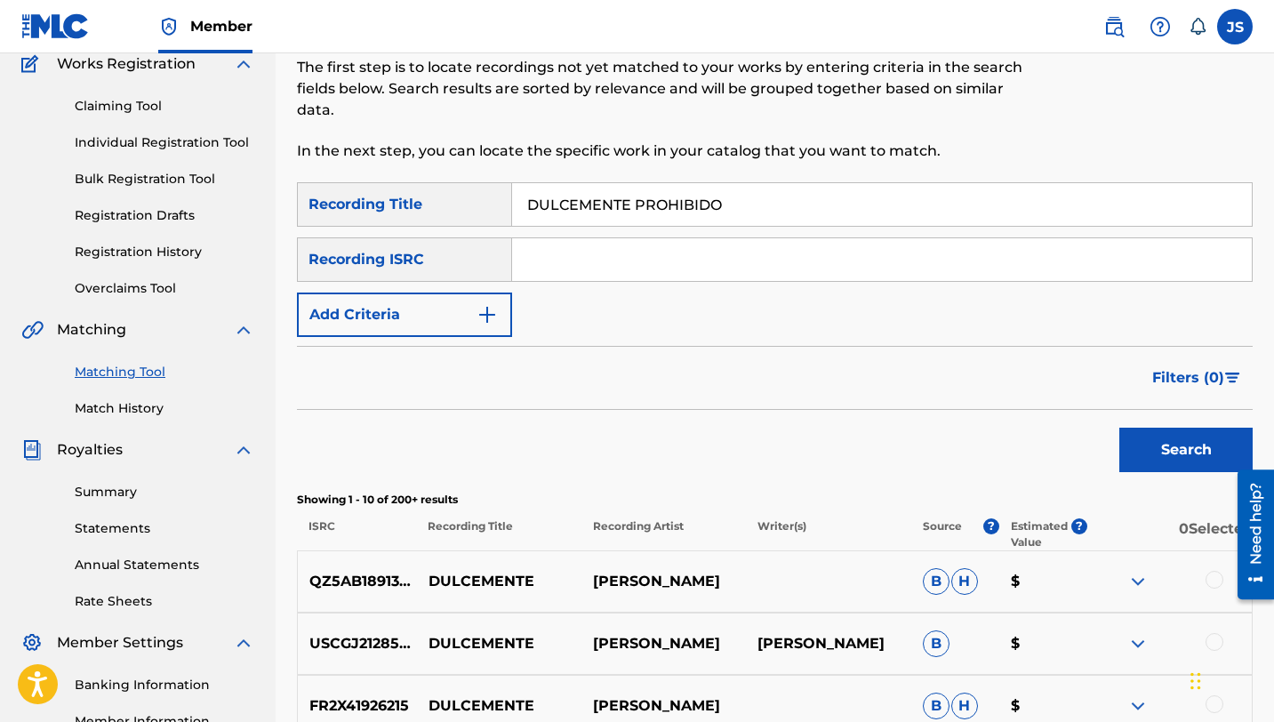
scroll to position [127, 0]
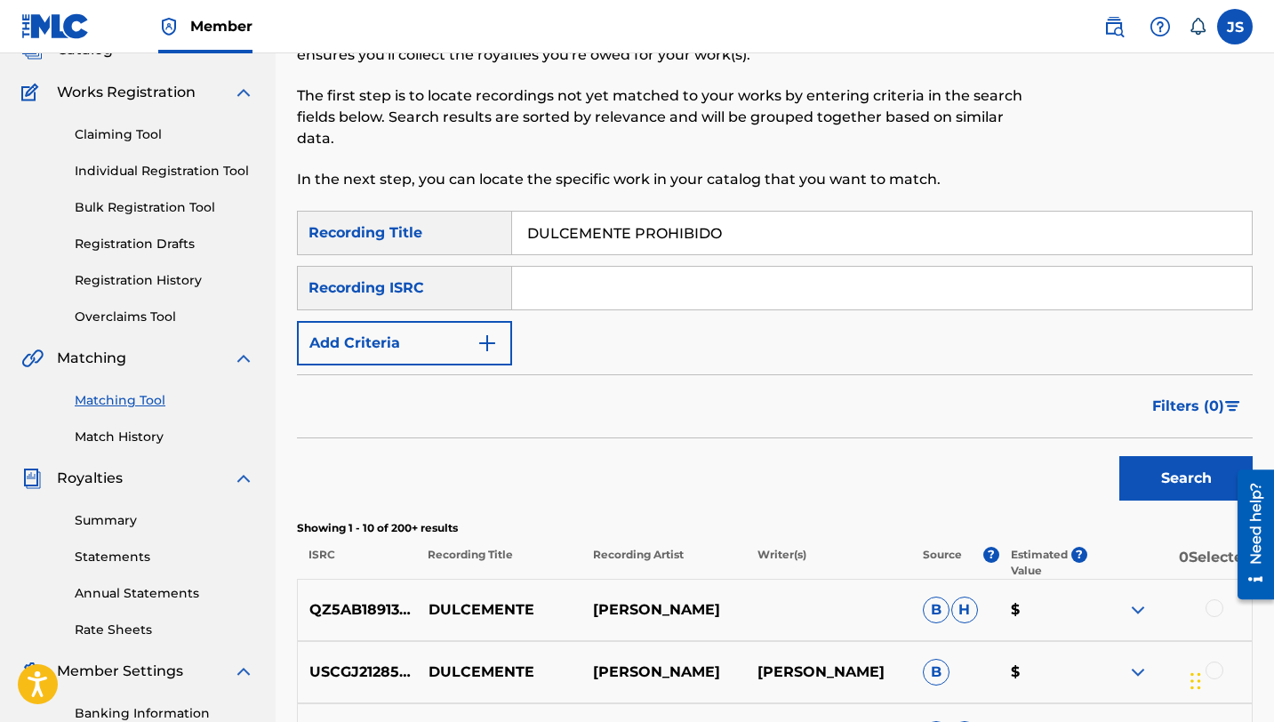
click at [595, 234] on input "DULCEMENTE PROHIBIDO" at bounding box center [882, 233] width 740 height 43
paste input "EL CAMPESIN"
type input "EL CAMPESINO"
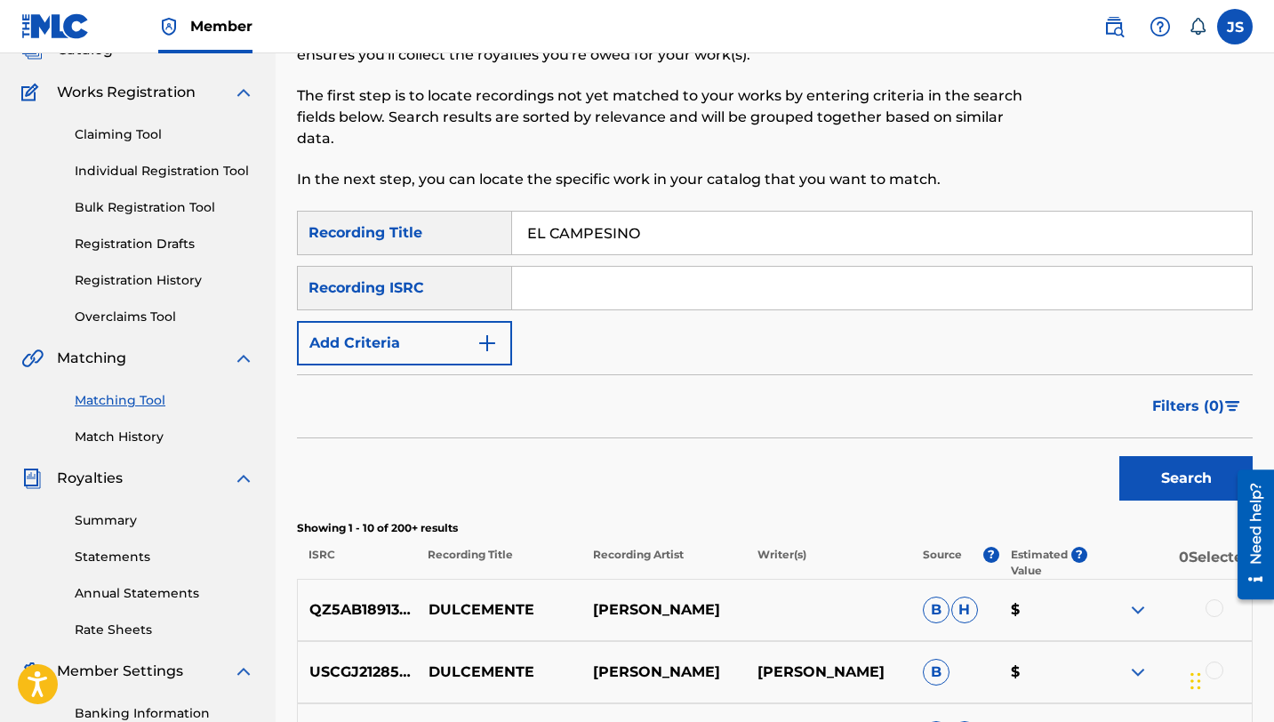
click at [1180, 502] on div "Search" at bounding box center [1182, 473] width 142 height 71
click at [1176, 491] on button "Search" at bounding box center [1186, 478] width 133 height 44
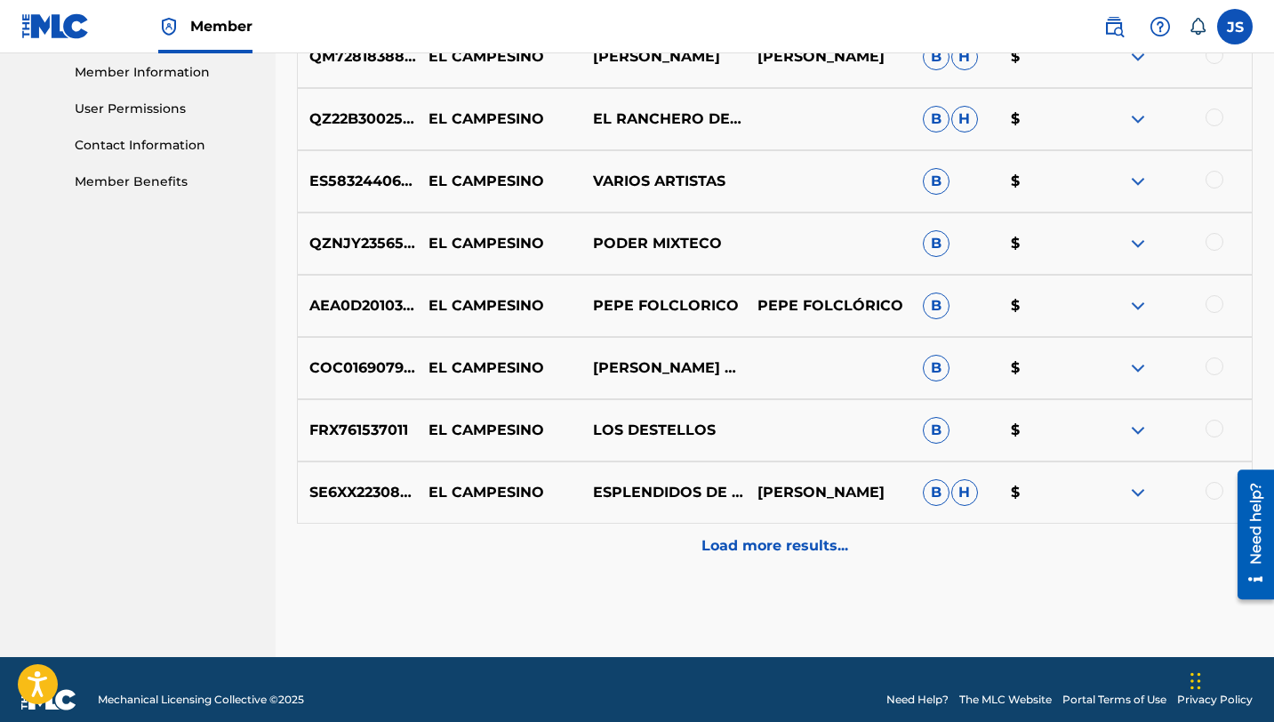
scroll to position [0, 0]
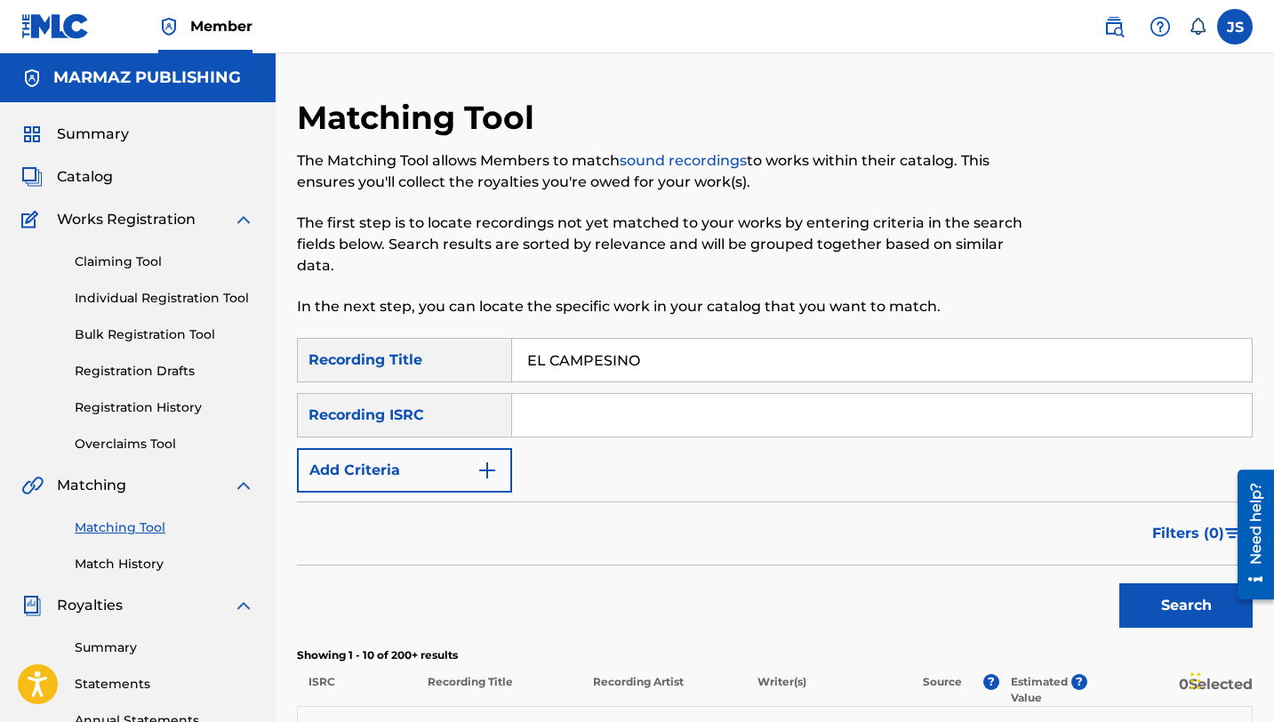
click at [417, 470] on button "Add Criteria" at bounding box center [404, 470] width 215 height 44
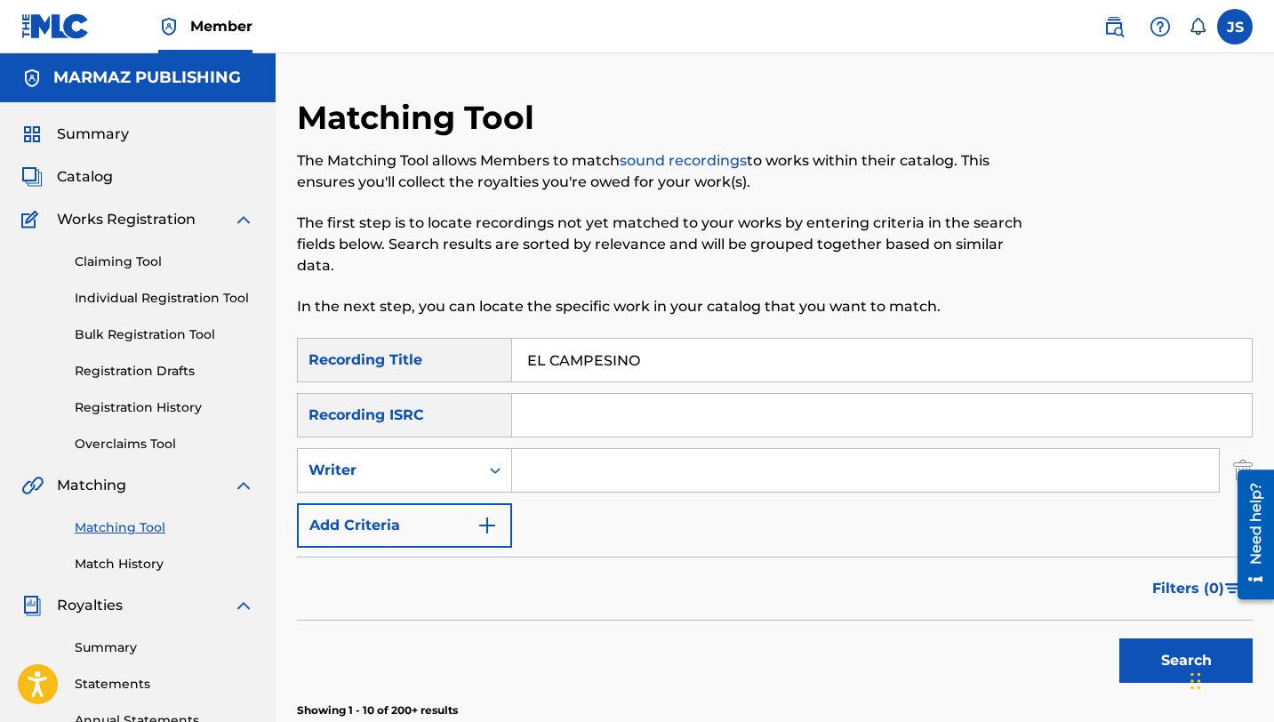
click at [553, 470] on input "Search Form" at bounding box center [865, 470] width 707 height 43
type input "[PERSON_NAME] TENEPE"
click at [1120, 639] on button "Search" at bounding box center [1186, 661] width 133 height 44
click at [638, 361] on input "EL CAMPESINO" at bounding box center [882, 360] width 740 height 43
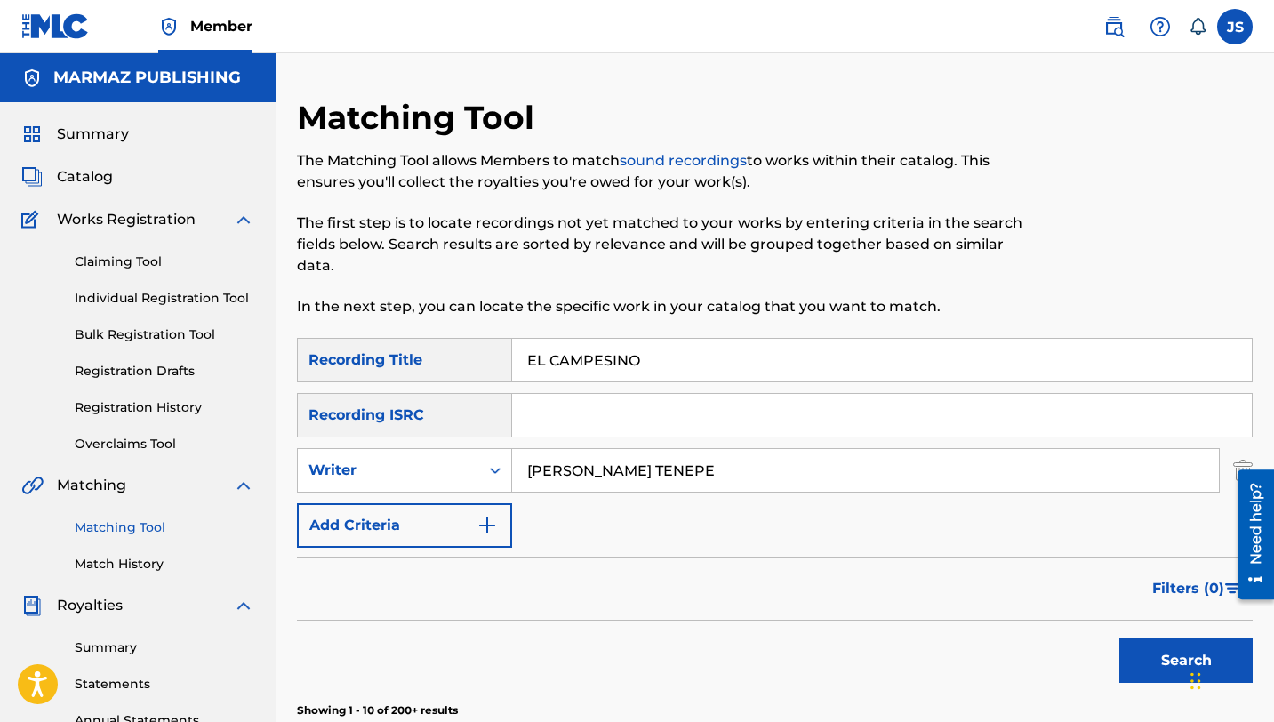
click at [638, 361] on input "EL CAMPESINO" at bounding box center [882, 360] width 740 height 43
paste input "NTANTE"
click at [1132, 646] on button "Search" at bounding box center [1186, 661] width 133 height 44
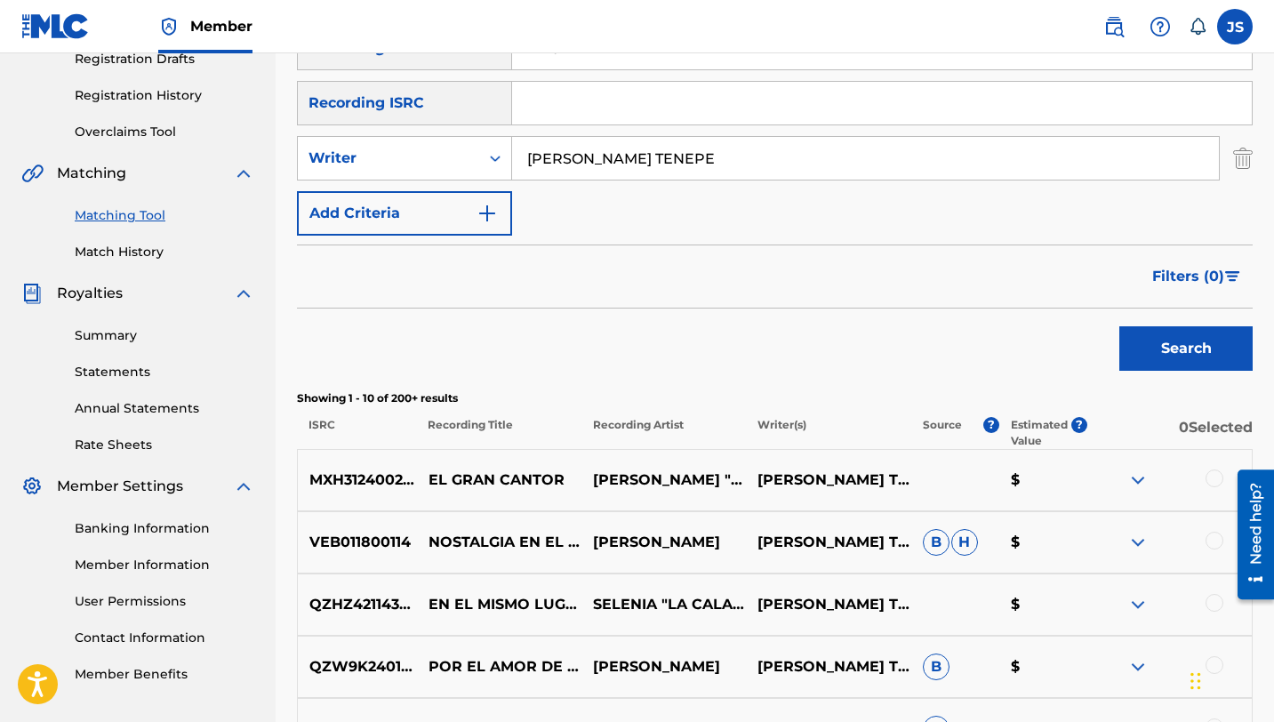
scroll to position [323, 0]
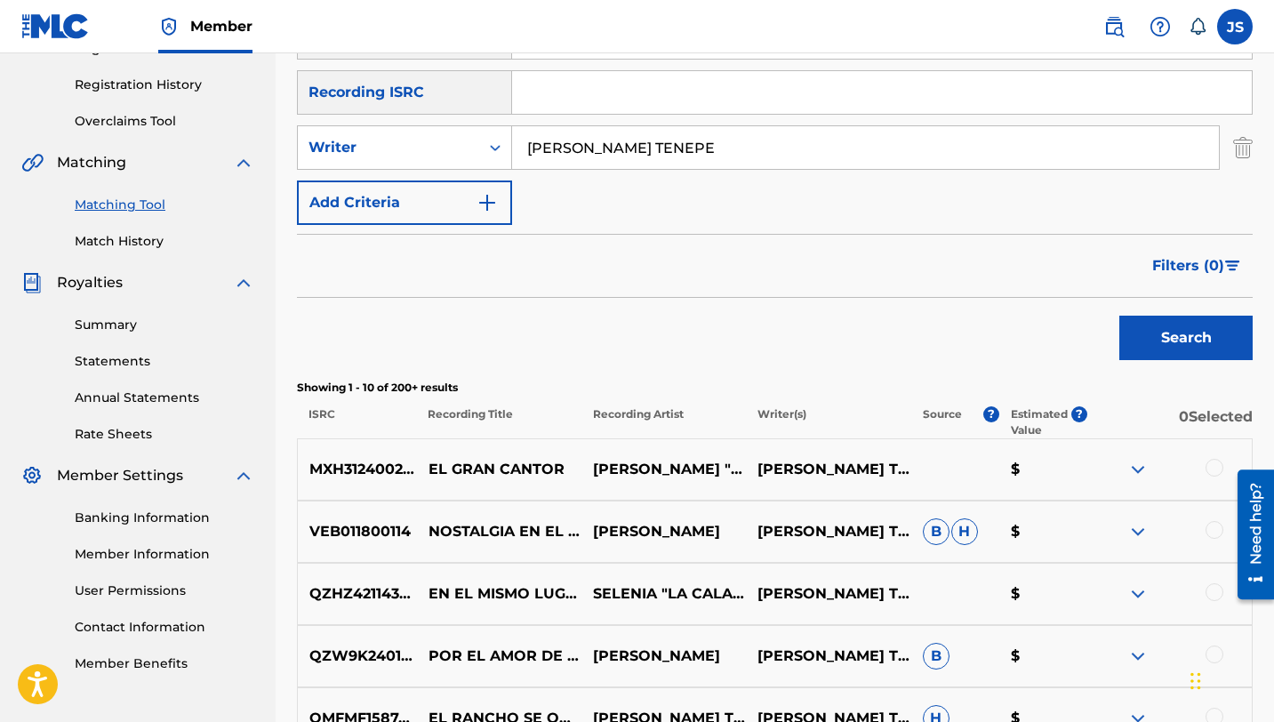
click at [1148, 350] on button "Search" at bounding box center [1186, 338] width 133 height 44
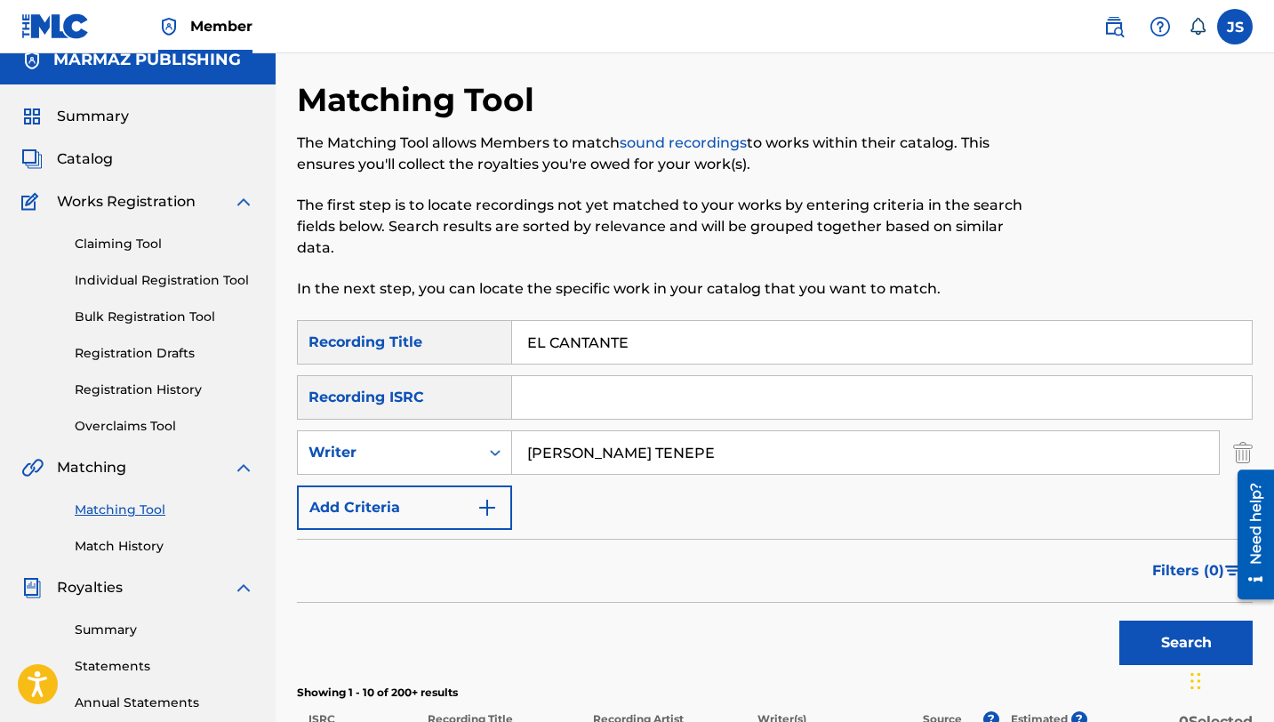
scroll to position [0, 0]
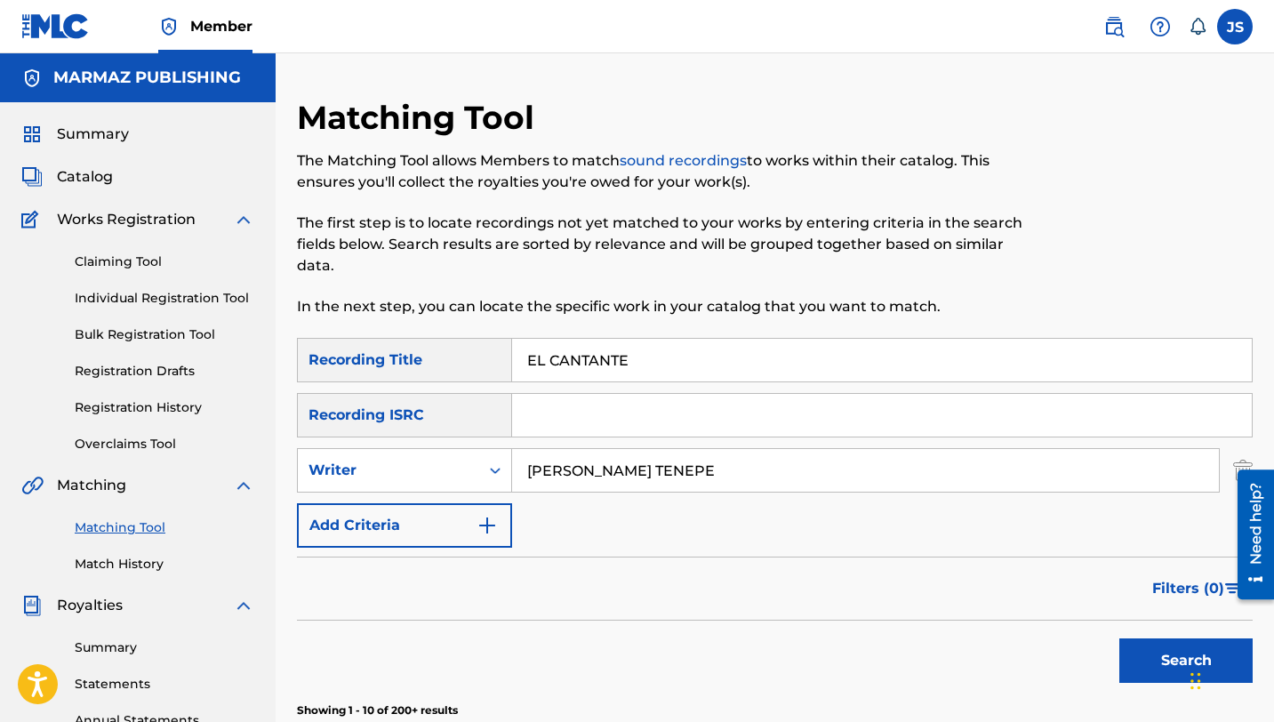
click at [656, 366] on input "EL CANTANTE" at bounding box center [882, 360] width 740 height 43
paste input "EMBUSTERO"
click at [1156, 649] on button "Search" at bounding box center [1186, 661] width 133 height 44
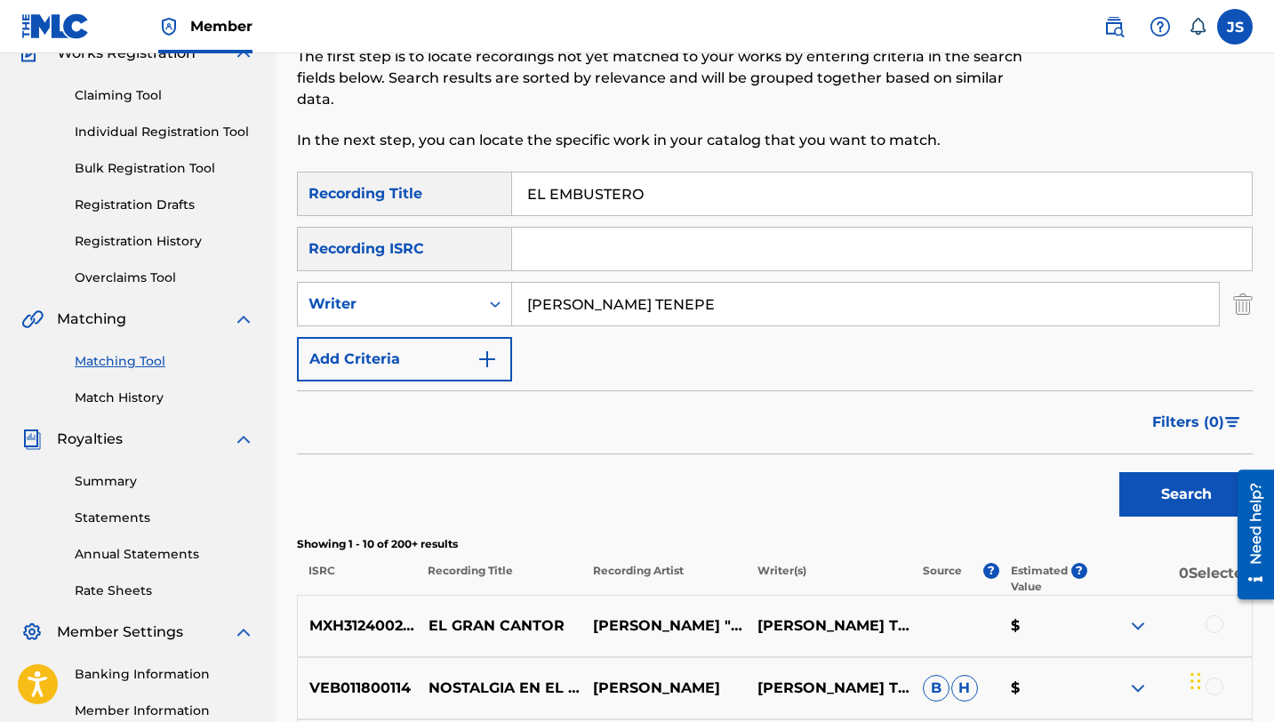
scroll to position [136, 0]
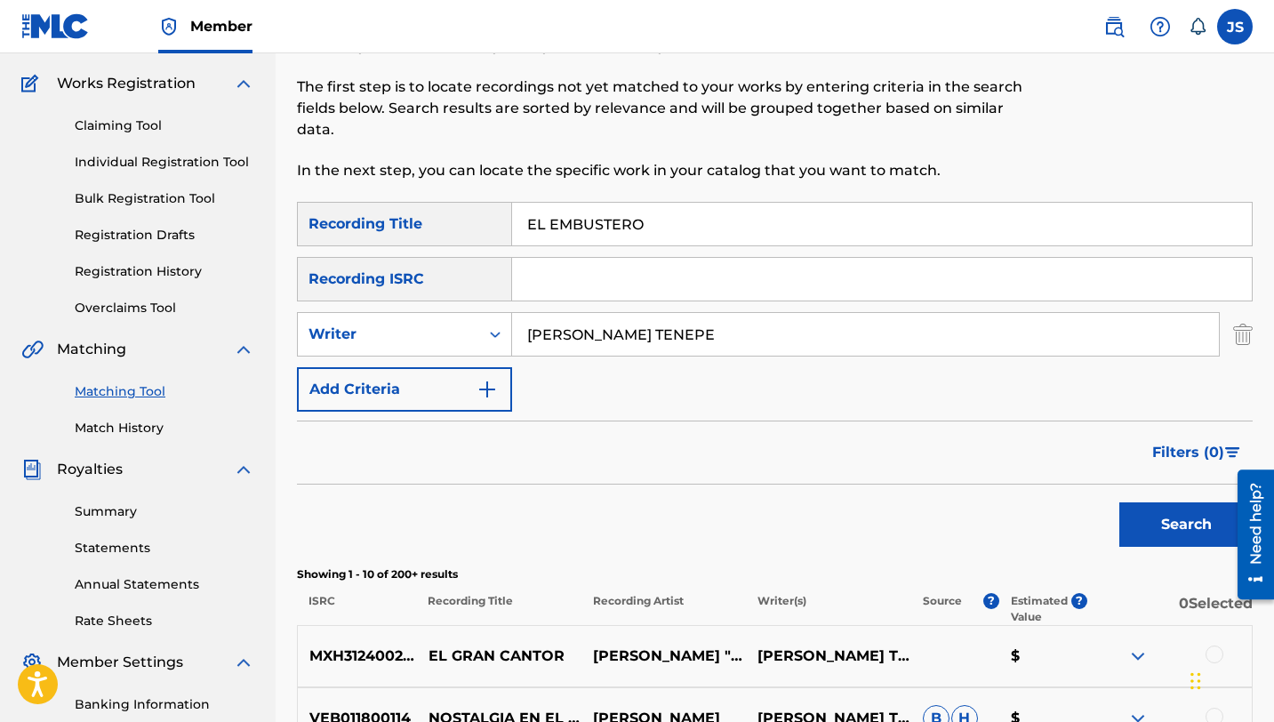
click at [579, 216] on input "EL EMBUSTERO" at bounding box center [882, 224] width 740 height 43
paste input "FARSANTE"
click at [1178, 509] on button "Search" at bounding box center [1186, 524] width 133 height 44
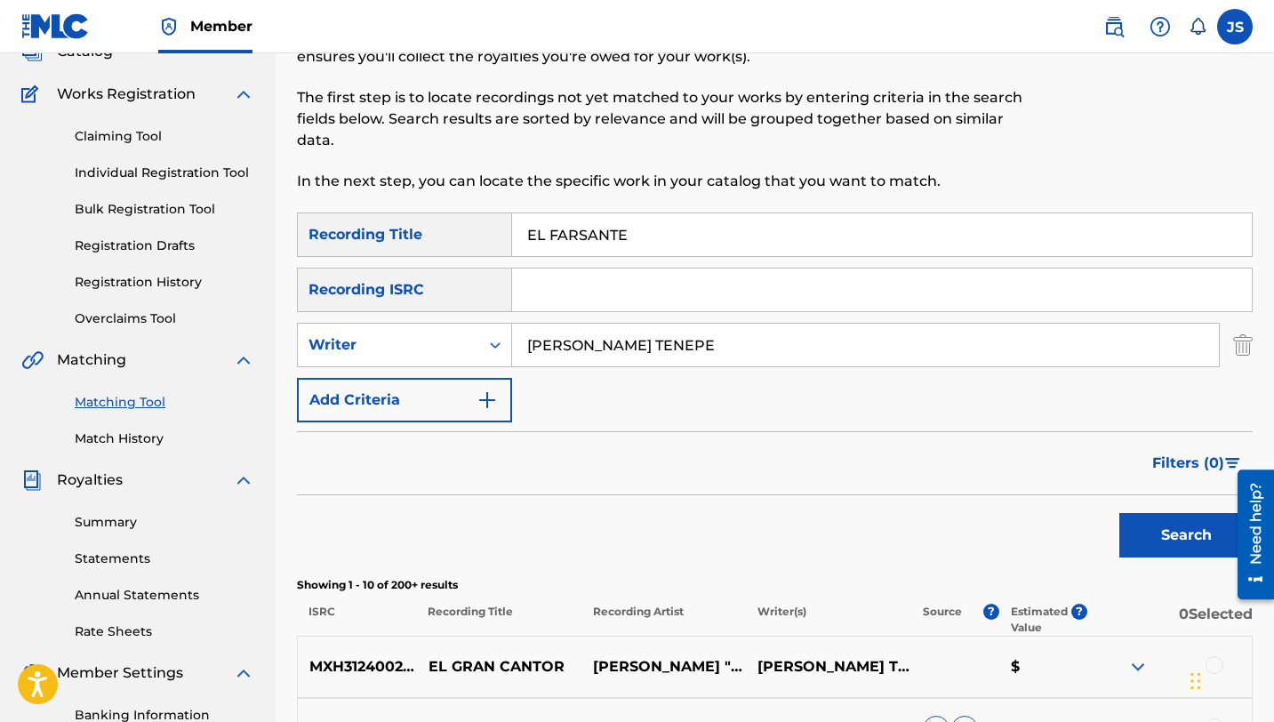
scroll to position [0, 0]
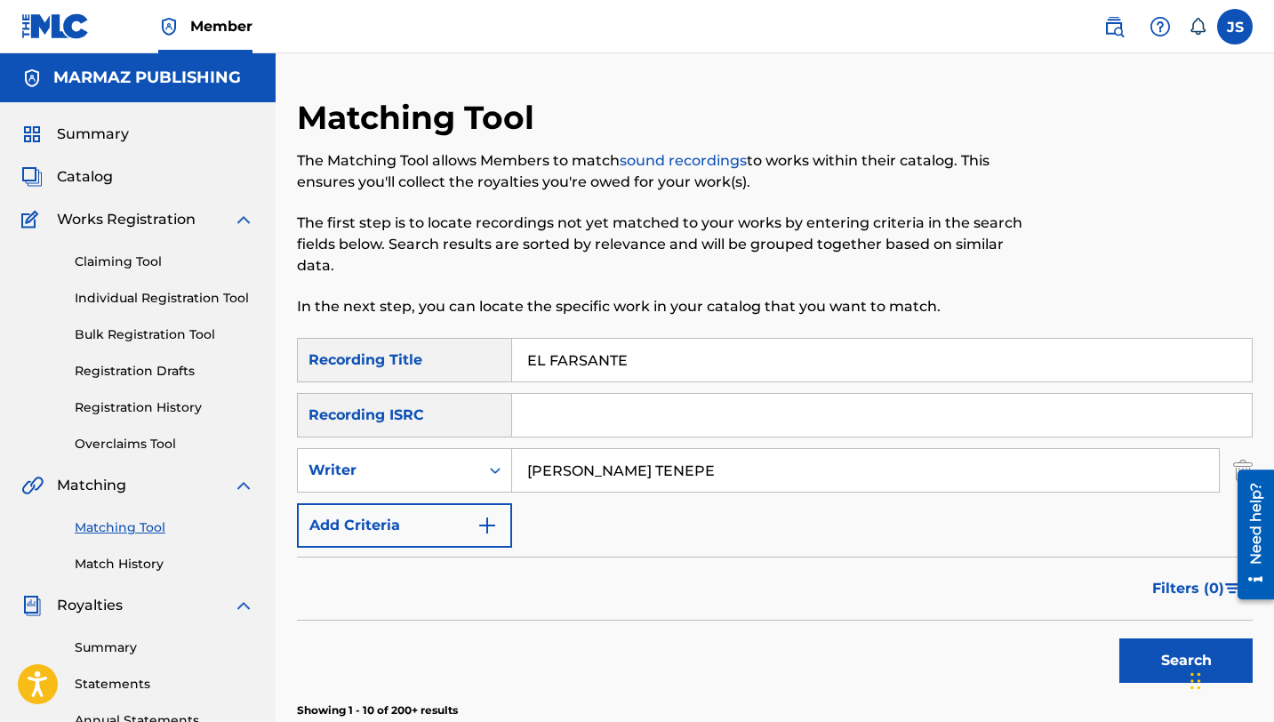
click at [603, 353] on input "EL FARSANTE" at bounding box center [882, 360] width 740 height 43
paste input "RACASAO"
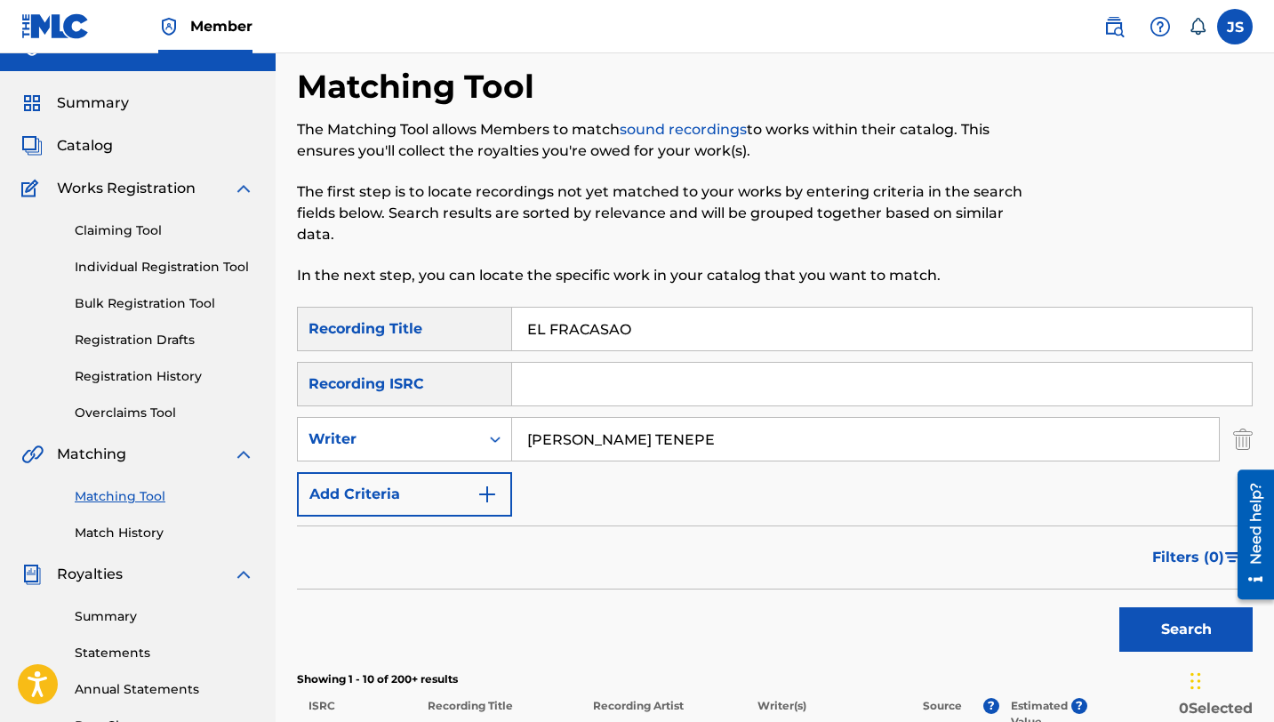
scroll to position [61, 0]
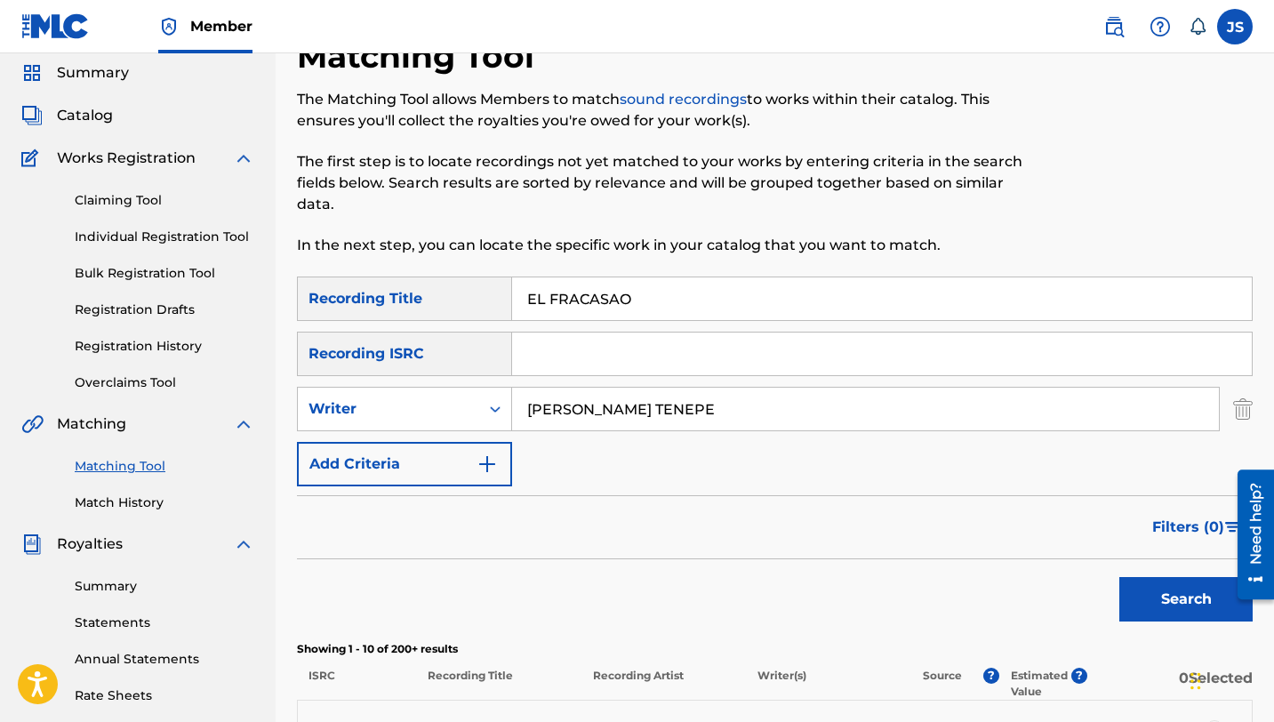
click at [1170, 586] on button "Search" at bounding box center [1186, 599] width 133 height 44
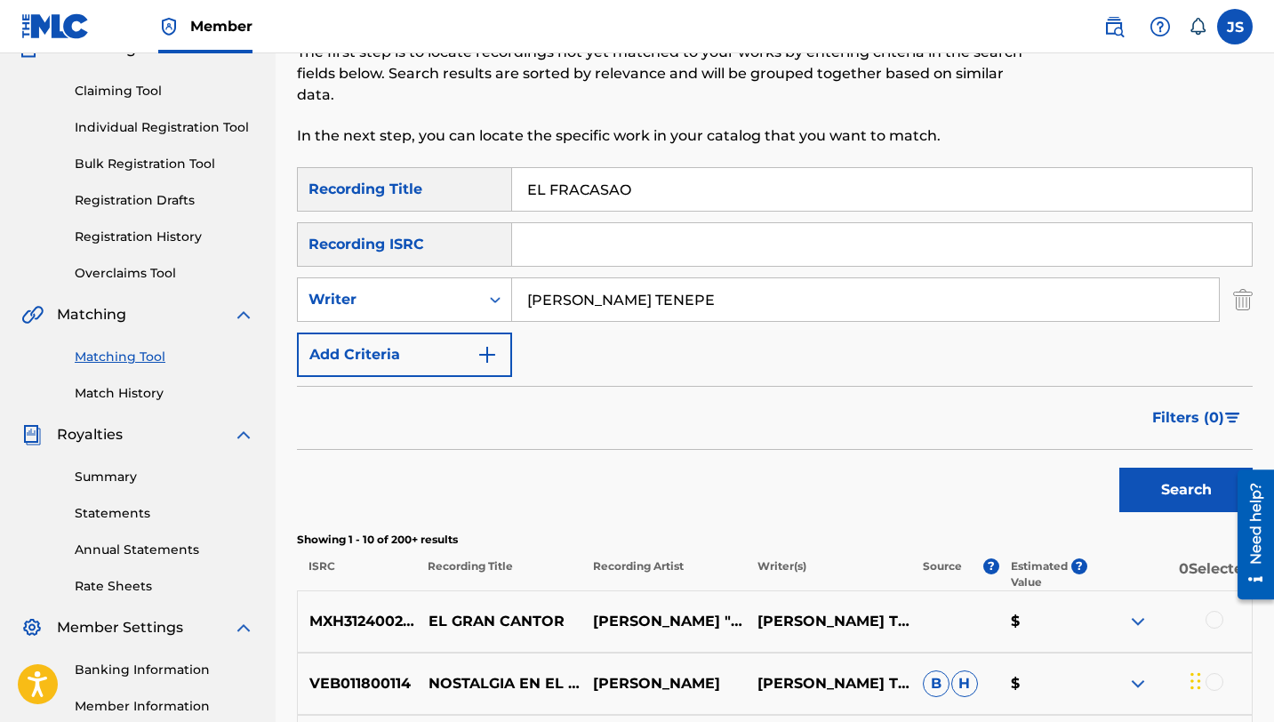
scroll to position [55, 0]
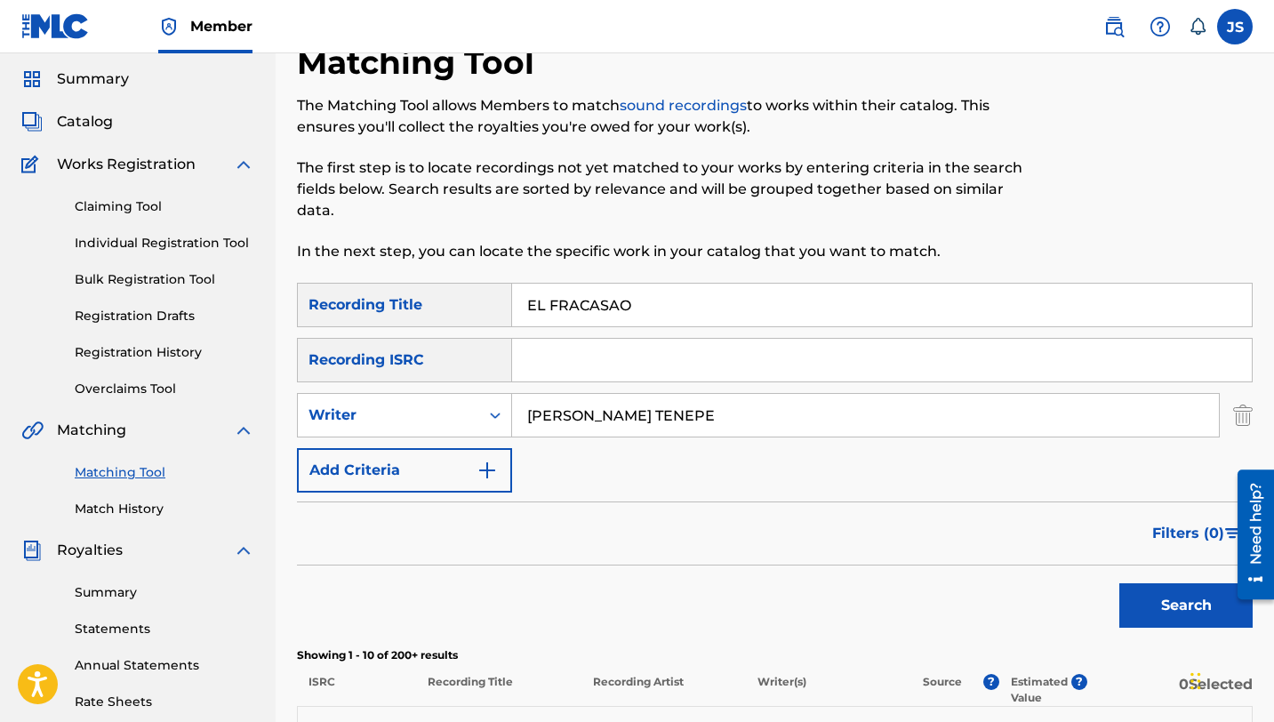
click at [559, 303] on input "EL FRACASAO" at bounding box center [882, 305] width 740 height 43
paste input "GRAN CANTOR"
type input "EL GRAN CANTOR"
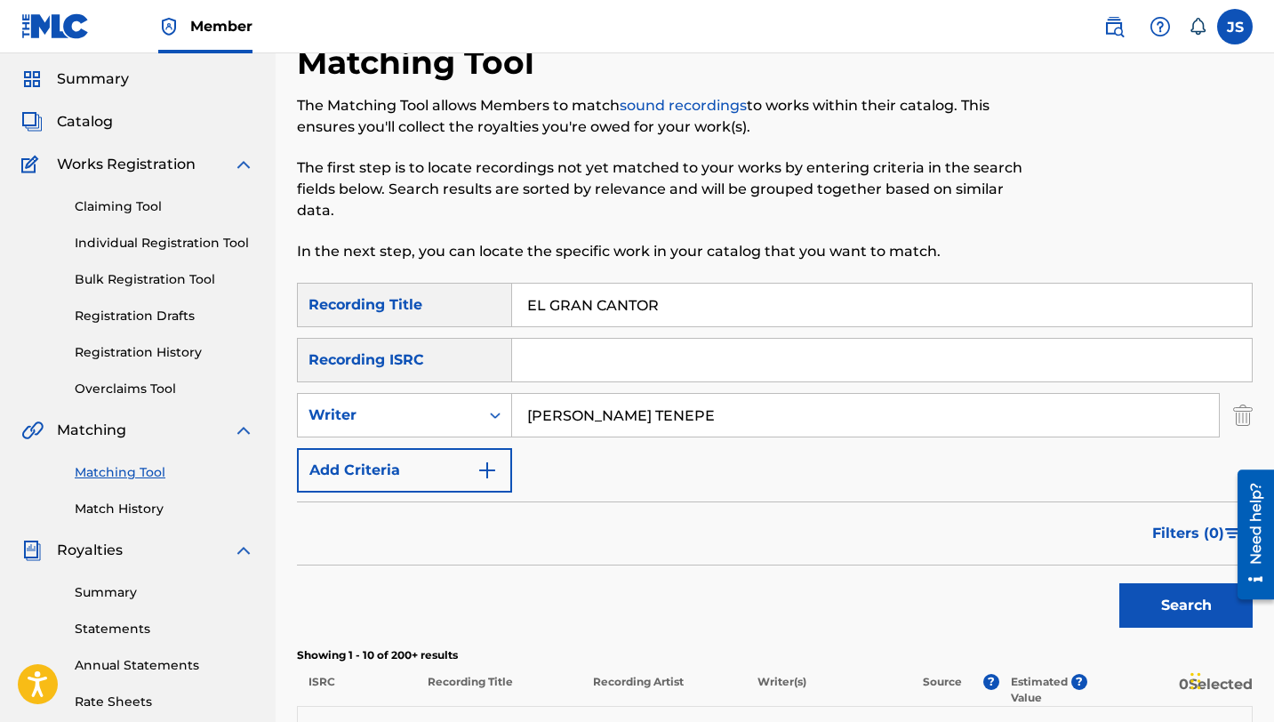
click at [1206, 613] on button "Search" at bounding box center [1186, 605] width 133 height 44
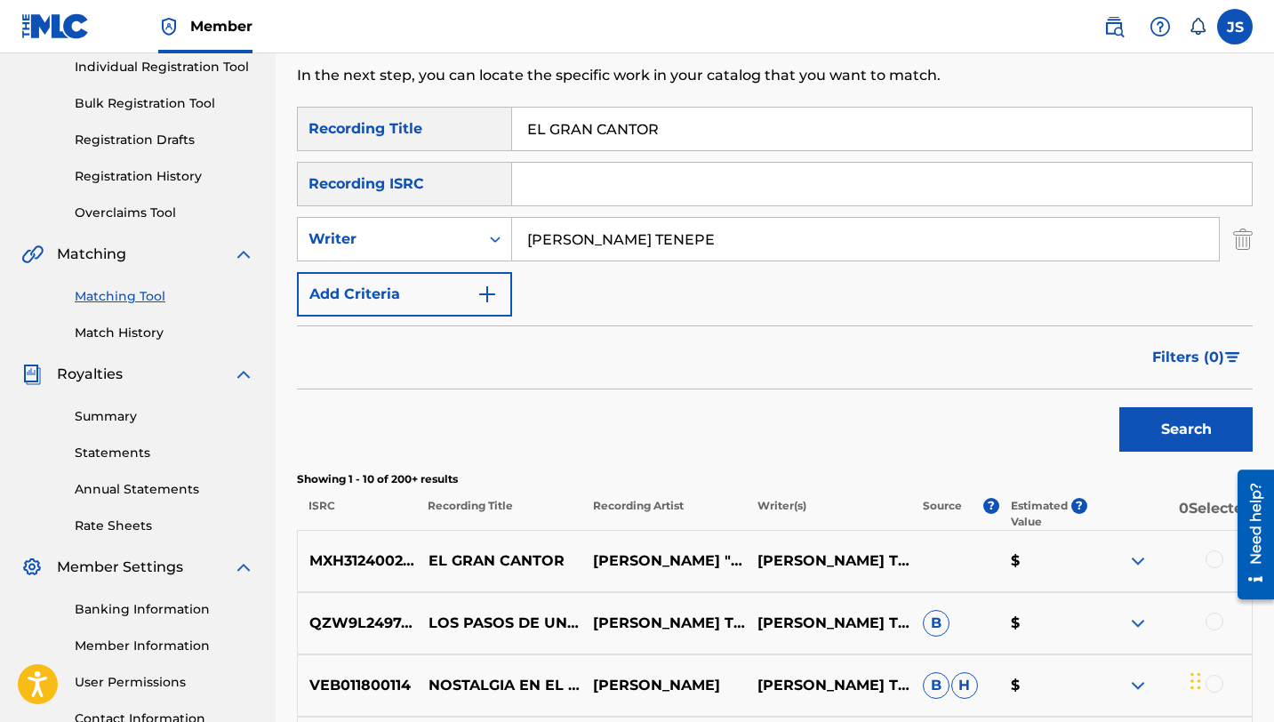
scroll to position [267, 0]
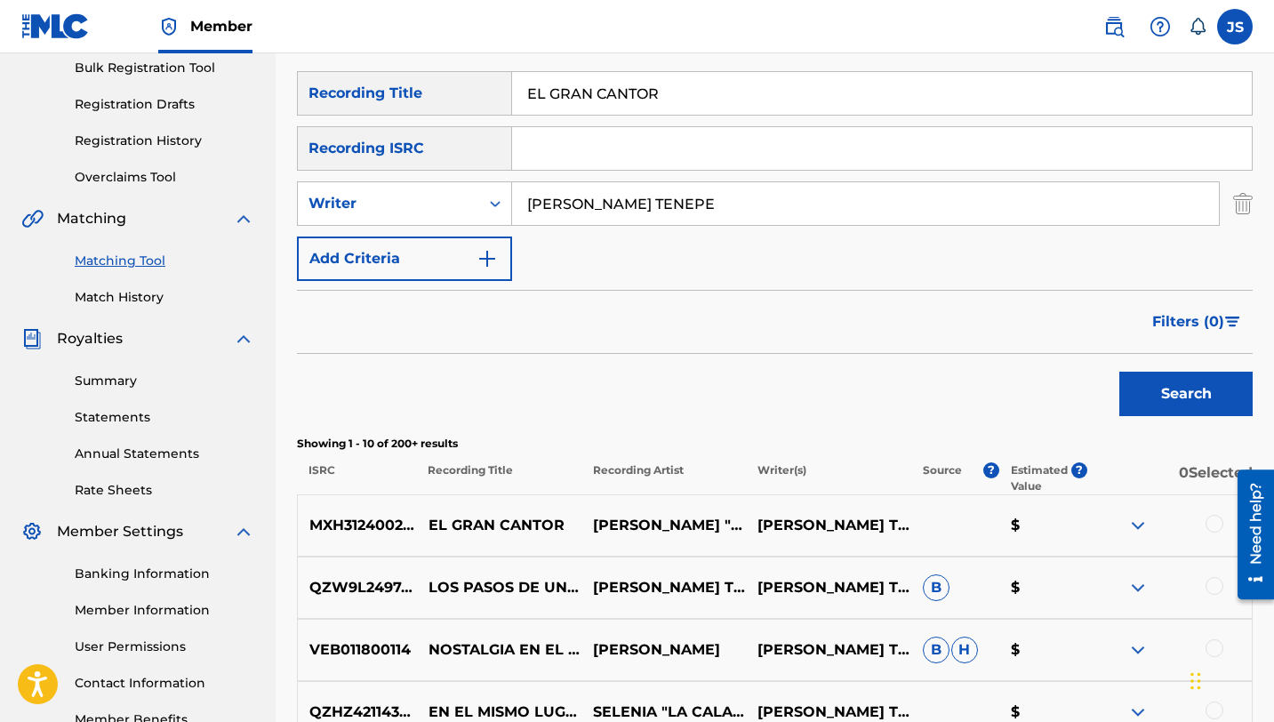
click at [1212, 523] on div at bounding box center [1215, 524] width 18 height 18
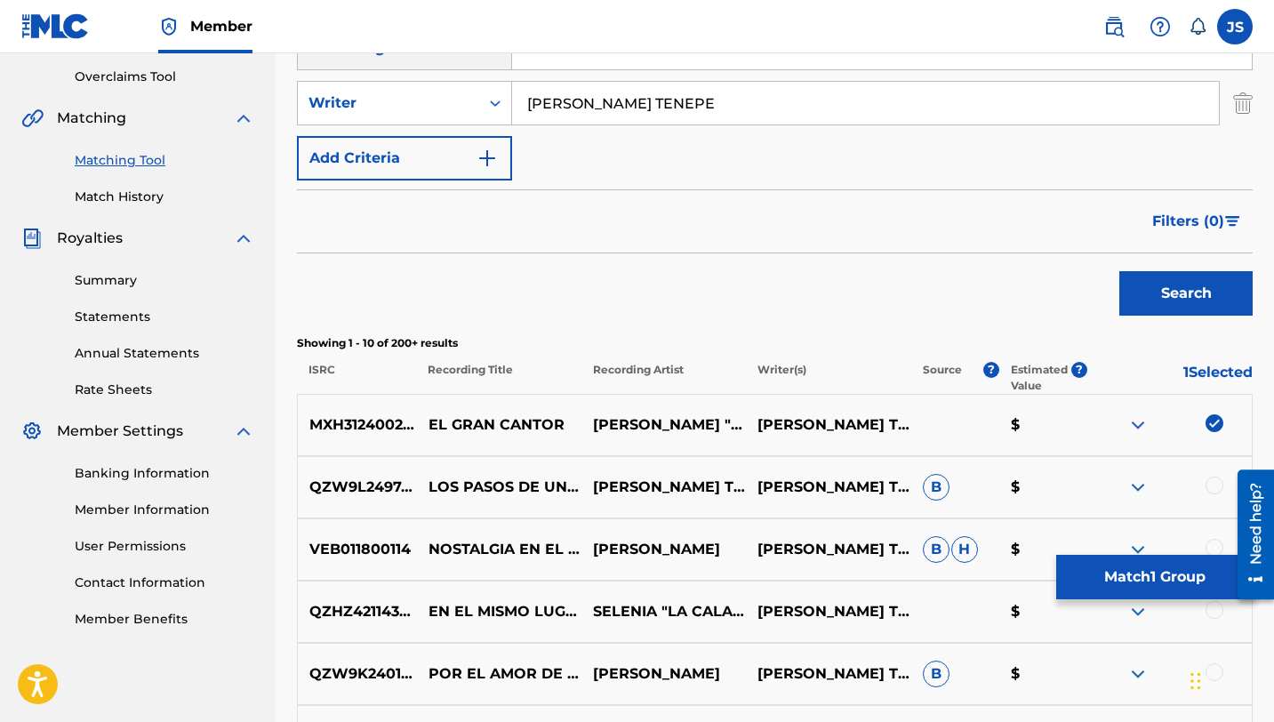
scroll to position [415, 0]
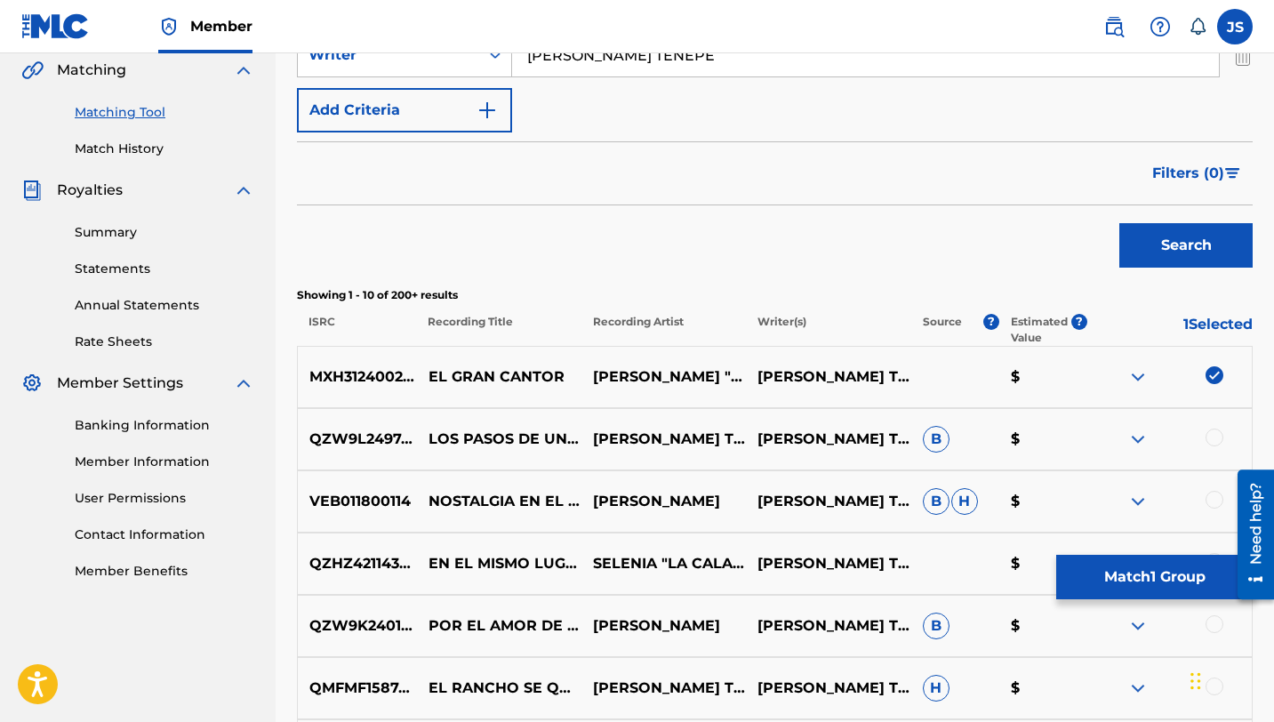
click at [1074, 578] on button "Match 1 Group" at bounding box center [1155, 577] width 197 height 44
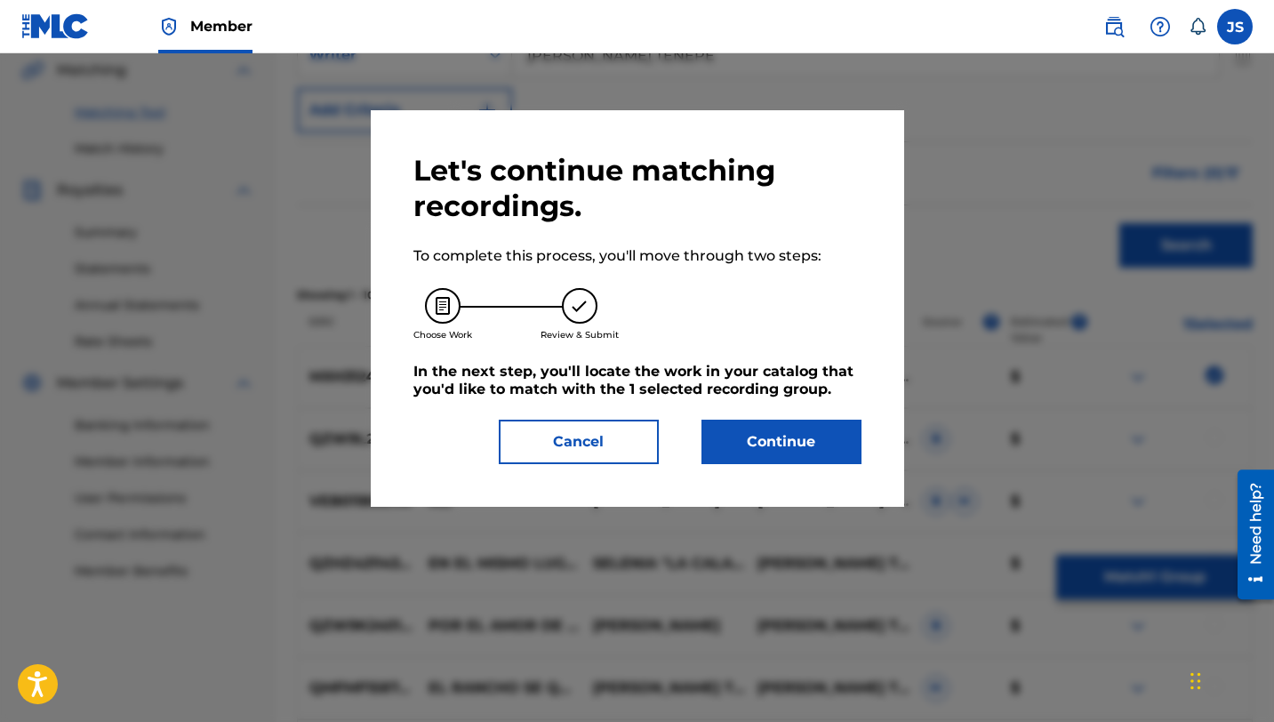
click at [810, 442] on button "Continue" at bounding box center [782, 442] width 160 height 44
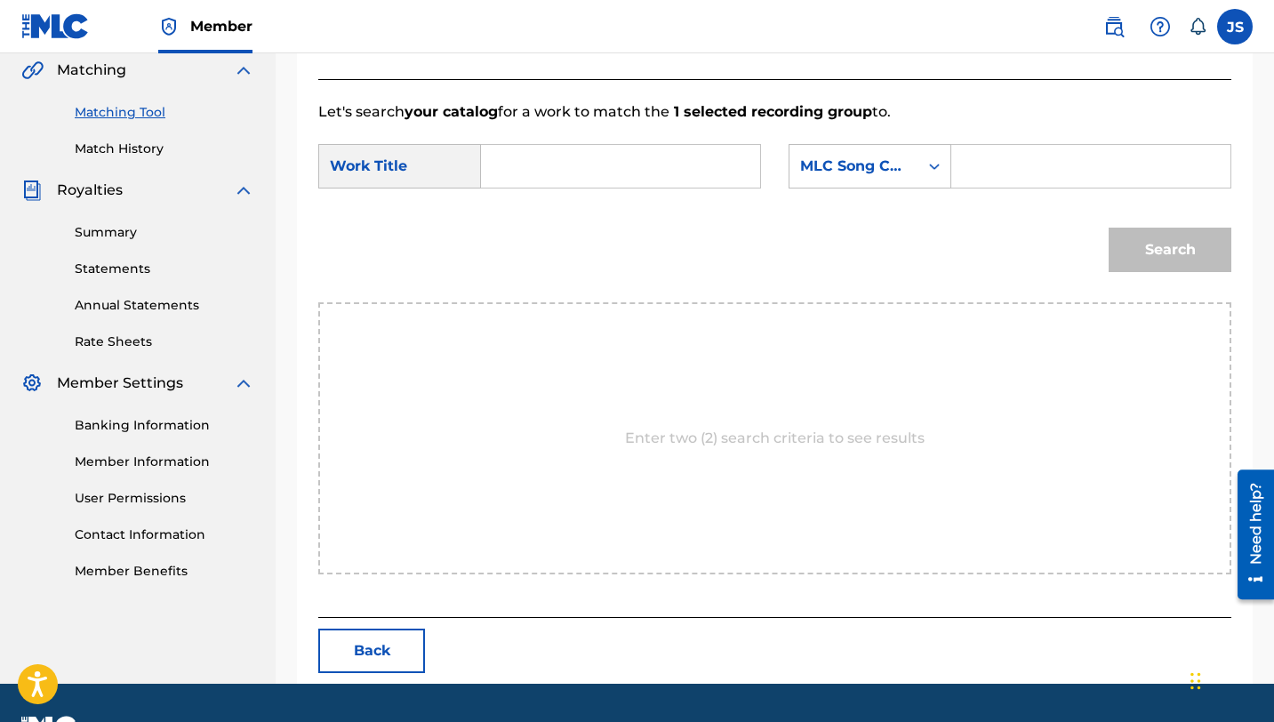
click at [526, 181] on input "Search Form" at bounding box center [620, 166] width 249 height 43
paste input "EL GRAN CANTOR"
type input "EL GRAN CANTOR"
click at [953, 158] on div "Search Form" at bounding box center [1092, 166] width 280 height 44
click at [976, 159] on input "Search Form" at bounding box center [1091, 166] width 249 height 43
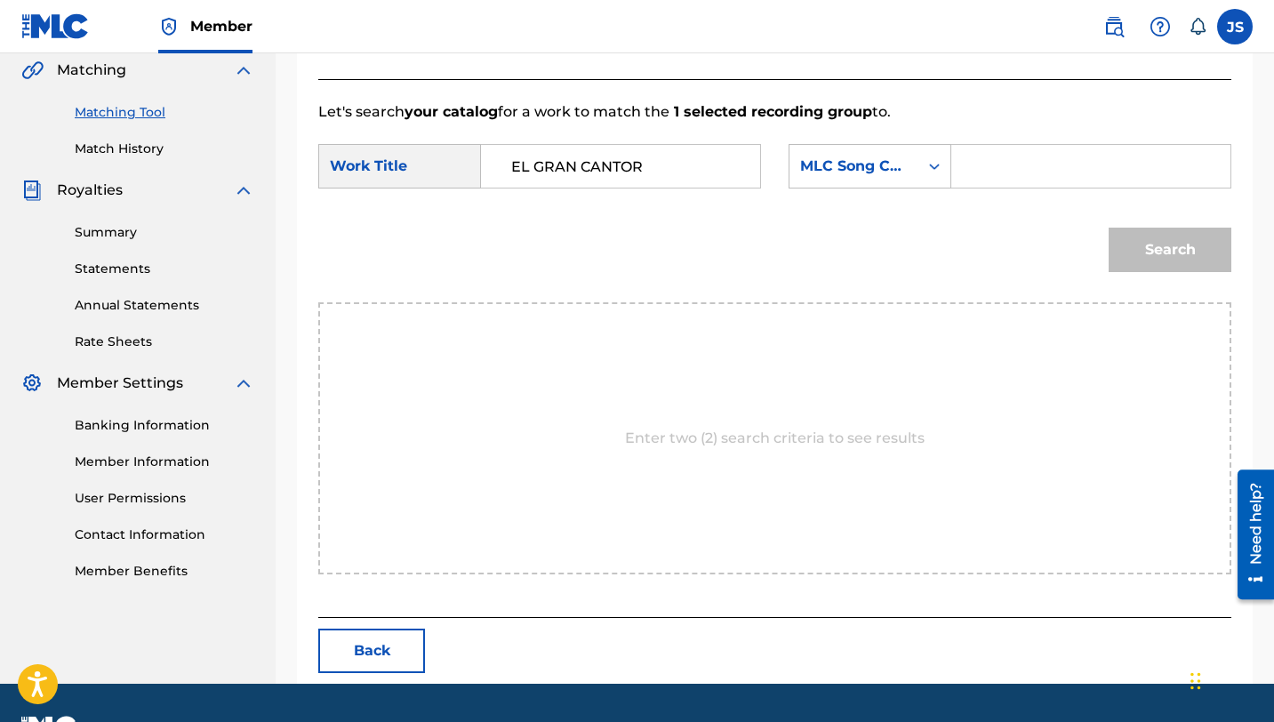
paste input "EQ306E"
type input "EQ306E"
click at [1182, 248] on button "Search" at bounding box center [1170, 250] width 123 height 44
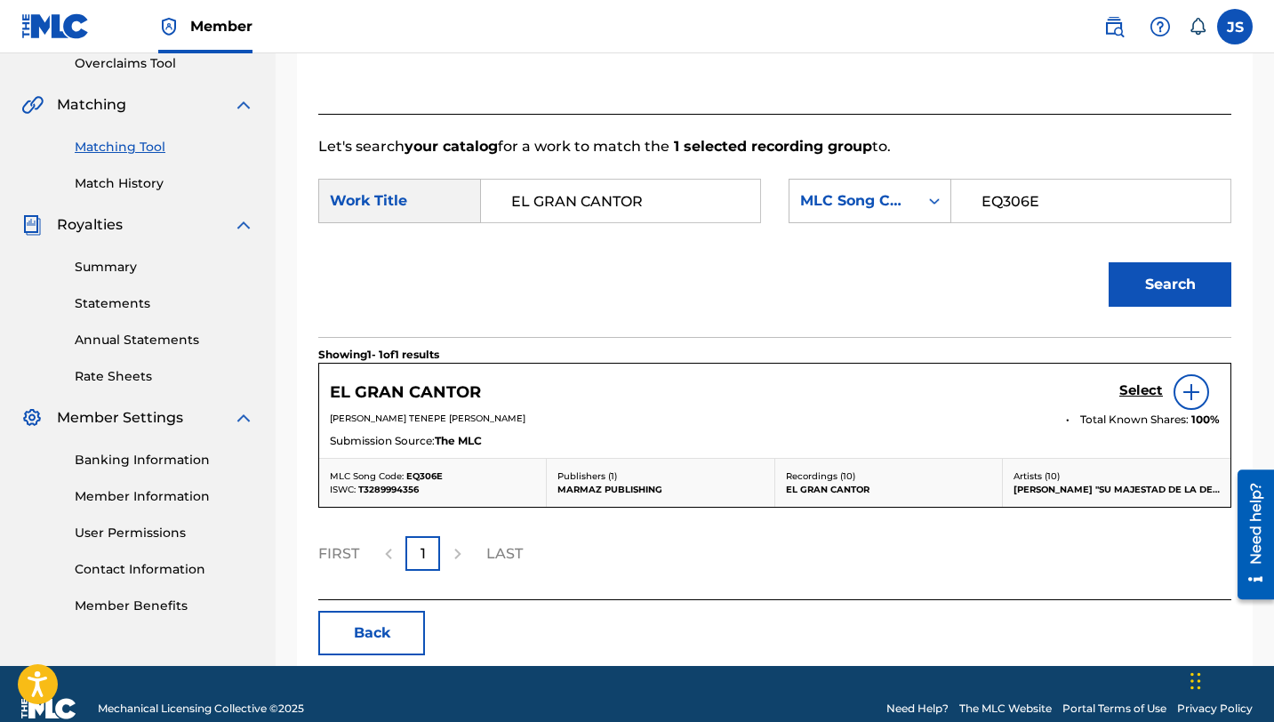
scroll to position [410, 0]
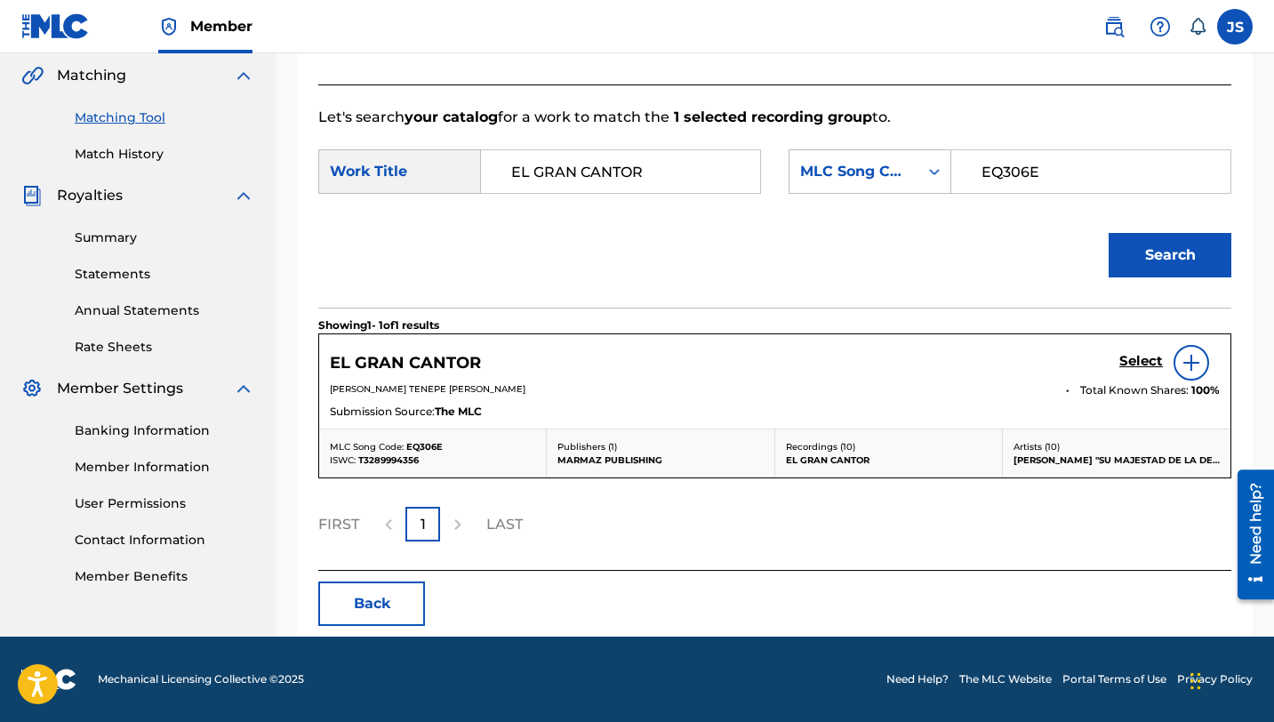
click at [1137, 359] on h5 "Select" at bounding box center [1142, 361] width 44 height 17
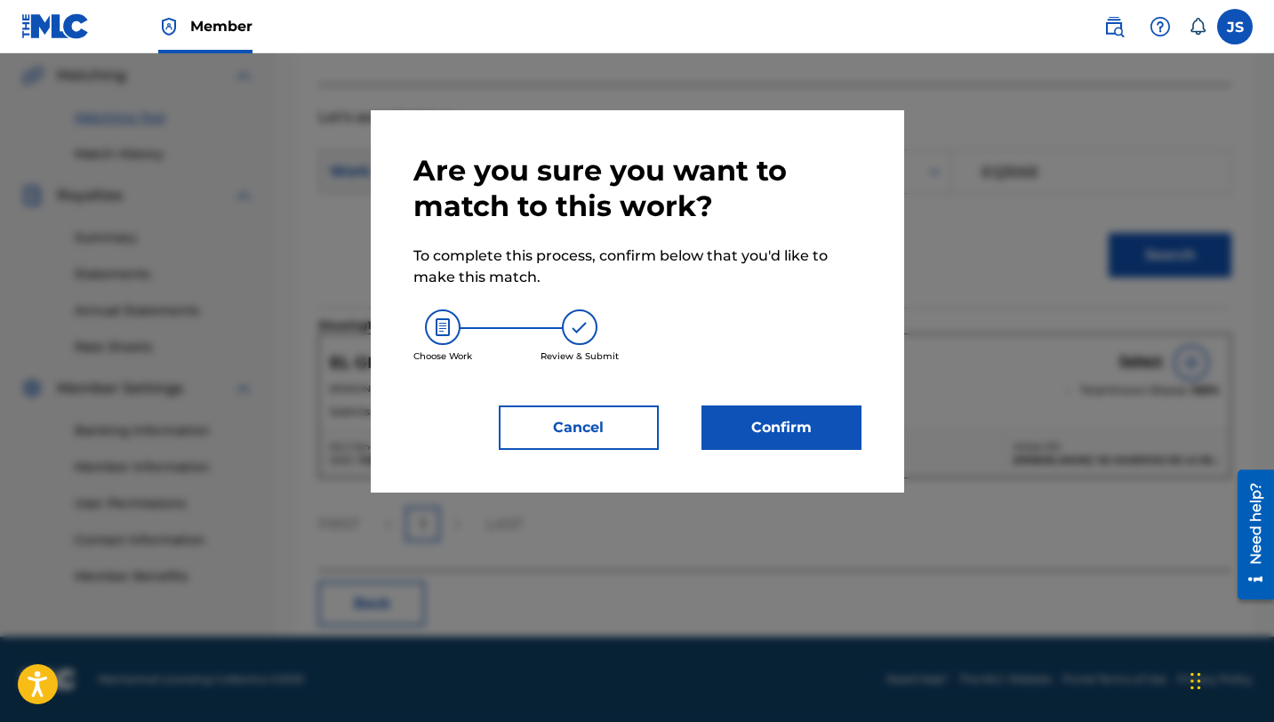
click at [744, 429] on button "Confirm" at bounding box center [782, 428] width 160 height 44
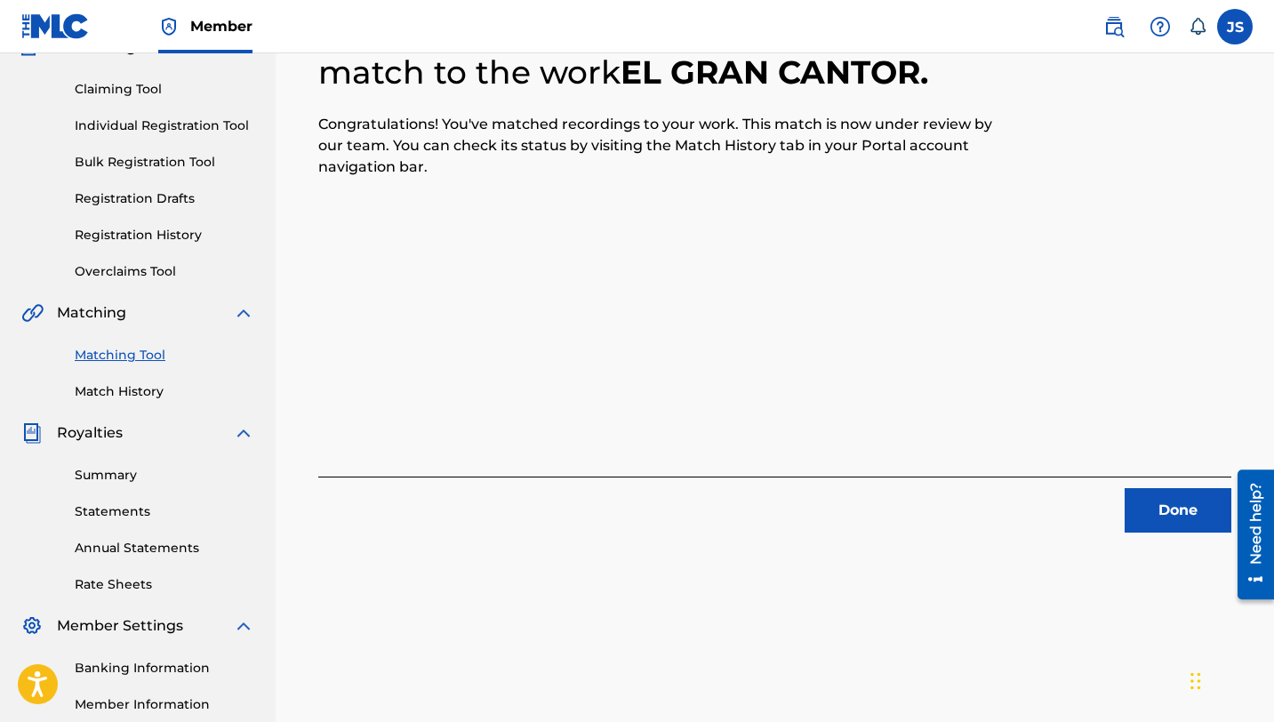
scroll to position [83, 0]
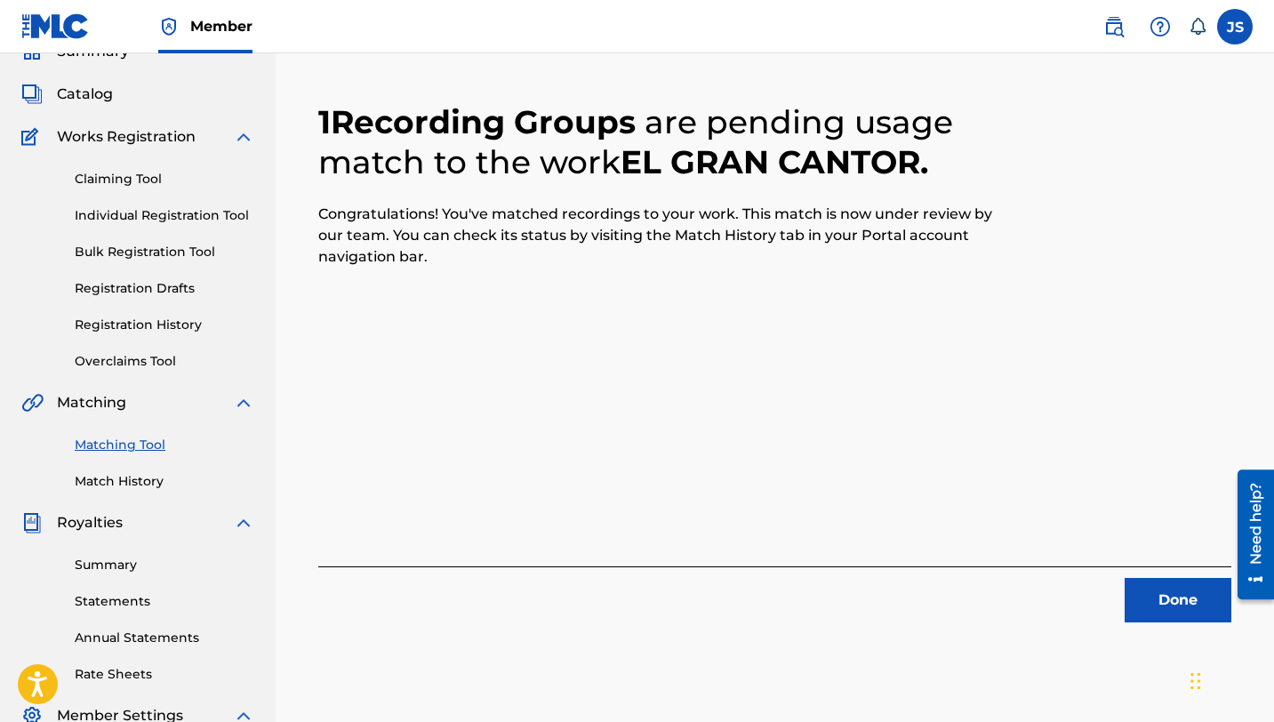
click at [1138, 591] on button "Done" at bounding box center [1178, 600] width 107 height 44
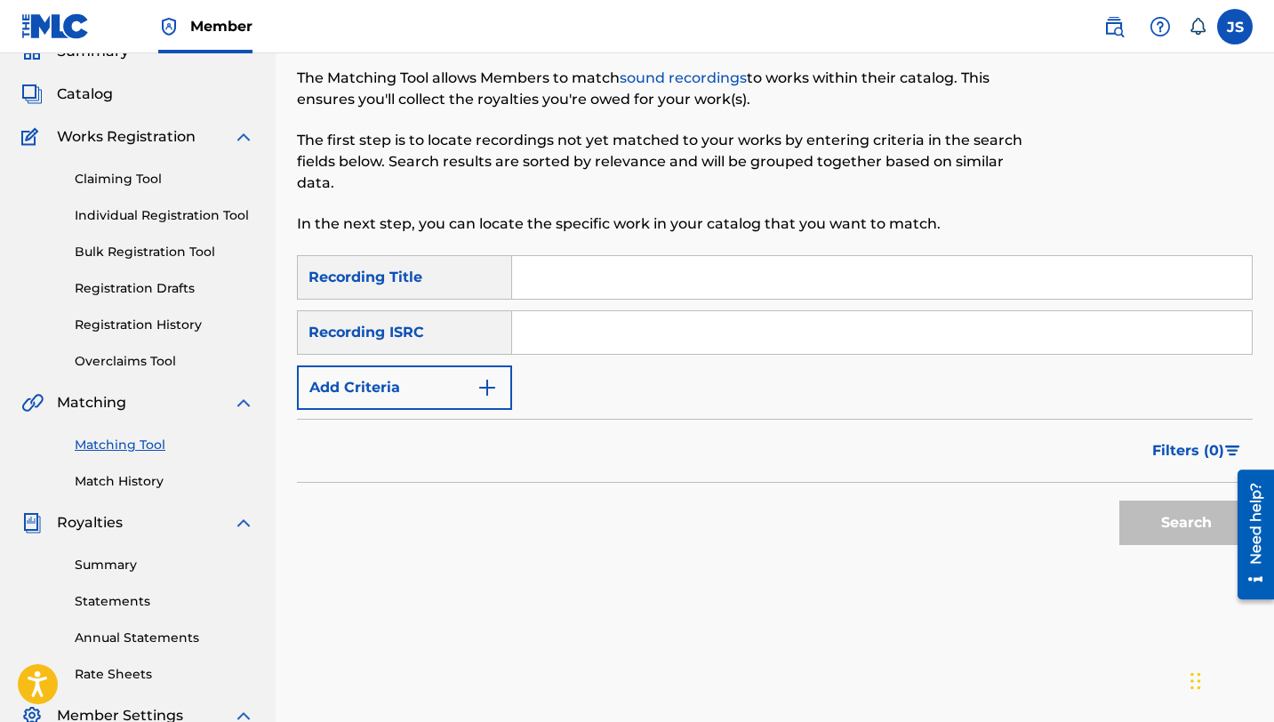
click at [624, 254] on div "Matching Tool The Matching Tool allows Members to match sound recordings to wor…" at bounding box center [665, 135] width 736 height 240
click at [628, 278] on input "Search Form" at bounding box center [882, 277] width 740 height 43
paste input "ÉL ME CONOCE"
click at [1152, 520] on button "Search" at bounding box center [1186, 523] width 133 height 44
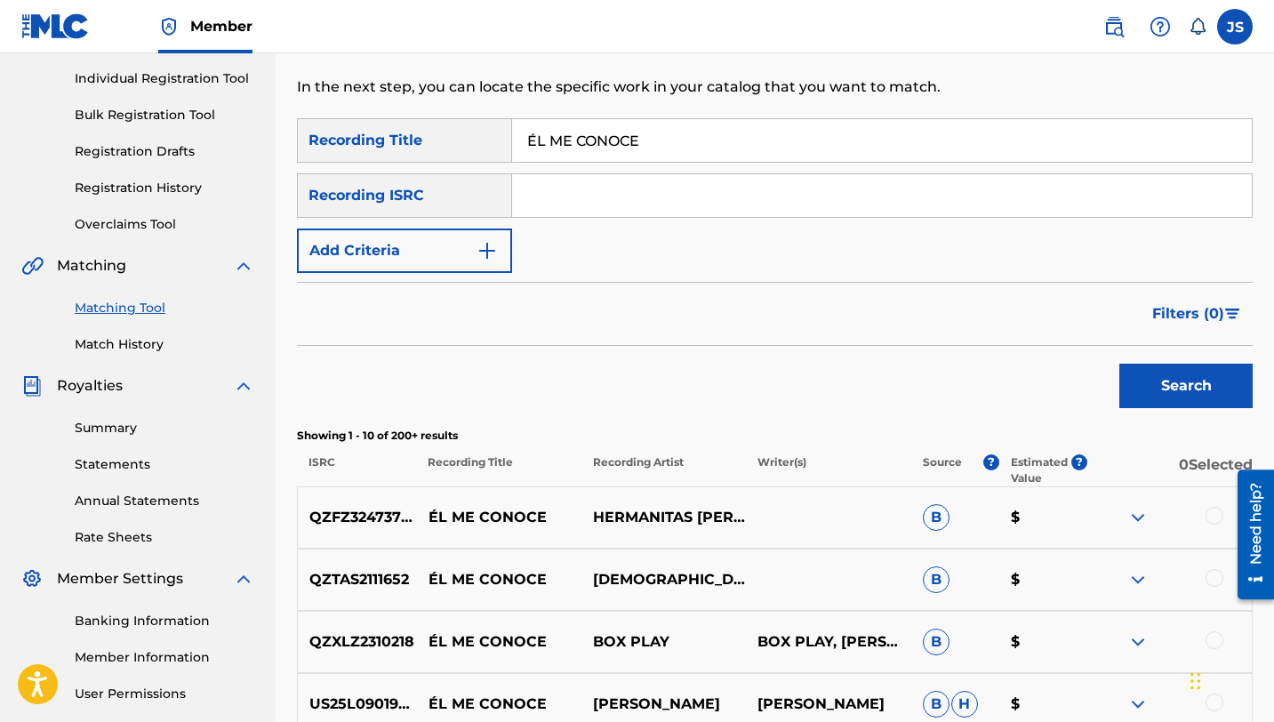
scroll to position [0, 0]
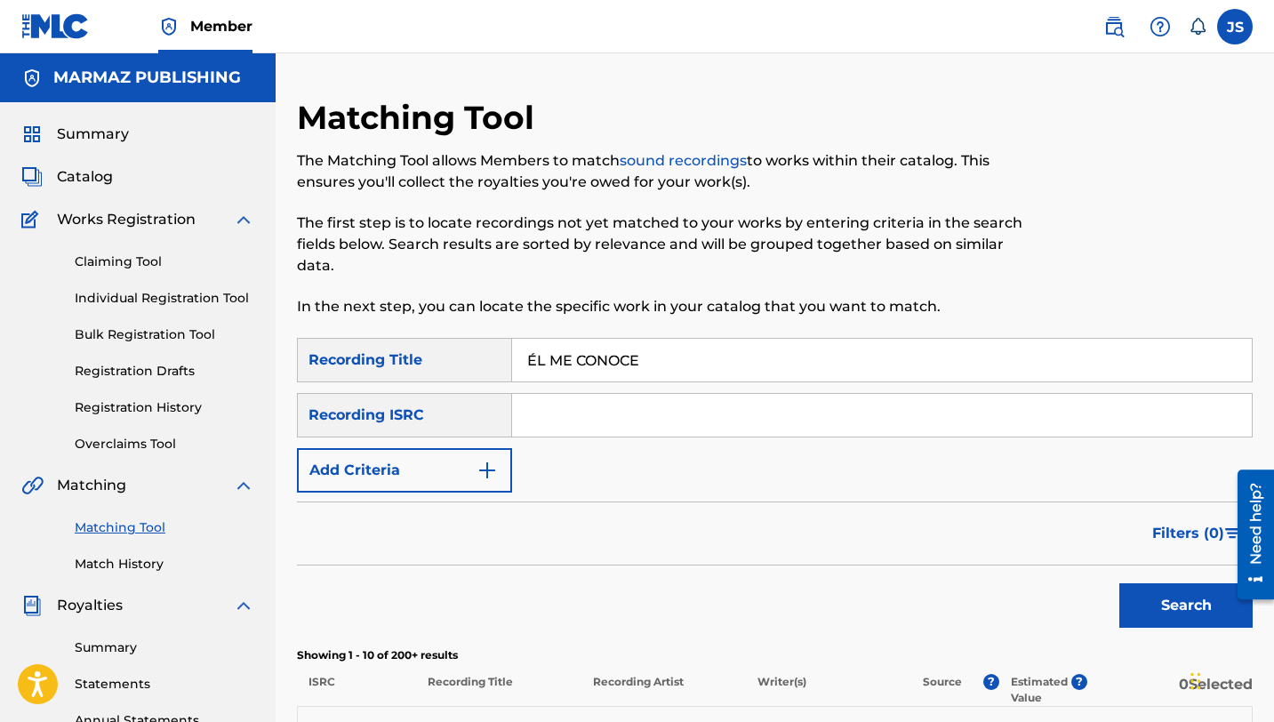
click at [578, 357] on input "ÉL ME CONOCE" at bounding box center [882, 360] width 740 height 43
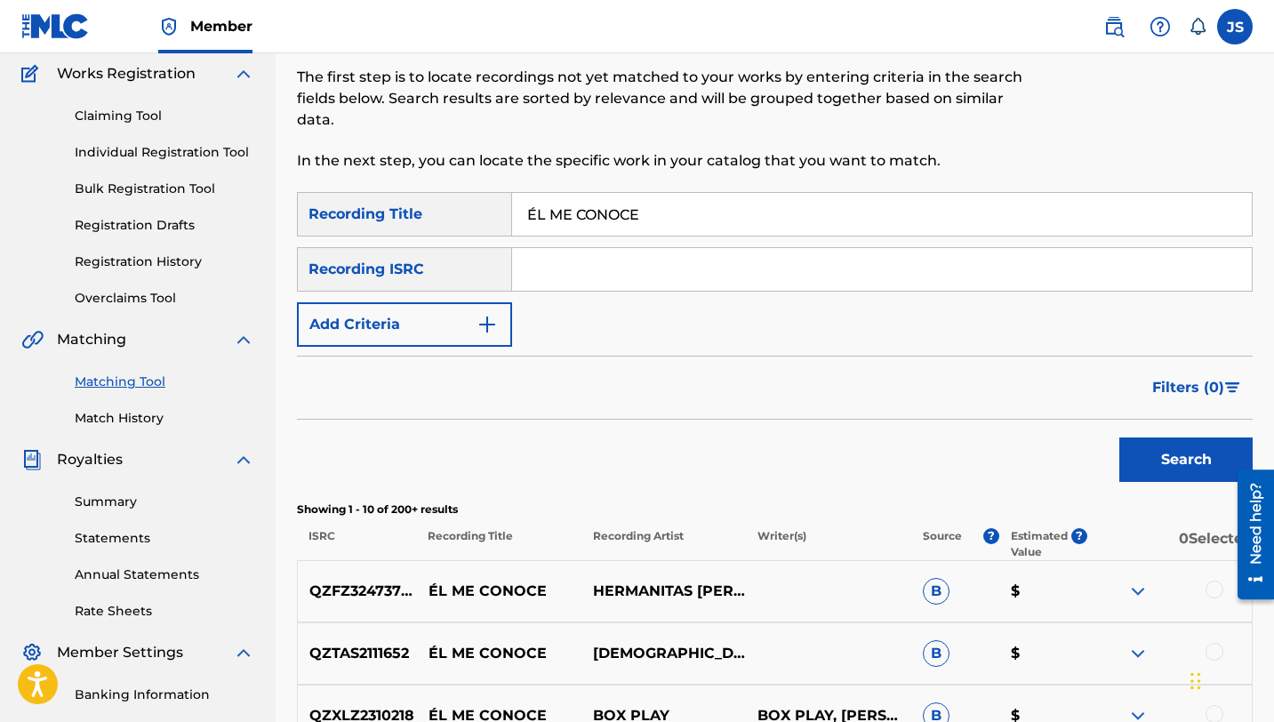
scroll to position [145, 0]
paste input "EL MISMO CAMINO"
click at [1153, 456] on button "Search" at bounding box center [1186, 460] width 133 height 44
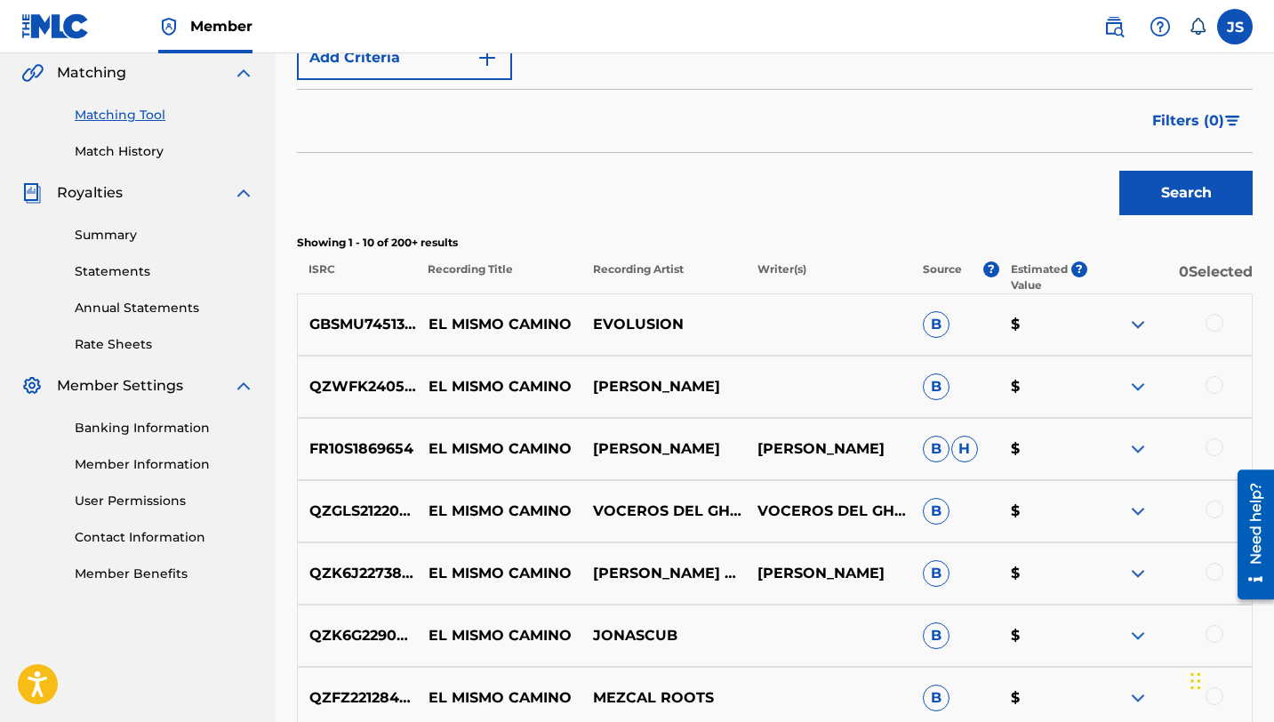
scroll to position [0, 0]
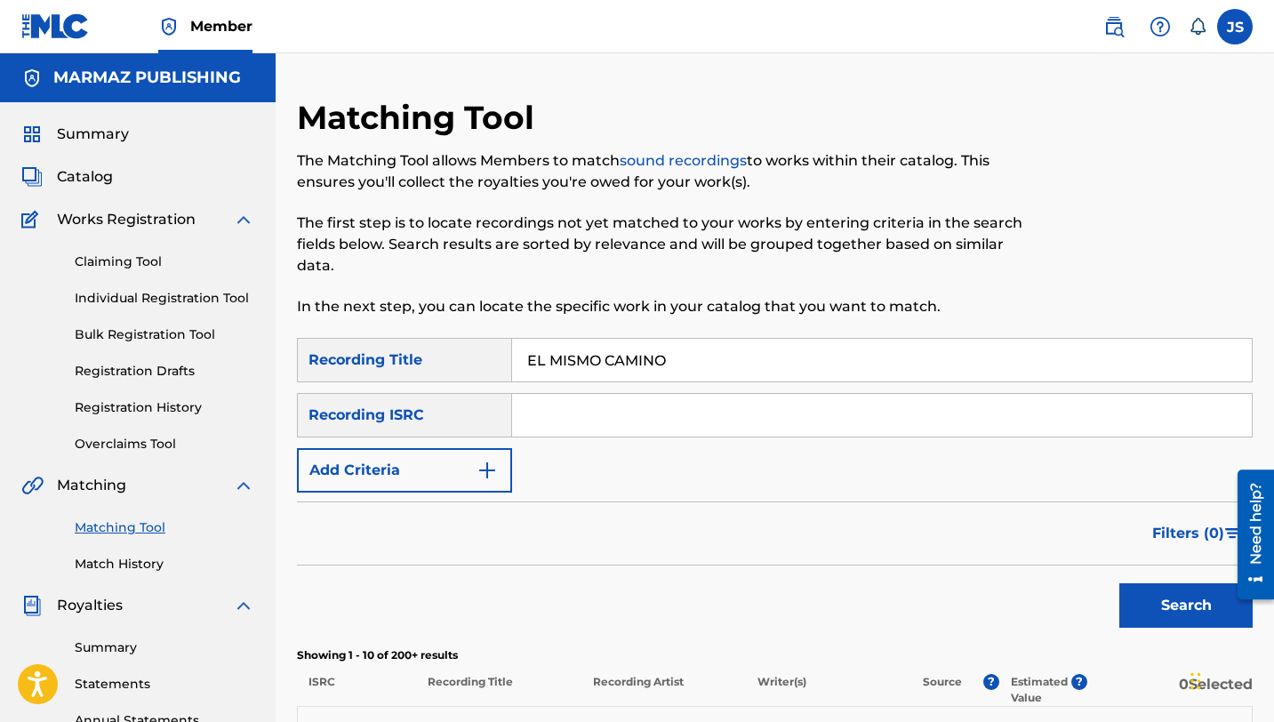
click at [602, 370] on input "EL MISMO CAMINO" at bounding box center [882, 360] width 740 height 43
paste input "IAS Y [PERSON_NAME]"
click at [1148, 585] on button "Search" at bounding box center [1186, 605] width 133 height 44
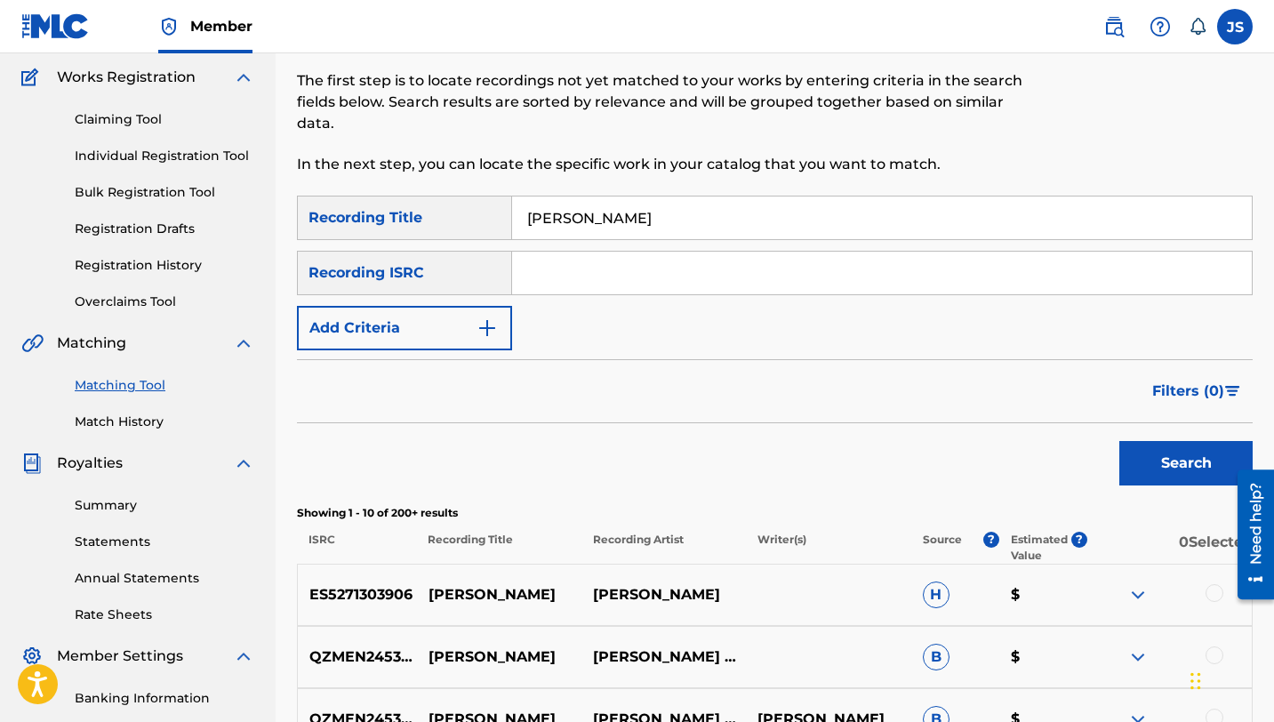
scroll to position [44, 0]
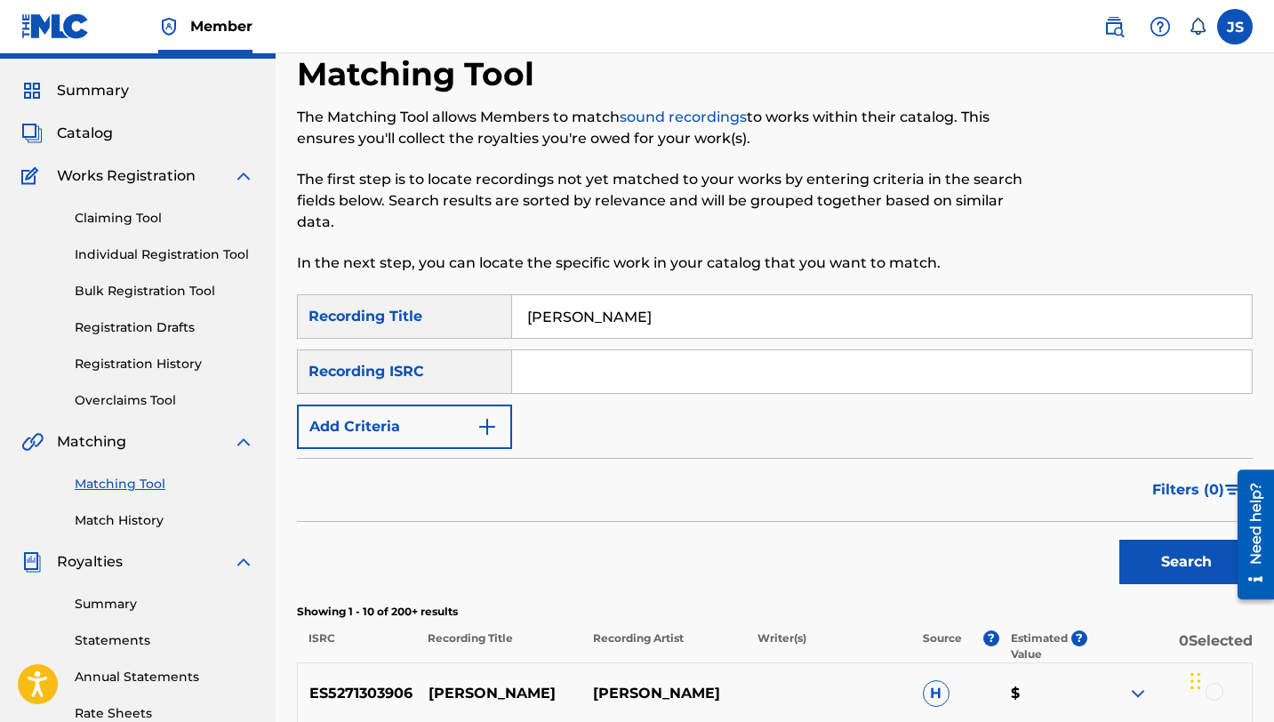
click at [588, 317] on input "[PERSON_NAME]" at bounding box center [882, 316] width 740 height 43
paste input "LA"
type input "ELLA"
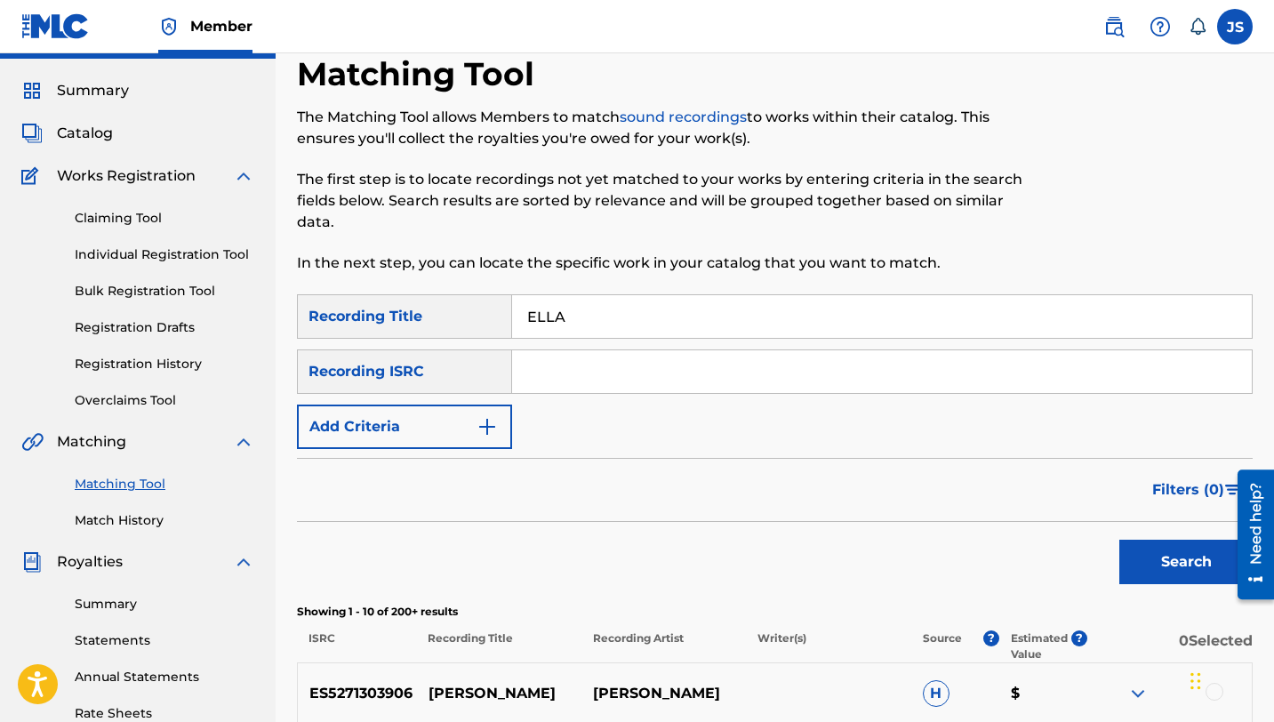
click at [1123, 542] on button "Search" at bounding box center [1186, 562] width 133 height 44
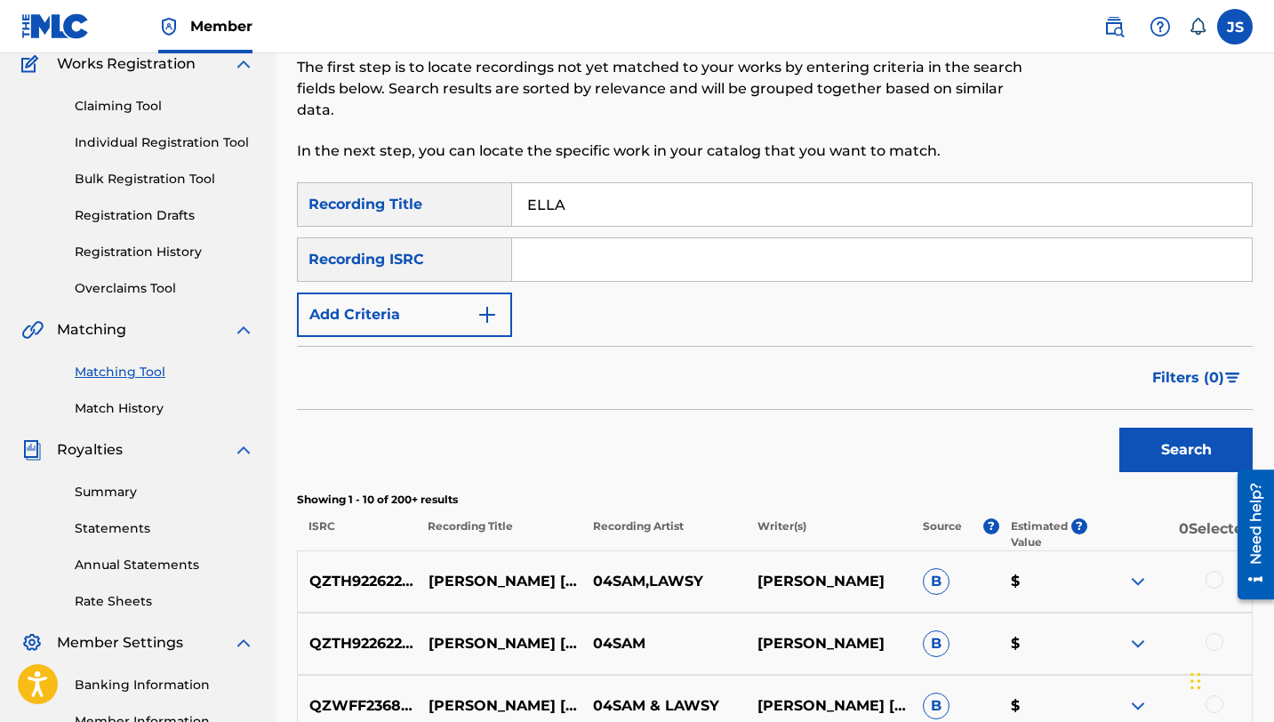
scroll to position [161, 0]
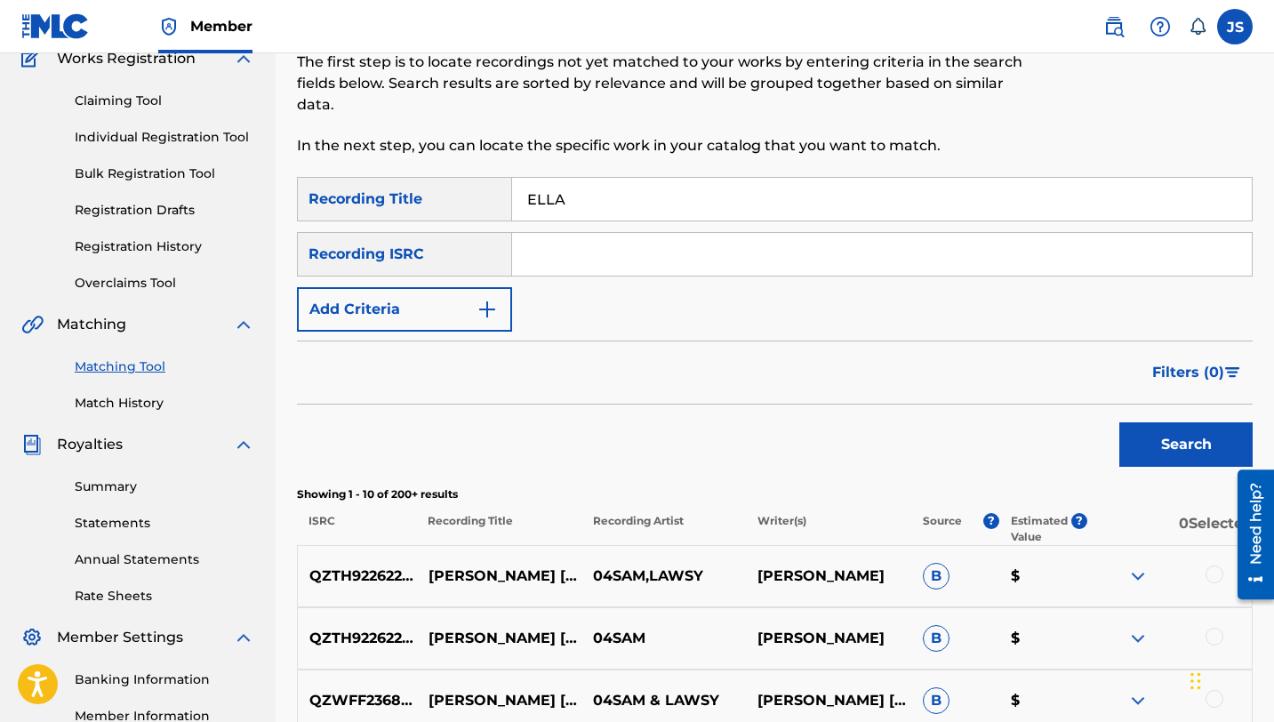
click at [424, 314] on button "Add Criteria" at bounding box center [404, 309] width 215 height 44
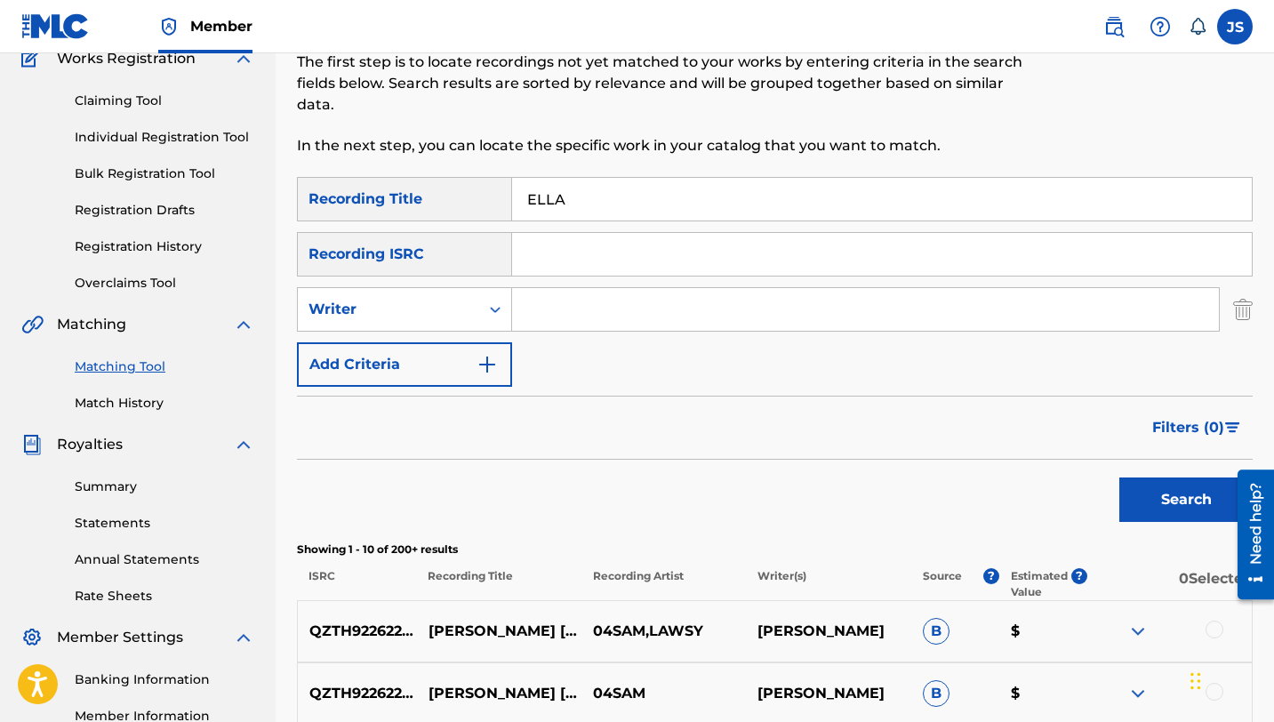
click at [536, 310] on input "Search Form" at bounding box center [865, 309] width 707 height 43
type input "[PERSON_NAME] TENEPE"
click at [1120, 478] on button "Search" at bounding box center [1186, 500] width 133 height 44
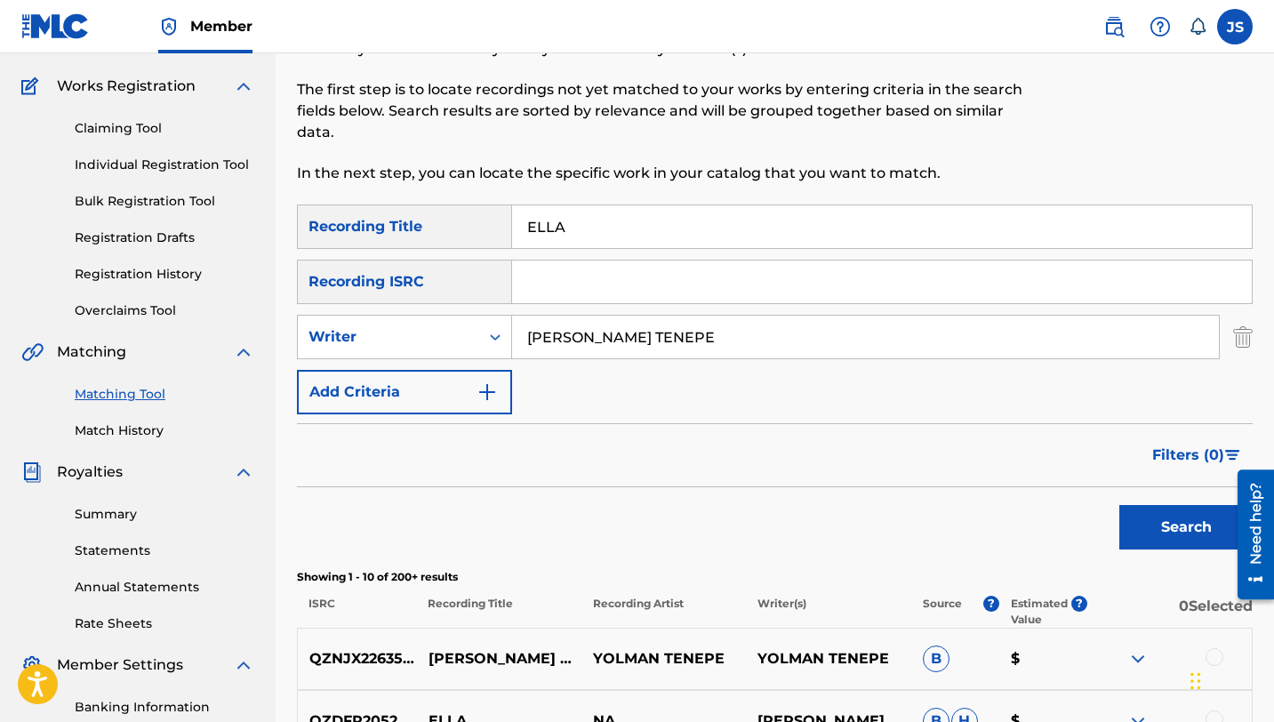
scroll to position [95, 0]
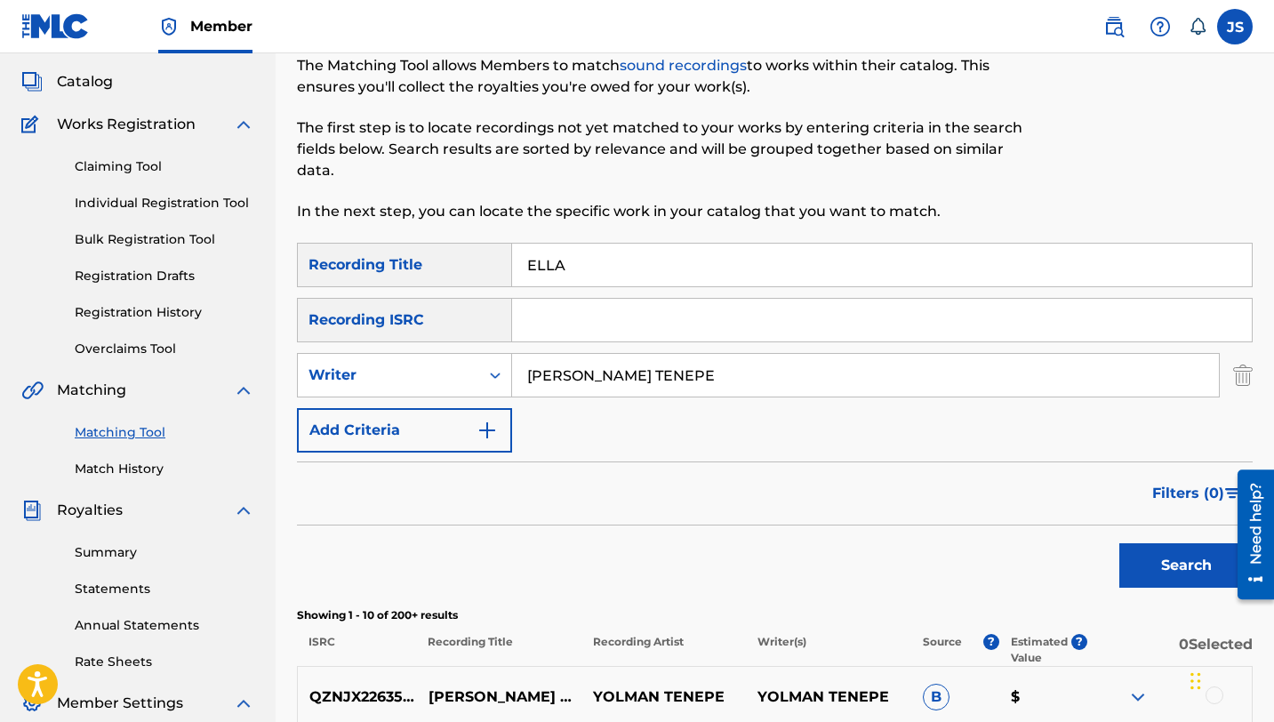
click at [565, 272] on input "ELLA" at bounding box center [882, 265] width 740 height 43
paste input "N EL MEDIO DE TUS SENOS"
click at [1143, 551] on button "Search" at bounding box center [1186, 565] width 133 height 44
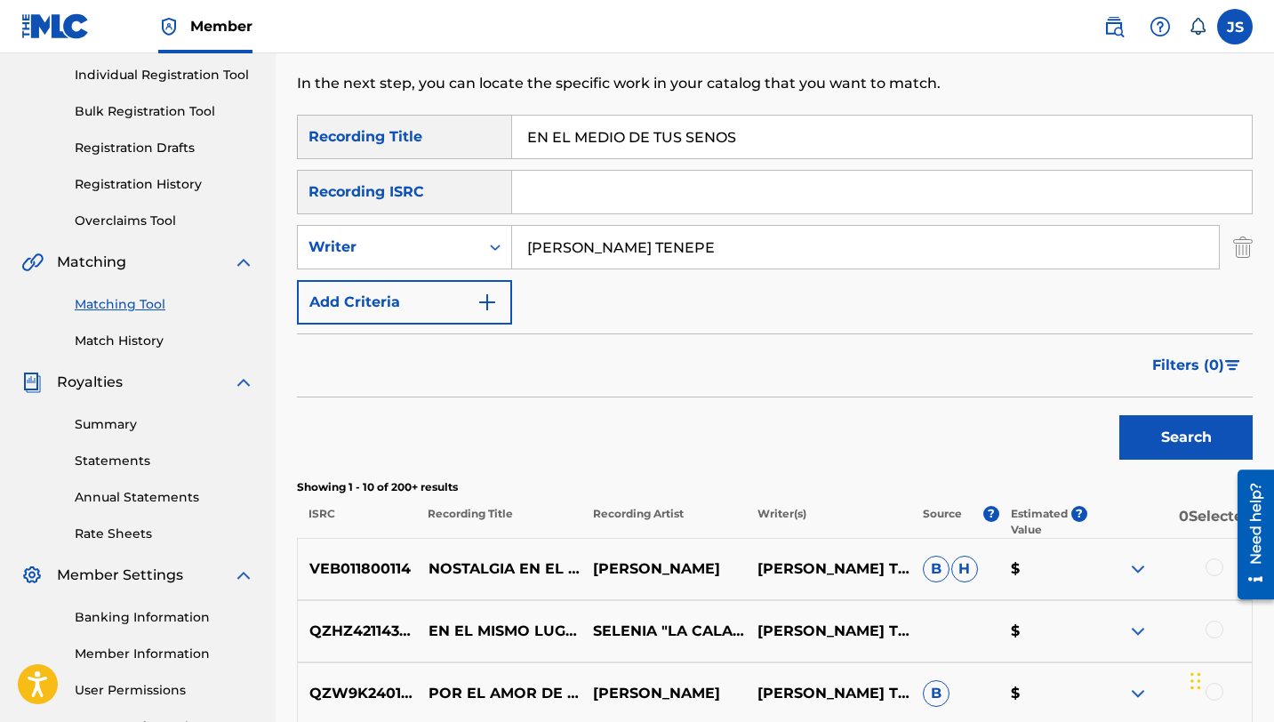
scroll to position [61, 0]
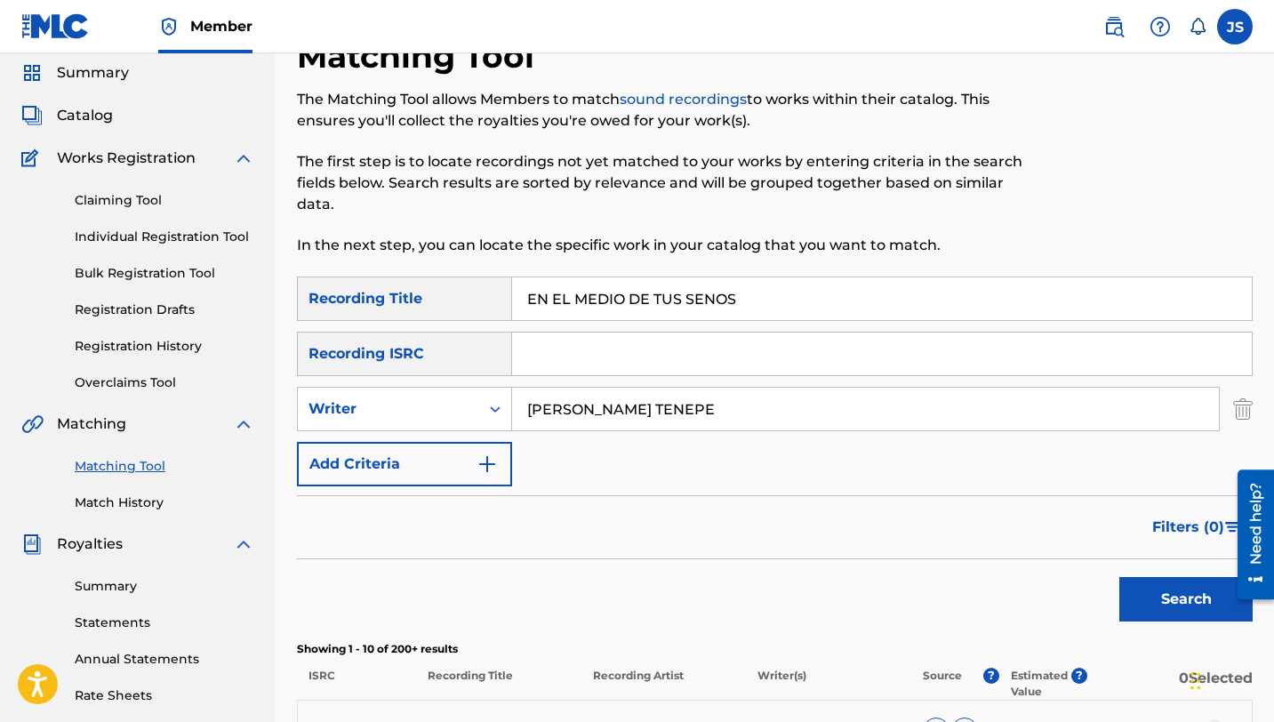
click at [629, 291] on input "EN EL MEDIO DE TUS SENOS" at bounding box center [882, 298] width 740 height 43
paste input "[MEDICAL_DATA][PERSON_NAME]"
type input "EN EL MISMO LUGAR"
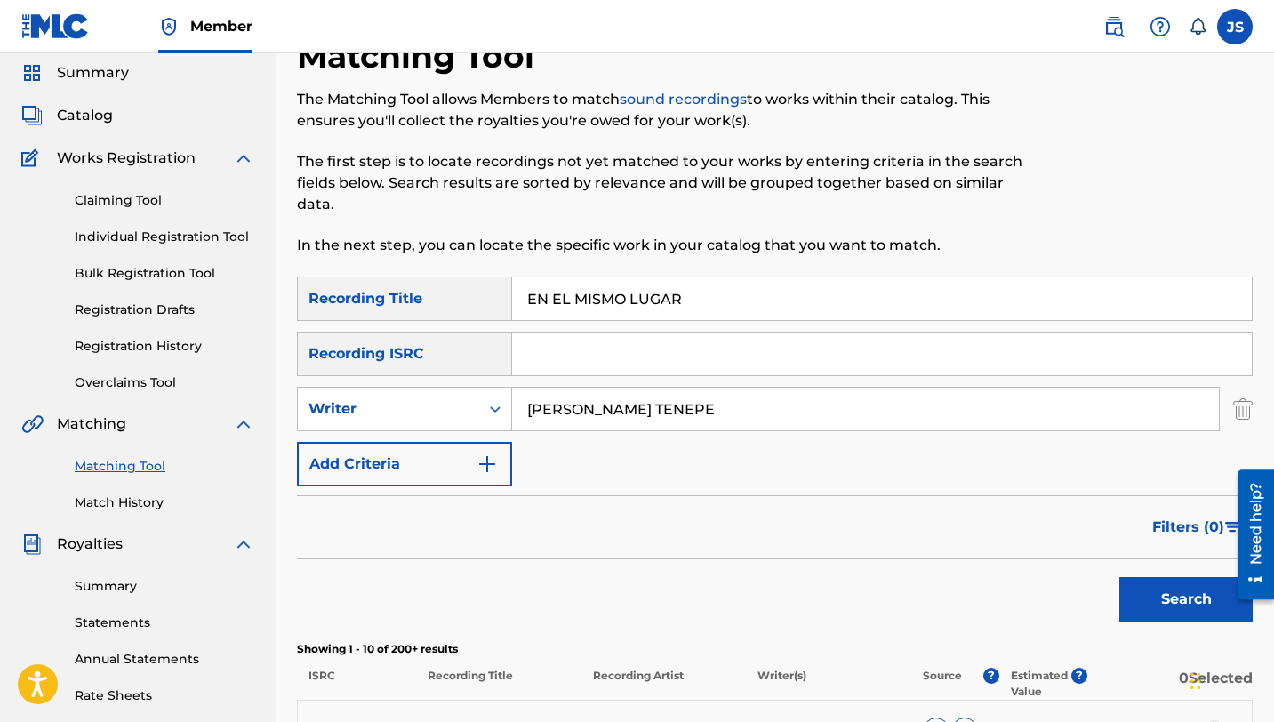
click at [1120, 577] on button "Search" at bounding box center [1186, 599] width 133 height 44
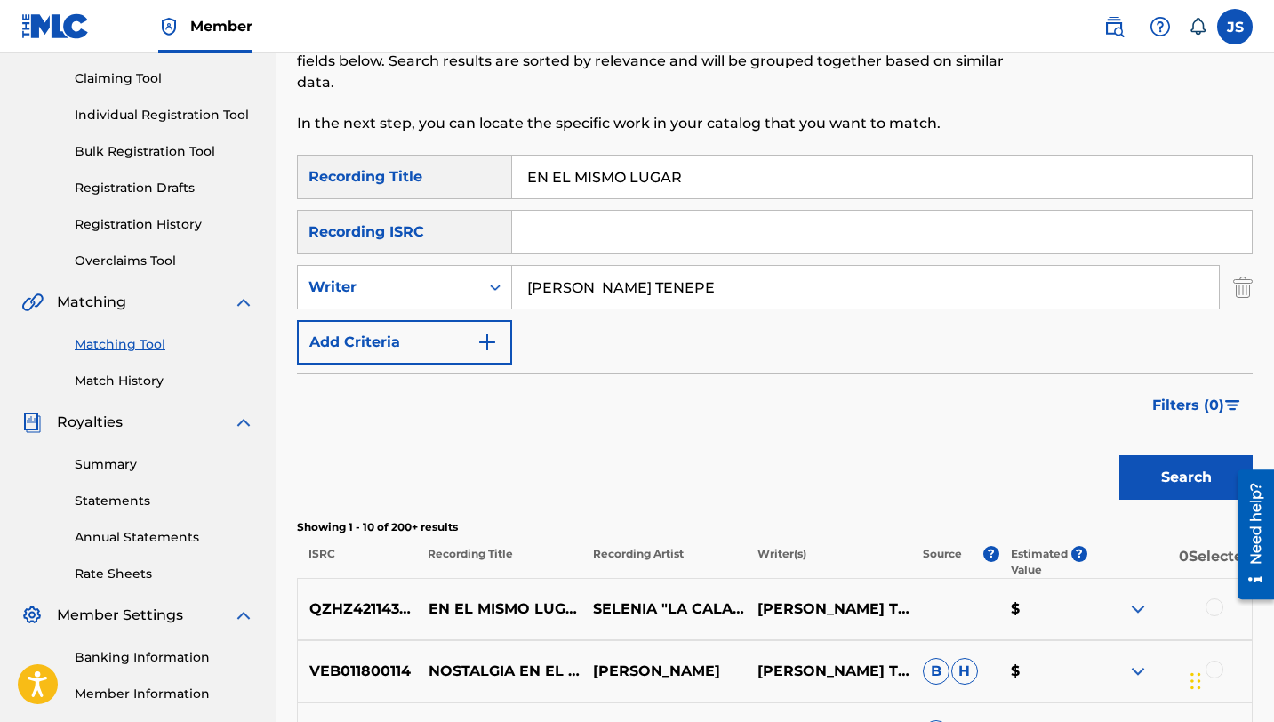
scroll to position [243, 0]
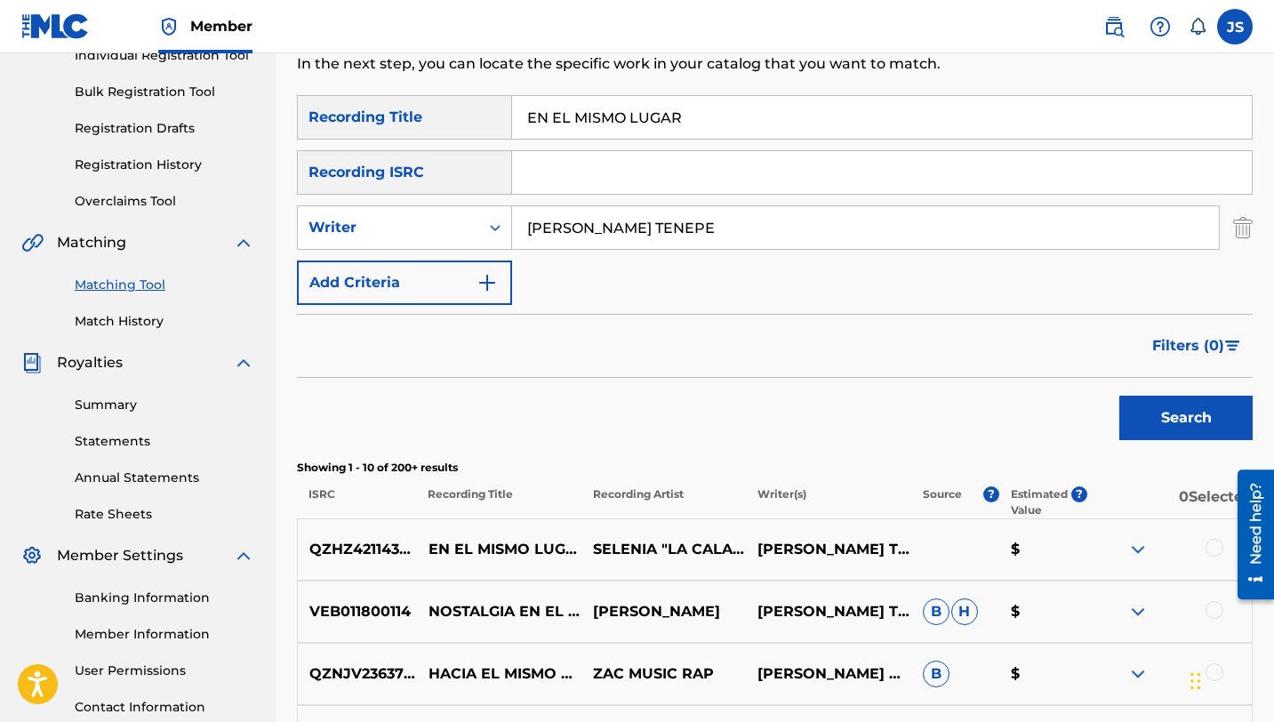
click at [1210, 541] on div at bounding box center [1215, 548] width 18 height 18
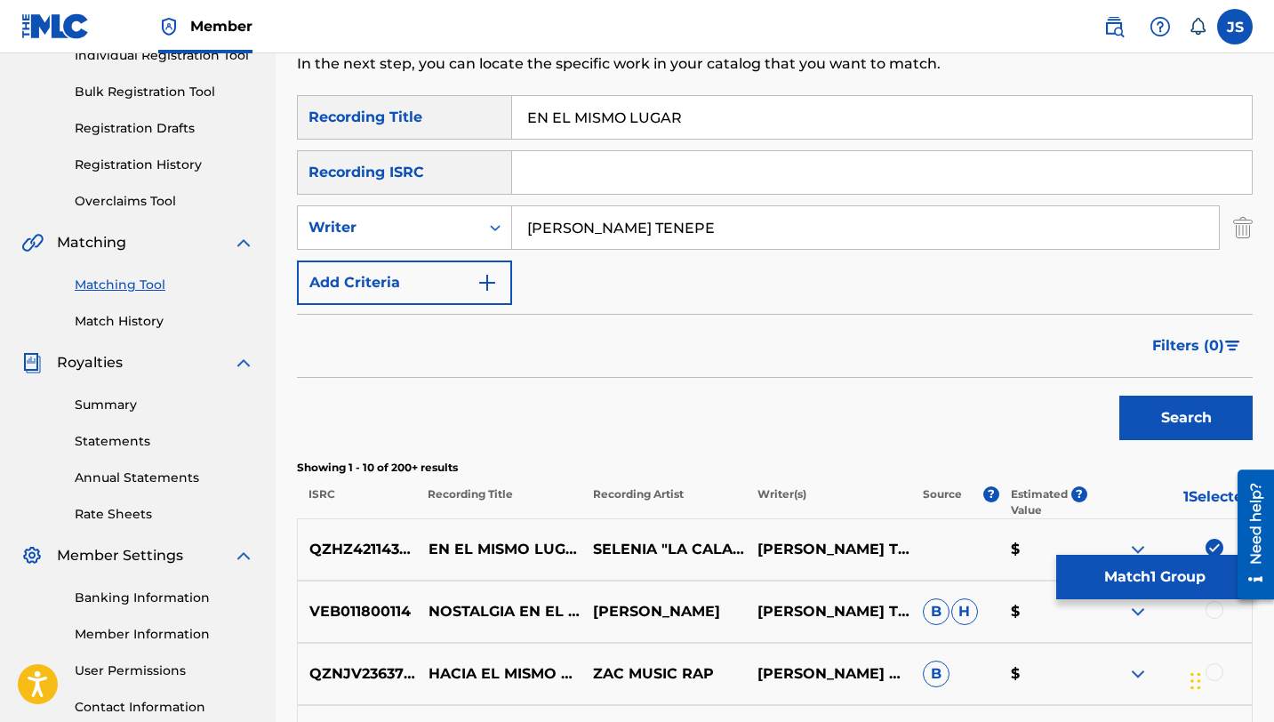
click at [1193, 567] on button "Match 1 Group" at bounding box center [1155, 577] width 197 height 44
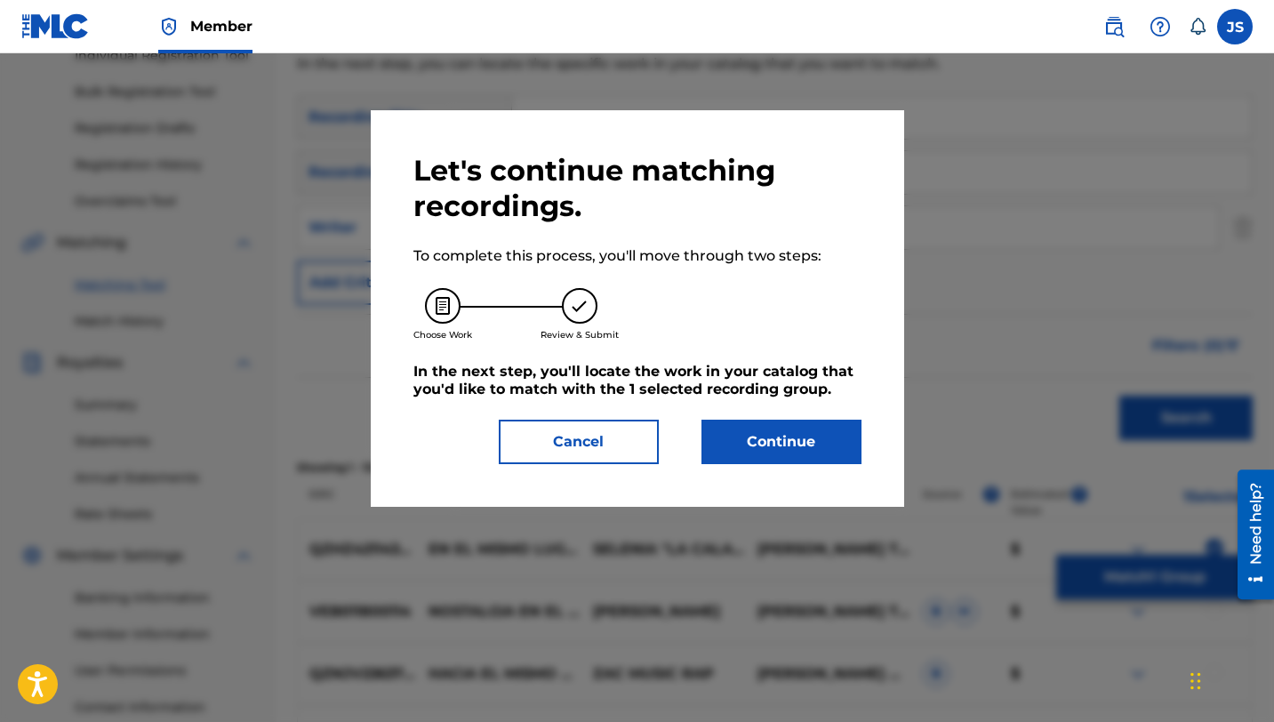
click at [763, 438] on button "Continue" at bounding box center [782, 442] width 160 height 44
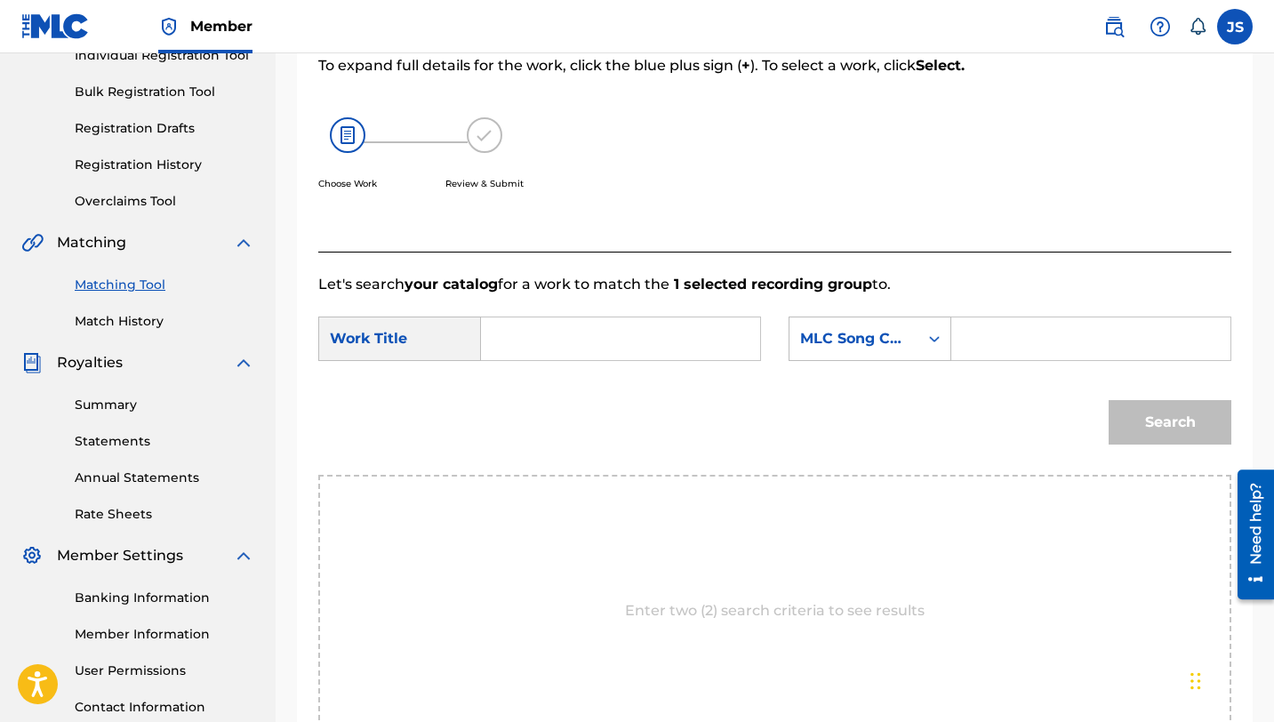
click at [514, 345] on input "Search Form" at bounding box center [620, 338] width 249 height 43
paste input "EN EL MISMO LUGAR"
type input "EN EL MISMO LUGAR"
click at [968, 324] on input "Search Form" at bounding box center [1091, 338] width 249 height 43
paste input "ENTRE VERSO Y COPLA"
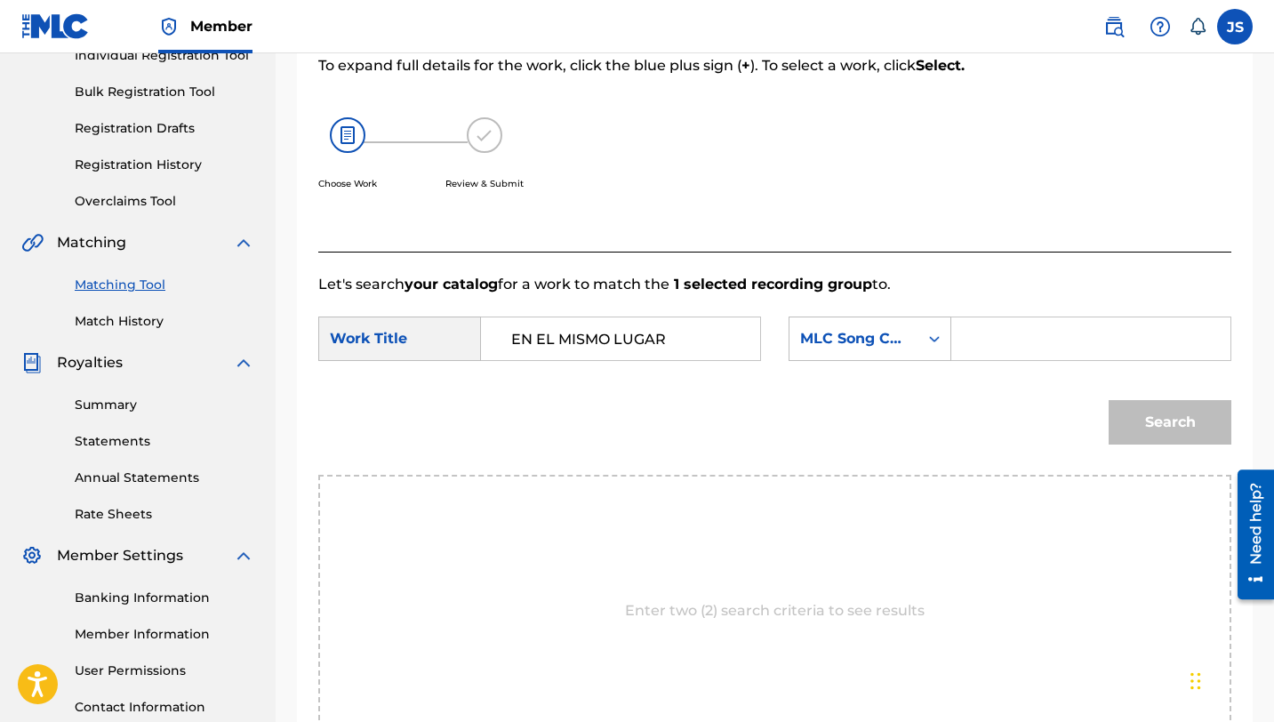
type input "ENTRE VERSO Y COPLA"
paste input "EQ3TDB"
type input "EQ3TDB"
click at [1190, 436] on button "Search" at bounding box center [1170, 422] width 123 height 44
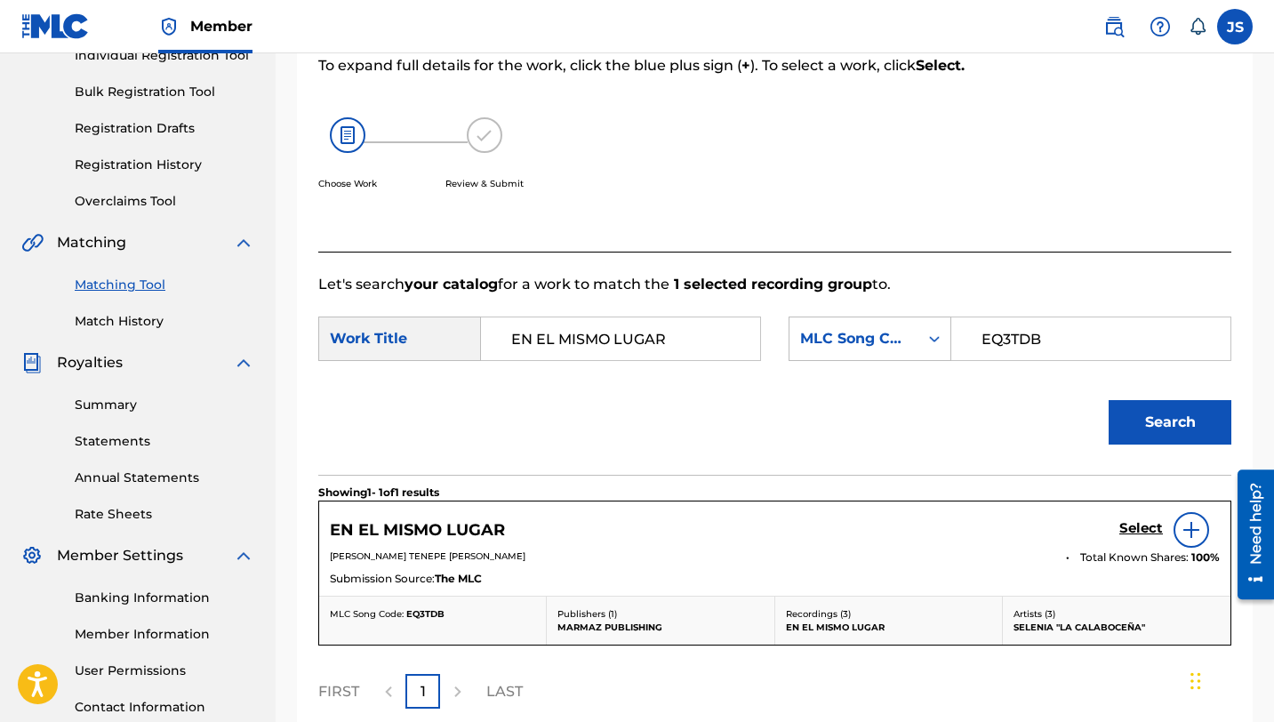
click at [1128, 536] on link "Select" at bounding box center [1142, 530] width 44 height 20
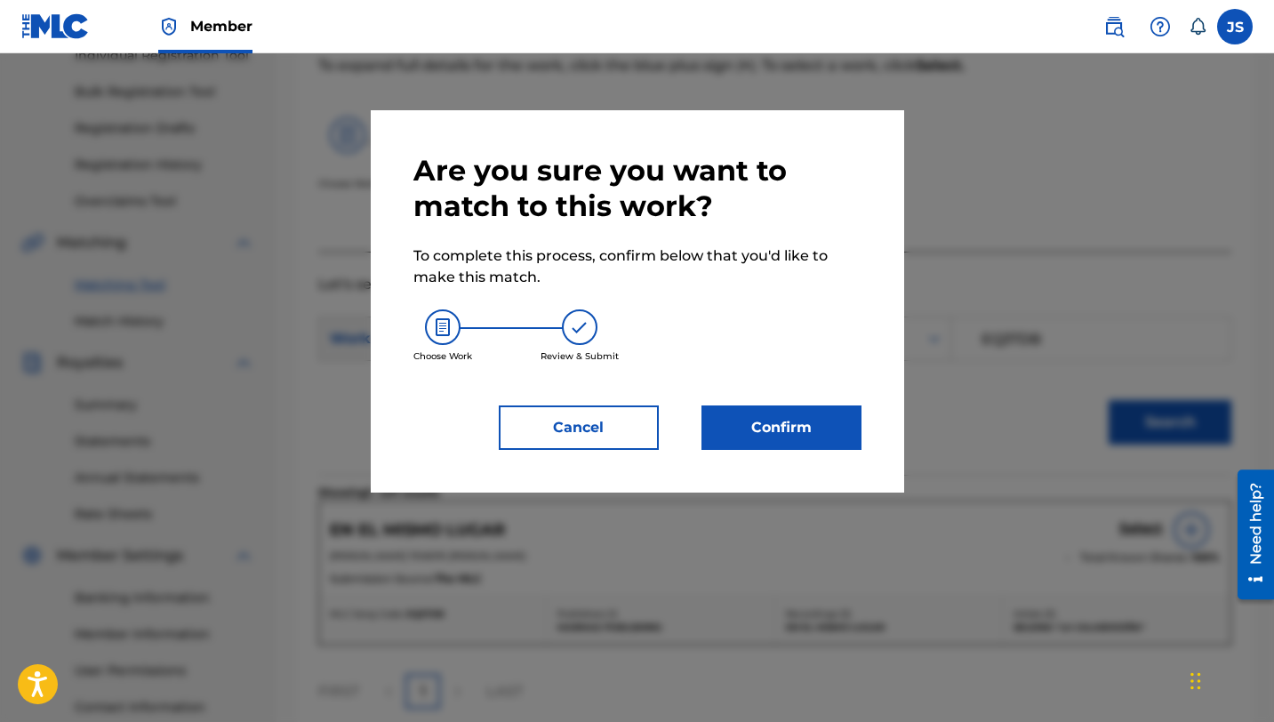
click at [758, 416] on button "Confirm" at bounding box center [782, 428] width 160 height 44
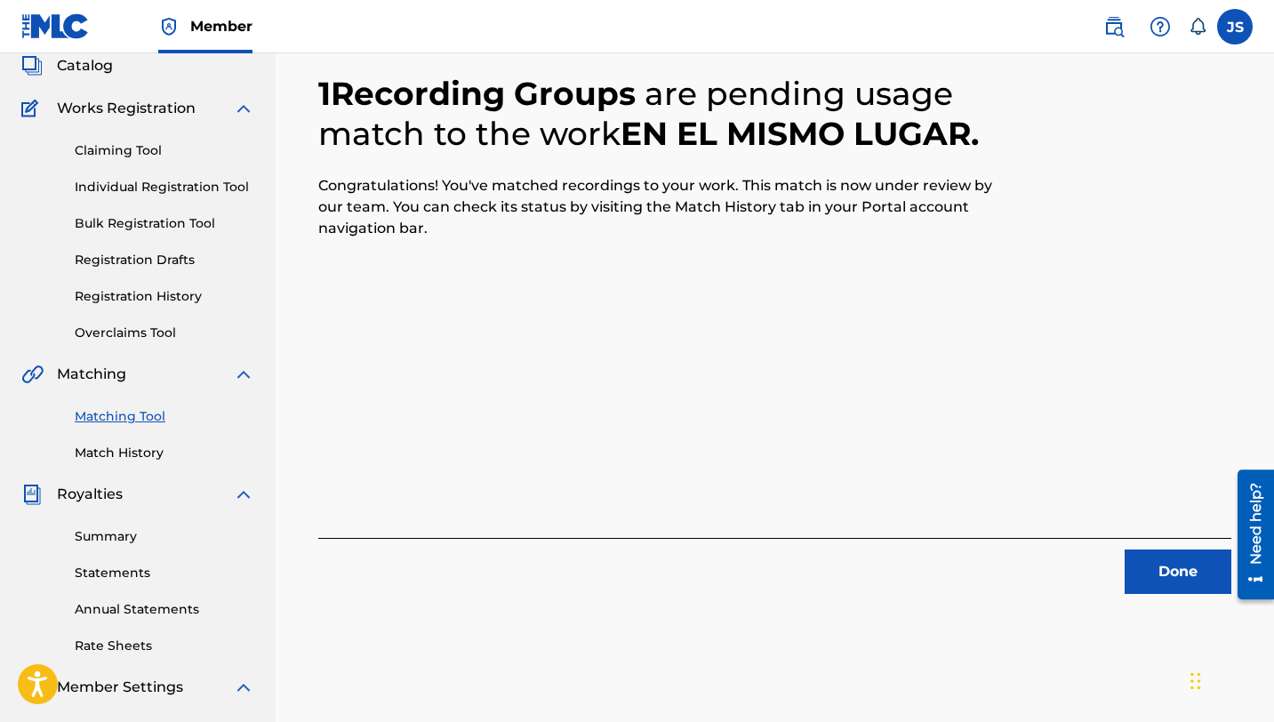
scroll to position [110, 0]
click at [1137, 555] on button "Done" at bounding box center [1178, 573] width 107 height 44
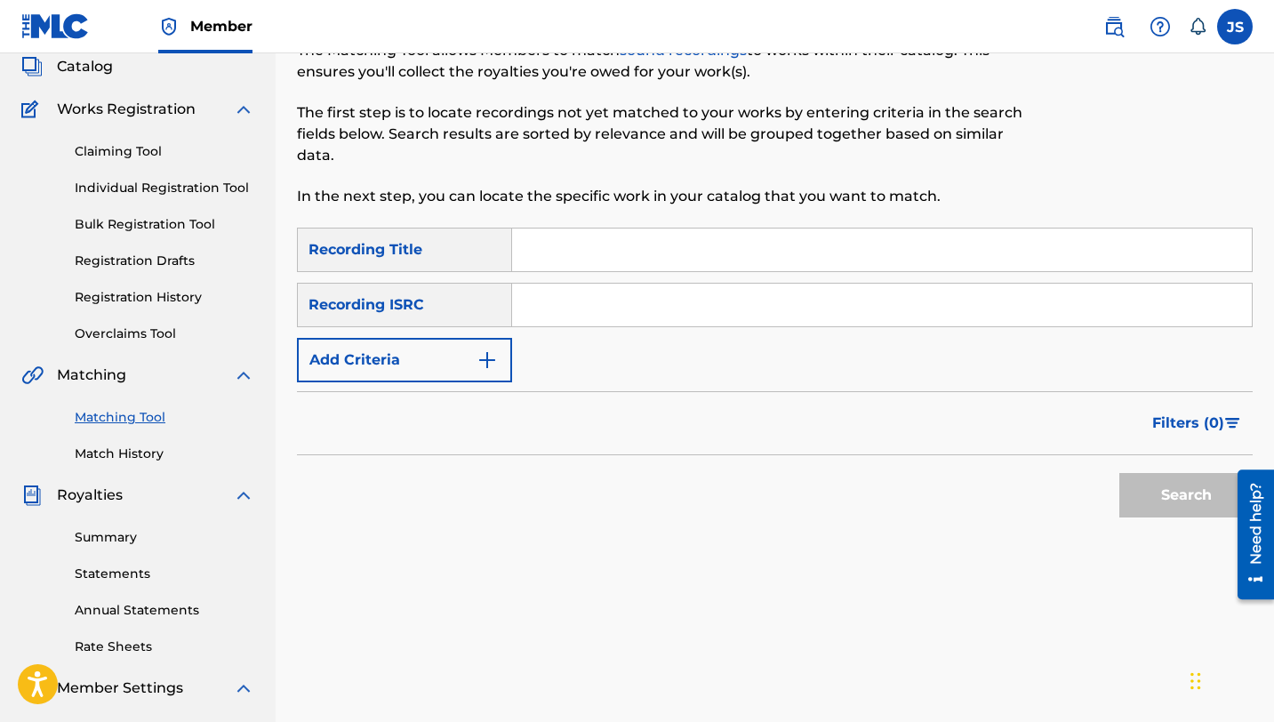
click at [542, 256] on input "Search Form" at bounding box center [882, 250] width 740 height 43
paste input "ENTRE VERSO Y COPLA"
type input "ENTRE VERSO Y COPLA"
click at [1197, 505] on button "Search" at bounding box center [1186, 495] width 133 height 44
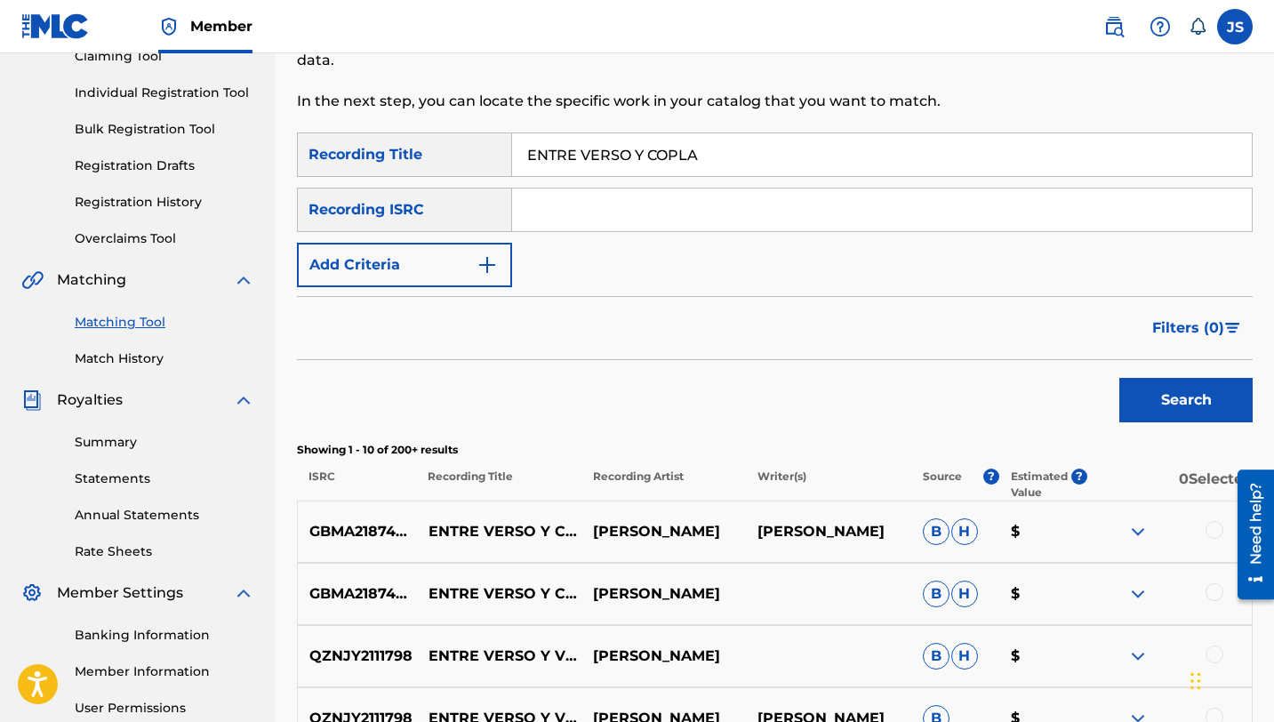
scroll to position [210, 0]
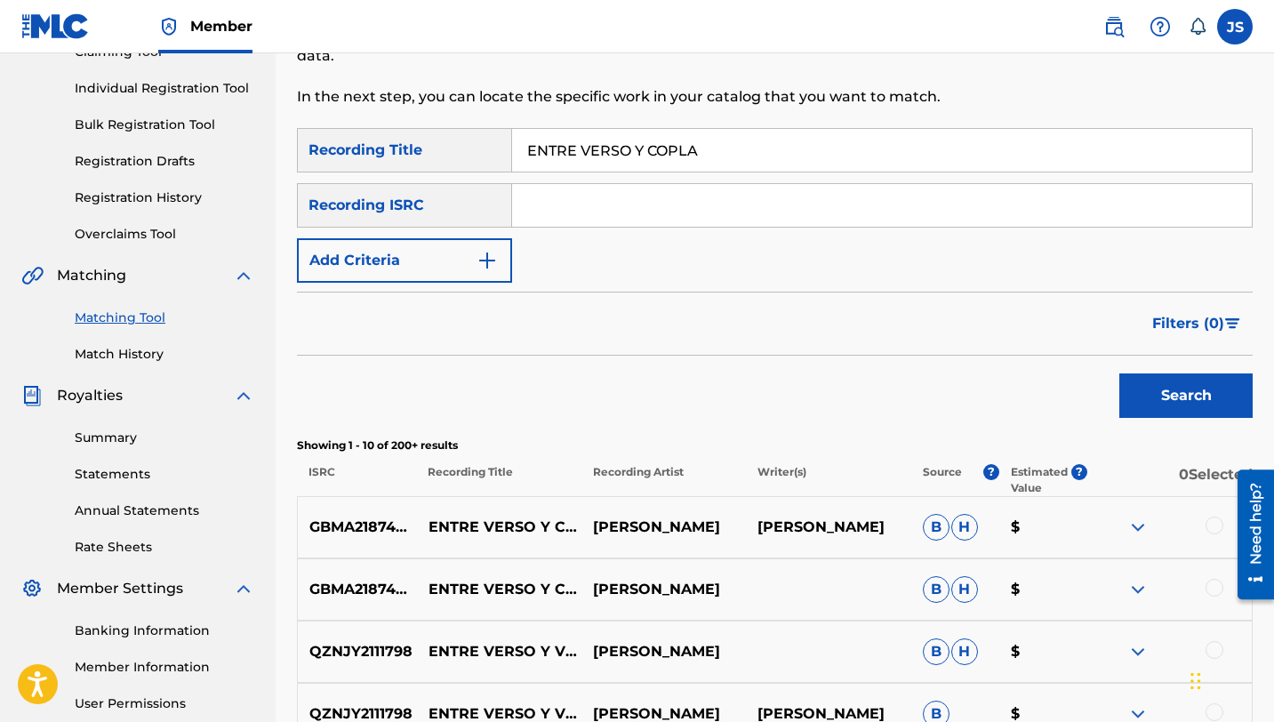
click at [1207, 527] on div at bounding box center [1215, 526] width 18 height 18
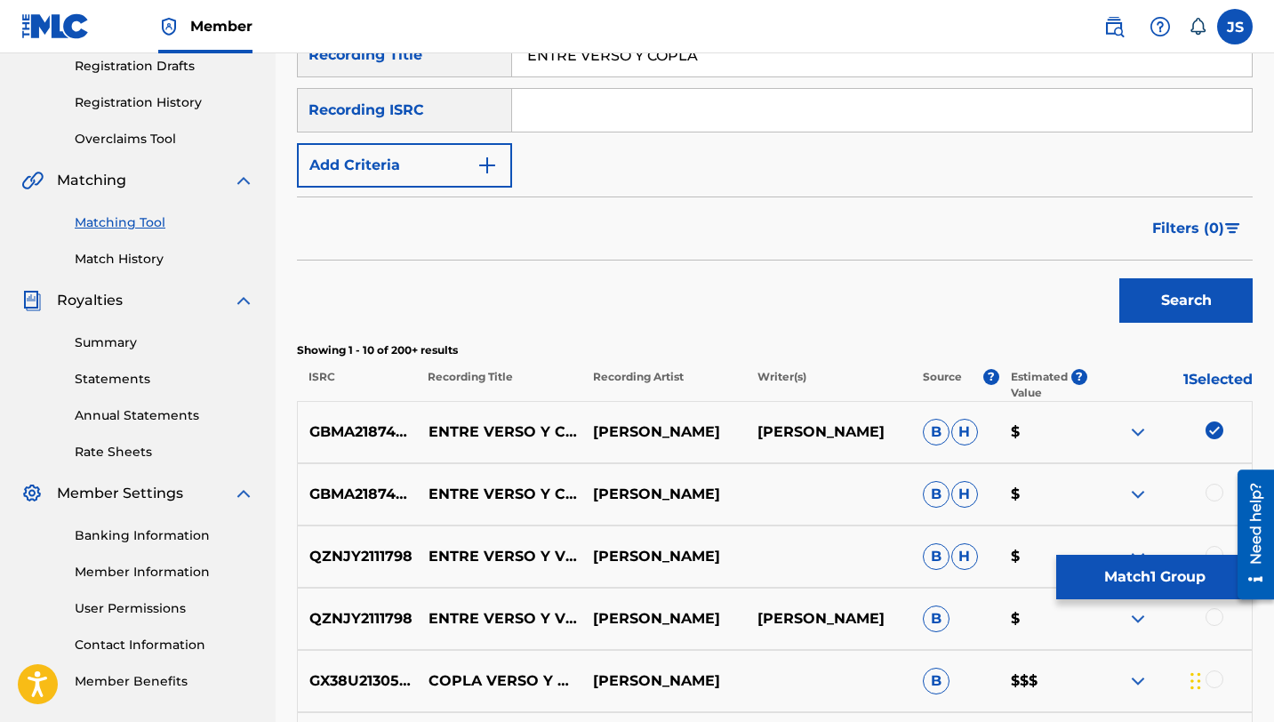
scroll to position [345, 0]
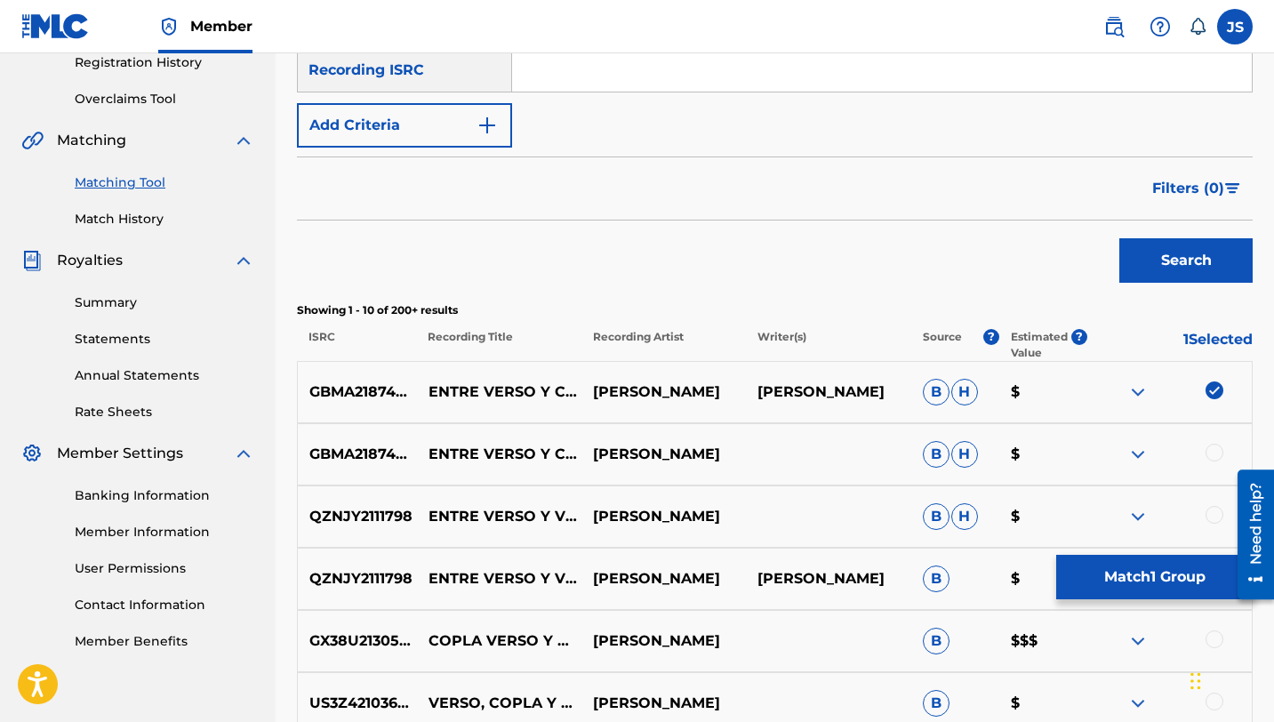
click at [1212, 446] on div at bounding box center [1215, 453] width 18 height 18
click at [1129, 581] on button "Match 2 Groups" at bounding box center [1155, 577] width 197 height 44
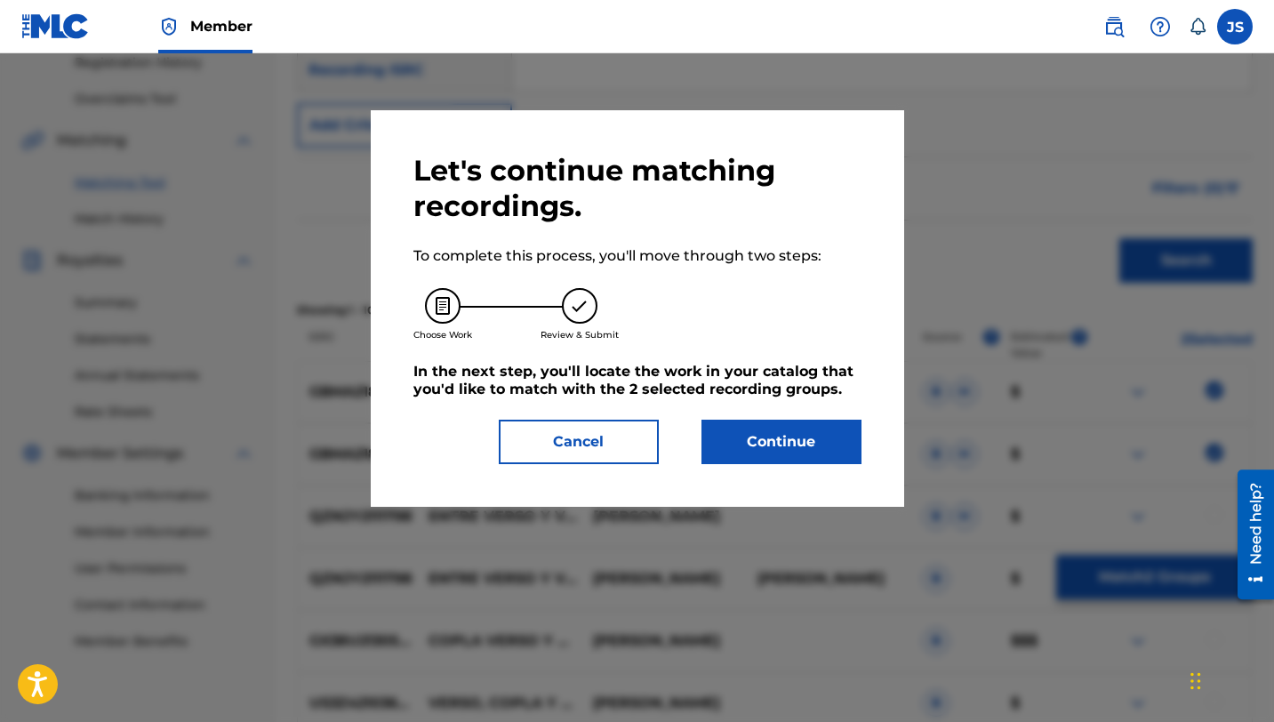
click at [770, 451] on button "Continue" at bounding box center [782, 442] width 160 height 44
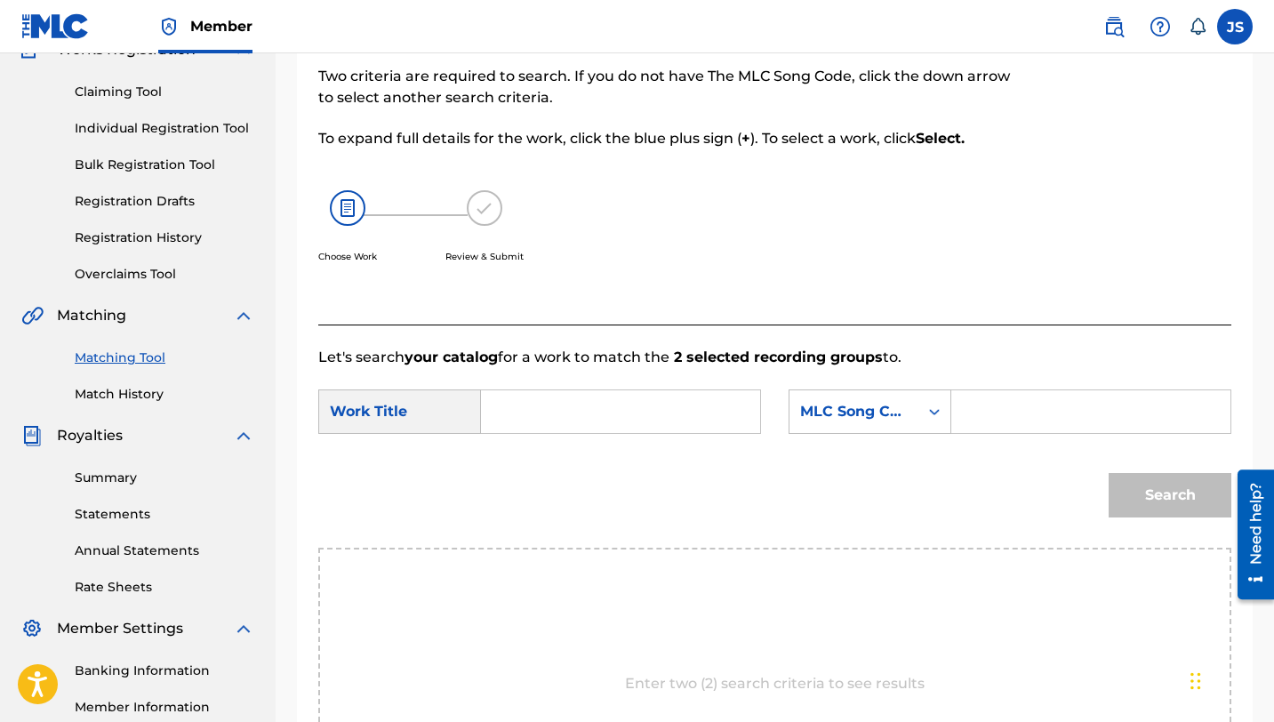
scroll to position [160, 0]
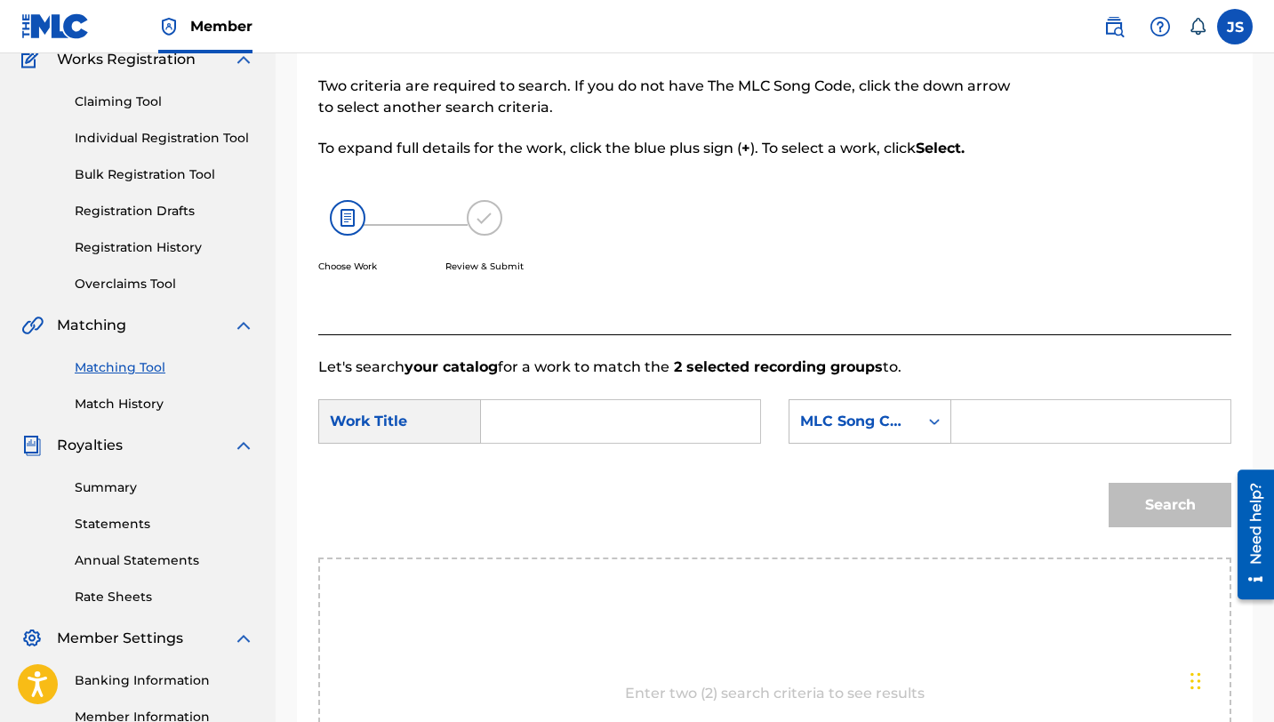
click at [639, 411] on input "Search Form" at bounding box center [620, 421] width 249 height 43
paste input "ENTRE VERSO Y COPLA"
type input "ENTRE VERSO Y COPLA"
click at [603, 415] on input "ENTRE VERSO Y COPLA" at bounding box center [620, 421] width 249 height 43
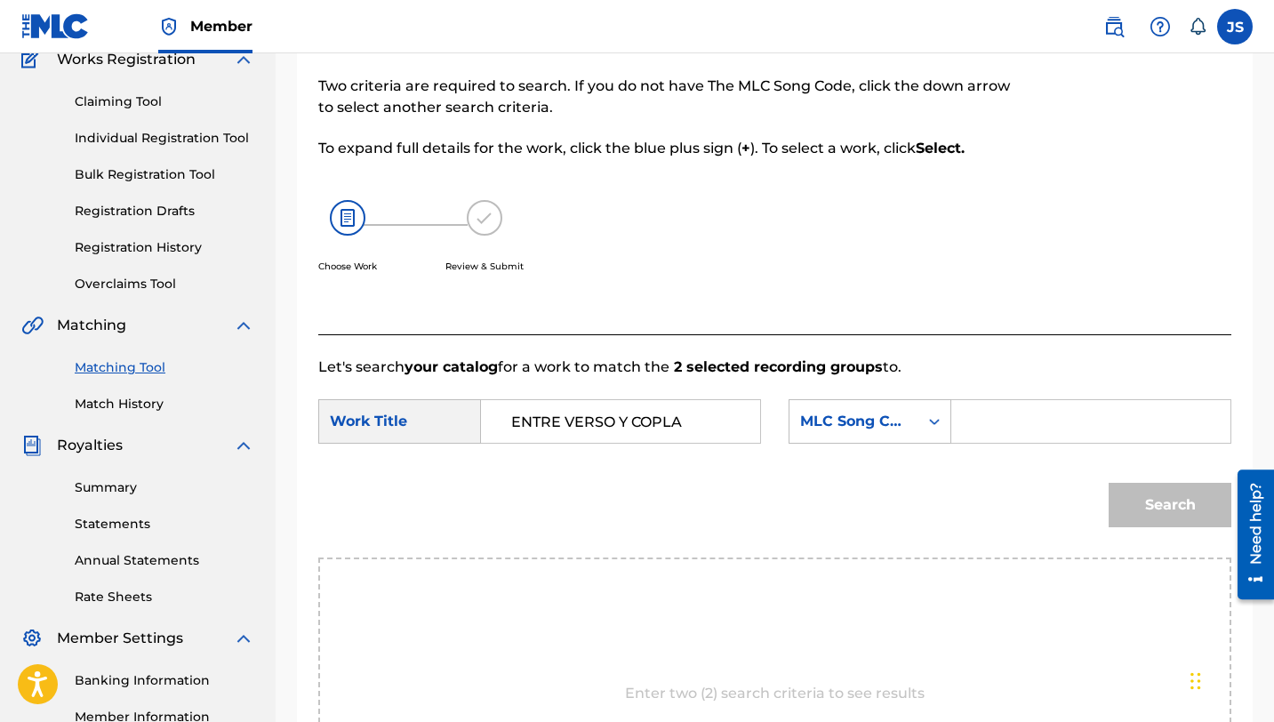
click at [603, 415] on input "ENTRE VERSO Y COPLA" at bounding box center [620, 421] width 249 height 43
click at [150, 368] on link "Matching Tool" at bounding box center [165, 367] width 180 height 19
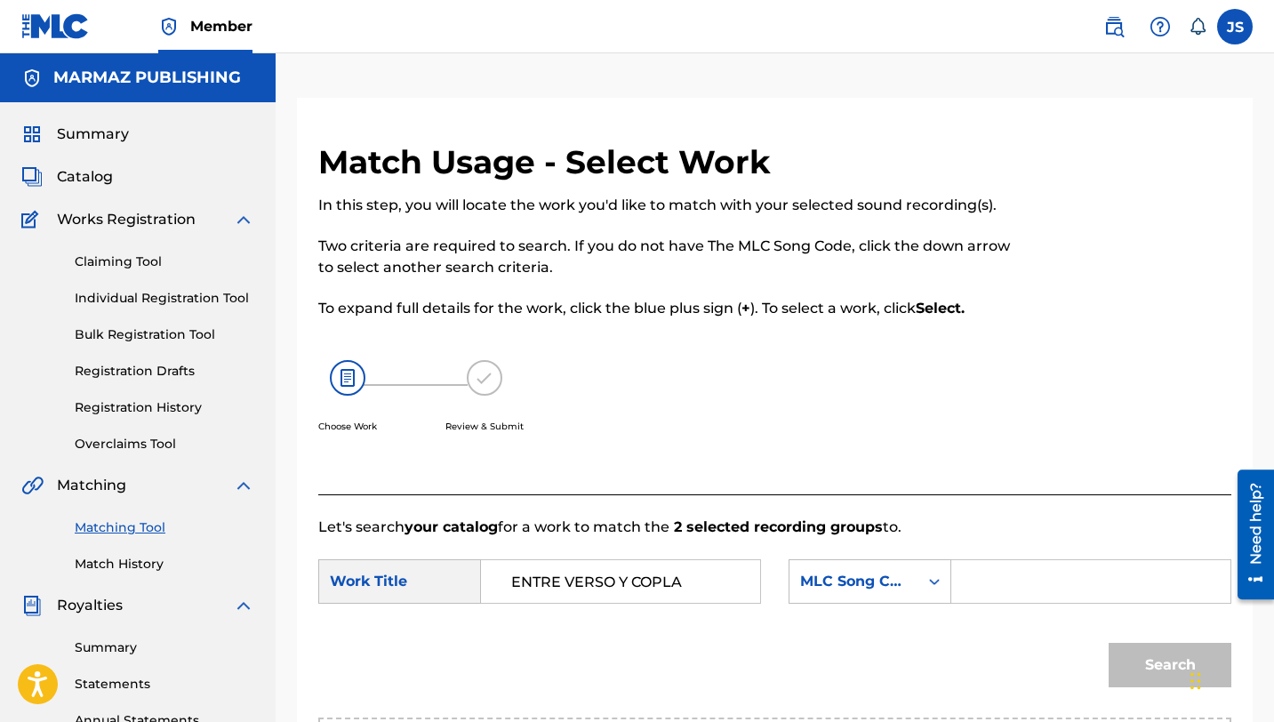
click at [107, 555] on link "Match History" at bounding box center [165, 564] width 180 height 19
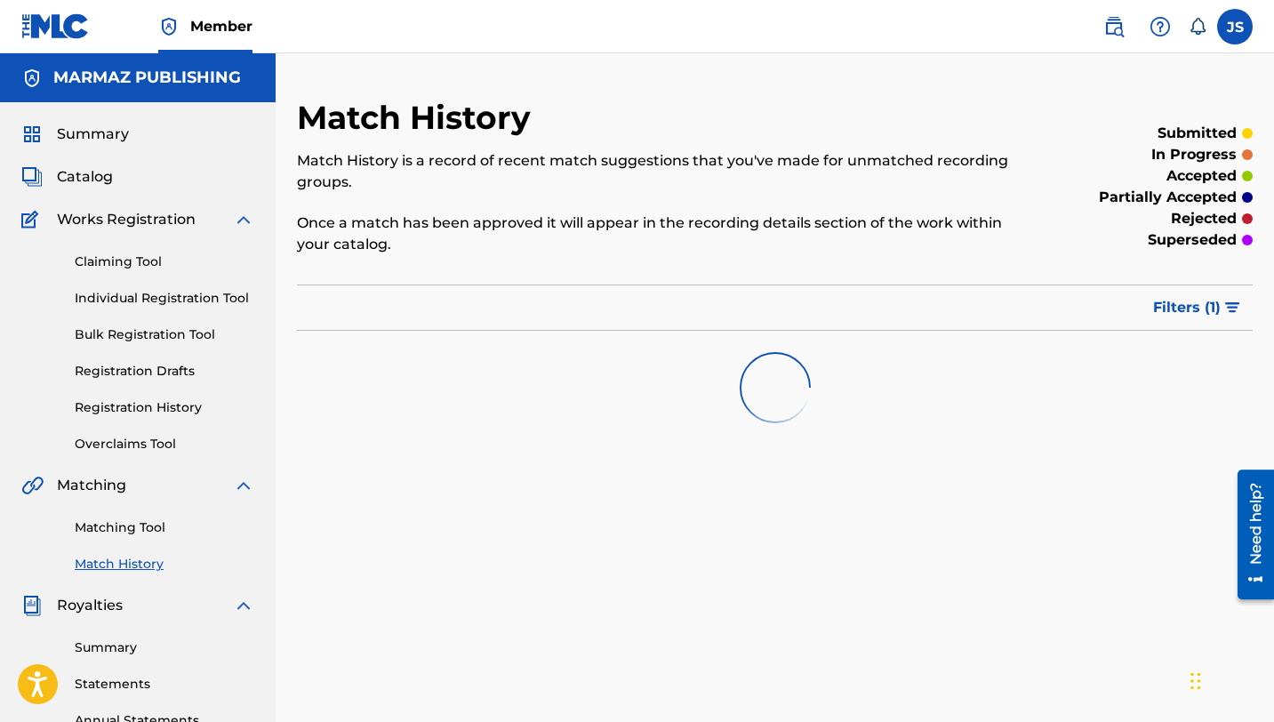
click at [106, 524] on link "Matching Tool" at bounding box center [165, 527] width 180 height 19
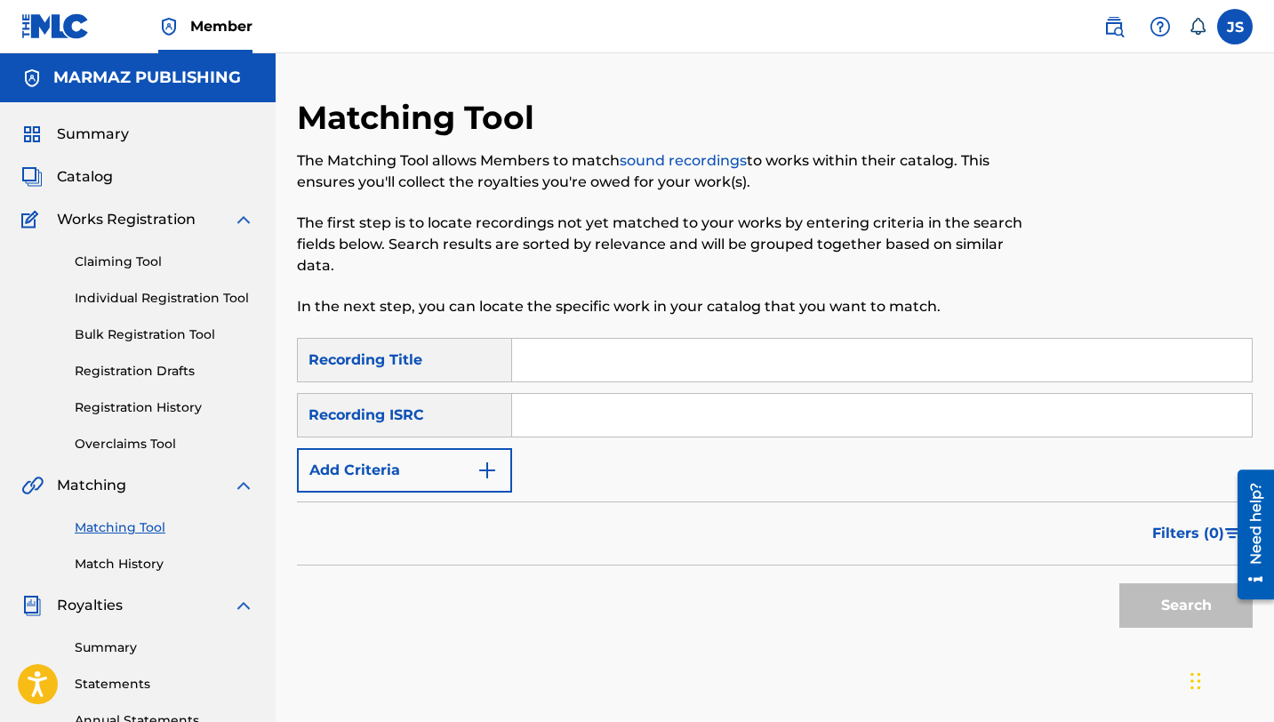
click at [580, 355] on input "Search Form" at bounding box center [882, 360] width 740 height 43
paste input "ESTOY ESPERANDO"
type input "ESTOY ESPERANDO"
click at [1169, 604] on button "Search" at bounding box center [1186, 605] width 133 height 44
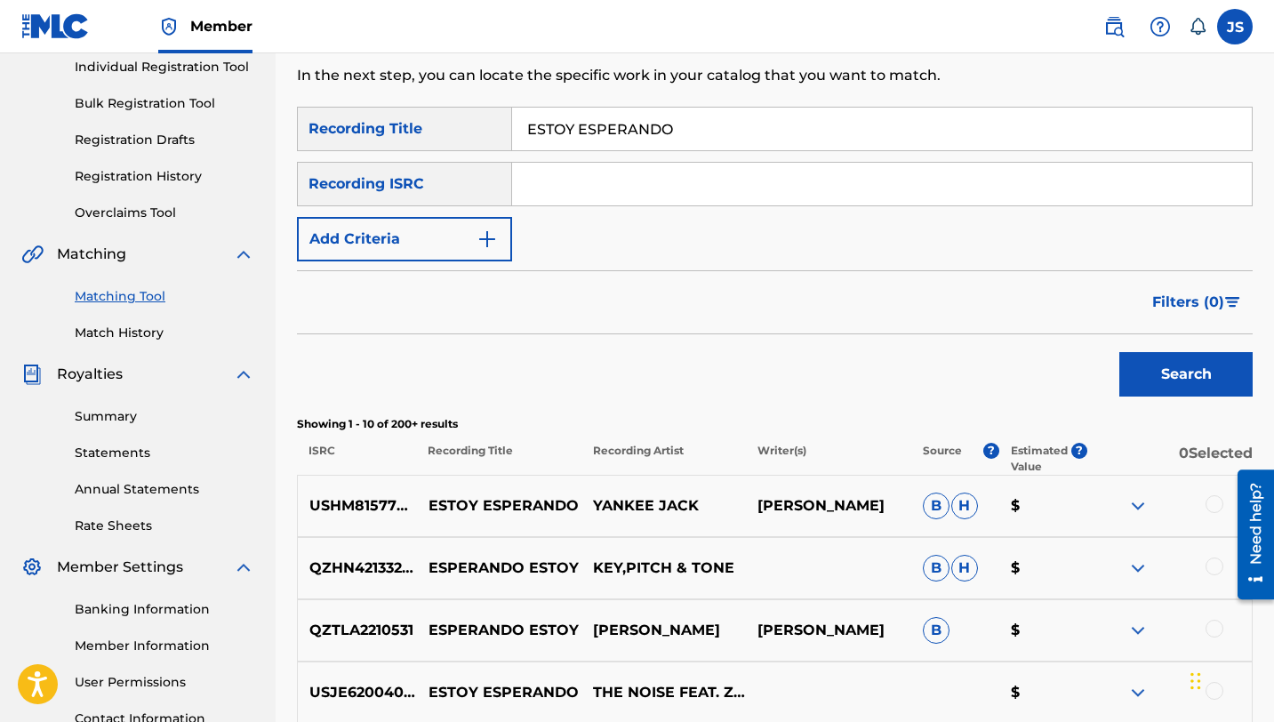
scroll to position [209, 0]
